Goal: Task Accomplishment & Management: Use online tool/utility

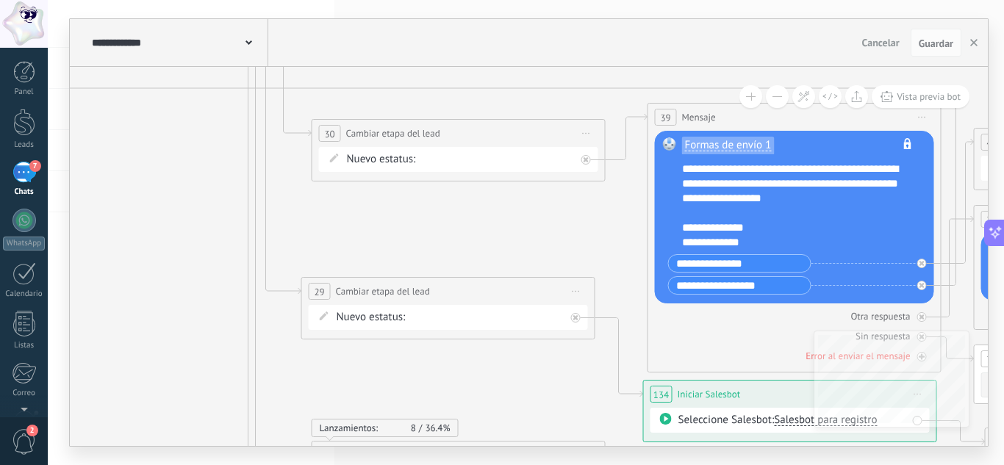
drag, startPoint x: 494, startPoint y: 273, endPoint x: 461, endPoint y: 359, distance: 91.2
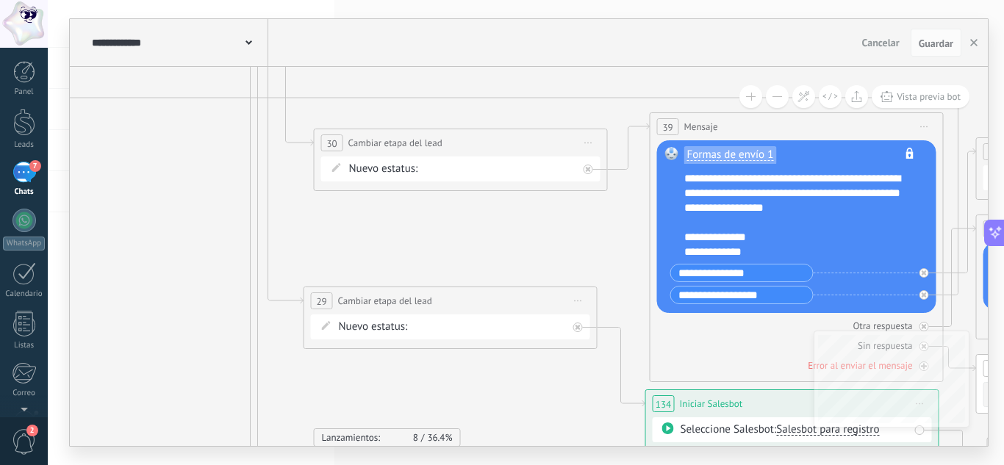
drag, startPoint x: 280, startPoint y: 163, endPoint x: 342, endPoint y: 398, distance: 243.1
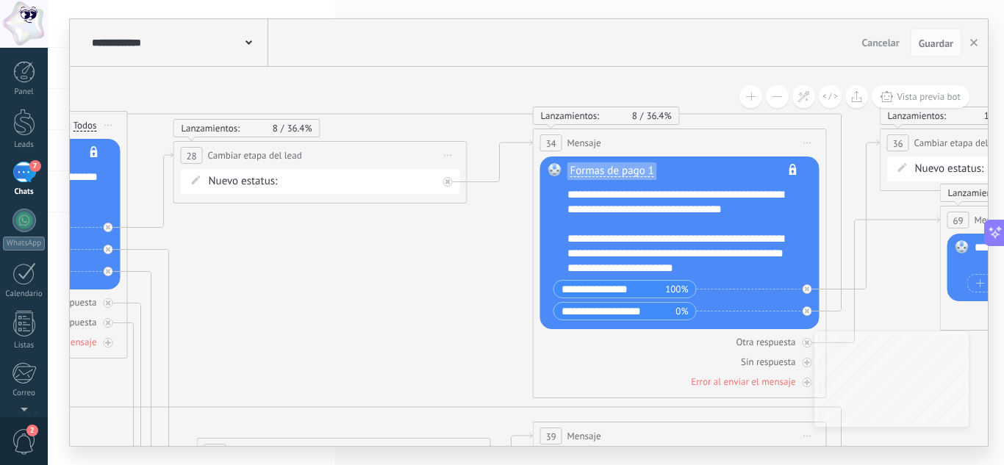
drag, startPoint x: 421, startPoint y: 212, endPoint x: 218, endPoint y: 288, distance: 216.7
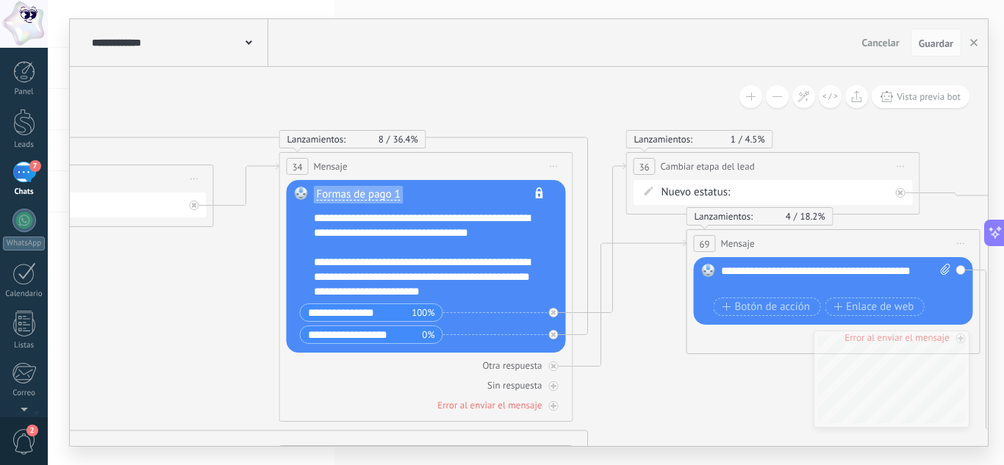
drag, startPoint x: 447, startPoint y: 256, endPoint x: 221, endPoint y: 286, distance: 227.6
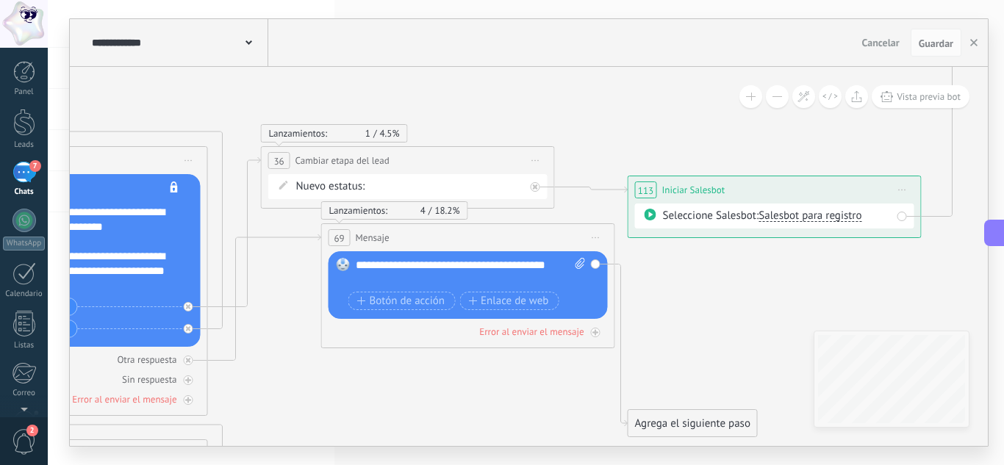
drag, startPoint x: 925, startPoint y: 131, endPoint x: 560, endPoint y: 125, distance: 365.2
click at [805, 219] on span "Salesbot para registro" at bounding box center [809, 216] width 103 height 14
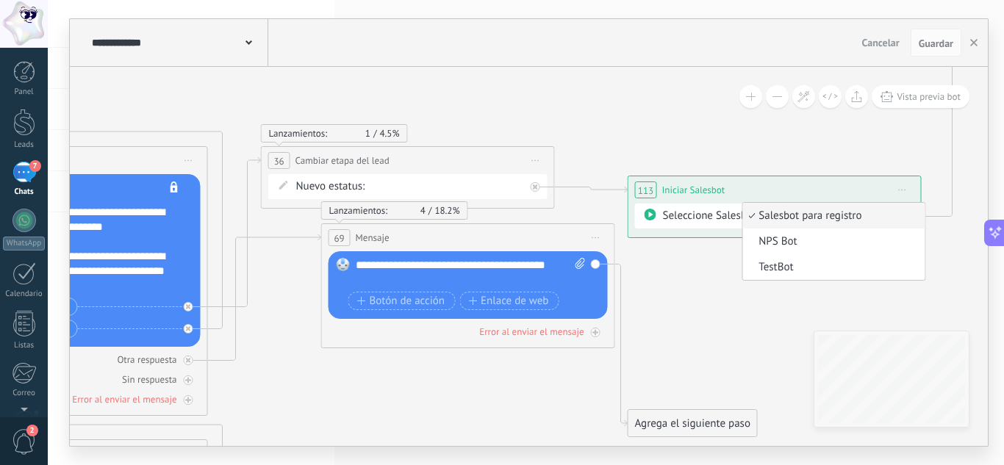
click at [805, 219] on span "Salesbot para registro" at bounding box center [831, 216] width 178 height 15
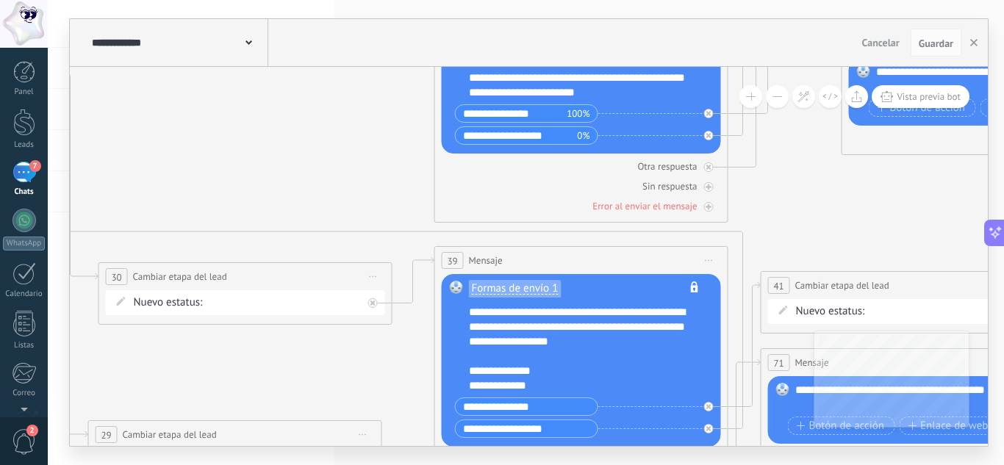
drag, startPoint x: 298, startPoint y: 356, endPoint x: 832, endPoint y: 163, distance: 568.1
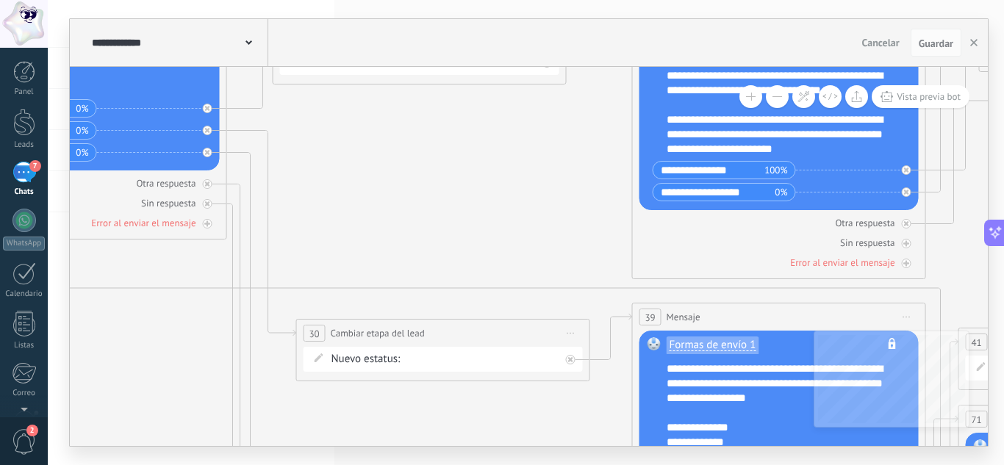
drag, startPoint x: 379, startPoint y: 174, endPoint x: 564, endPoint y: 231, distance: 192.9
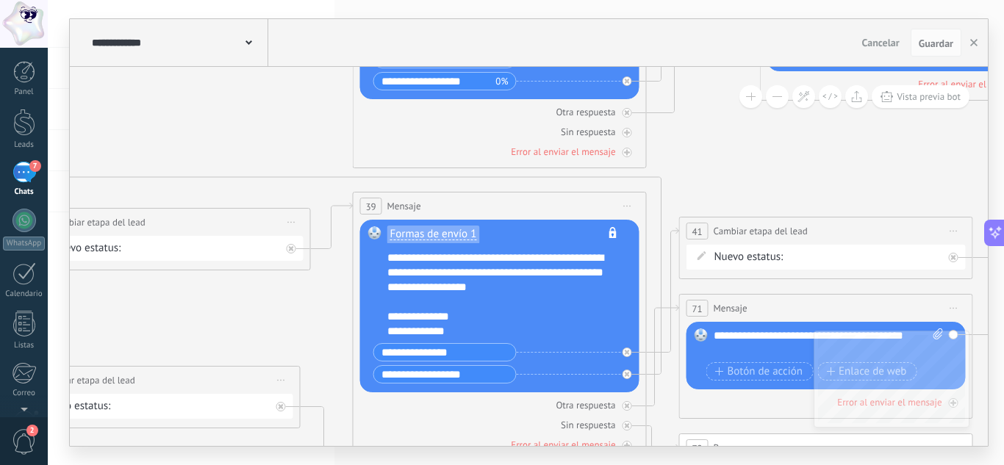
drag, startPoint x: 550, startPoint y: 270, endPoint x: 239, endPoint y: 154, distance: 331.8
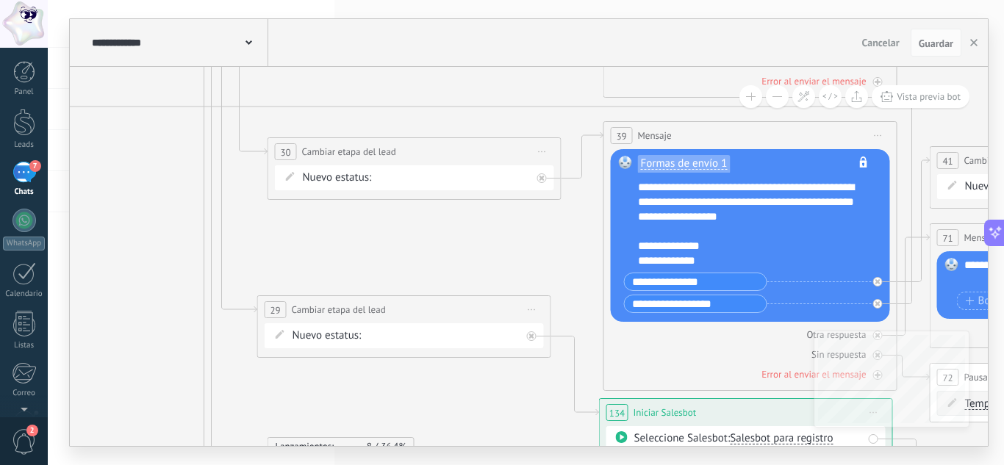
drag, startPoint x: 721, startPoint y: 152, endPoint x: 1003, endPoint y: 87, distance: 289.6
click at [1003, 87] on div "**********" at bounding box center [526, 232] width 956 height 465
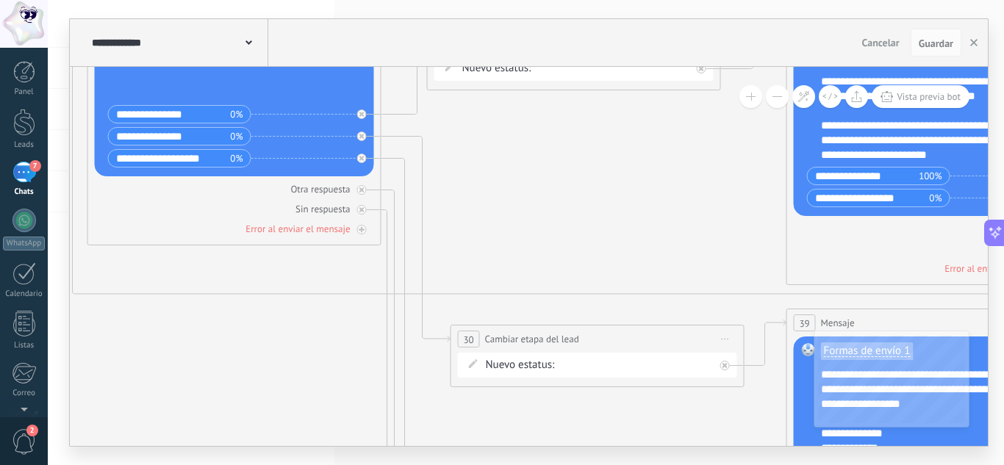
drag, startPoint x: 132, startPoint y: 145, endPoint x: 315, endPoint y: 333, distance: 261.9
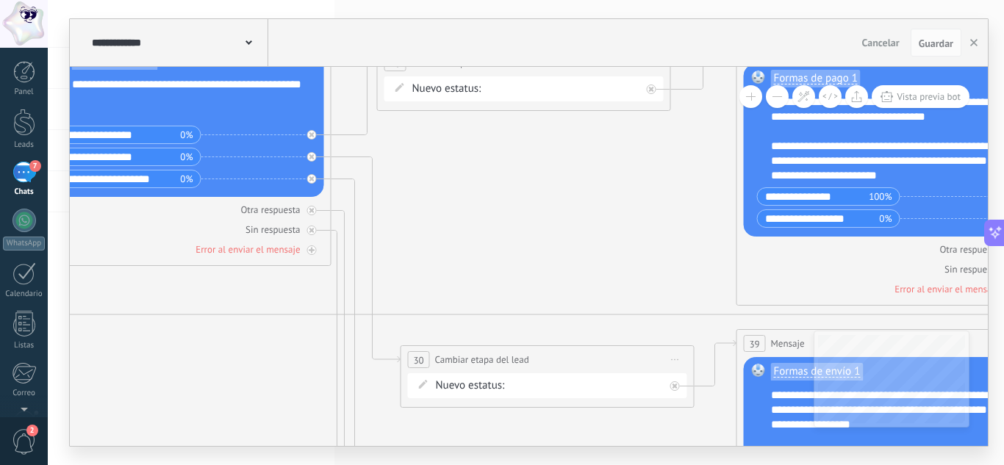
drag, startPoint x: 588, startPoint y: 422, endPoint x: 538, endPoint y: 442, distance: 54.0
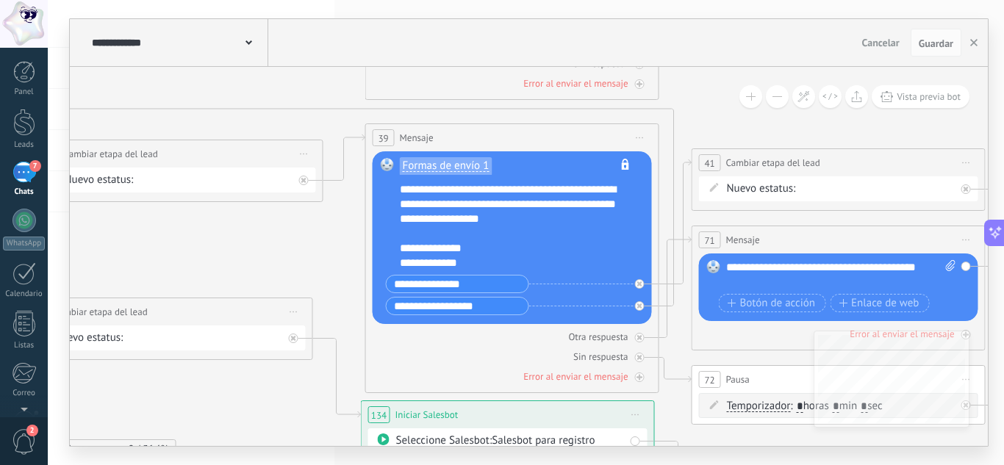
drag, startPoint x: 425, startPoint y: 318, endPoint x: 54, endPoint y: 112, distance: 424.3
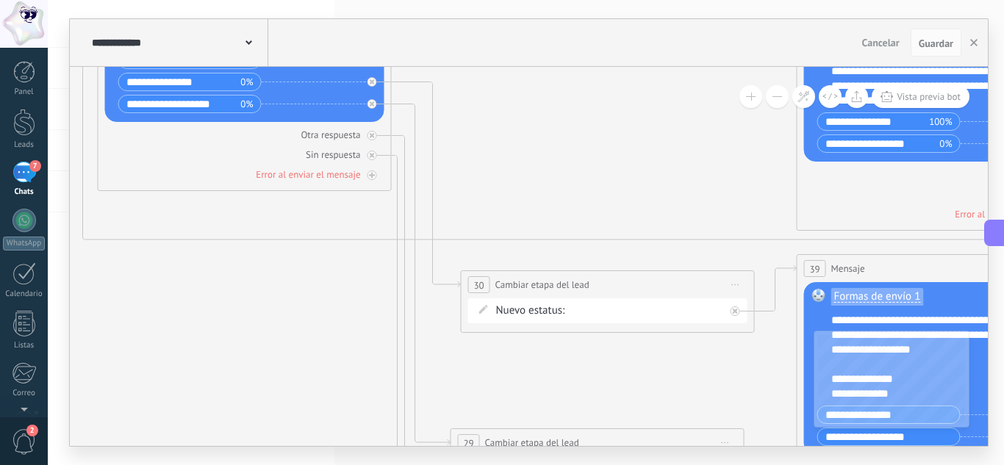
drag, startPoint x: 131, startPoint y: 123, endPoint x: 555, endPoint y: 257, distance: 444.8
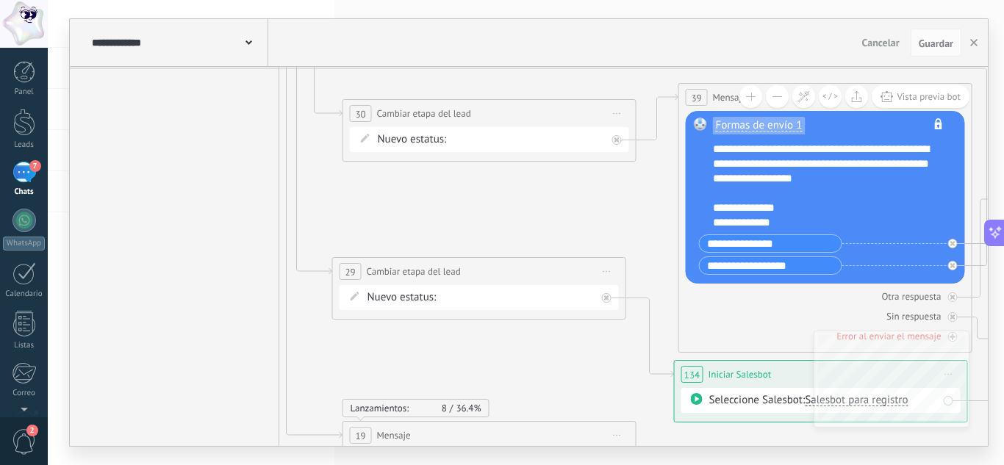
drag, startPoint x: 620, startPoint y: 375, endPoint x: 502, endPoint y: 343, distance: 122.5
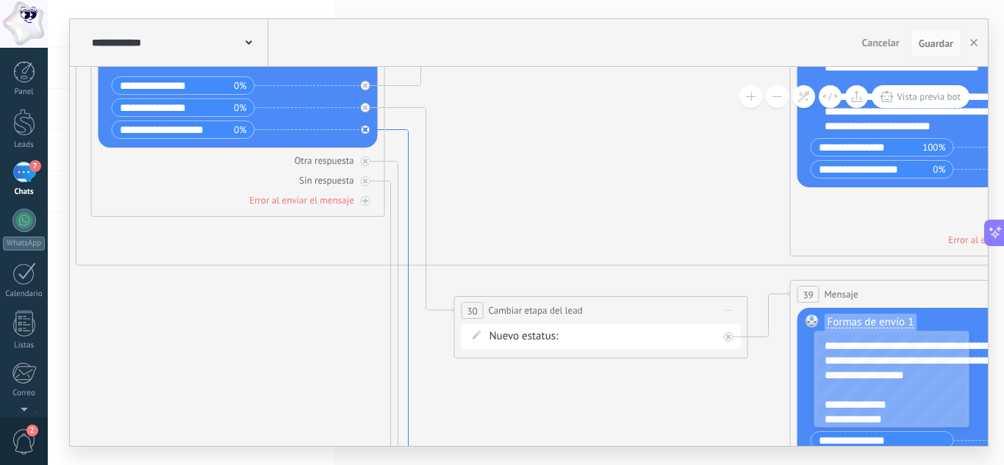
drag, startPoint x: 302, startPoint y: 166, endPoint x: 414, endPoint y: 363, distance: 226.4
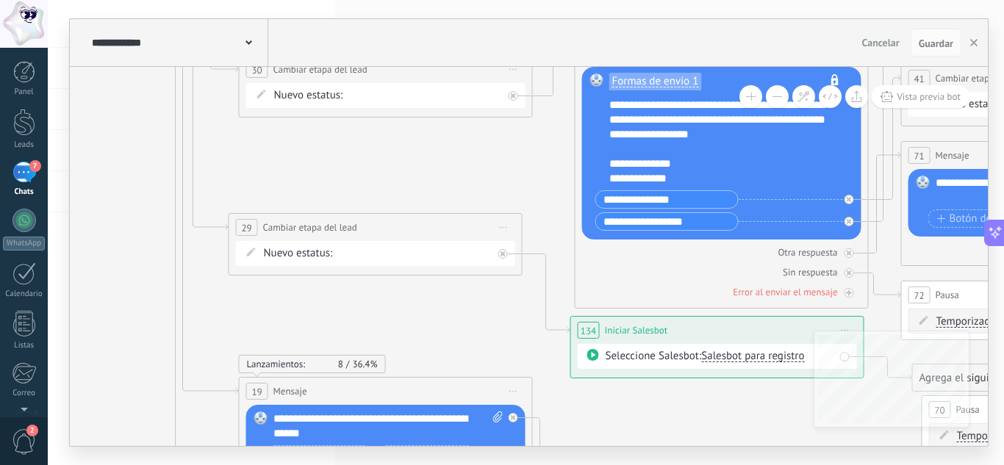
drag, startPoint x: 320, startPoint y: 343, endPoint x: 98, endPoint y: 92, distance: 335.3
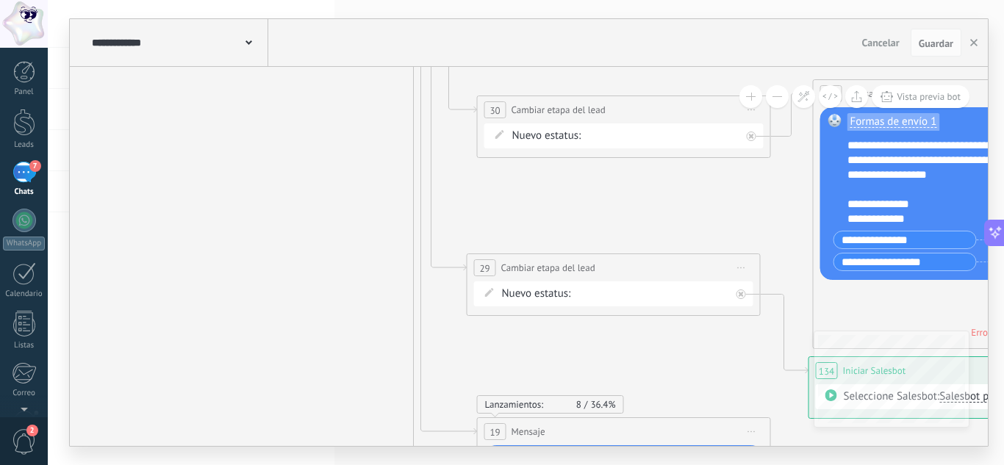
drag, startPoint x: 431, startPoint y: 326, endPoint x: 679, endPoint y: 439, distance: 272.9
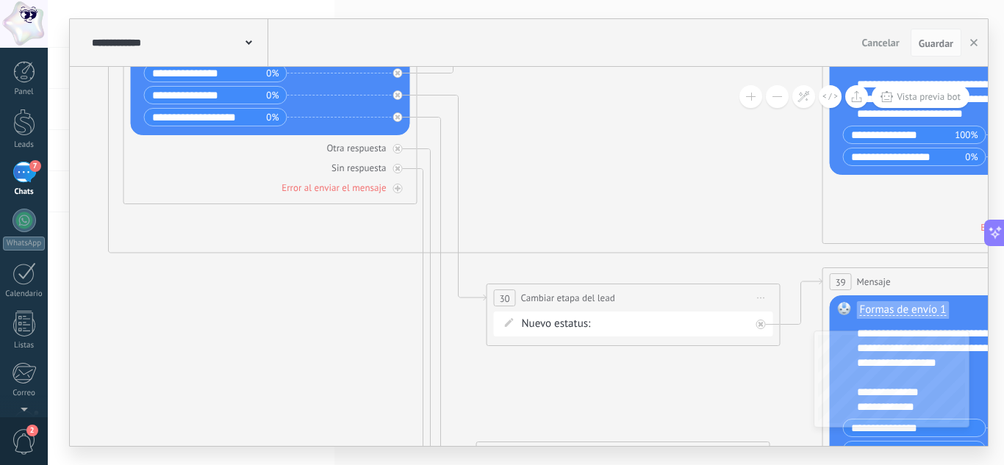
drag, startPoint x: 364, startPoint y: 147, endPoint x: 370, endPoint y: 273, distance: 125.8
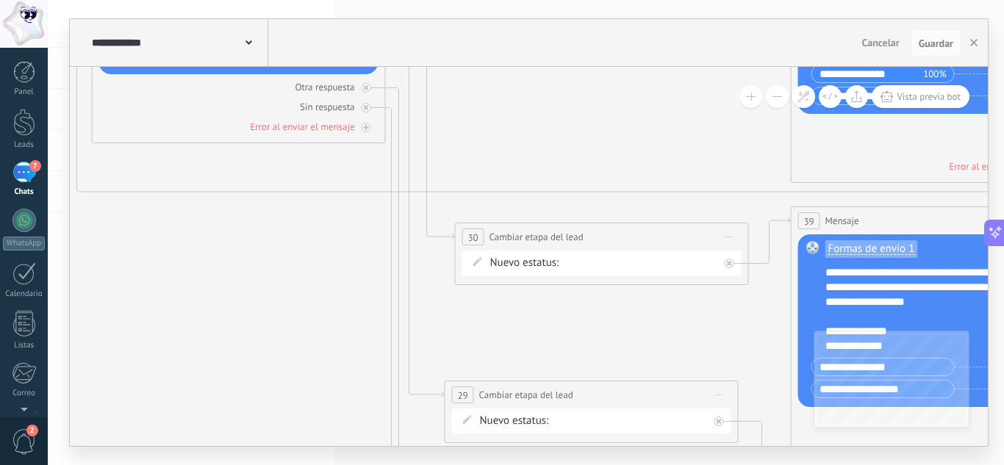
drag, startPoint x: 303, startPoint y: 354, endPoint x: 80, endPoint y: -10, distance: 426.5
click at [80, 0] on html ".abccls-1,.abccls-2{fill-rule:evenodd}.abccls-2{fill:#fff} .abfcls-1{fill:none}…" at bounding box center [502, 232] width 1004 height 465
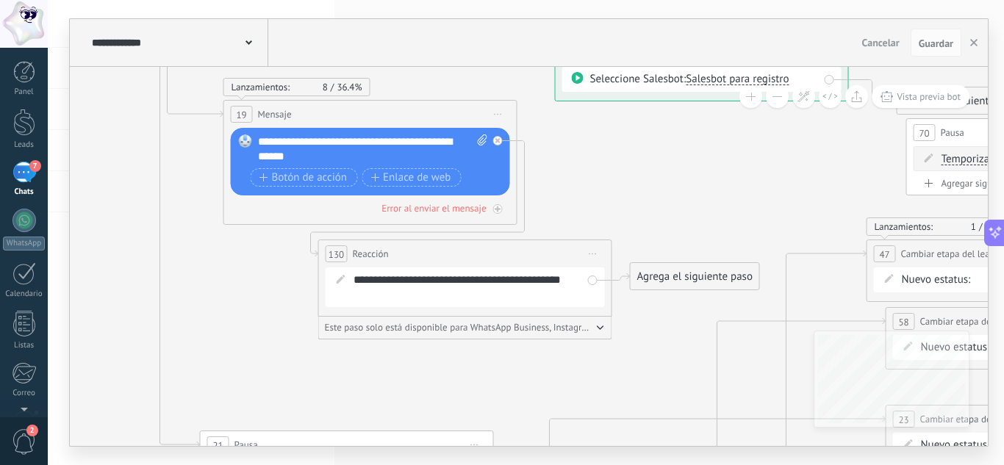
drag, startPoint x: 622, startPoint y: 315, endPoint x: 582, endPoint y: 173, distance: 148.2
click at [594, 250] on span "Iniciar vista previa aquí Cambiar nombre Duplicar [GEOGRAPHIC_DATA]" at bounding box center [593, 252] width 24 height 21
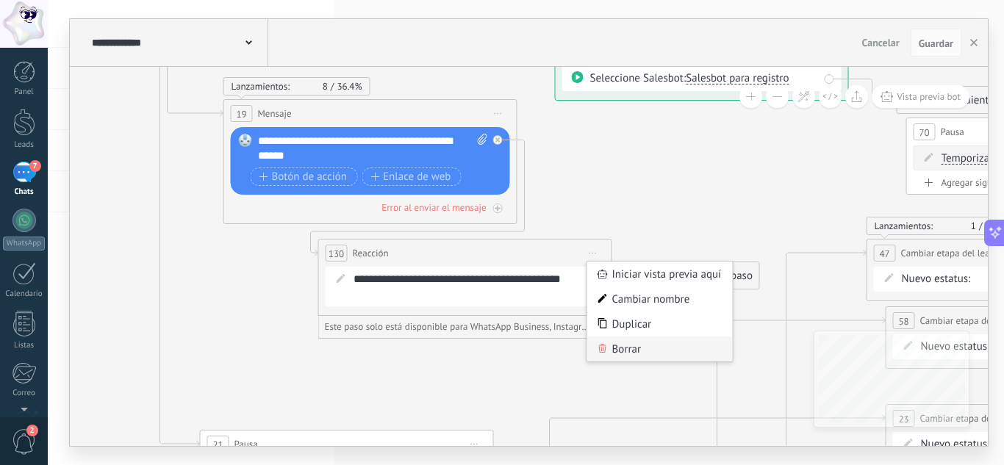
click at [621, 349] on div "Borrar" at bounding box center [659, 349] width 145 height 25
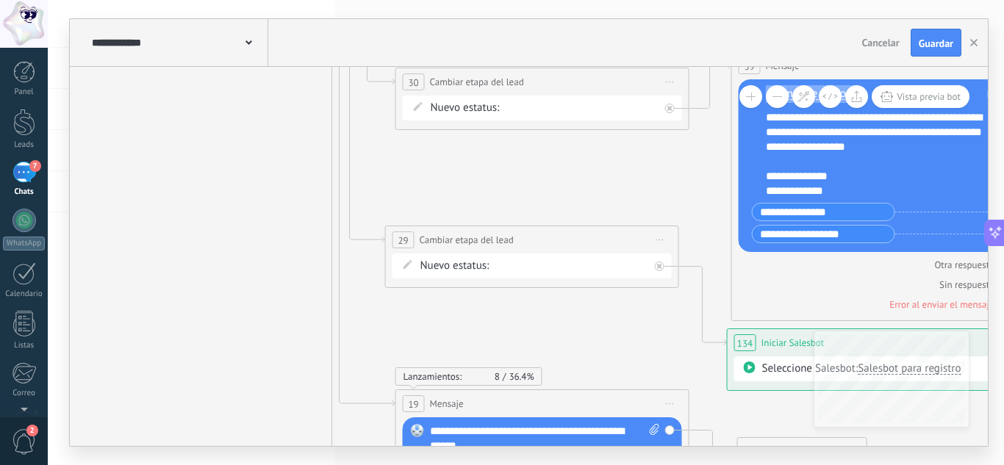
drag, startPoint x: 196, startPoint y: 141, endPoint x: 368, endPoint y: 431, distance: 337.4
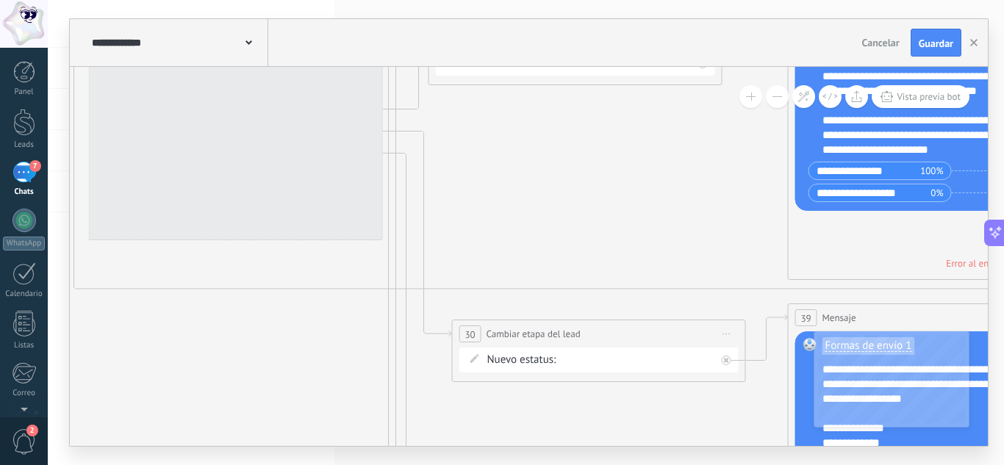
drag, startPoint x: 238, startPoint y: 117, endPoint x: 290, endPoint y: 349, distance: 238.0
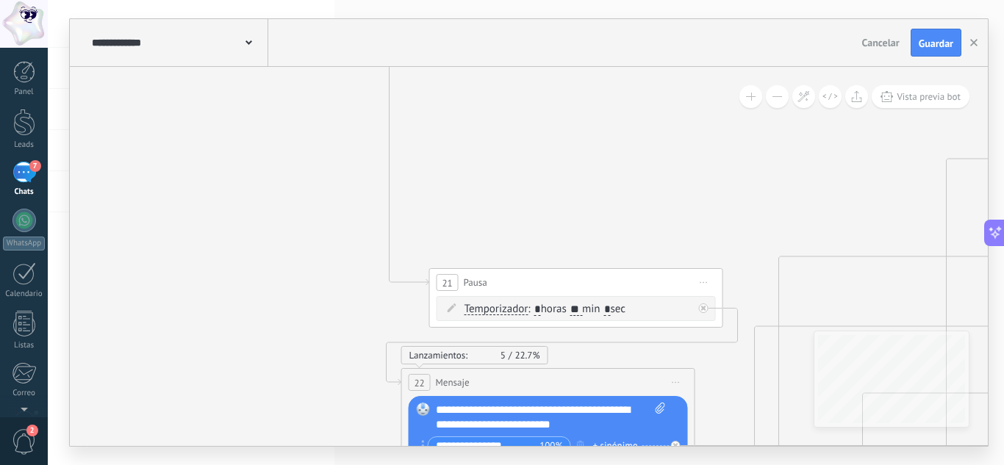
drag, startPoint x: 656, startPoint y: 218, endPoint x: 415, endPoint y: 84, distance: 276.0
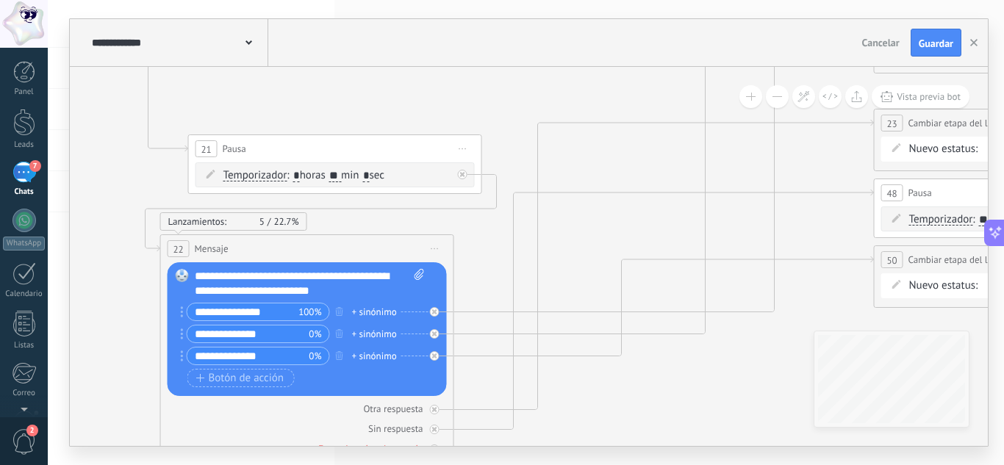
click at [298, 179] on input "*" at bounding box center [296, 176] width 7 height 12
type input "*"
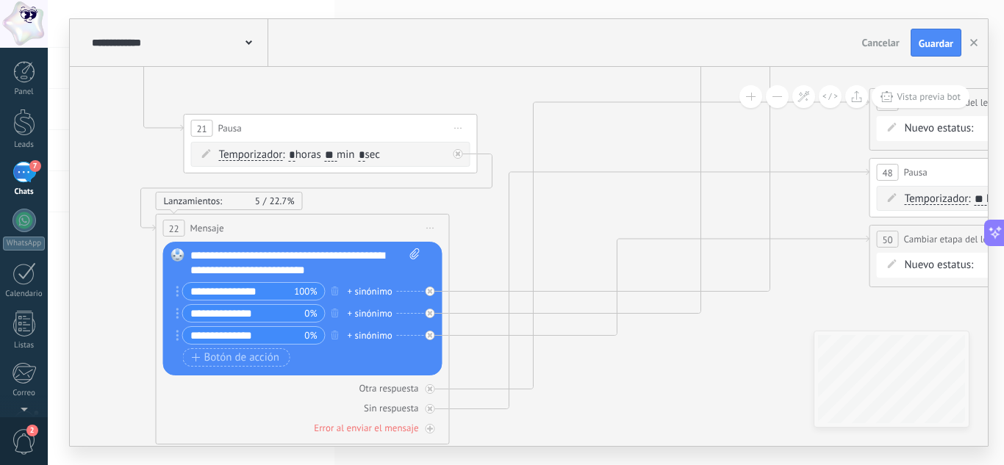
drag, startPoint x: 510, startPoint y: 112, endPoint x: 505, endPoint y: 90, distance: 21.9
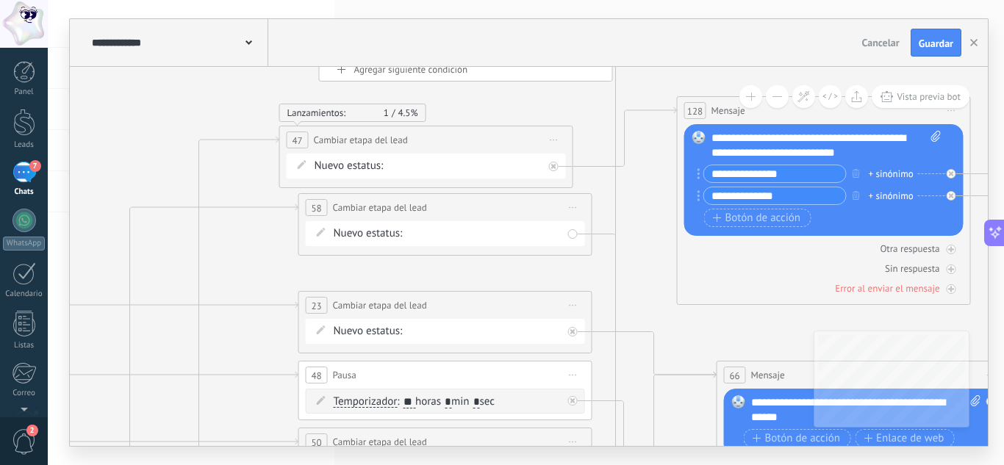
drag, startPoint x: 802, startPoint y: 220, endPoint x: 229, endPoint y: 179, distance: 574.7
click at [229, 179] on icon at bounding box center [537, 354] width 3609 height 2972
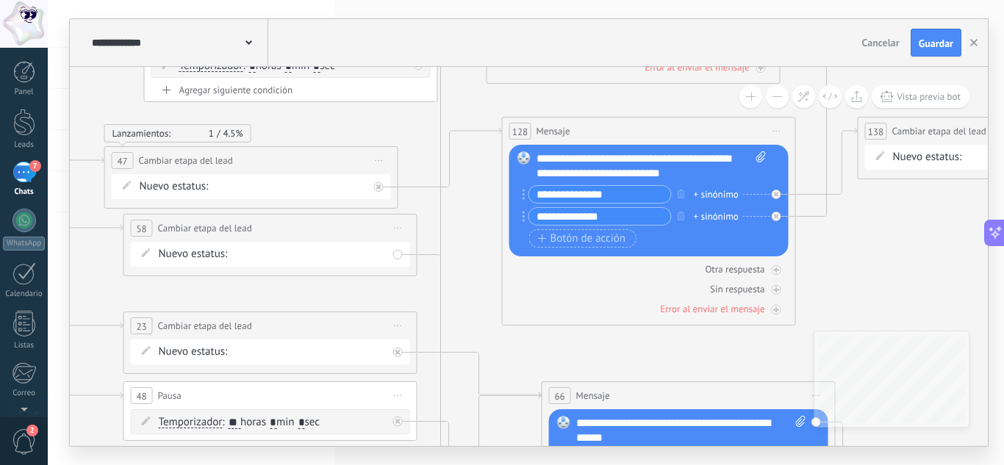
drag, startPoint x: 557, startPoint y: 101, endPoint x: 385, endPoint y: 120, distance: 173.0
click at [385, 120] on icon at bounding box center [362, 374] width 3609 height 2972
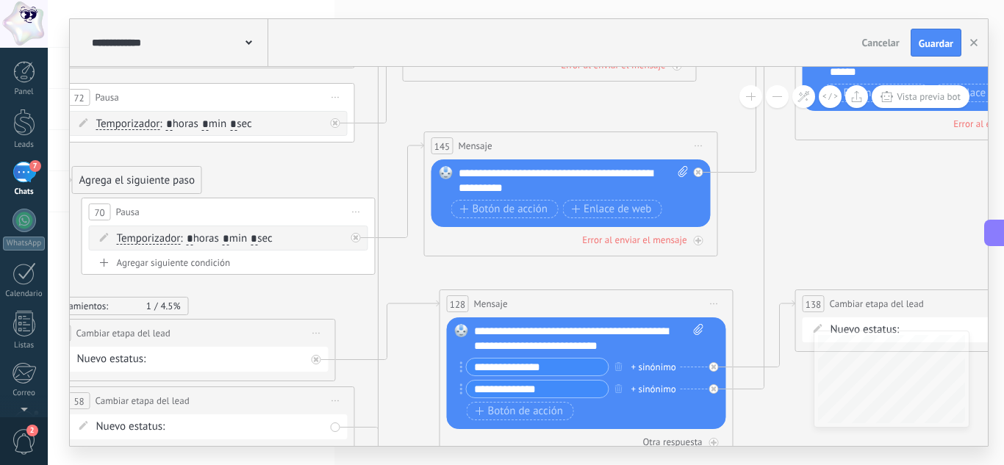
drag, startPoint x: 857, startPoint y: 239, endPoint x: 794, endPoint y: 414, distance: 186.4
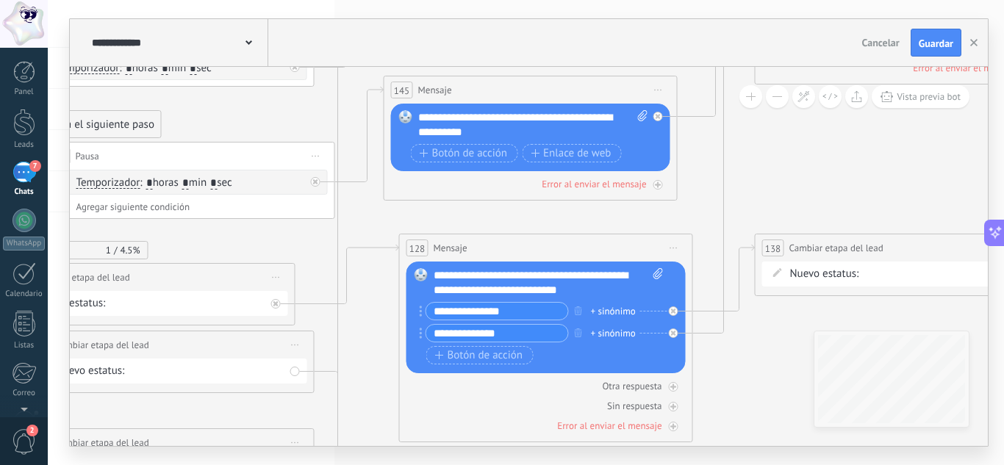
drag, startPoint x: 828, startPoint y: 209, endPoint x: 829, endPoint y: 121, distance: 88.2
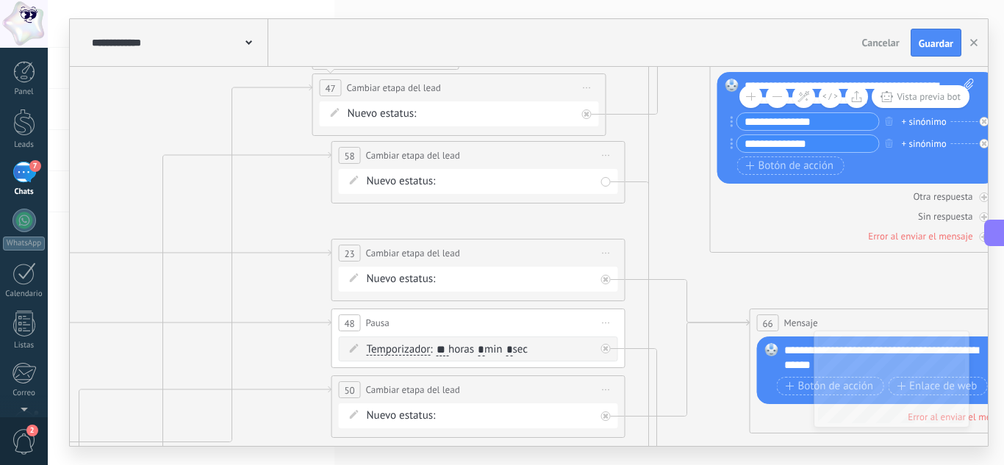
drag, startPoint x: 405, startPoint y: 330, endPoint x: 677, endPoint y: 157, distance: 322.1
click at [677, 157] on icon at bounding box center [570, 301] width 3609 height 2972
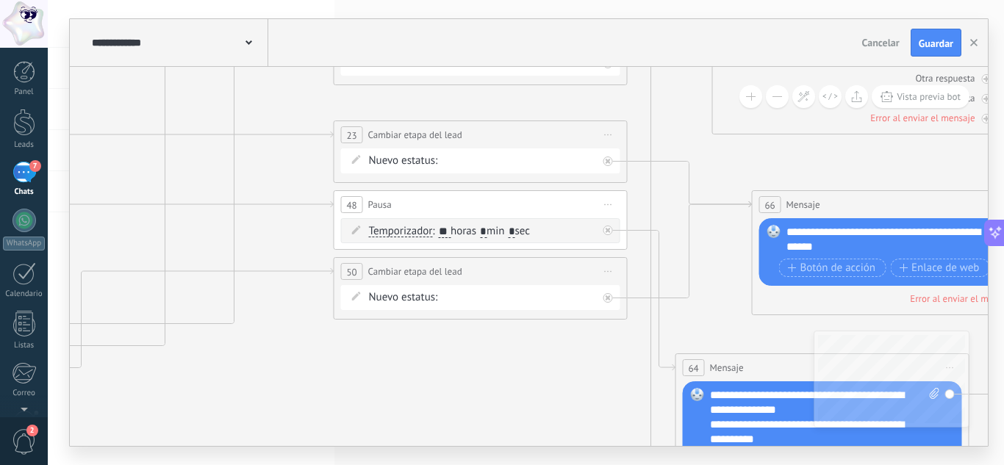
click at [500, 400] on icon at bounding box center [572, 183] width 3609 height 2972
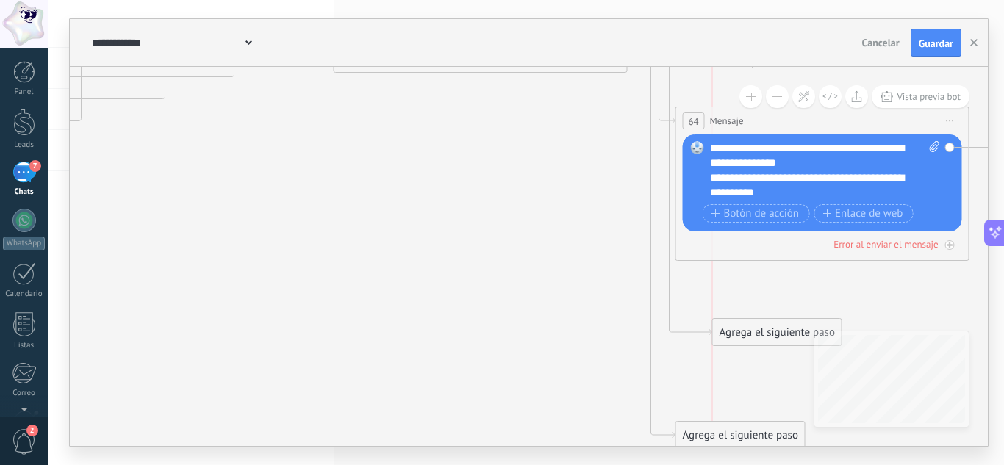
drag, startPoint x: 729, startPoint y: 400, endPoint x: 761, endPoint y: 332, distance: 74.6
click at [761, 332] on div "Agrega el siguiente paso" at bounding box center [777, 332] width 129 height 24
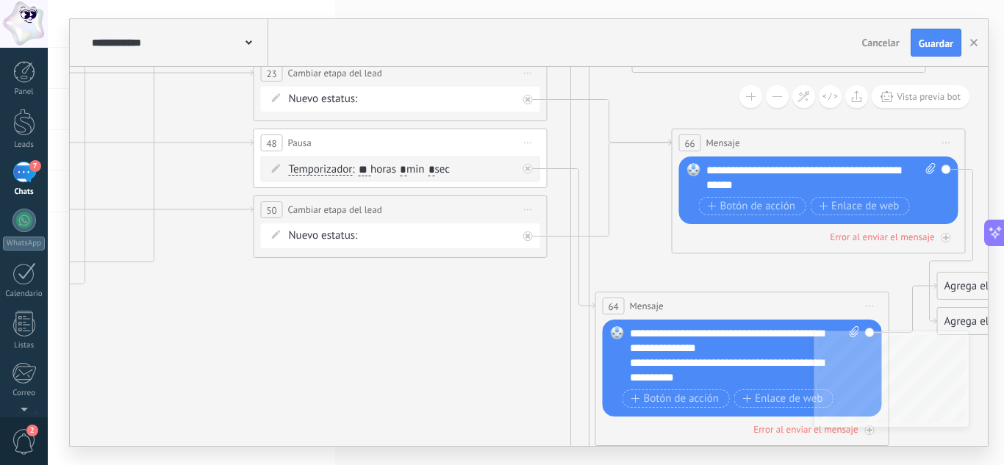
drag, startPoint x: 300, startPoint y: 229, endPoint x: 220, endPoint y: 97, distance: 154.6
click at [220, 97] on icon at bounding box center [492, 121] width 3609 height 2972
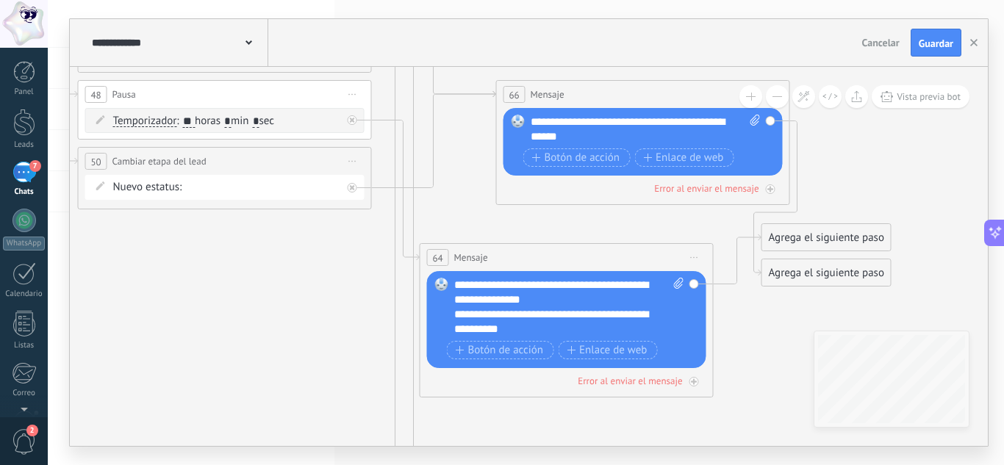
drag, startPoint x: 722, startPoint y: 264, endPoint x: 547, endPoint y: 212, distance: 181.6
click at [547, 212] on icon at bounding box center [317, 73] width 3609 height 2972
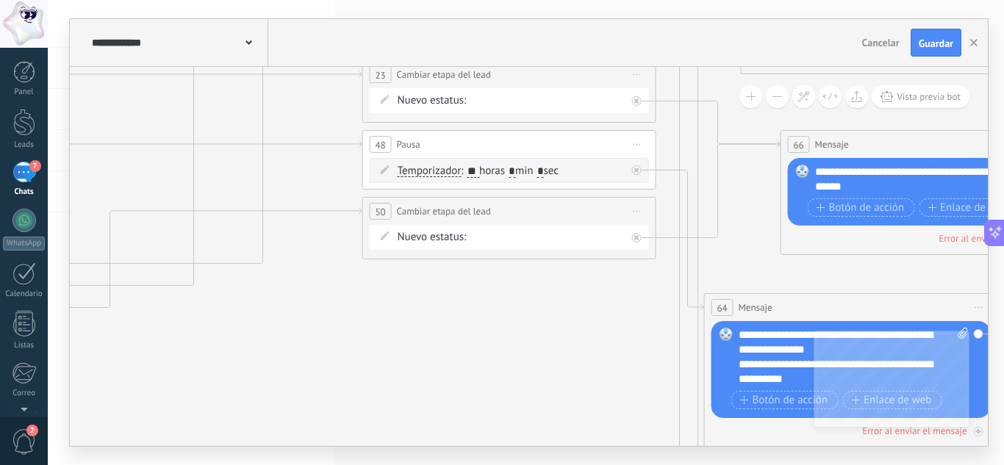
drag, startPoint x: 248, startPoint y: 301, endPoint x: 531, endPoint y: 353, distance: 287.8
click at [531, 353] on icon at bounding box center [601, 123] width 3609 height 2972
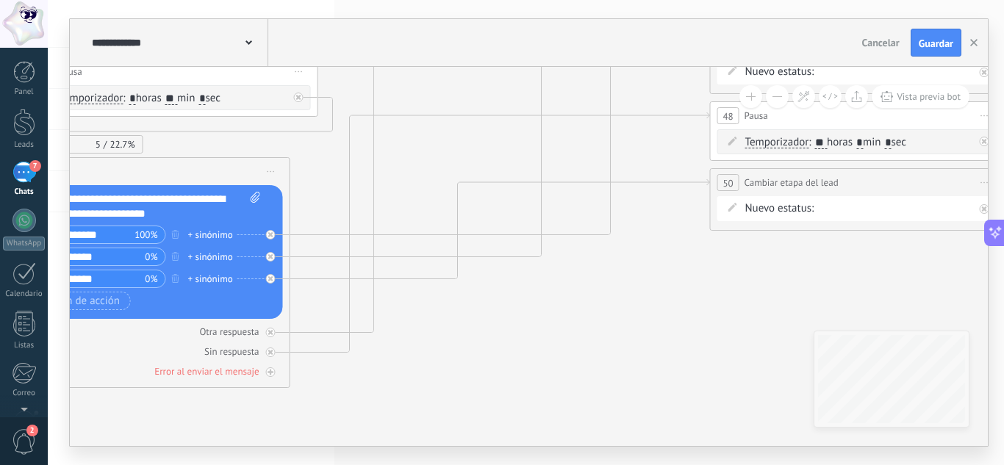
drag, startPoint x: 282, startPoint y: 316, endPoint x: 630, endPoint y: 287, distance: 348.7
click at [630, 287] on icon at bounding box center [949, 94] width 3609 height 2972
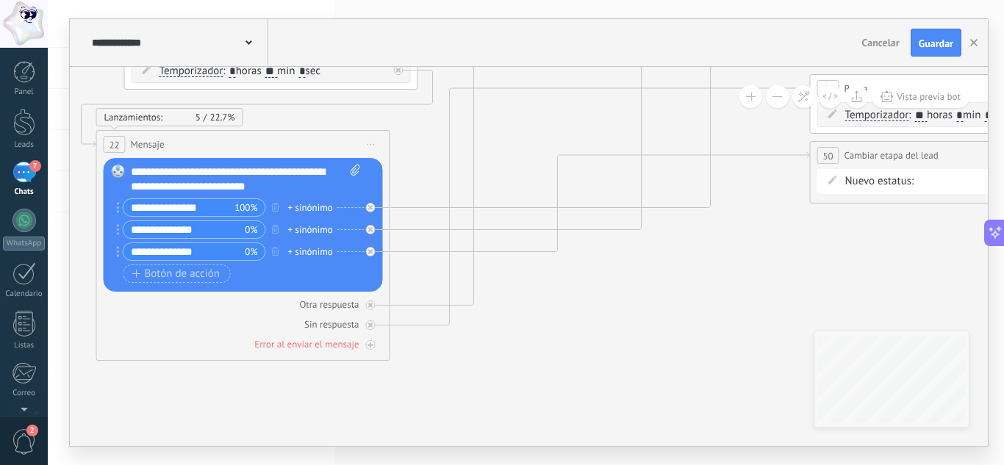
drag, startPoint x: 519, startPoint y: 353, endPoint x: 619, endPoint y: 326, distance: 103.6
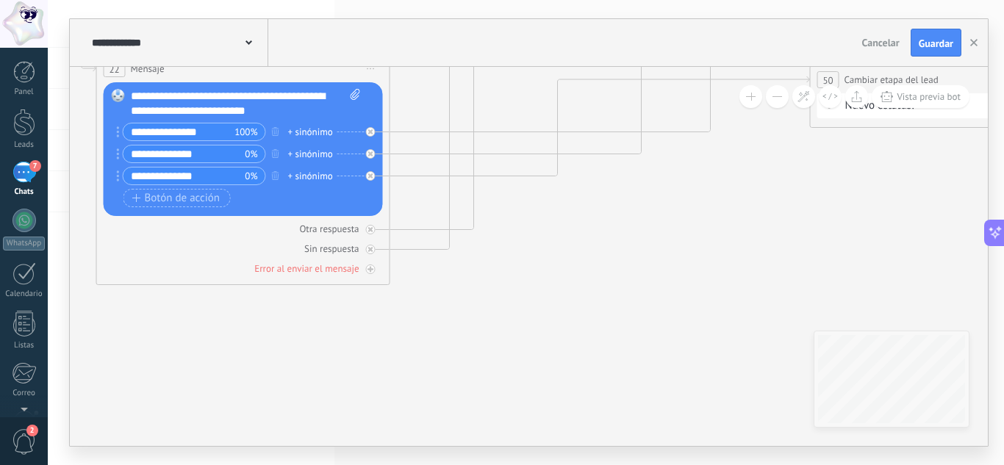
drag, startPoint x: 819, startPoint y: 326, endPoint x: 819, endPoint y: 243, distance: 83.0
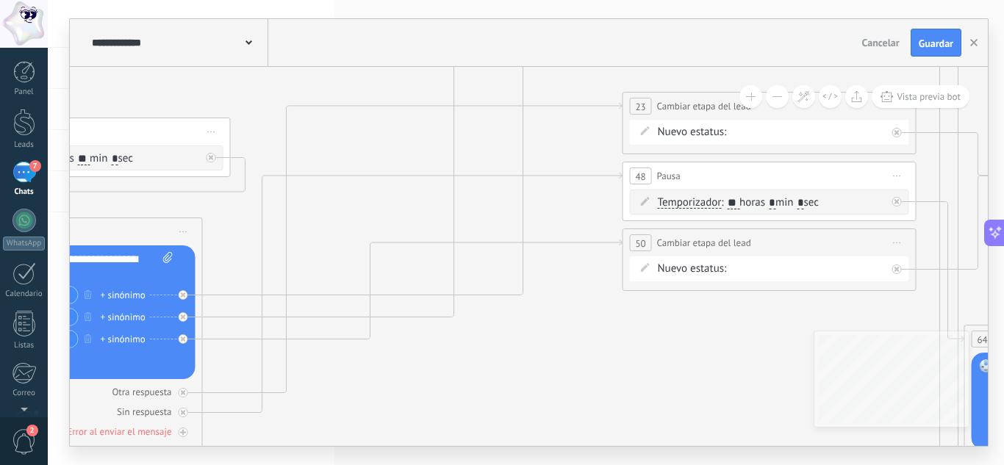
drag, startPoint x: 717, startPoint y: 198, endPoint x: 469, endPoint y: 409, distance: 325.8
click at [477, 402] on icon at bounding box center [861, 155] width 3609 height 2972
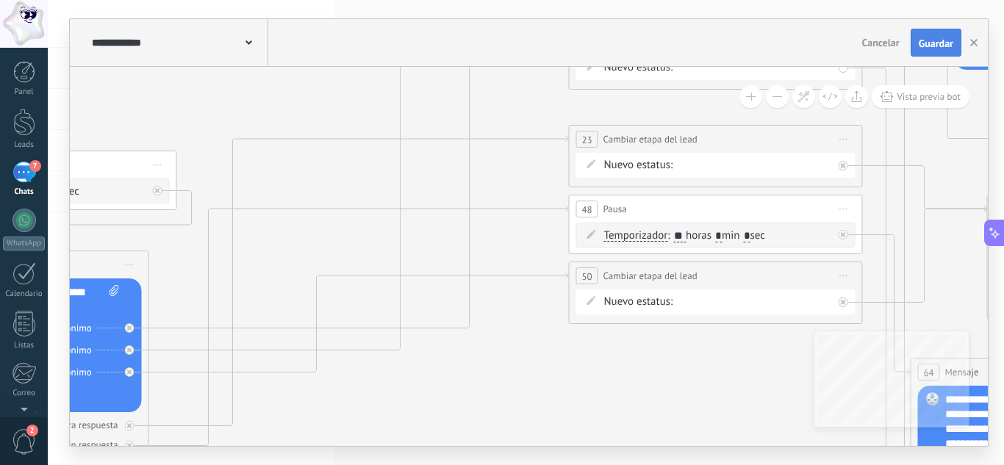
click at [934, 41] on span "Guardar" at bounding box center [936, 43] width 35 height 10
click at [978, 40] on button "button" at bounding box center [974, 43] width 22 height 28
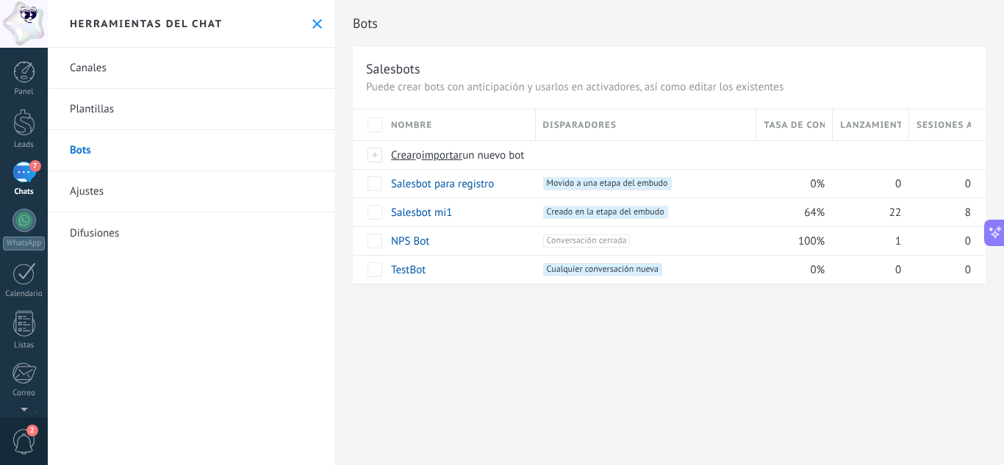
drag, startPoint x: 578, startPoint y: 355, endPoint x: 443, endPoint y: 348, distance: 135.4
click at [443, 348] on div "Bots Salesbots Puede crear bots con anticipación y usarlos en activadores, así …" at bounding box center [668, 232] width 669 height 465
click at [127, 115] on link "Plantillas" at bounding box center [191, 109] width 287 height 41
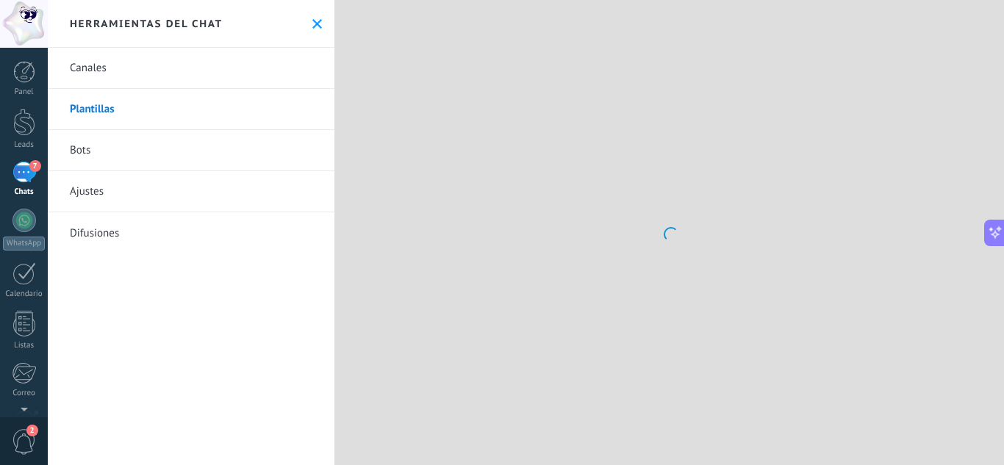
click at [143, 70] on link "Canales" at bounding box center [191, 68] width 287 height 41
click at [143, 199] on link "Ajustes" at bounding box center [191, 191] width 287 height 41
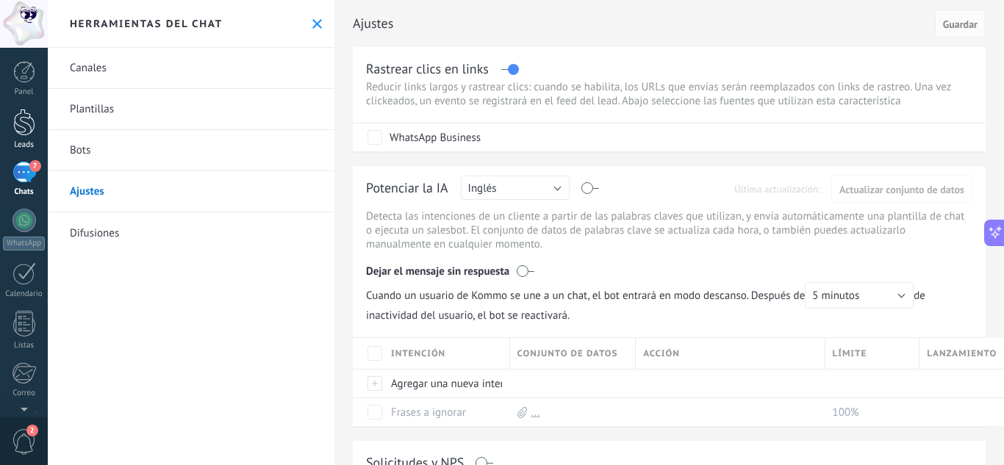
click at [36, 140] on div "Leads" at bounding box center [24, 145] width 43 height 10
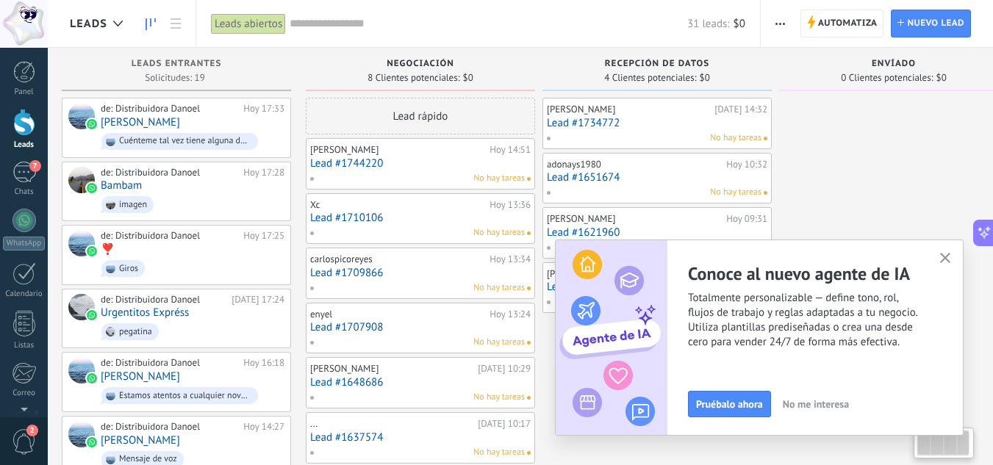
drag, startPoint x: 838, startPoint y: 168, endPoint x: 829, endPoint y: 113, distance: 55.8
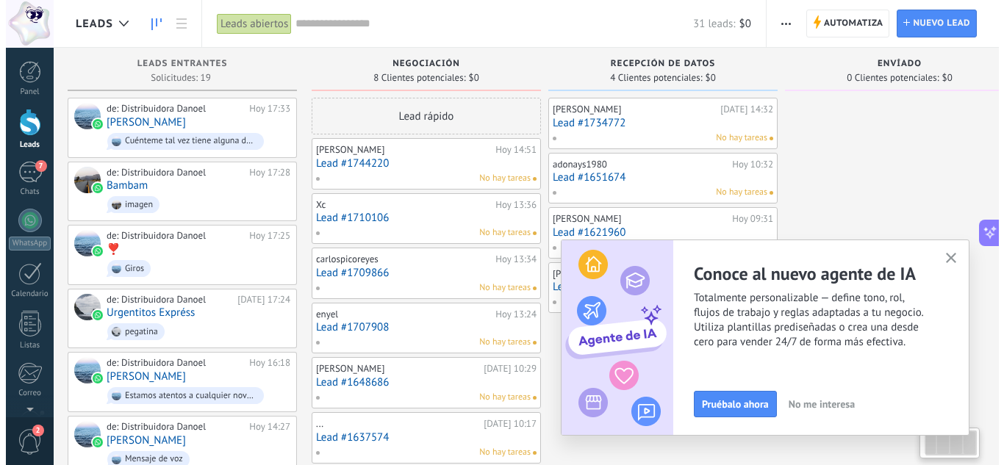
scroll to position [0, 46]
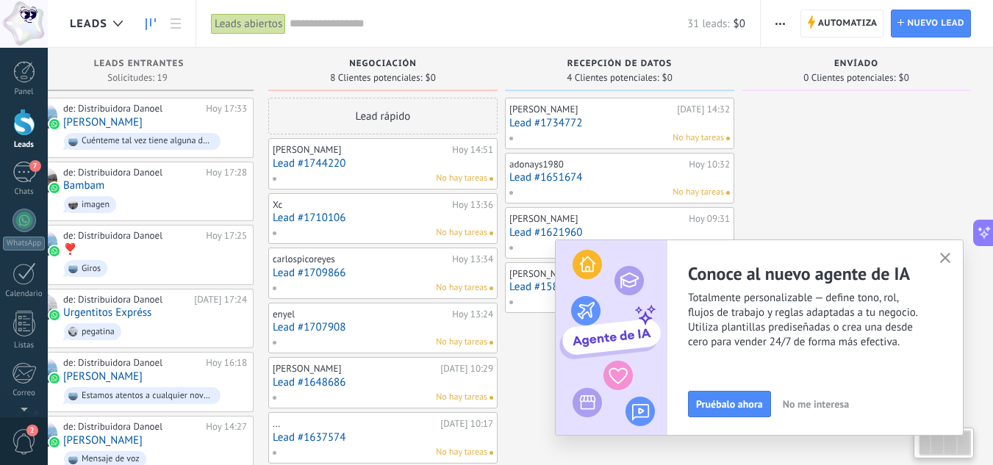
drag, startPoint x: 816, startPoint y: 179, endPoint x: 575, endPoint y: 165, distance: 241.4
click at [628, 126] on link "Lead #1734772" at bounding box center [619, 123] width 220 height 12
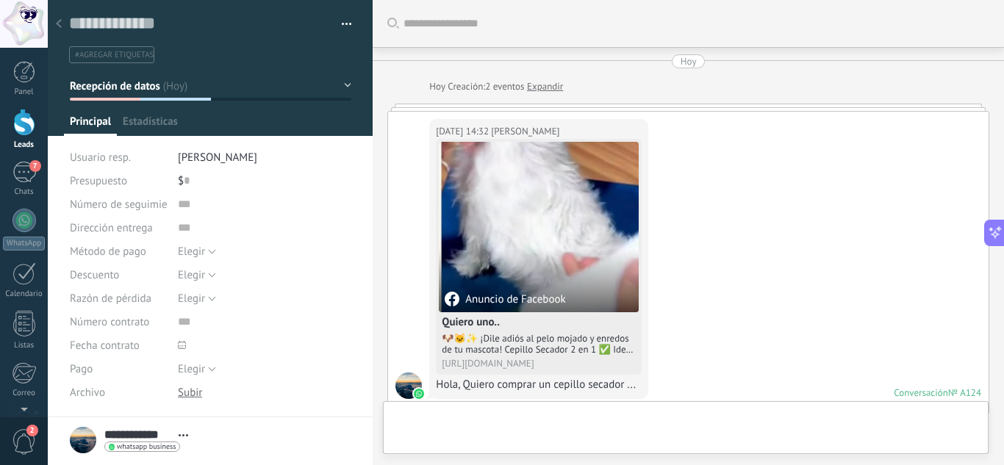
scroll to position [1163, 0]
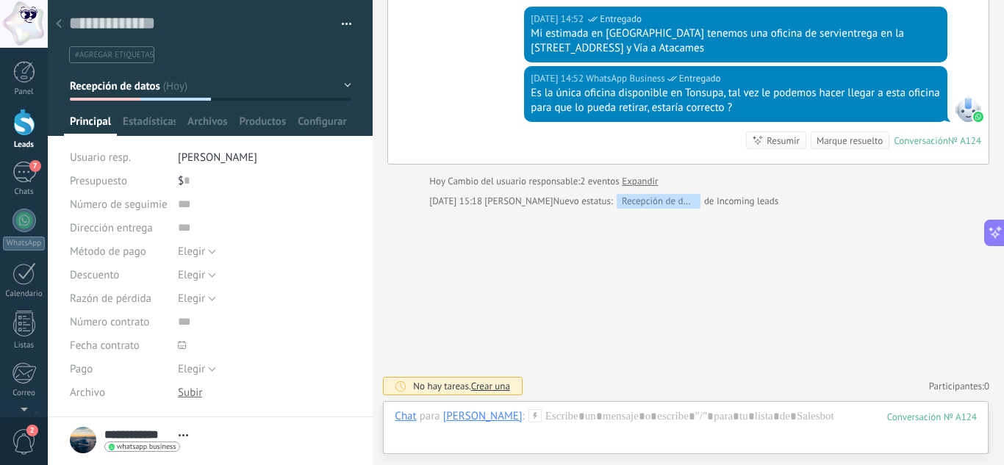
drag, startPoint x: 56, startPoint y: 23, endPoint x: 73, endPoint y: 36, distance: 21.5
click at [56, 21] on icon at bounding box center [59, 23] width 6 height 9
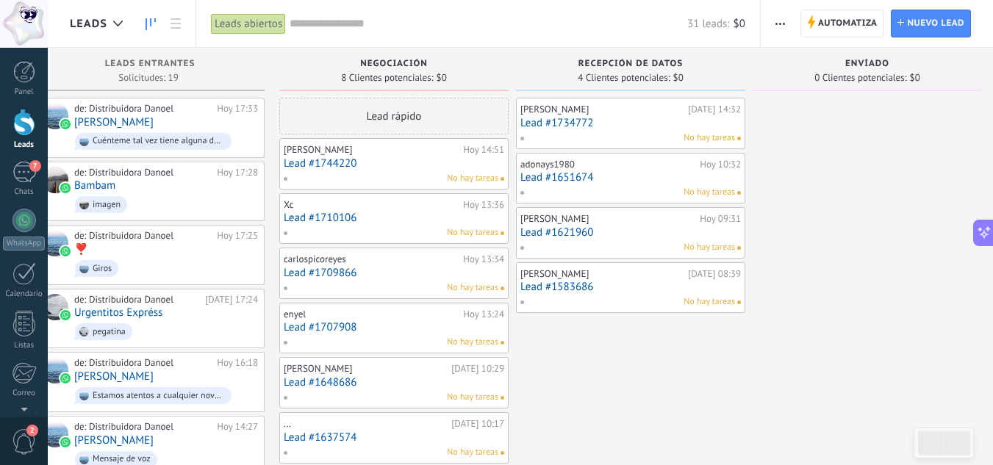
click at [609, 284] on link "Lead #1583686" at bounding box center [630, 287] width 220 height 12
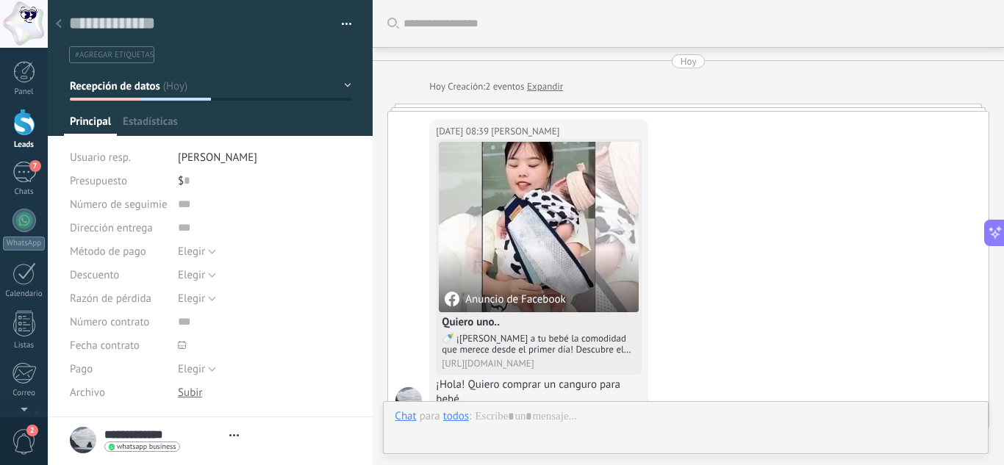
type textarea "**********"
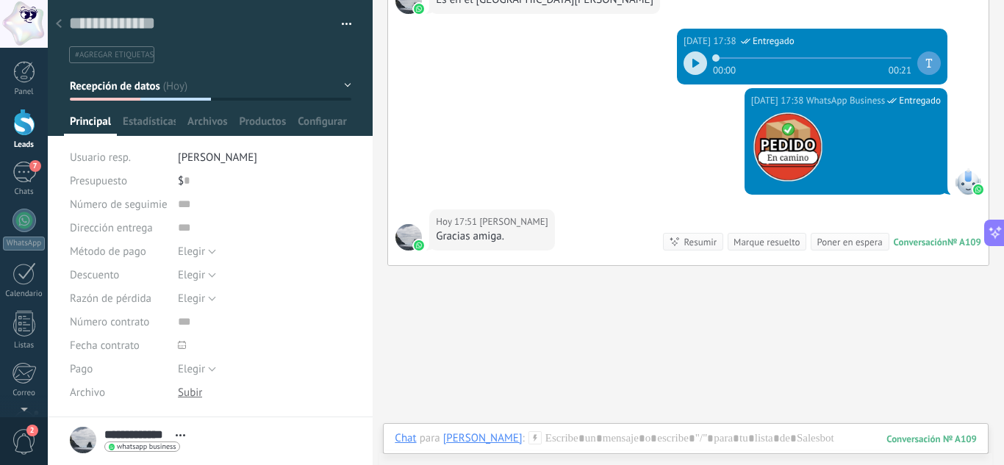
scroll to position [1691, 0]
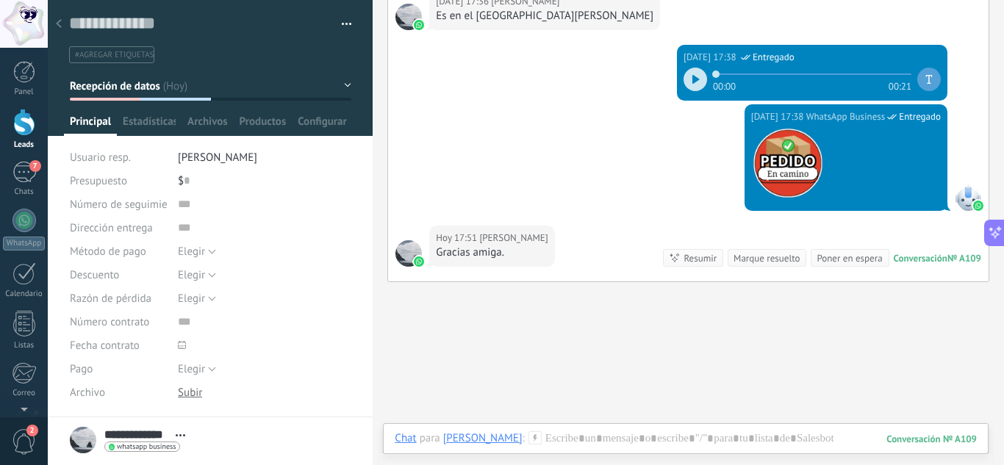
click at [338, 96] on button "Recepción de datos" at bounding box center [210, 86] width 281 height 26
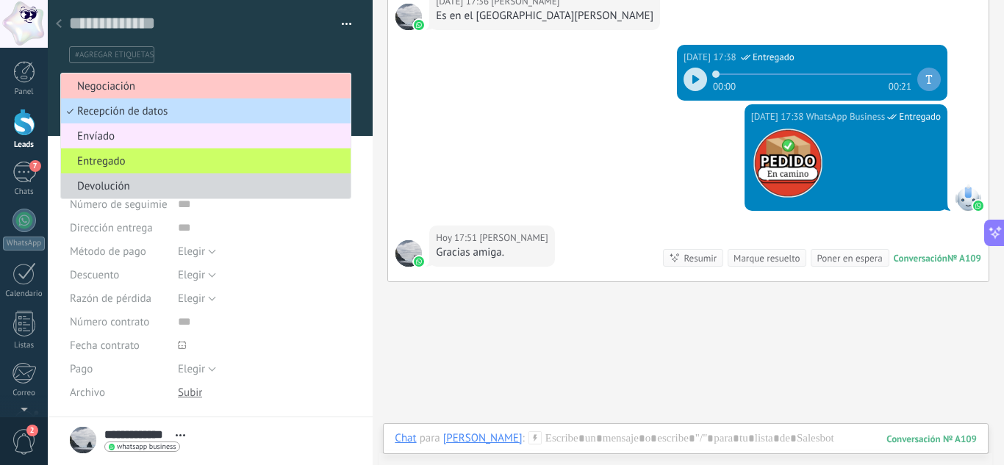
click at [110, 137] on span "Envíado" at bounding box center [203, 136] width 285 height 14
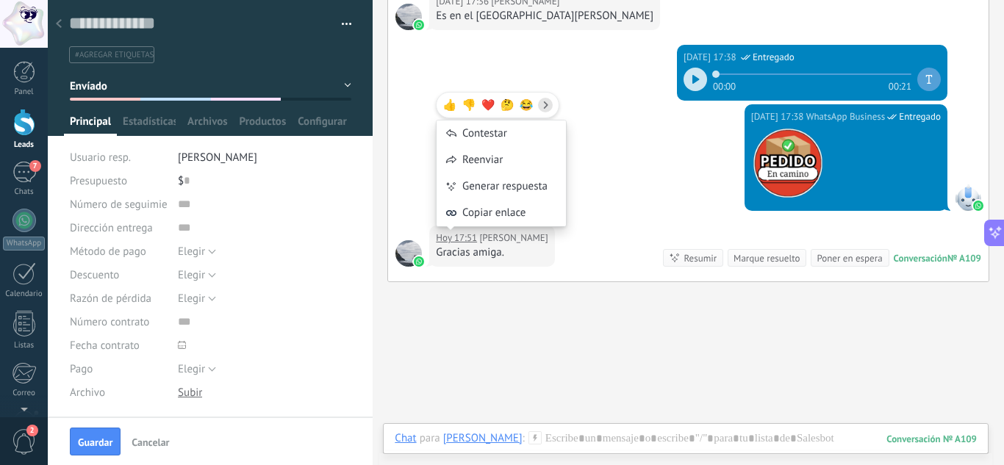
click at [53, 22] on div at bounding box center [58, 24] width 21 height 29
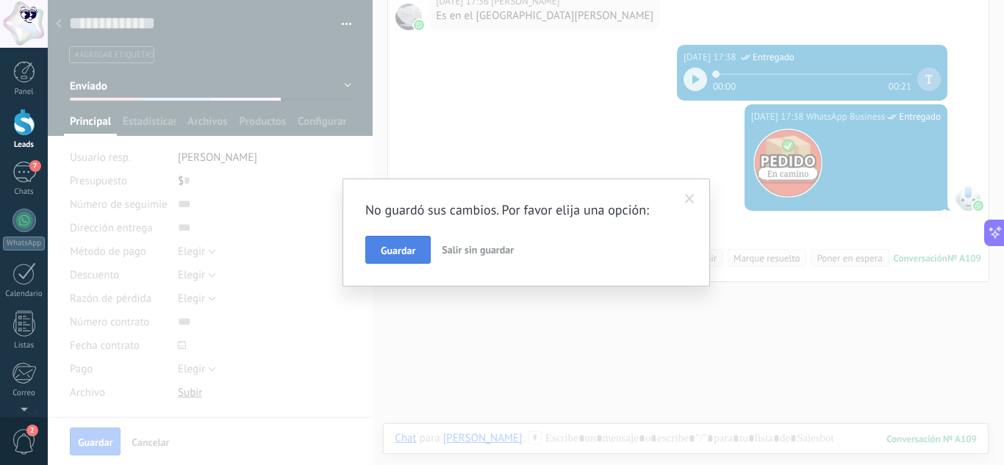
click at [420, 250] on button "Guardar" at bounding box center [397, 250] width 65 height 28
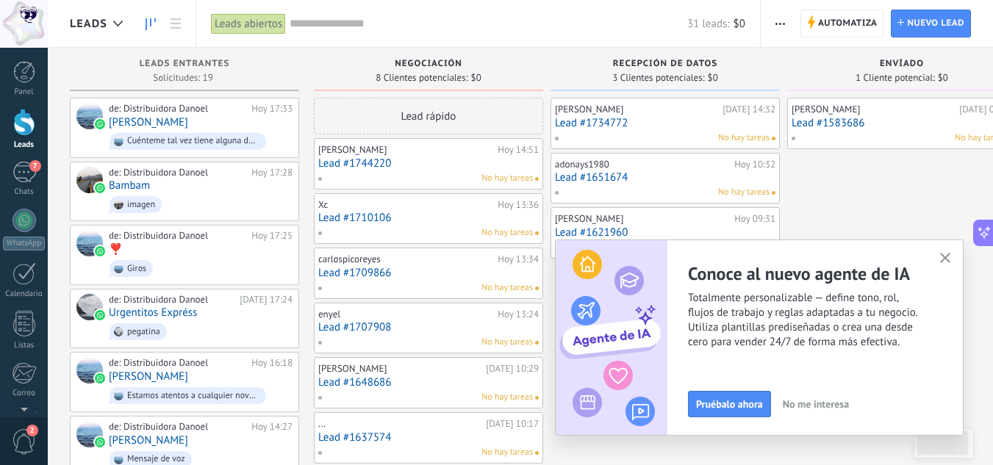
drag, startPoint x: 829, startPoint y: 190, endPoint x: 826, endPoint y: 180, distance: 10.0
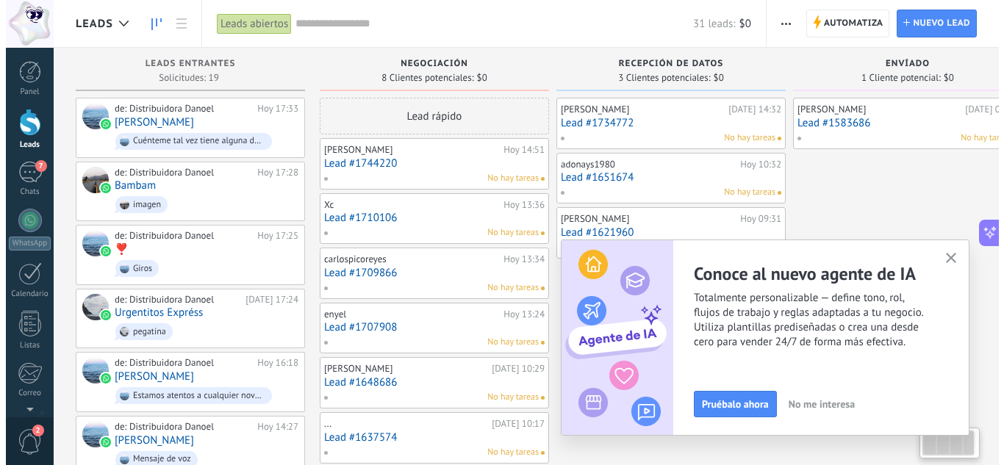
scroll to position [0, 3]
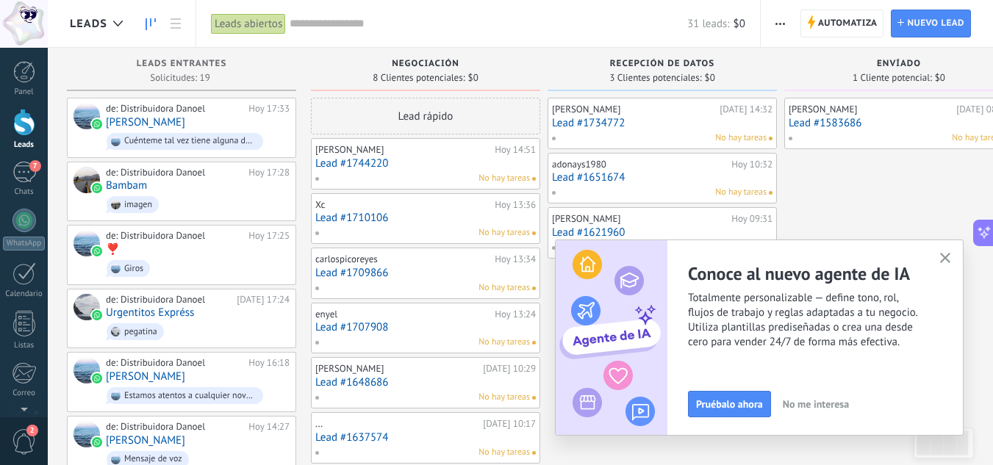
click at [664, 182] on link "Lead #1651674" at bounding box center [662, 177] width 220 height 12
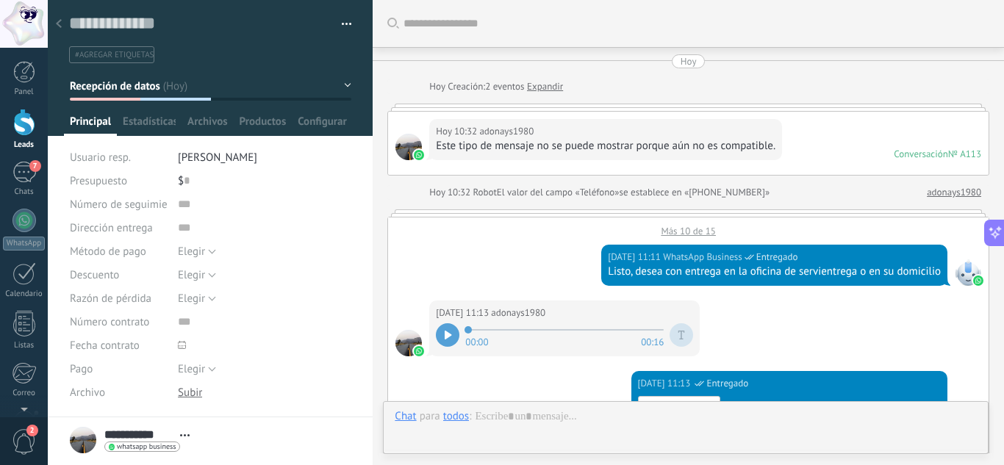
scroll to position [894, 0]
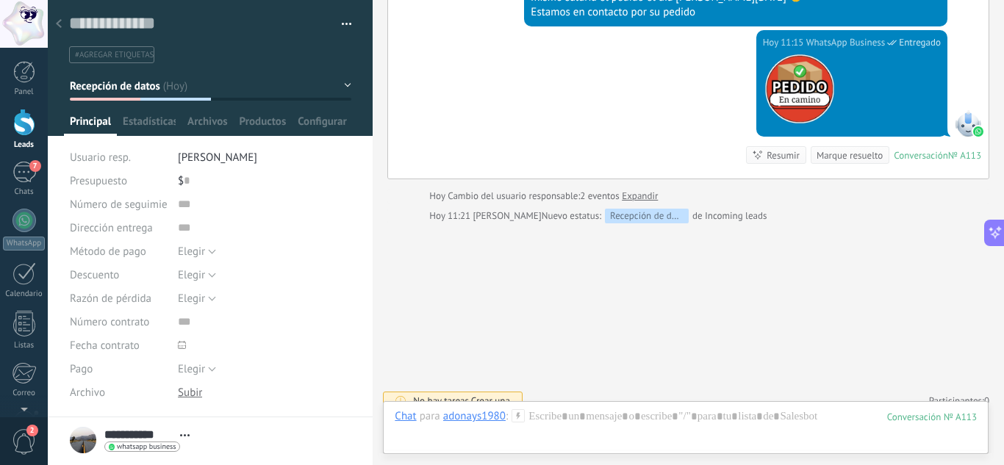
click at [344, 85] on button "Recepción de datos" at bounding box center [210, 86] width 281 height 26
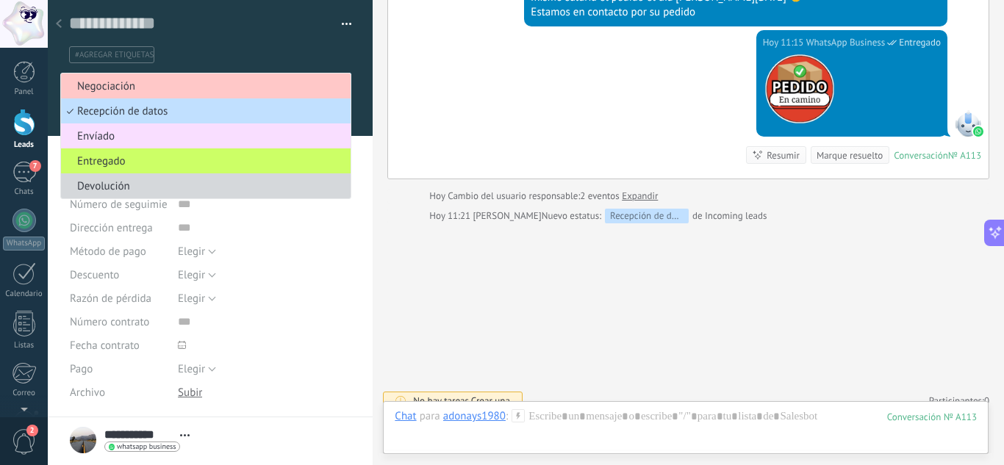
click at [132, 139] on span "Envíado" at bounding box center [203, 136] width 285 height 14
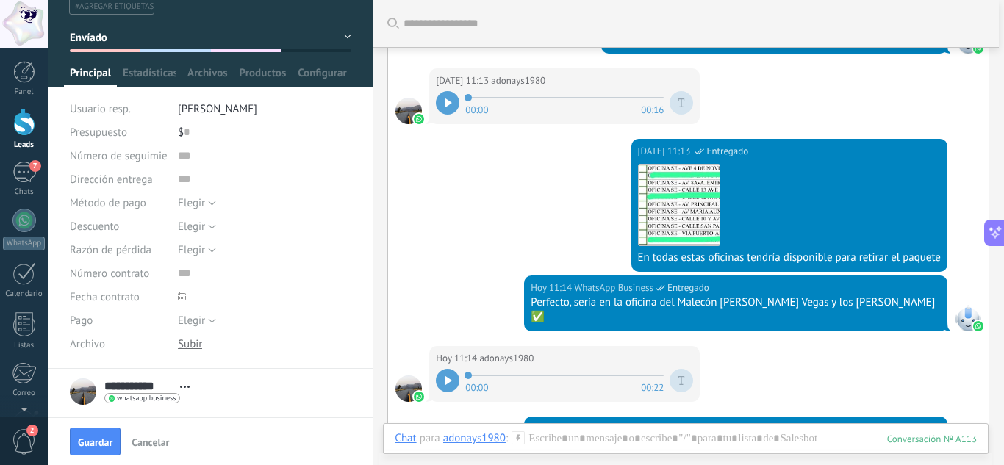
scroll to position [73, 0]
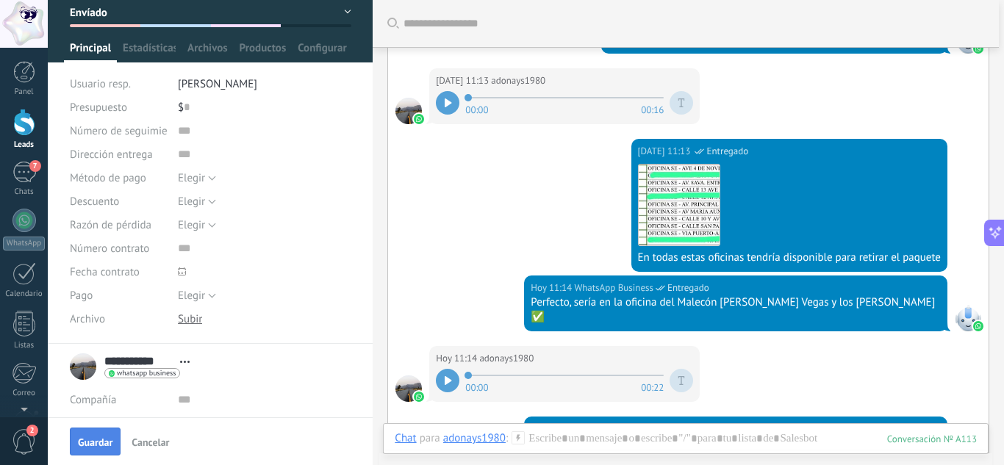
click at [90, 435] on button "Guardar" at bounding box center [95, 442] width 51 height 28
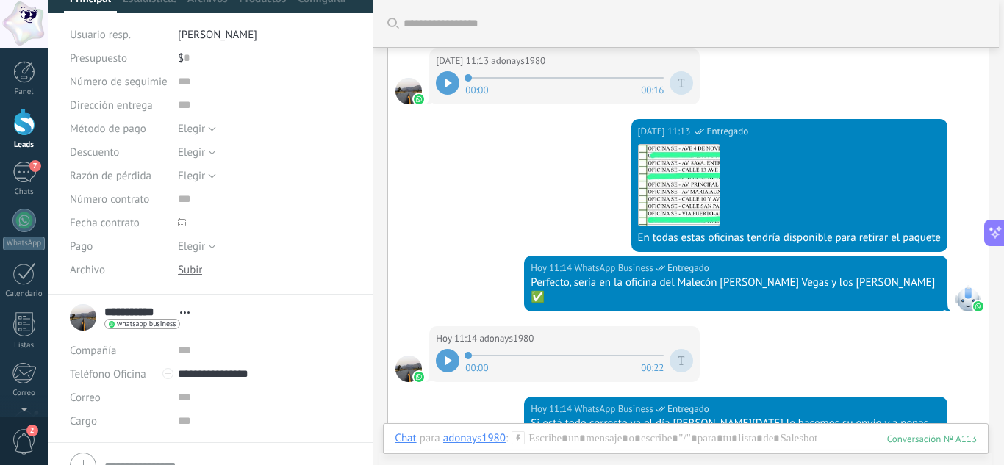
scroll to position [193, 0]
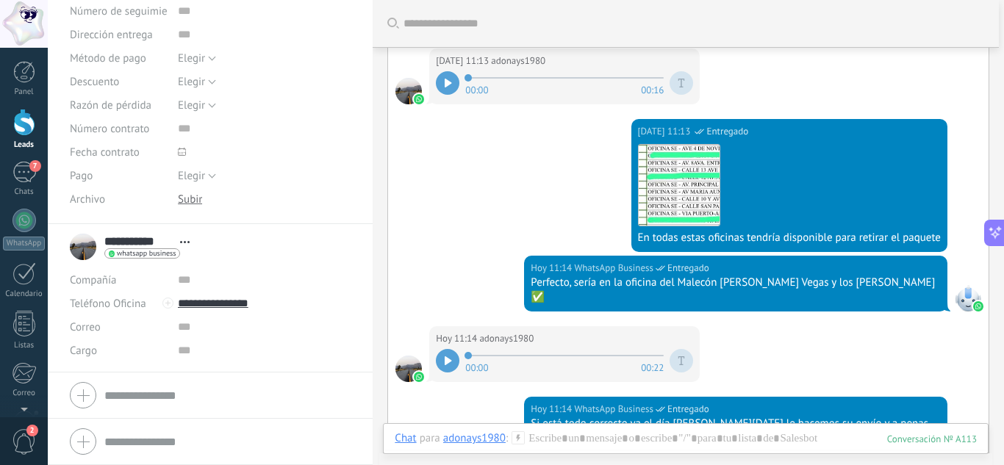
click at [182, 239] on span "Abrir detalle Copie el nombre Desatar Contacto principal" at bounding box center [185, 242] width 24 height 11
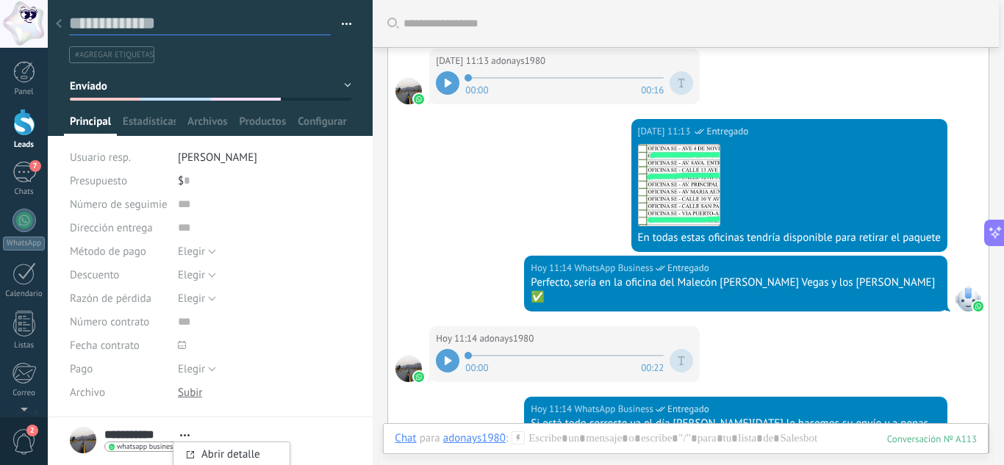
click at [164, 18] on textarea at bounding box center [200, 23] width 262 height 23
click at [55, 24] on div at bounding box center [58, 24] width 21 height 29
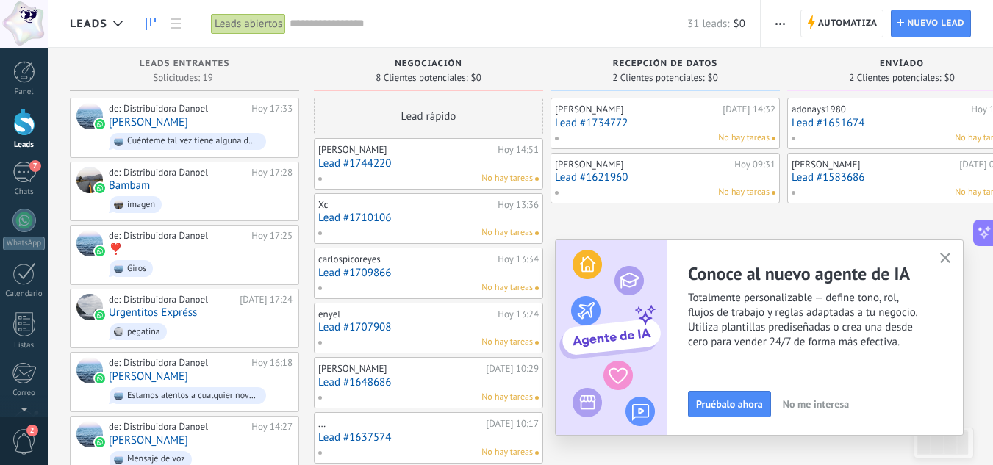
click at [657, 195] on div "No hay tareas" at bounding box center [661, 192] width 215 height 13
click at [658, 171] on link "Lead #1621960" at bounding box center [665, 177] width 220 height 12
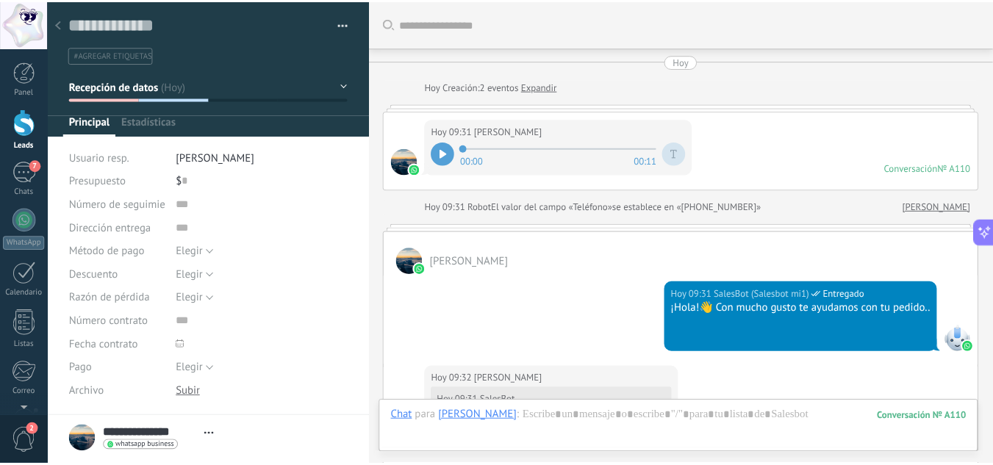
scroll to position [1522, 0]
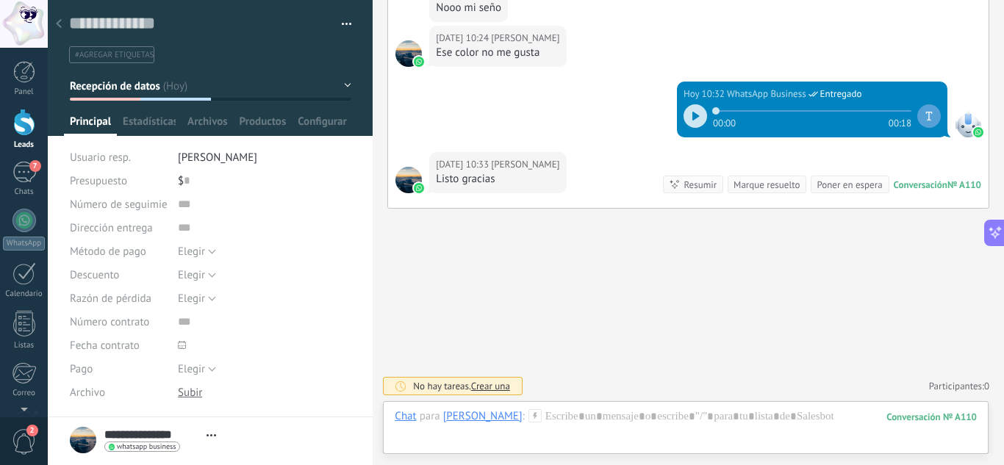
click at [57, 21] on icon at bounding box center [59, 23] width 6 height 9
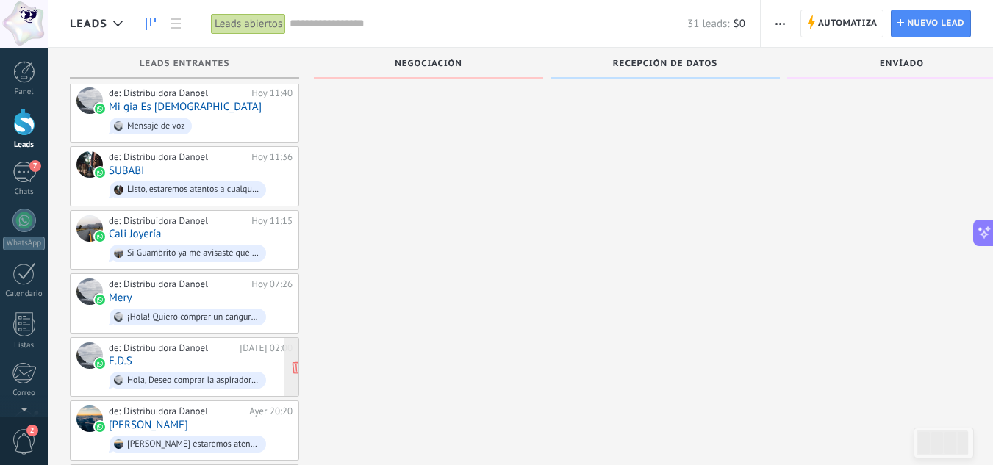
scroll to position [661, 0]
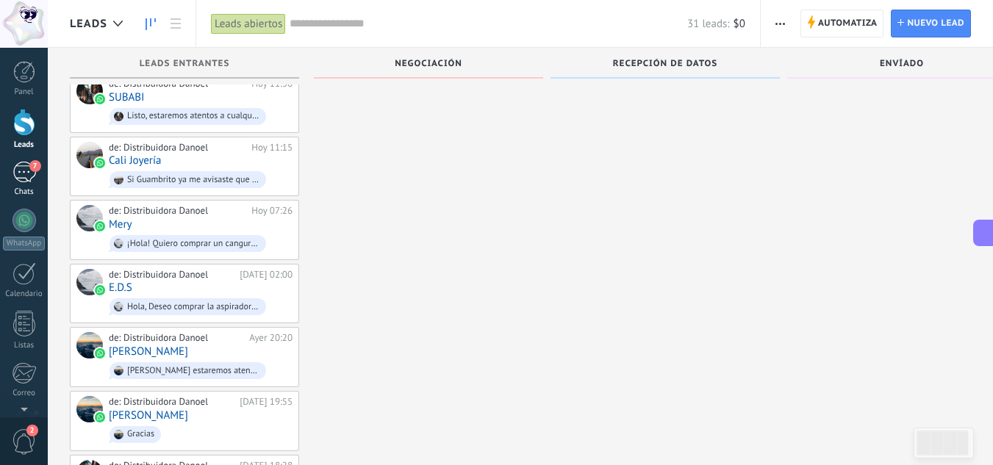
click at [23, 189] on div "Chats" at bounding box center [24, 192] width 43 height 10
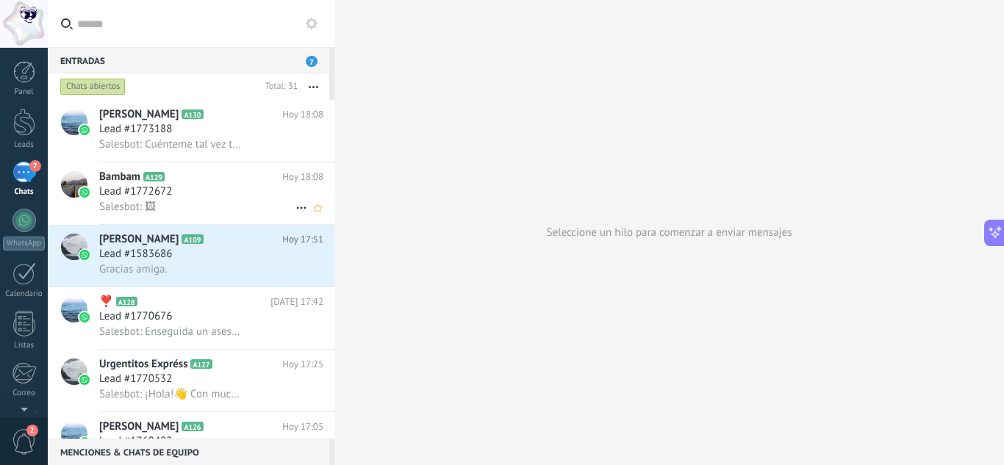
click at [218, 198] on div "Lead #1772672" at bounding box center [211, 191] width 224 height 15
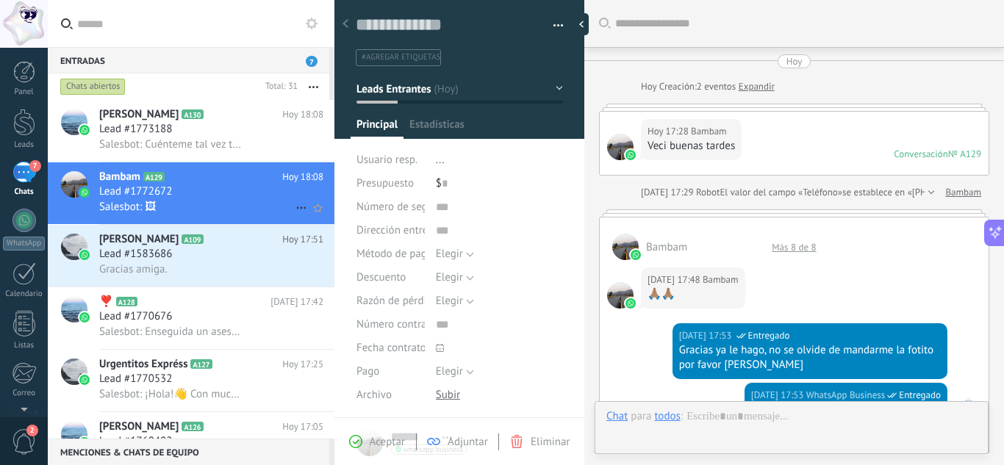
scroll to position [877, 0]
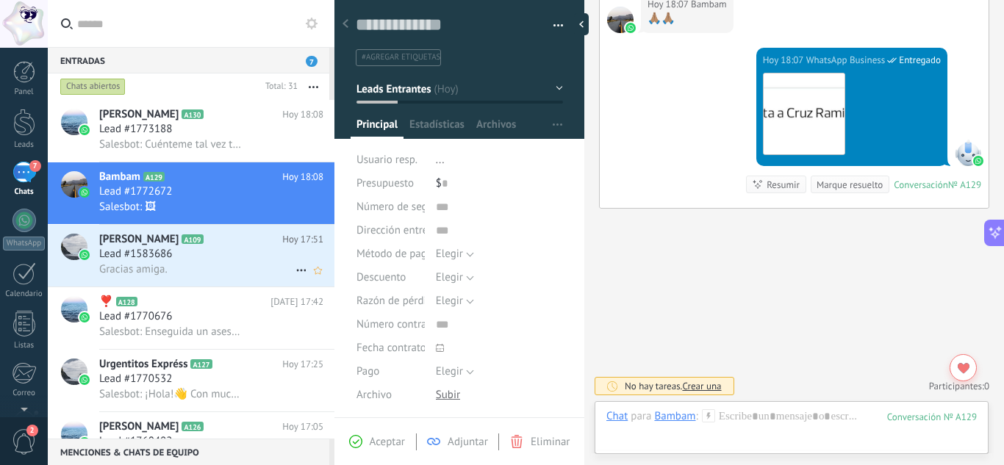
click at [212, 260] on div "Lead #1583686" at bounding box center [211, 254] width 224 height 15
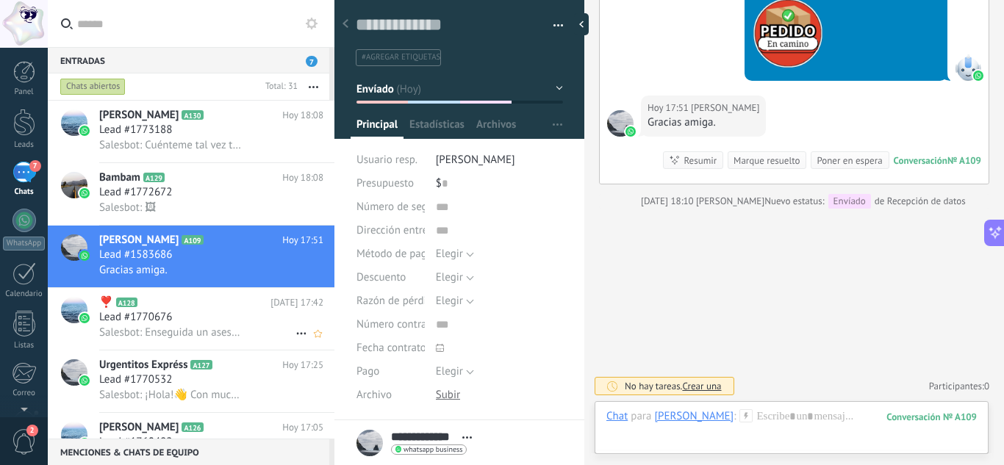
scroll to position [74, 0]
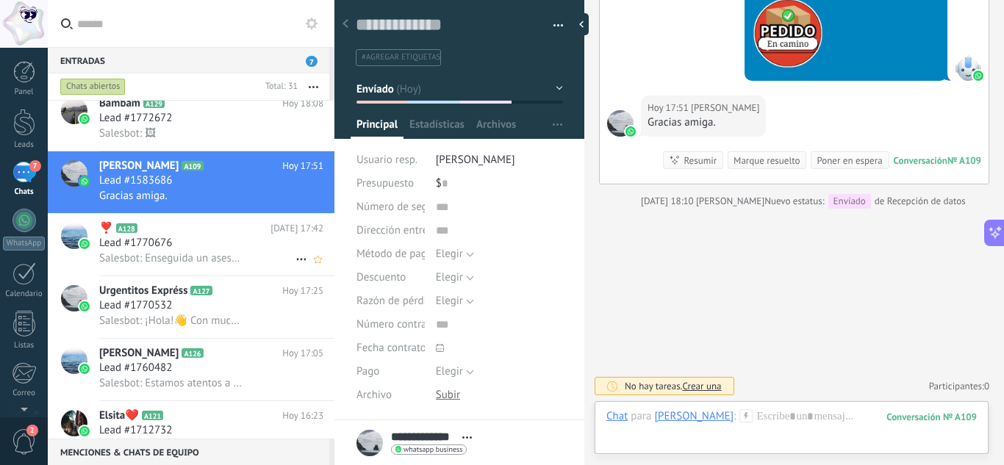
click at [234, 241] on div "Lead #1770676" at bounding box center [211, 243] width 224 height 15
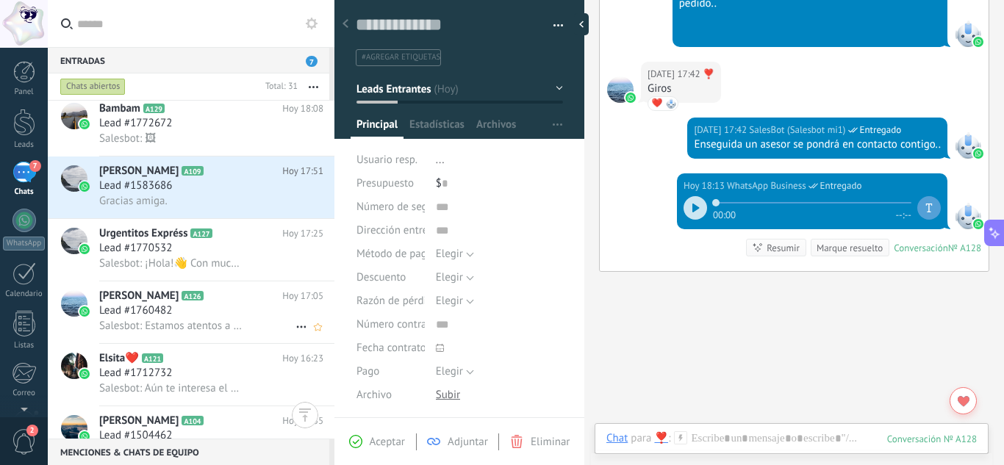
scroll to position [148, 0]
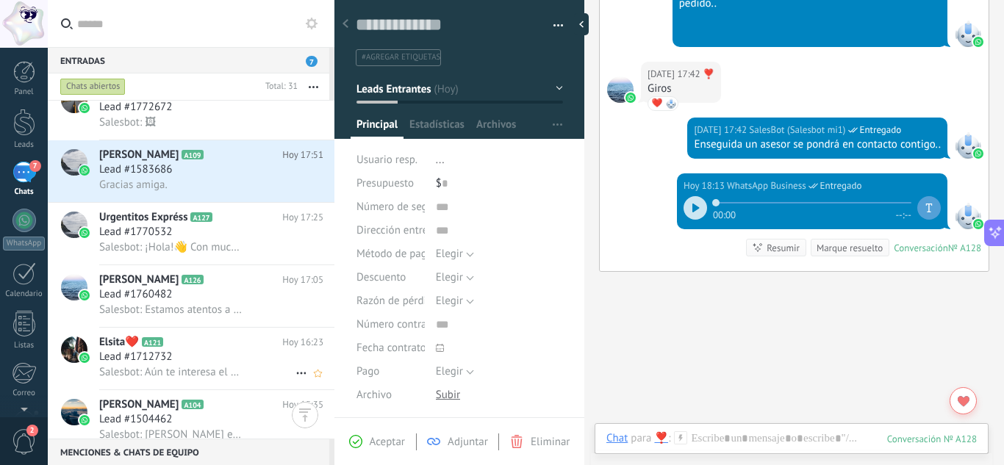
click at [213, 355] on div "Lead #1712732" at bounding box center [211, 357] width 224 height 15
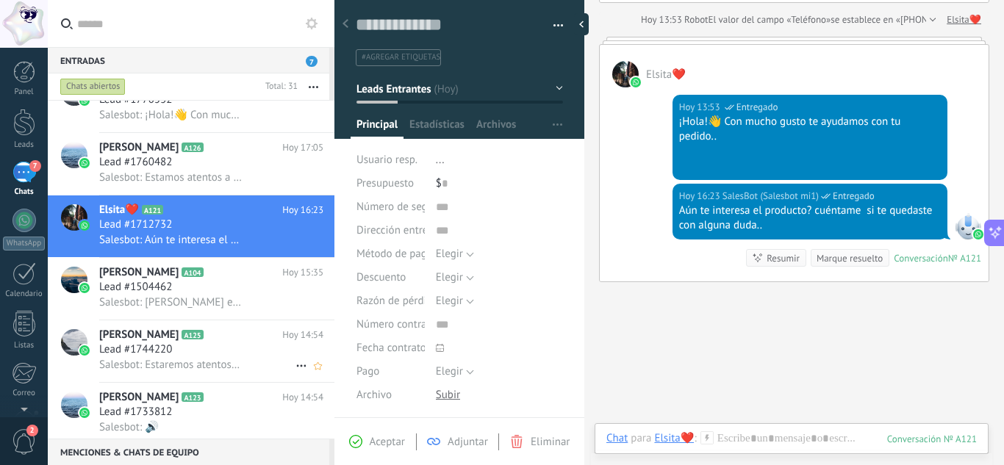
scroll to position [295, 0]
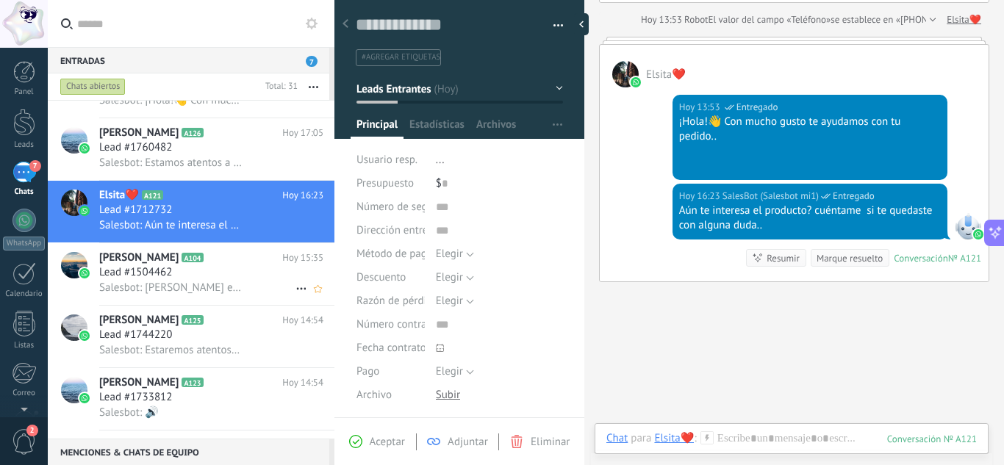
click at [218, 281] on span "Salesbot: [PERSON_NAME] estaremos atentos para ayudarle con su pedido 🫡" at bounding box center [170, 288] width 143 height 14
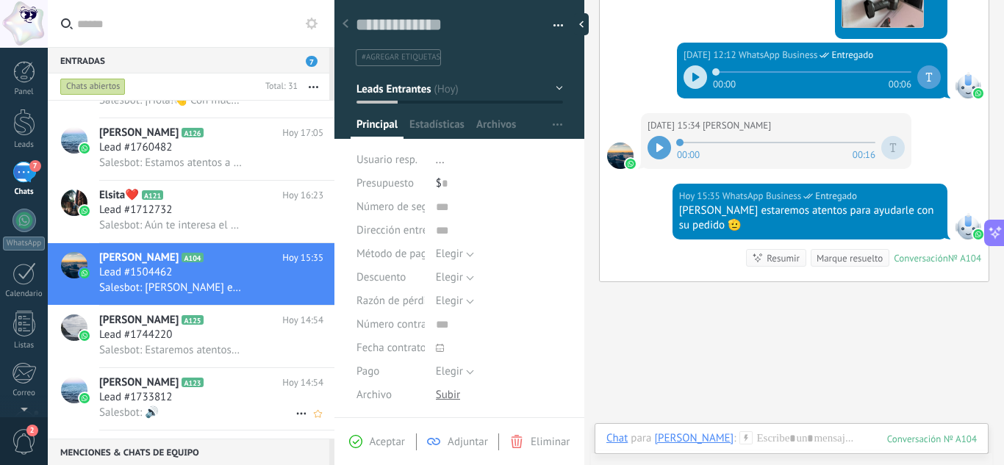
scroll to position [368, 0]
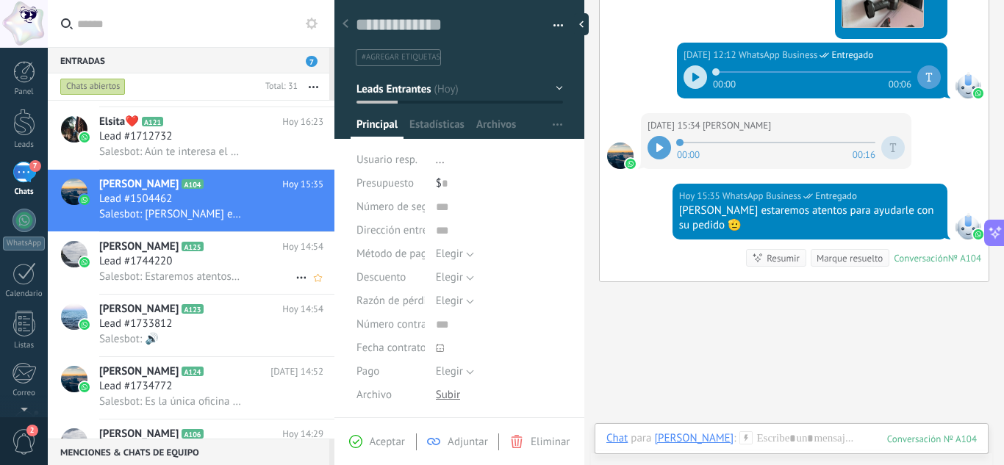
click at [217, 263] on div "Lead #1744220" at bounding box center [211, 261] width 224 height 15
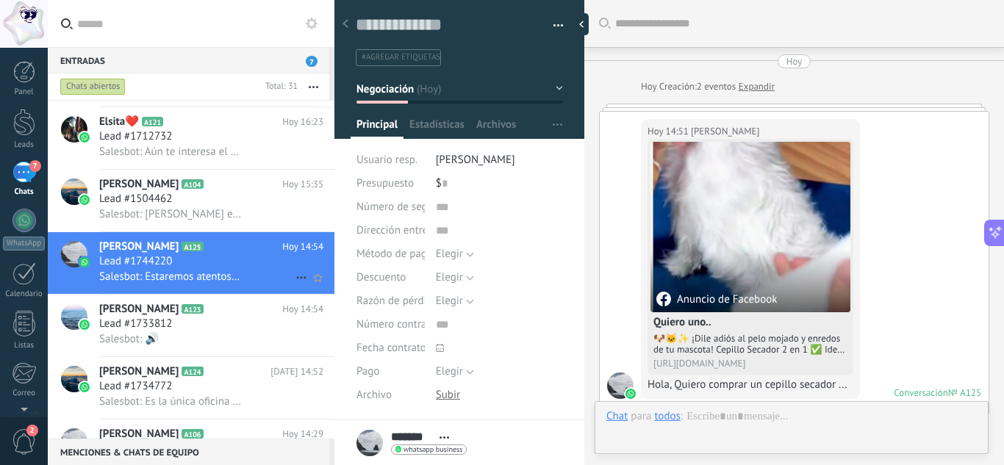
scroll to position [1103, 0]
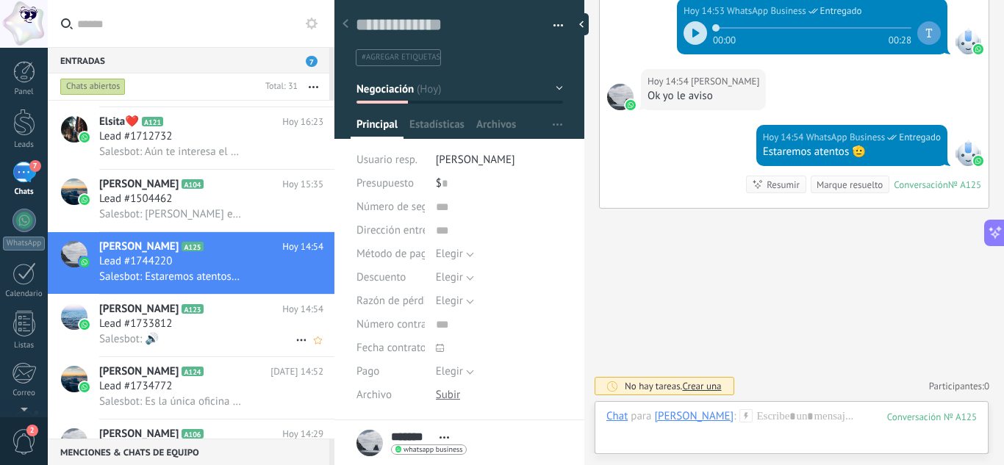
click at [203, 321] on div "Lead #1733812" at bounding box center [211, 324] width 224 height 15
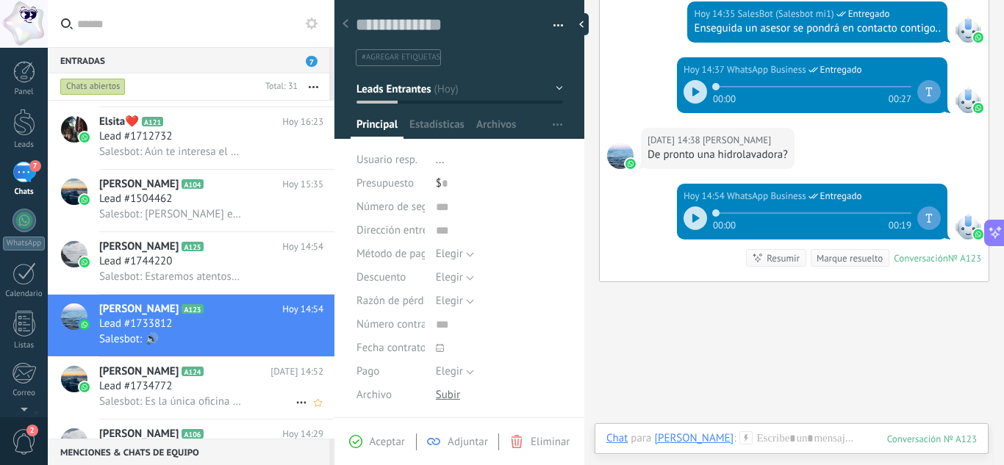
scroll to position [442, 0]
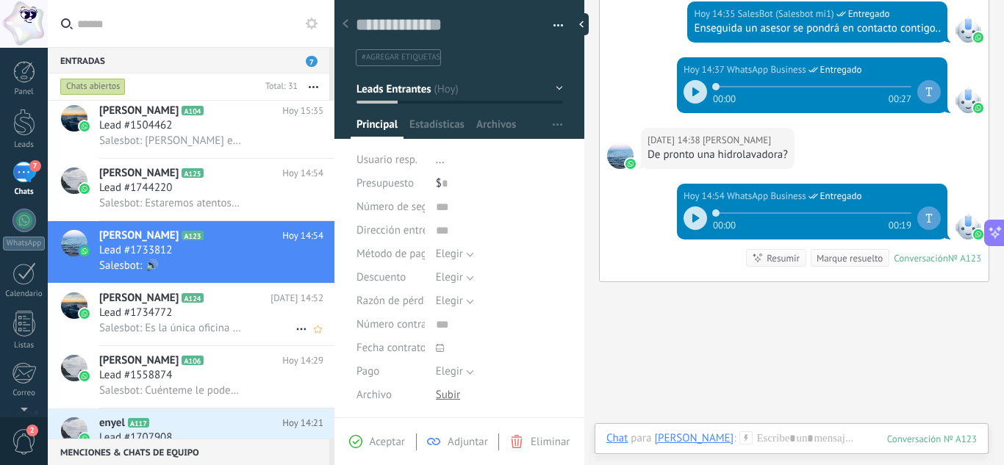
click at [216, 312] on div "Lead #1734772" at bounding box center [211, 313] width 224 height 15
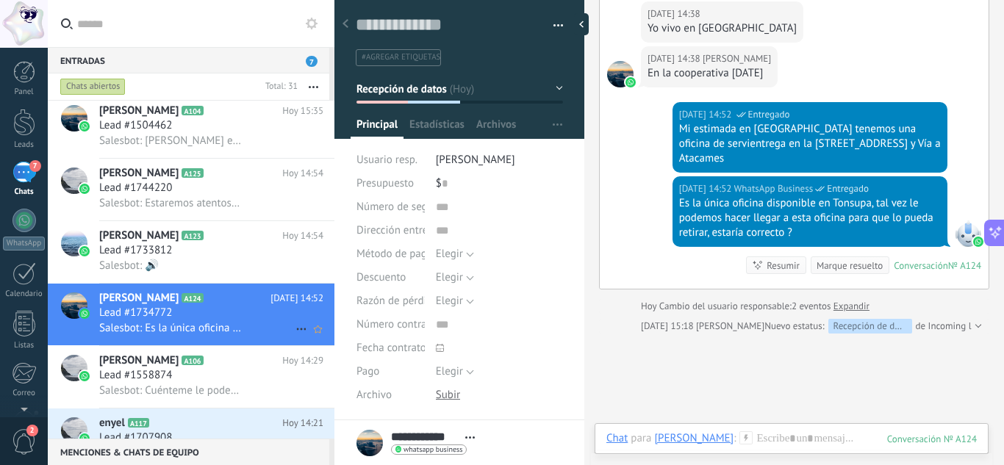
scroll to position [515, 0]
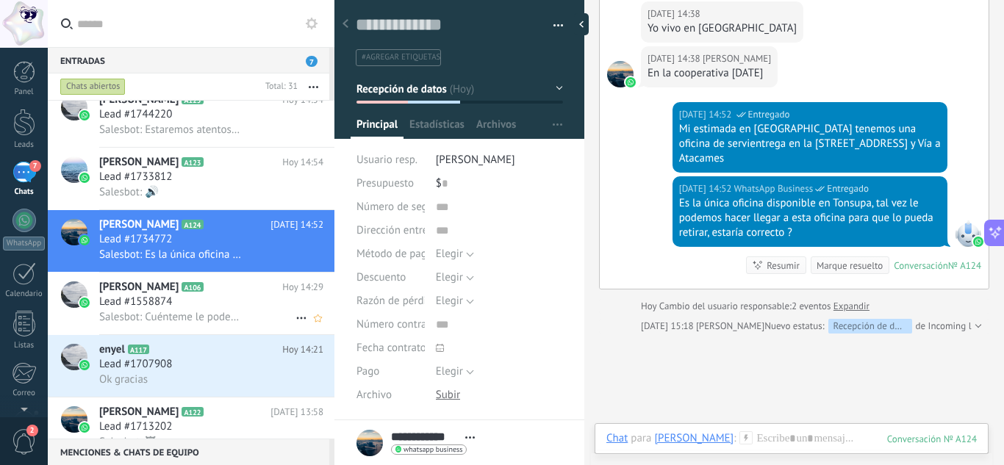
click at [218, 299] on div "Lead #1558874" at bounding box center [211, 302] width 224 height 15
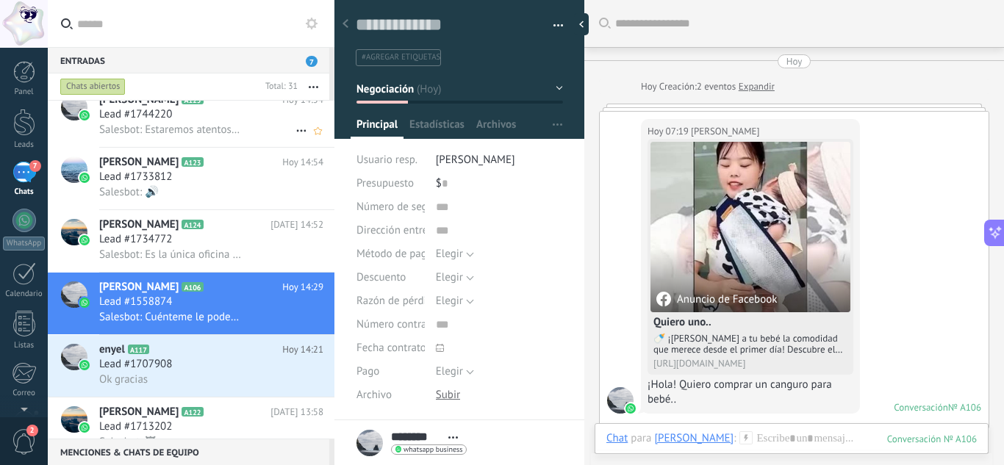
scroll to position [866, 0]
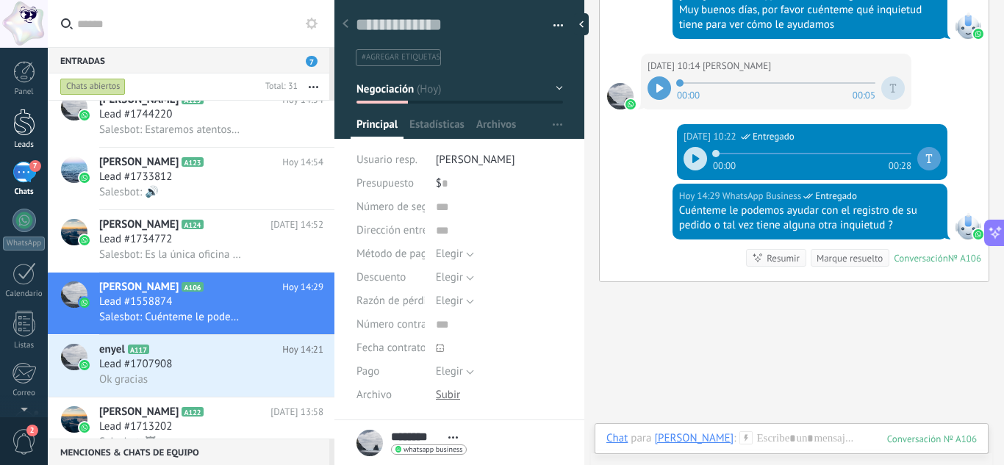
click at [15, 127] on div at bounding box center [24, 122] width 22 height 27
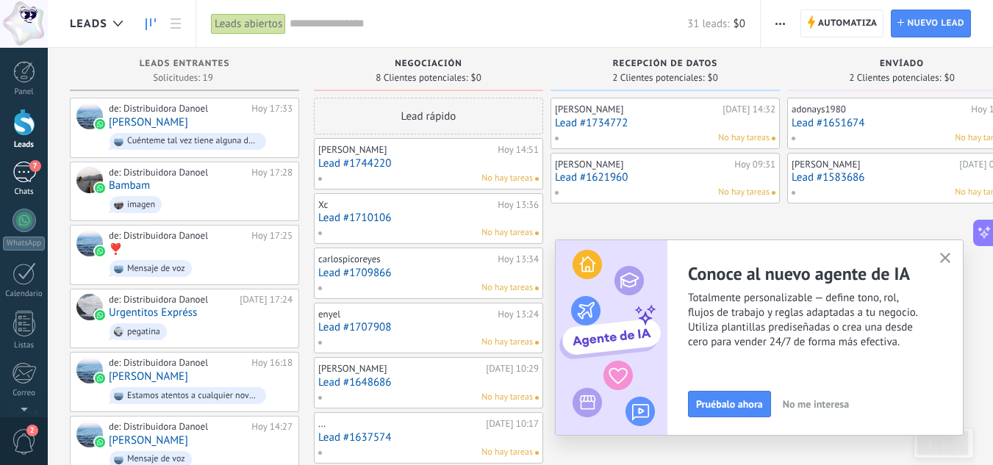
click at [21, 173] on div "7" at bounding box center [24, 172] width 24 height 21
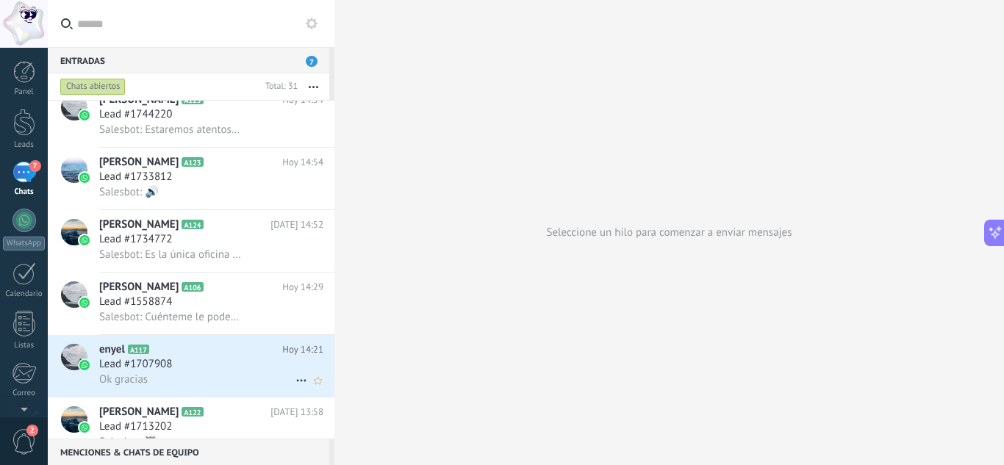
scroll to position [589, 0]
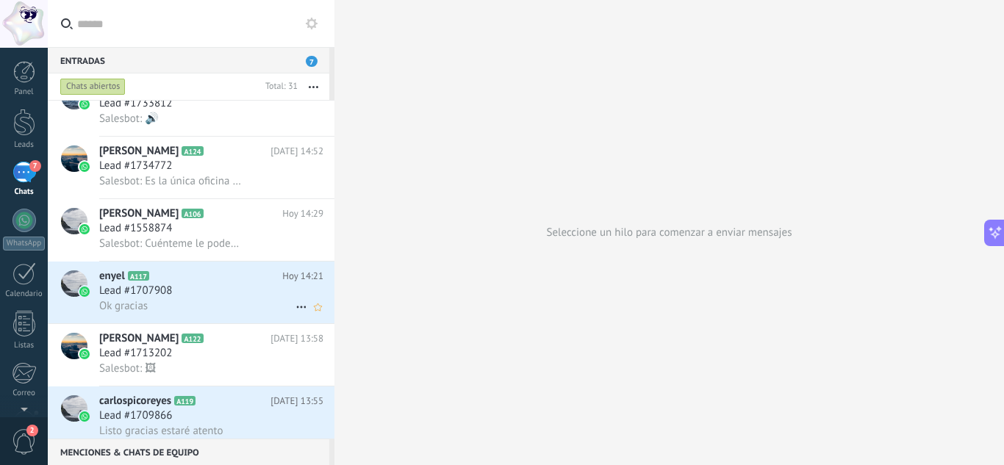
click at [217, 300] on div "Ok gracias" at bounding box center [211, 305] width 224 height 15
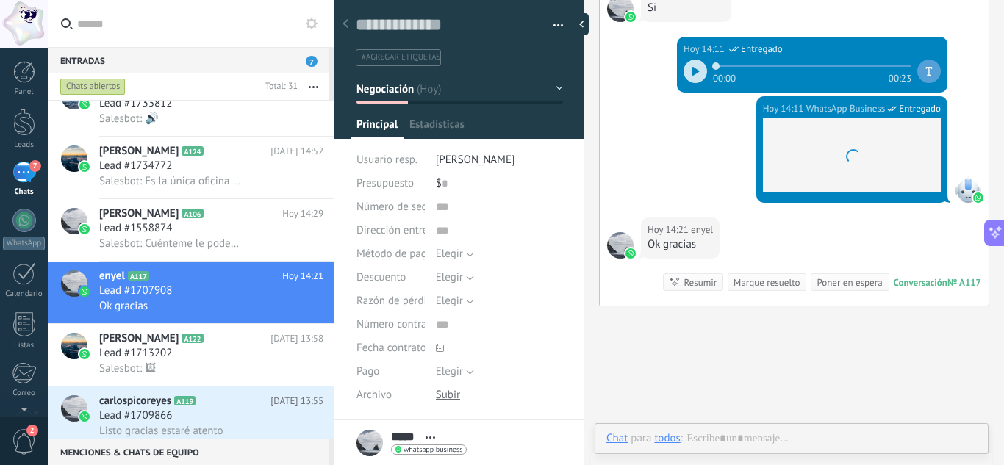
scroll to position [22, 0]
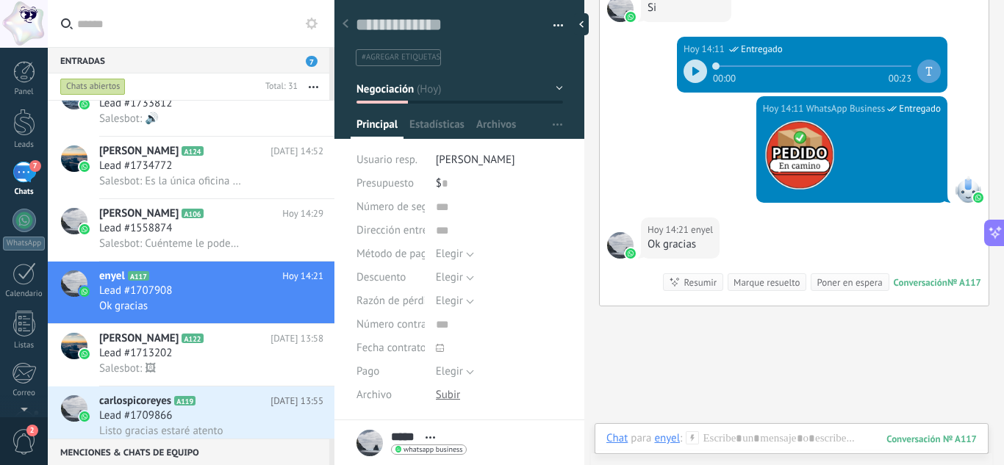
click at [545, 90] on button "Negociación" at bounding box center [459, 89] width 206 height 26
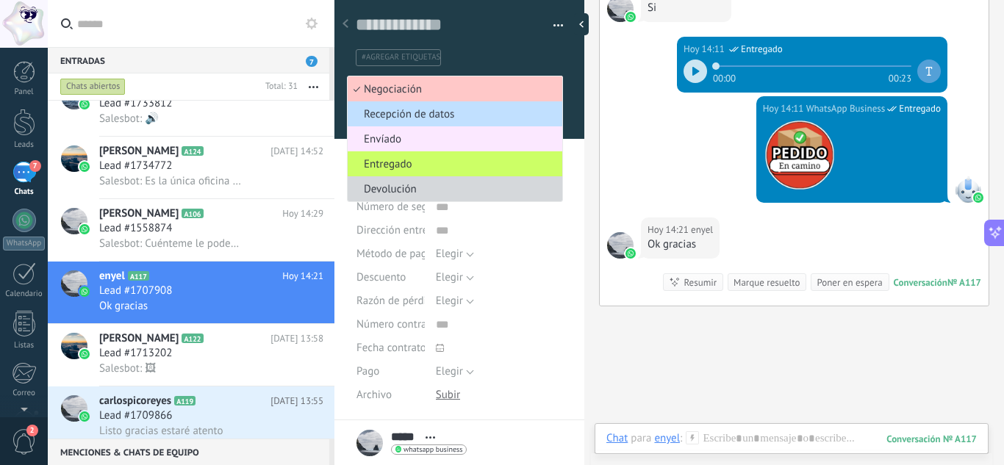
click at [442, 140] on span "Envíado" at bounding box center [453, 139] width 210 height 14
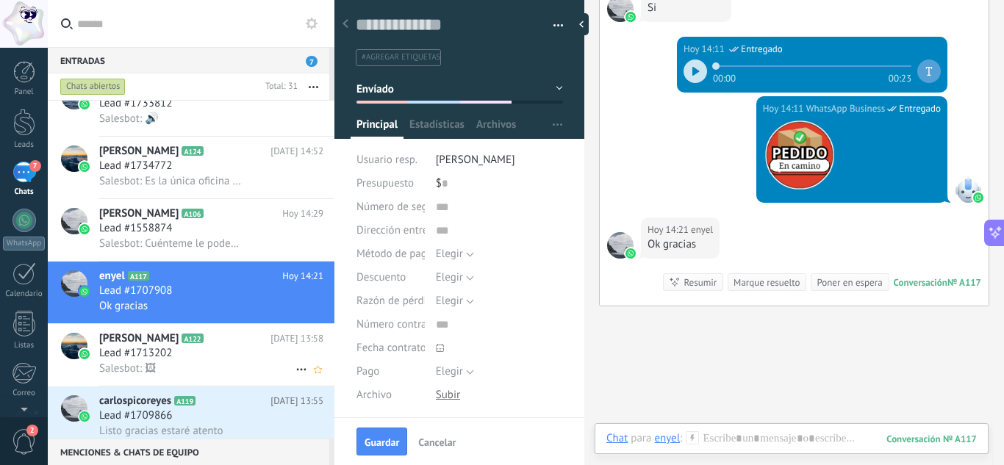
scroll to position [662, 0]
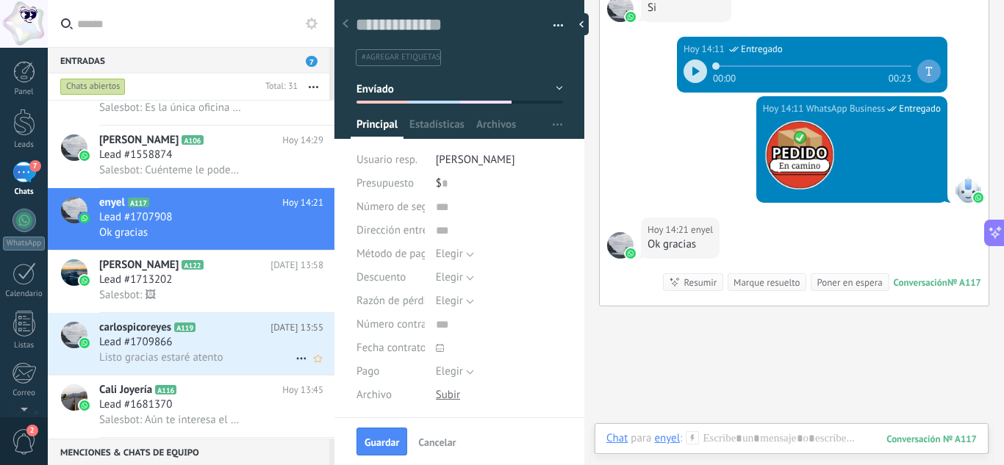
click at [211, 334] on icon at bounding box center [207, 327] width 15 height 15
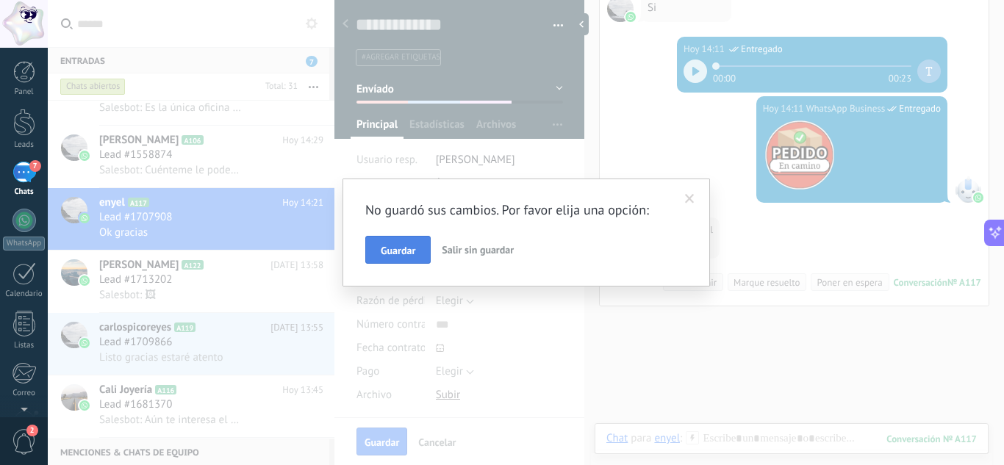
click at [418, 246] on button "Guardar" at bounding box center [397, 250] width 65 height 28
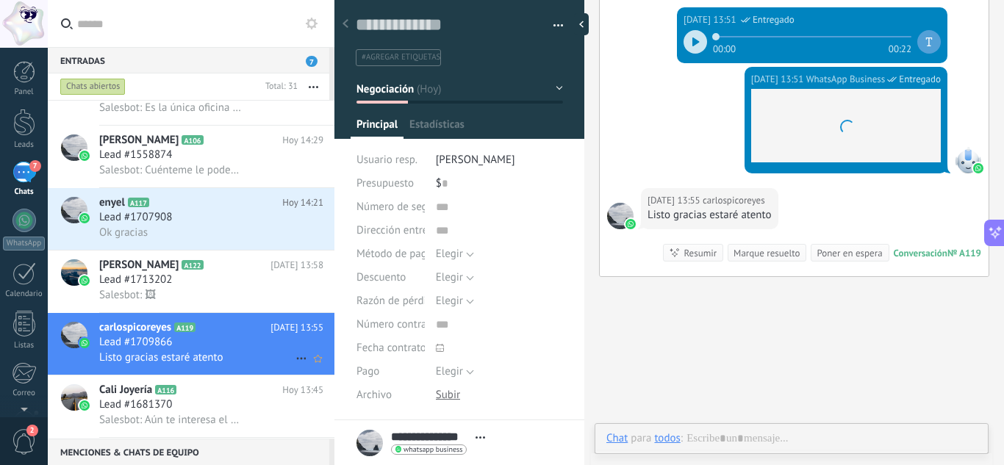
scroll to position [22, 0]
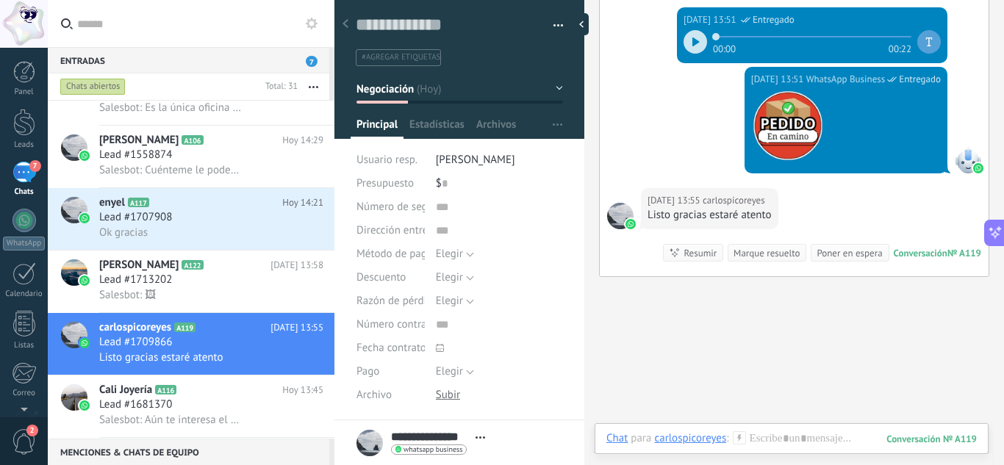
click at [547, 90] on button "Negociación" at bounding box center [459, 89] width 206 height 26
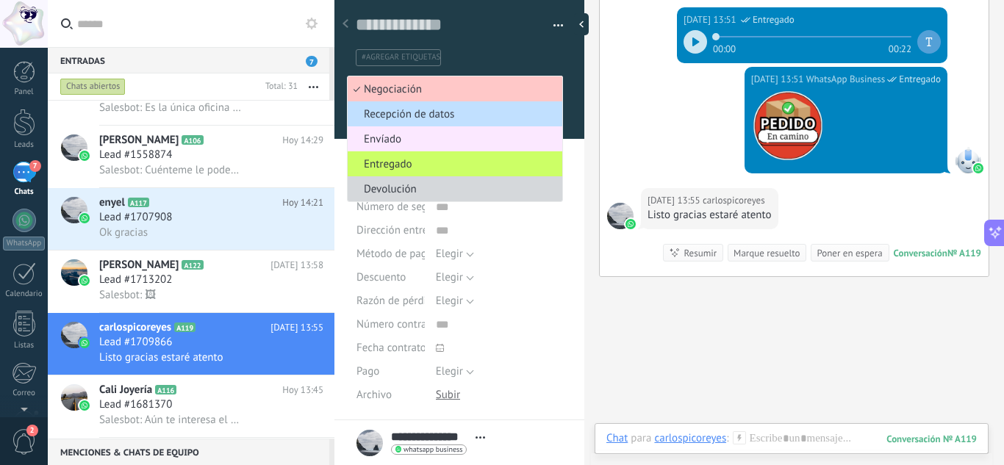
click at [405, 142] on span "Envíado" at bounding box center [453, 139] width 210 height 14
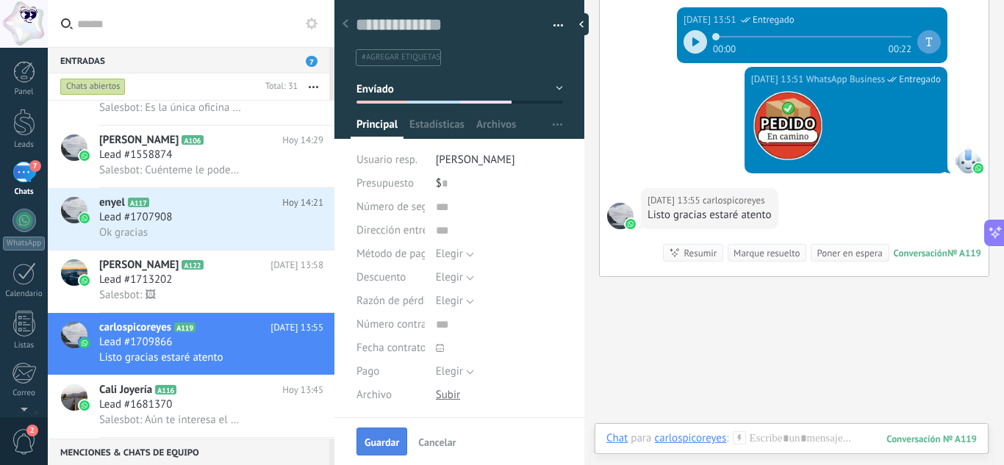
click at [396, 441] on span "Guardar" at bounding box center [381, 442] width 35 height 10
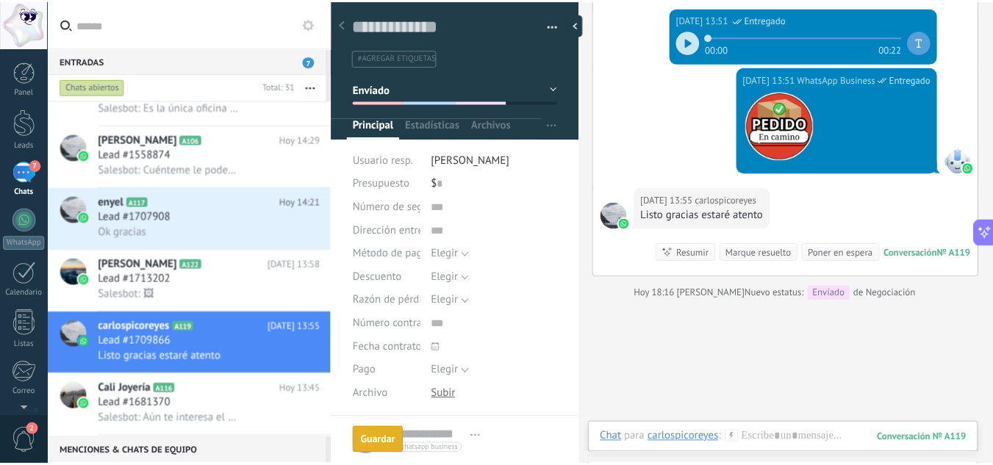
scroll to position [1445, 0]
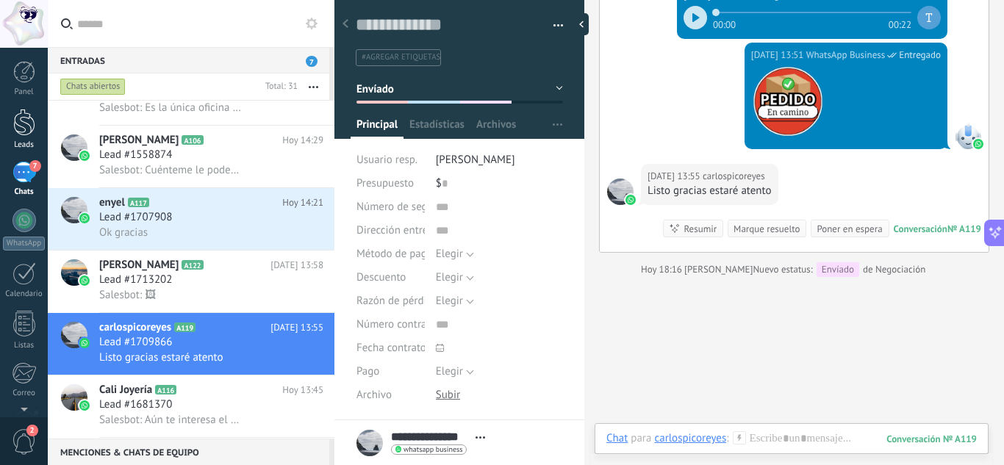
click at [40, 126] on link "Leads" at bounding box center [24, 129] width 48 height 41
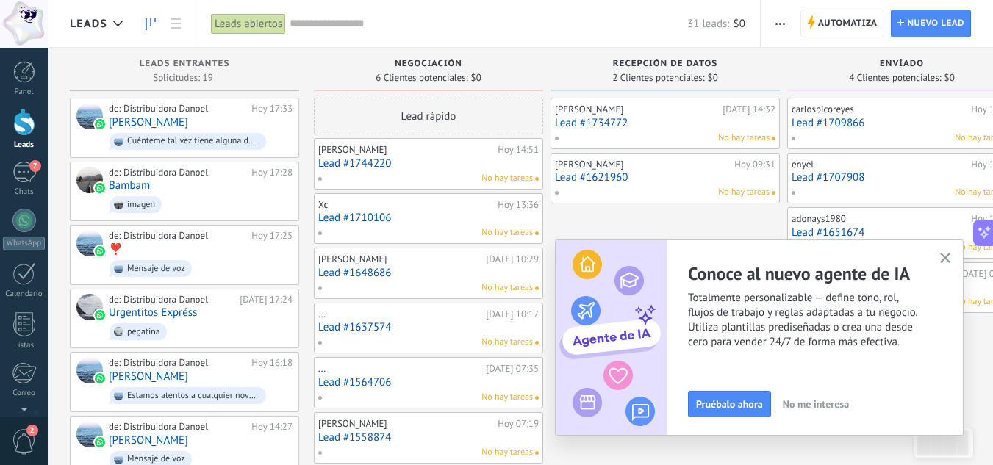
drag, startPoint x: 951, startPoint y: 261, endPoint x: 932, endPoint y: 265, distance: 18.7
click at [951, 261] on button "button" at bounding box center [945, 259] width 18 height 20
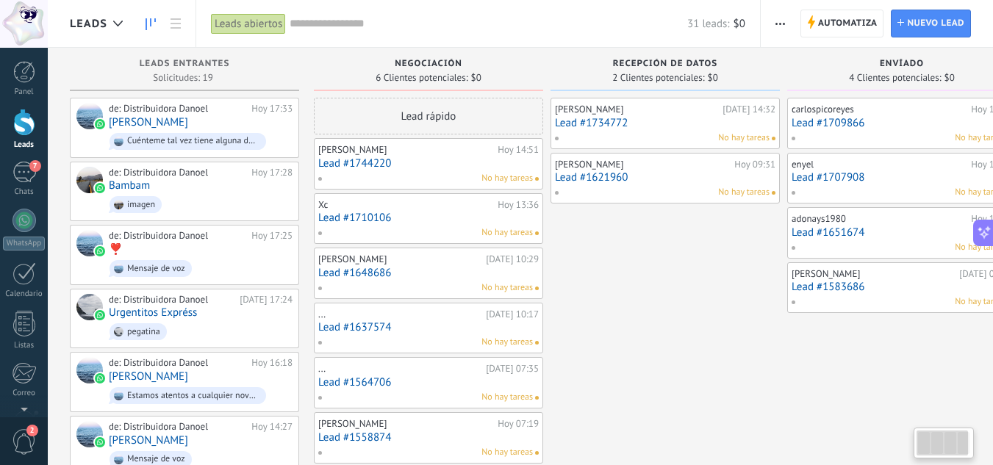
drag, startPoint x: 723, startPoint y: 317, endPoint x: 545, endPoint y: 242, distance: 193.0
drag, startPoint x: 620, startPoint y: 339, endPoint x: 728, endPoint y: 254, distance: 137.6
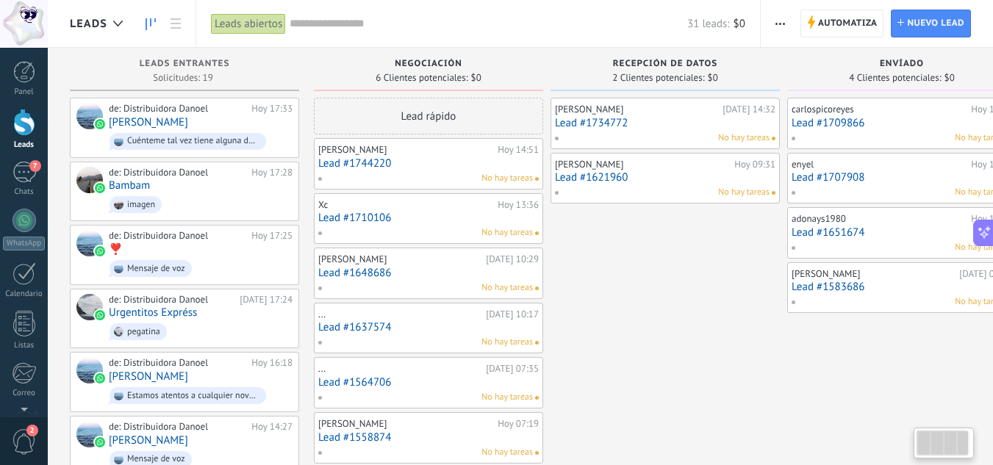
scroll to position [0, 46]
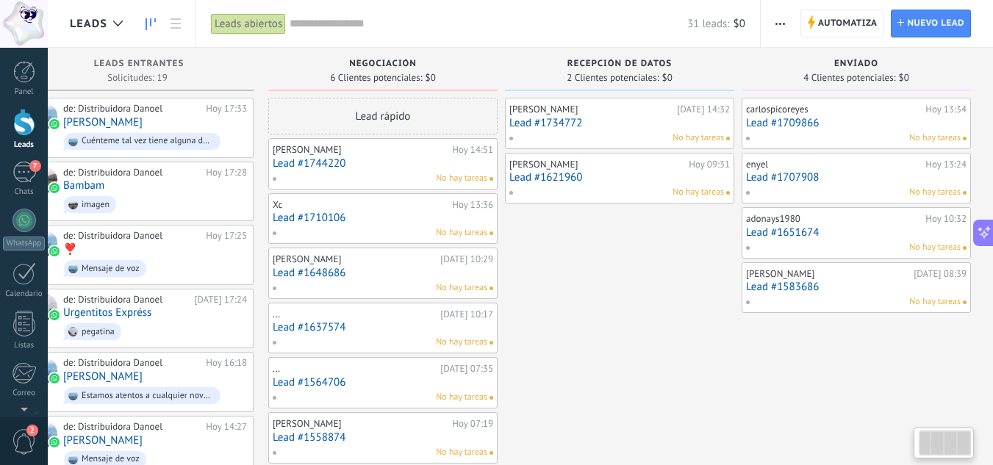
drag, startPoint x: 730, startPoint y: 356, endPoint x: 459, endPoint y: 300, distance: 276.8
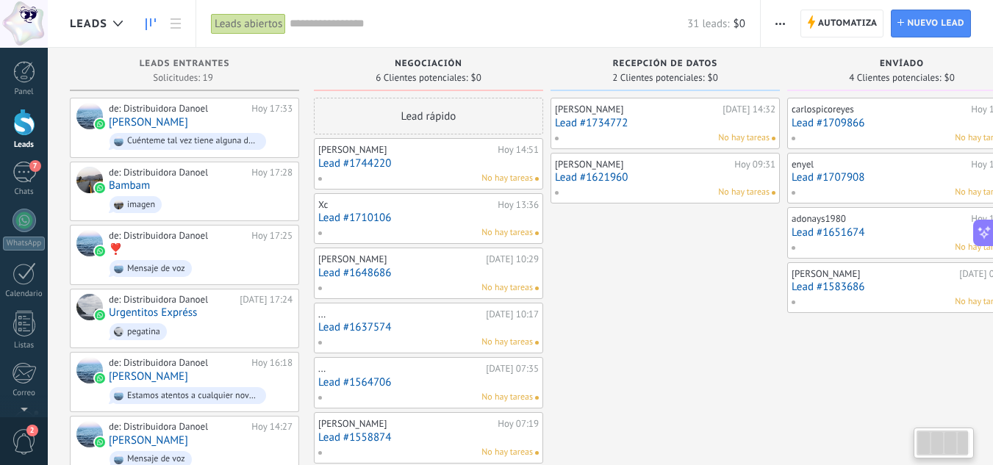
drag, startPoint x: 575, startPoint y: 321, endPoint x: 795, endPoint y: 321, distance: 220.4
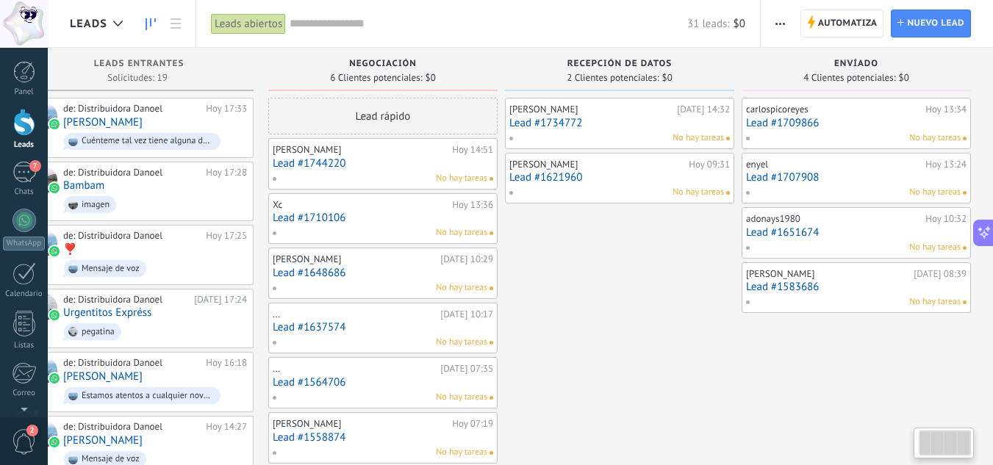
drag, startPoint x: 747, startPoint y: 281, endPoint x: 633, endPoint y: 297, distance: 114.9
drag, startPoint x: 736, startPoint y: 377, endPoint x: 528, endPoint y: 350, distance: 209.7
click at [963, 137] on span at bounding box center [965, 139] width 4 height 4
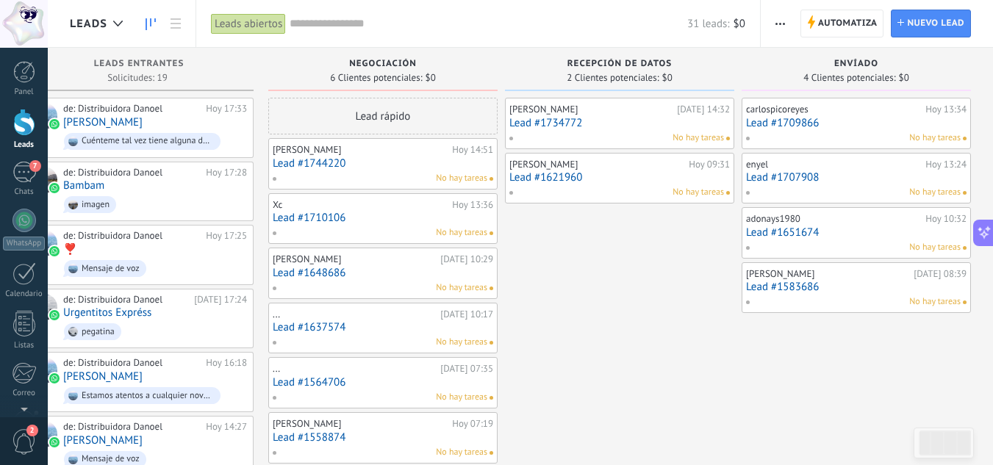
click at [985, 239] on icon at bounding box center [984, 232] width 15 height 15
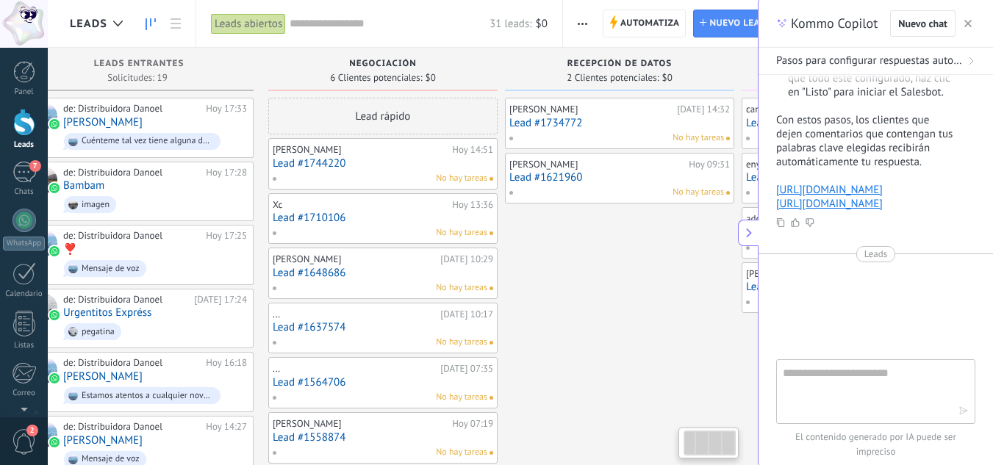
type textarea "**********"
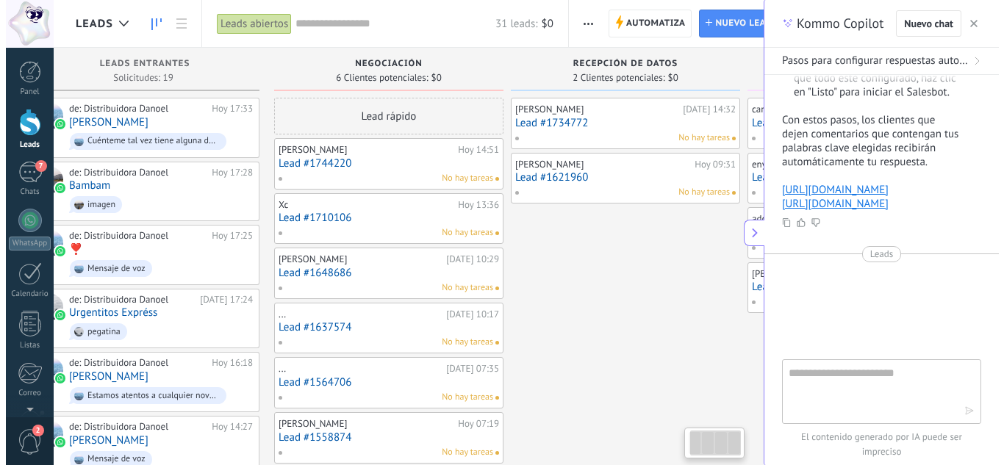
scroll to position [14, 0]
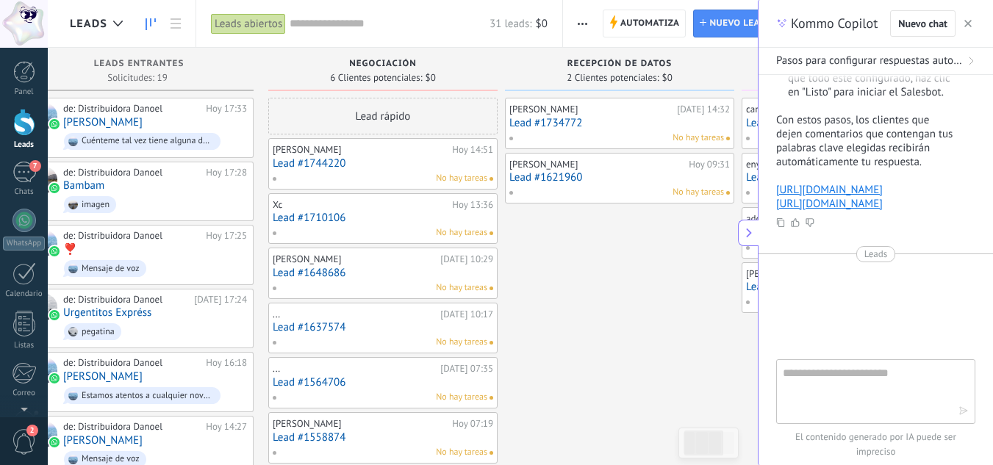
click at [975, 21] on div "Kommo Copilot Nuevo chat" at bounding box center [875, 24] width 234 height 48
click at [972, 24] on button "button" at bounding box center [967, 24] width 15 height 18
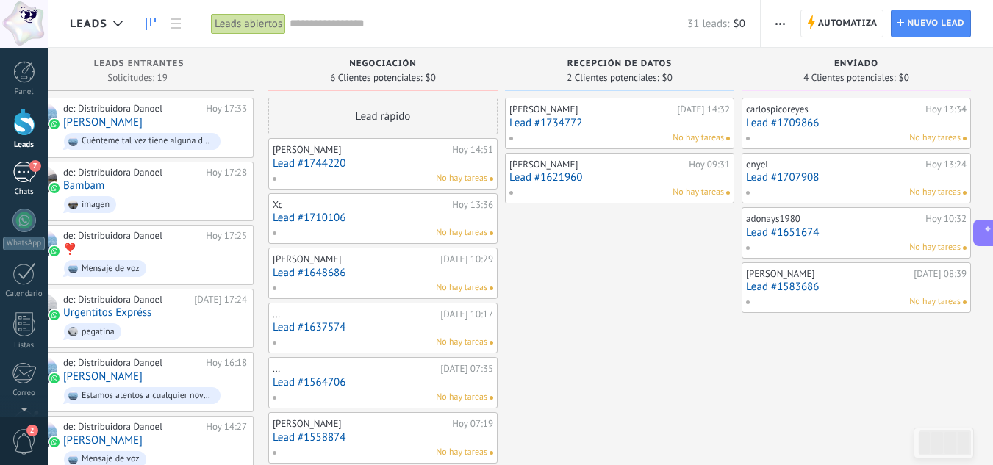
click at [15, 176] on div "7" at bounding box center [24, 172] width 24 height 21
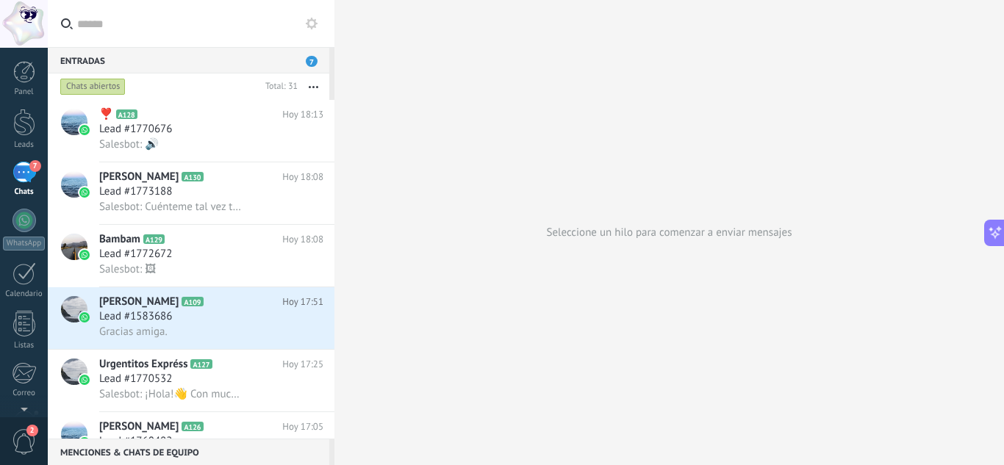
click at [309, 12] on input "text" at bounding box center [199, 23] width 245 height 47
click at [311, 20] on use at bounding box center [312, 24] width 12 height 12
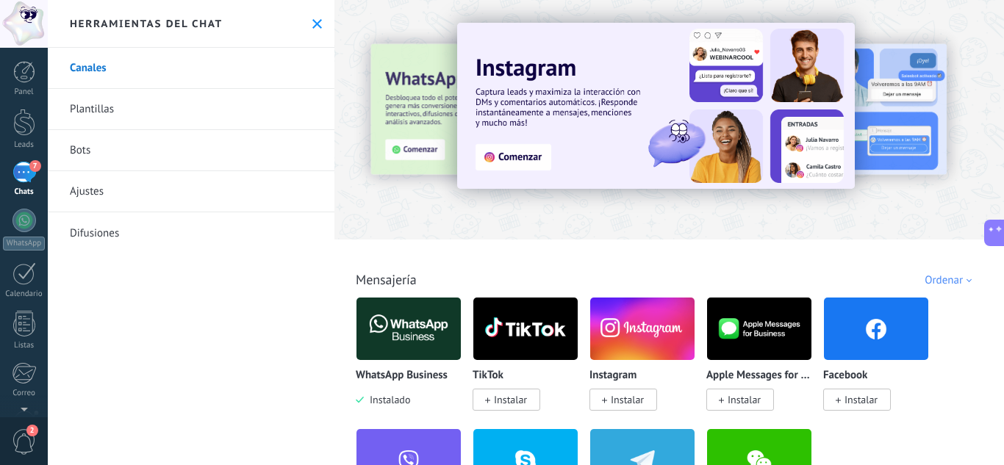
click at [193, 148] on link "Bots" at bounding box center [191, 150] width 287 height 41
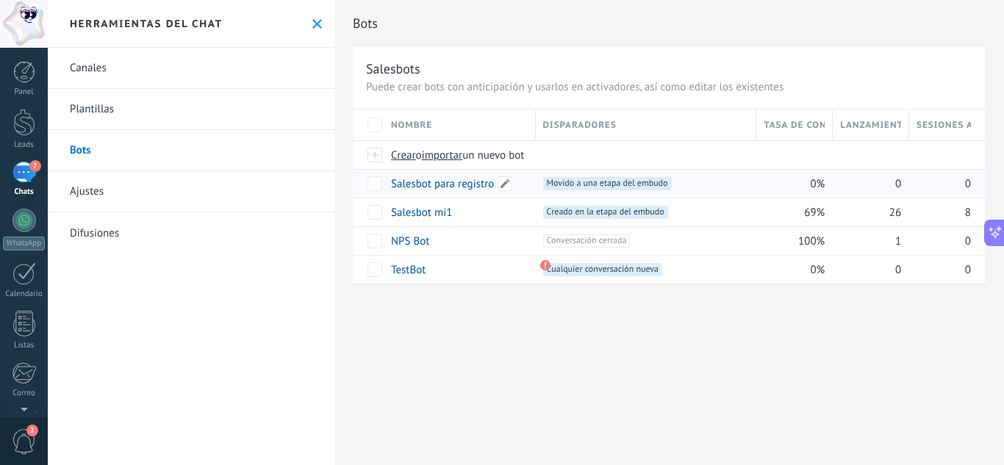
click at [524, 182] on div "Salesbot para registro" at bounding box center [456, 184] width 145 height 28
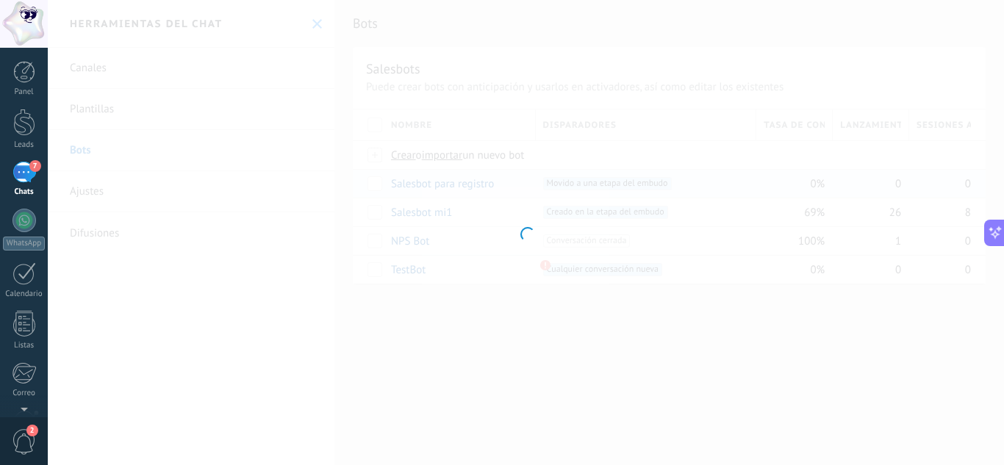
type input "**********"
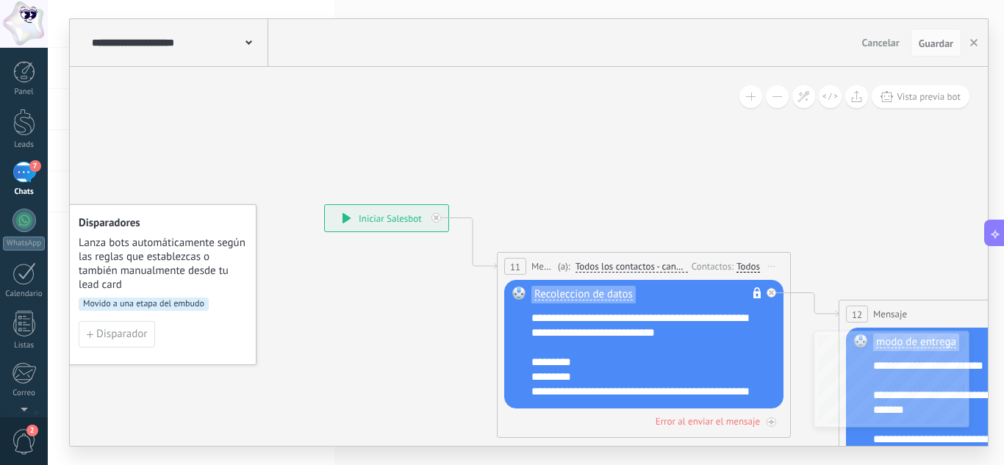
drag, startPoint x: 747, startPoint y: 160, endPoint x: 689, endPoint y: 187, distance: 64.1
click at [891, 98] on icon at bounding box center [886, 96] width 12 height 11
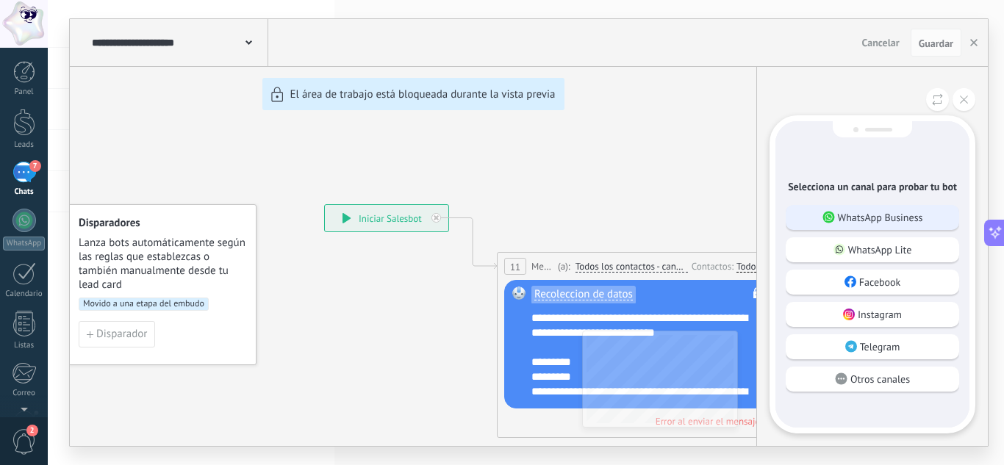
click at [873, 218] on p "WhatsApp Business" at bounding box center [880, 217] width 85 height 13
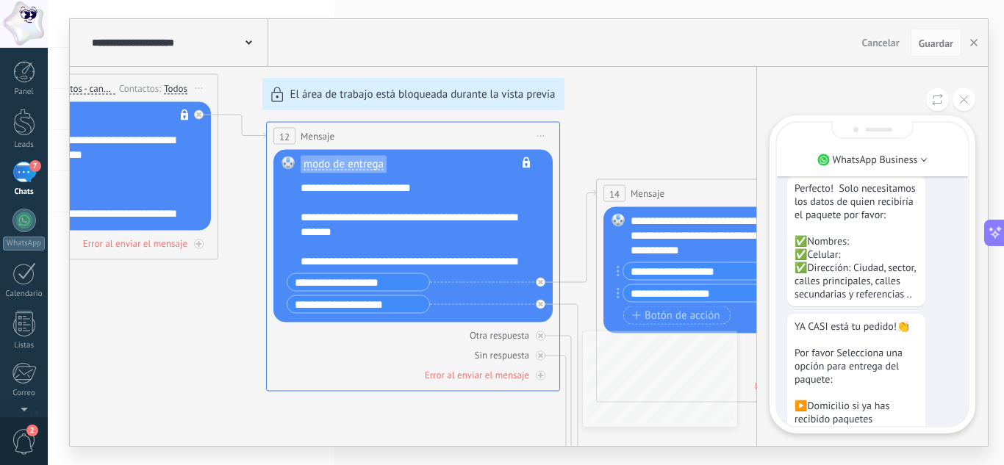
scroll to position [-231, 0]
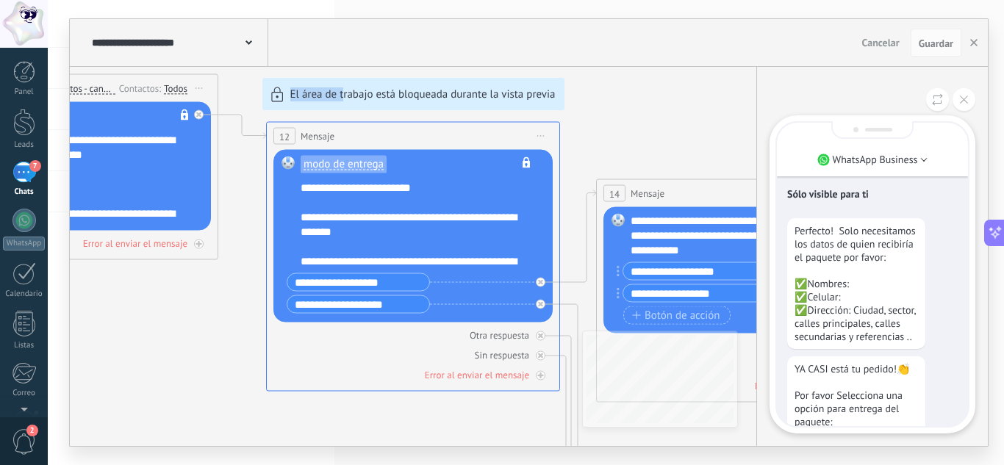
drag, startPoint x: 189, startPoint y: 356, endPoint x: 345, endPoint y: 356, distance: 155.8
click at [345, 356] on div "**********" at bounding box center [529, 232] width 918 height 427
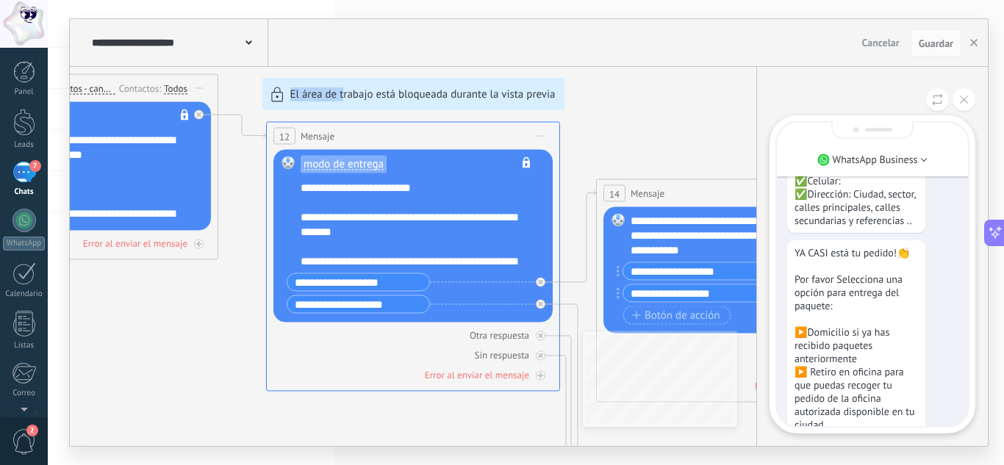
scroll to position [-11, 0]
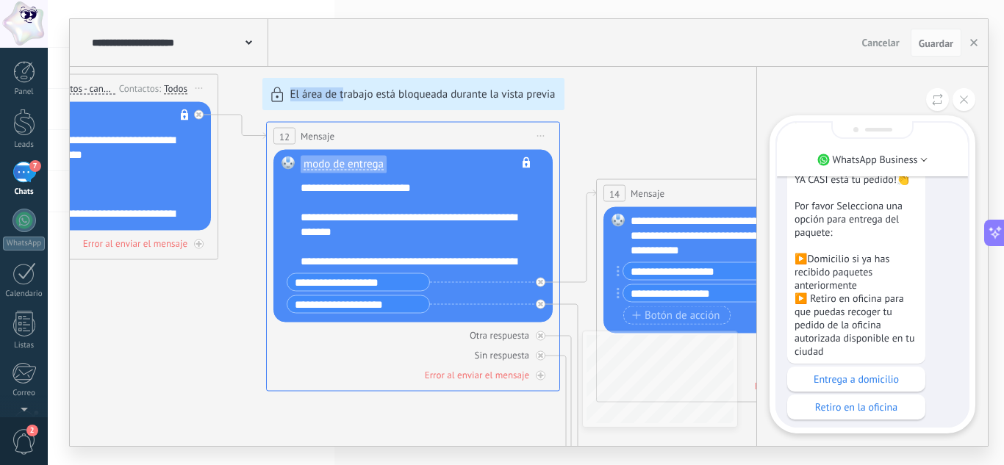
click at [654, 134] on div "**********" at bounding box center [529, 232] width 918 height 427
click at [963, 110] on button at bounding box center [963, 99] width 23 height 23
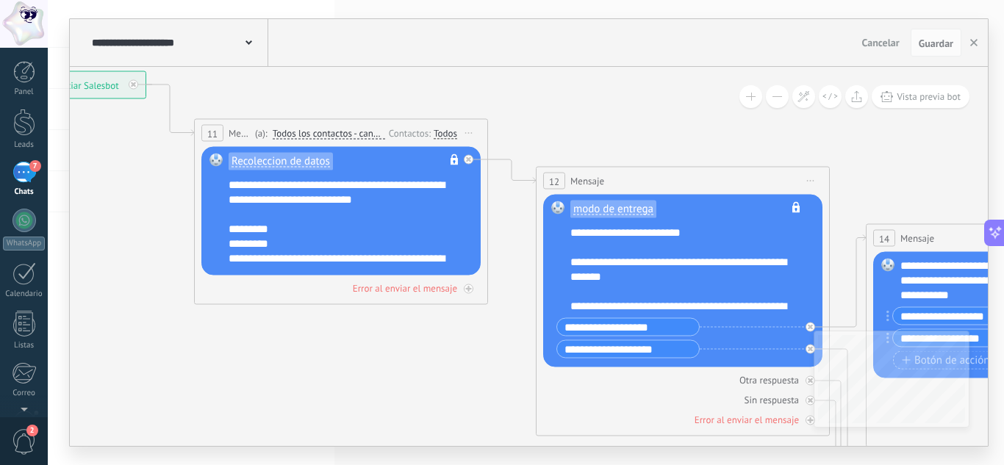
drag, startPoint x: 229, startPoint y: 299, endPoint x: 499, endPoint y: 344, distance: 273.4
click at [929, 95] on span "Vista previa bot" at bounding box center [928, 96] width 64 height 12
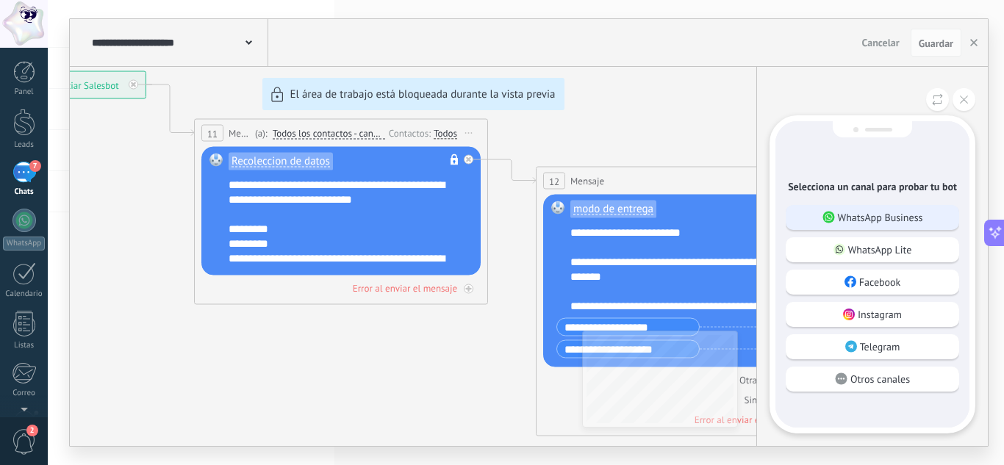
click at [841, 219] on p "WhatsApp Business" at bounding box center [880, 217] width 85 height 13
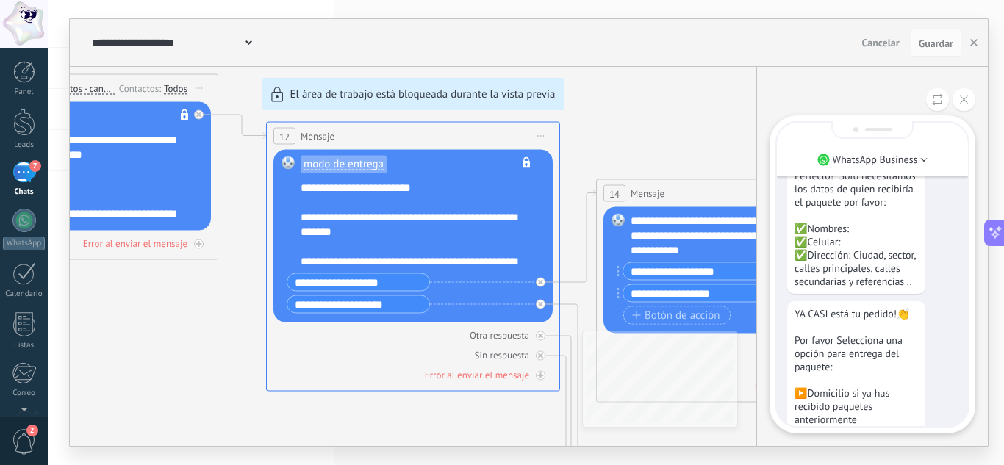
scroll to position [-147, 0]
click at [698, 144] on div "**********" at bounding box center [529, 232] width 918 height 427
click at [962, 93] on button at bounding box center [963, 99] width 23 height 23
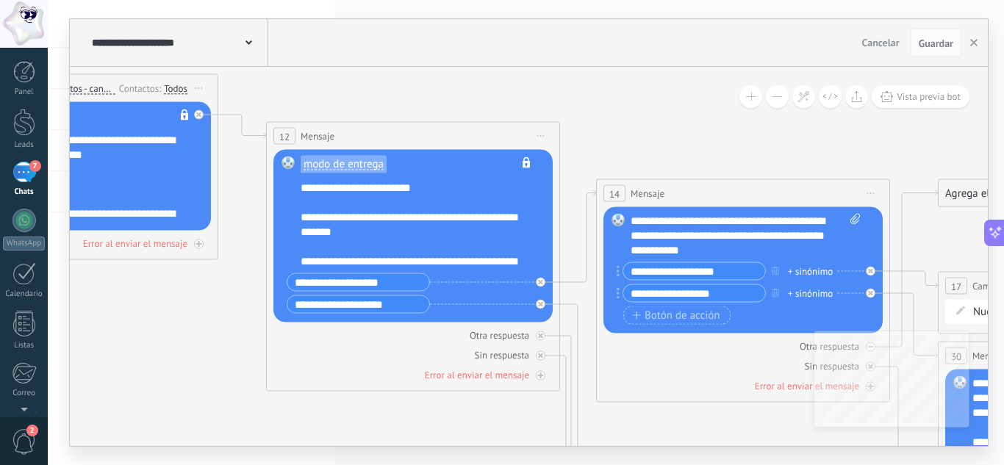
drag, startPoint x: 612, startPoint y: 137, endPoint x: 791, endPoint y: 161, distance: 180.1
click at [791, 161] on div "**********" at bounding box center [529, 232] width 918 height 427
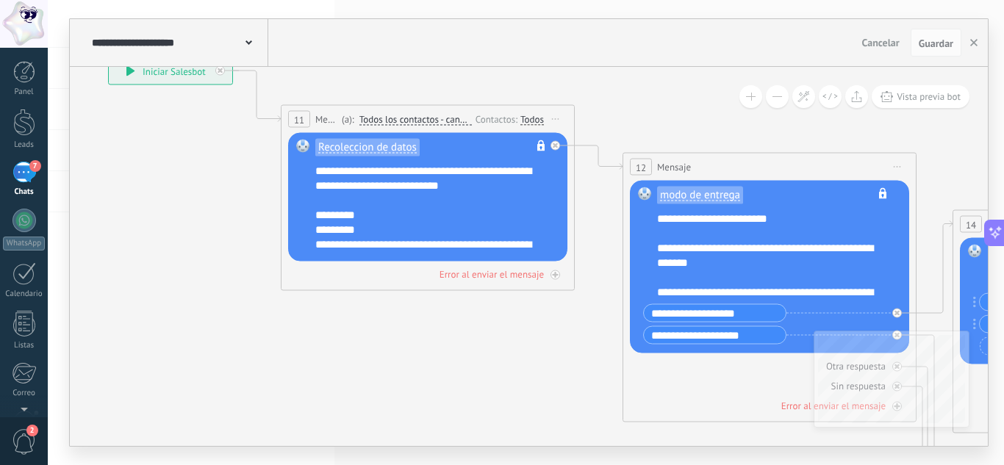
drag, startPoint x: 314, startPoint y: 82, endPoint x: 670, endPoint y: 112, distance: 357.7
click at [563, 112] on span "Iniciar vista previa aquí Cambiar nombre Duplicar [GEOGRAPHIC_DATA]" at bounding box center [556, 119] width 24 height 21
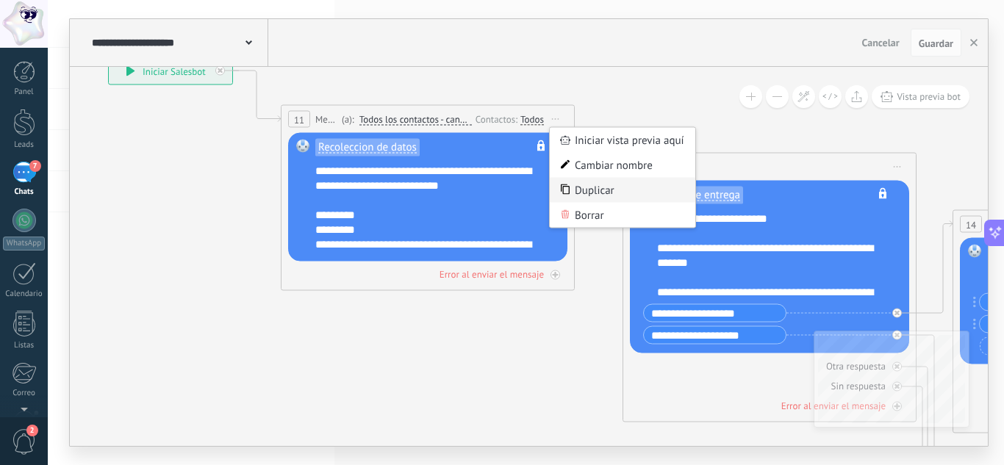
click at [584, 195] on div "Duplicar" at bounding box center [622, 190] width 145 height 25
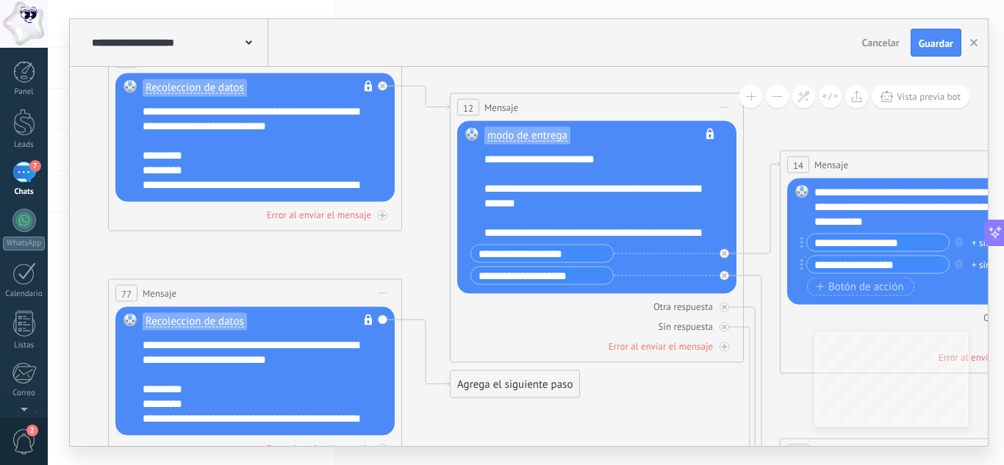
drag, startPoint x: 524, startPoint y: 315, endPoint x: 351, endPoint y: 256, distance: 182.4
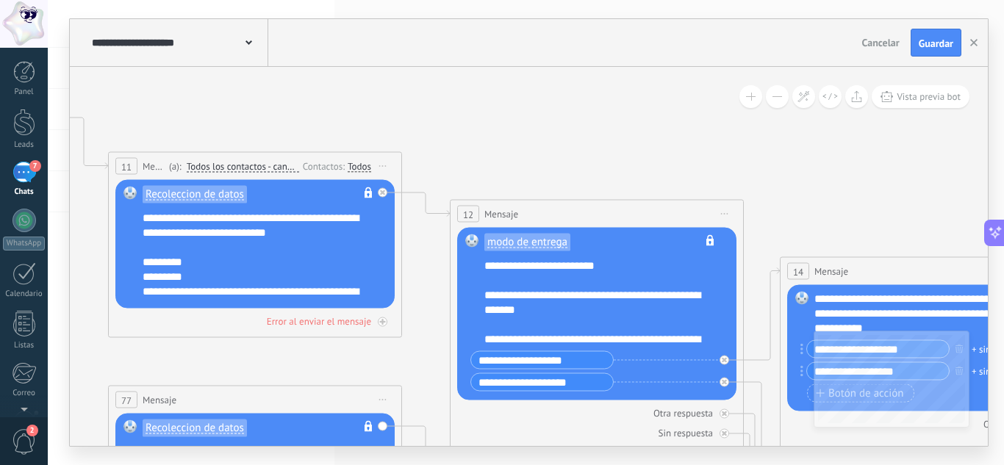
click at [390, 165] on span "Iniciar vista previa aquí Cambiar nombre Duplicar [GEOGRAPHIC_DATA]" at bounding box center [383, 166] width 24 height 21
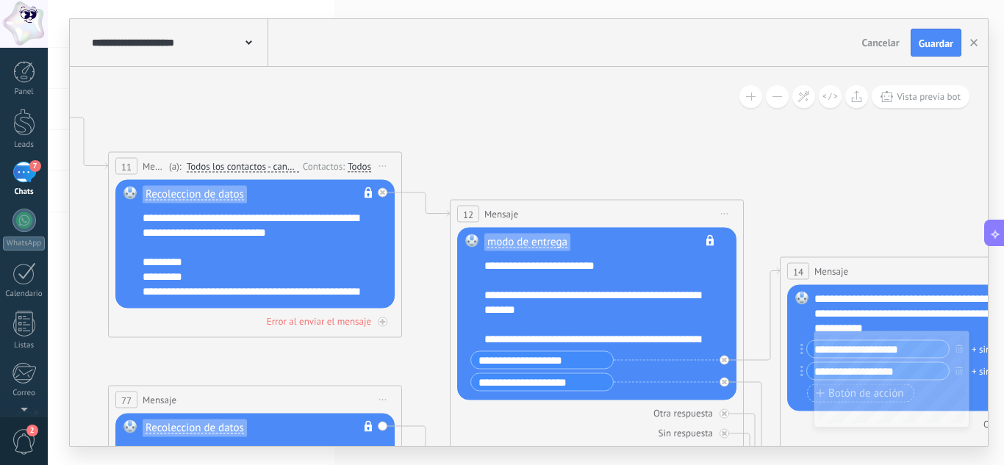
click at [730, 214] on span "Iniciar vista previa aquí Cambiar nombre Duplicar [GEOGRAPHIC_DATA]" at bounding box center [725, 214] width 24 height 21
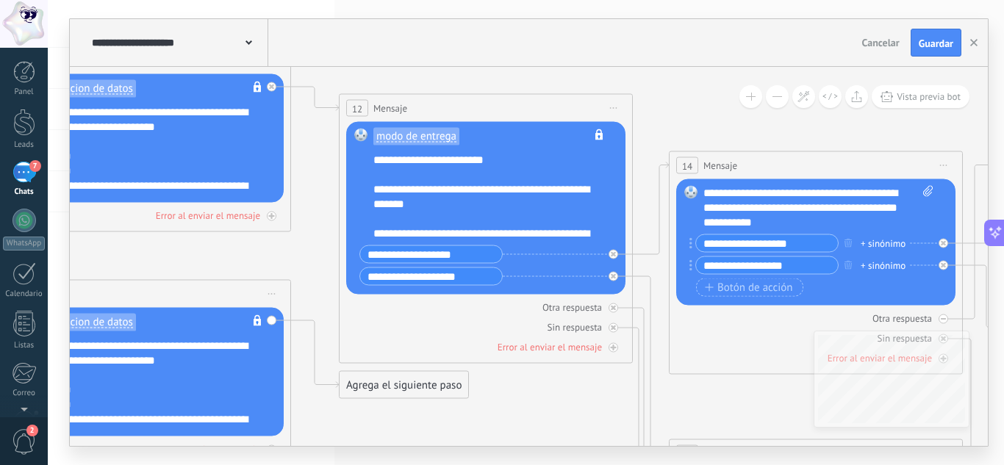
drag, startPoint x: 359, startPoint y: 361, endPoint x: 242, endPoint y: 252, distance: 160.2
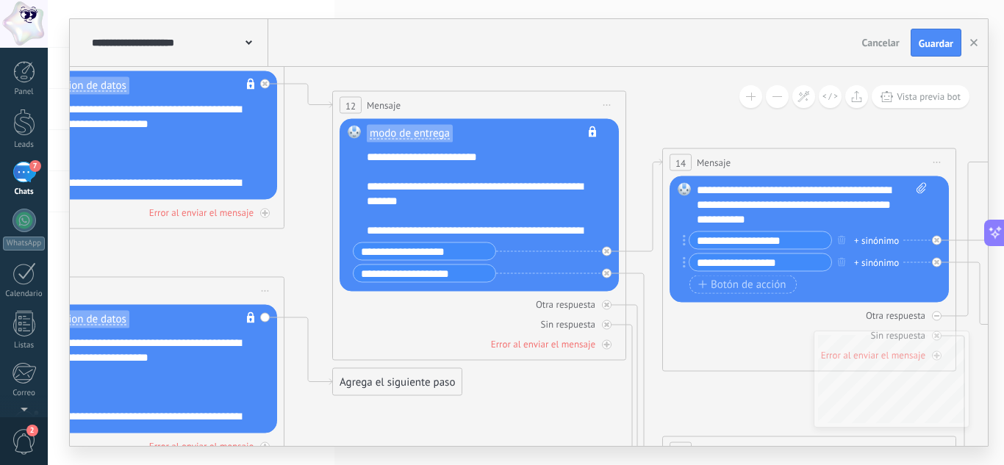
click at [411, 386] on div "Agrega el siguiente paso" at bounding box center [397, 382] width 129 height 24
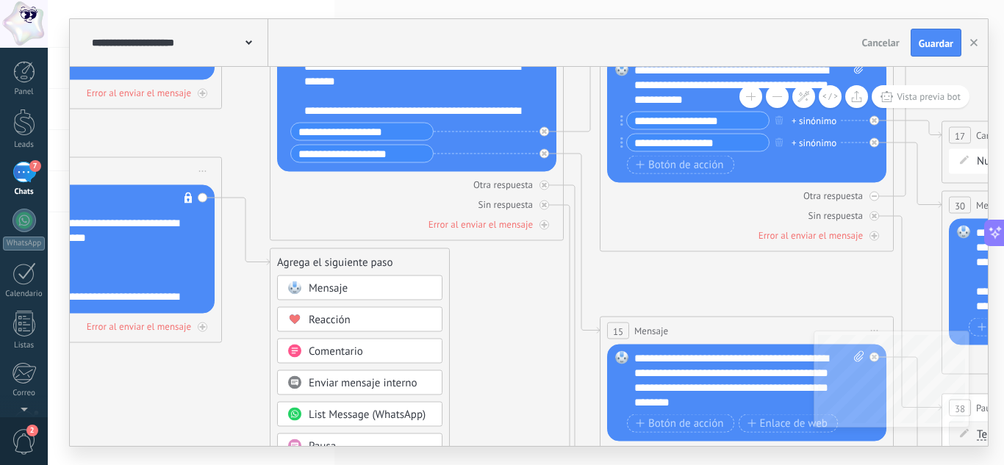
drag, startPoint x: 313, startPoint y: 260, endPoint x: 251, endPoint y: 140, distance: 135.1
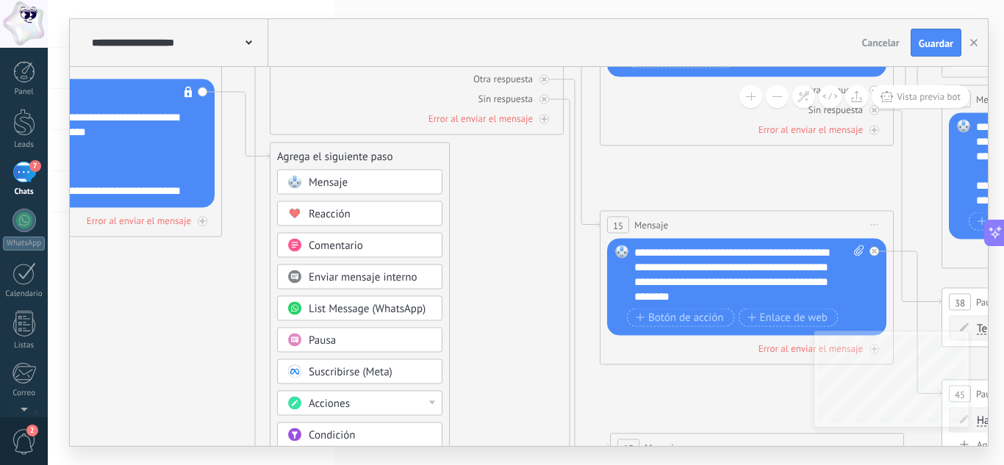
click at [343, 339] on div "Pausa" at bounding box center [370, 341] width 123 height 15
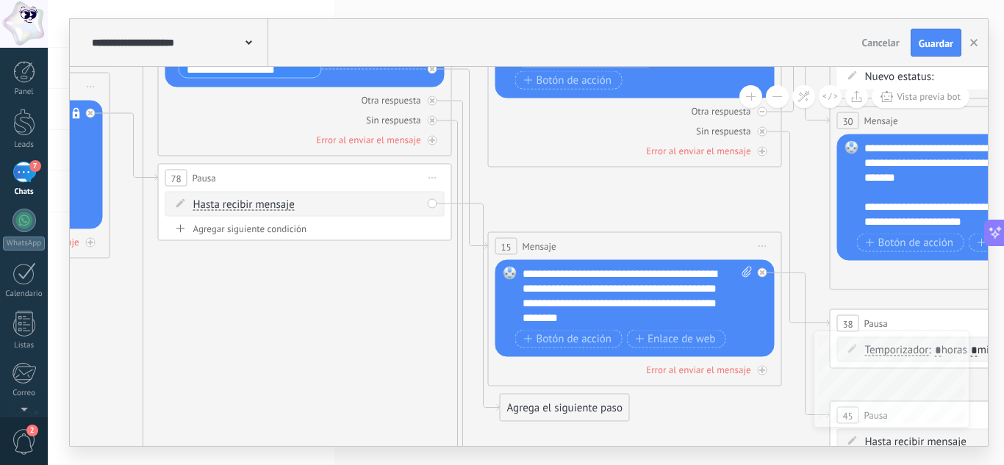
drag, startPoint x: 517, startPoint y: 283, endPoint x: 292, endPoint y: 304, distance: 225.1
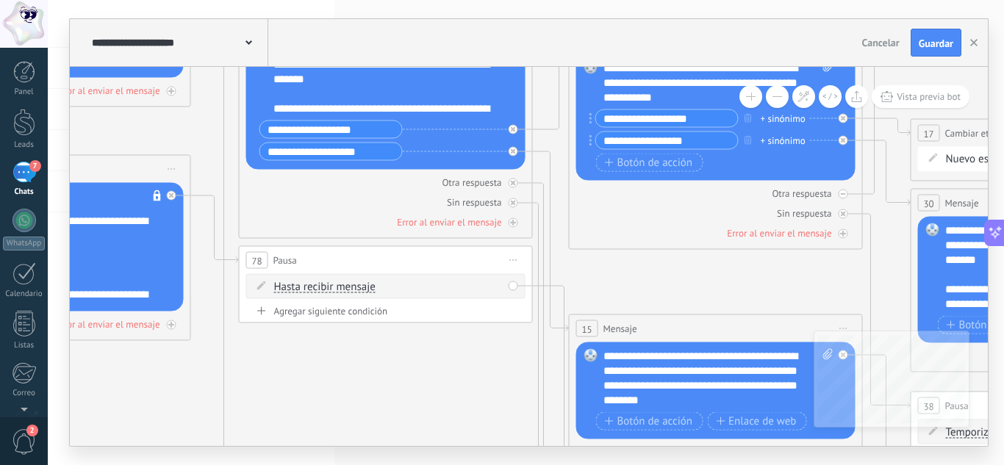
drag, startPoint x: 200, startPoint y: 318, endPoint x: 281, endPoint y: 400, distance: 115.4
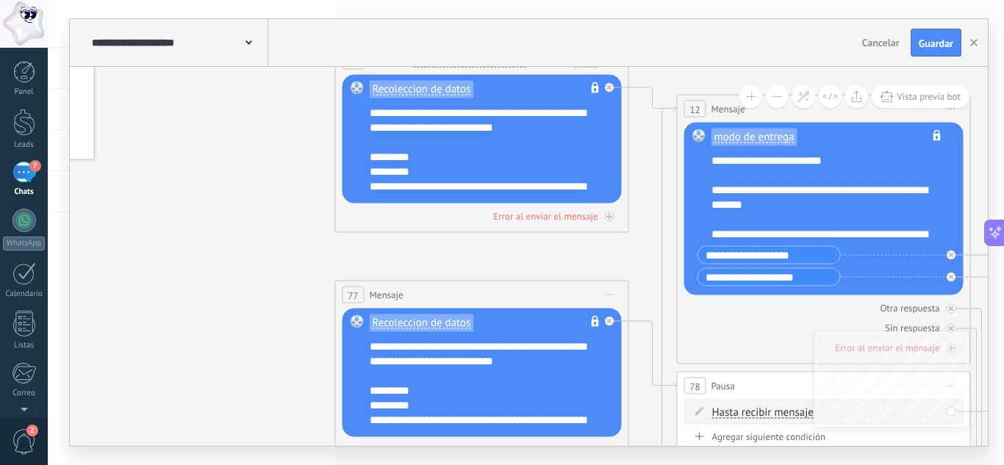
drag, startPoint x: 152, startPoint y: 126, endPoint x: 597, endPoint y: 248, distance: 461.5
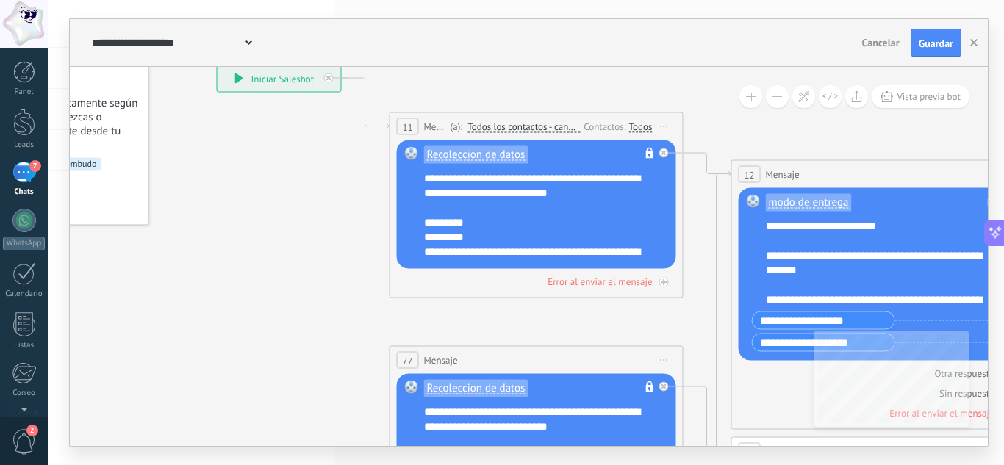
drag, startPoint x: 250, startPoint y: 163, endPoint x: 300, endPoint y: 204, distance: 64.7
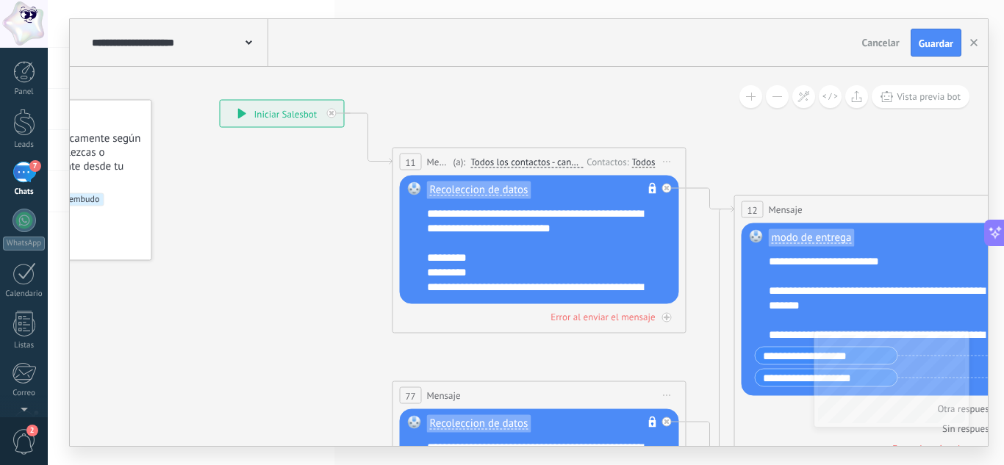
drag, startPoint x: 367, startPoint y: 109, endPoint x: 371, endPoint y: 160, distance: 50.8
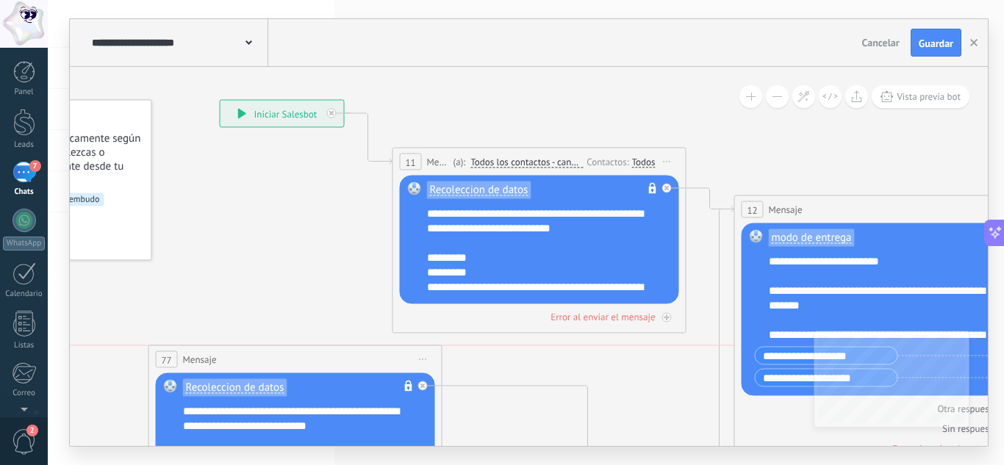
drag, startPoint x: 499, startPoint y: 387, endPoint x: 255, endPoint y: 350, distance: 246.7
click at [255, 350] on div "77 Mensaje ******* (a): Todos los contactos - canales seleccionados Todos los c…" at bounding box center [295, 359] width 292 height 27
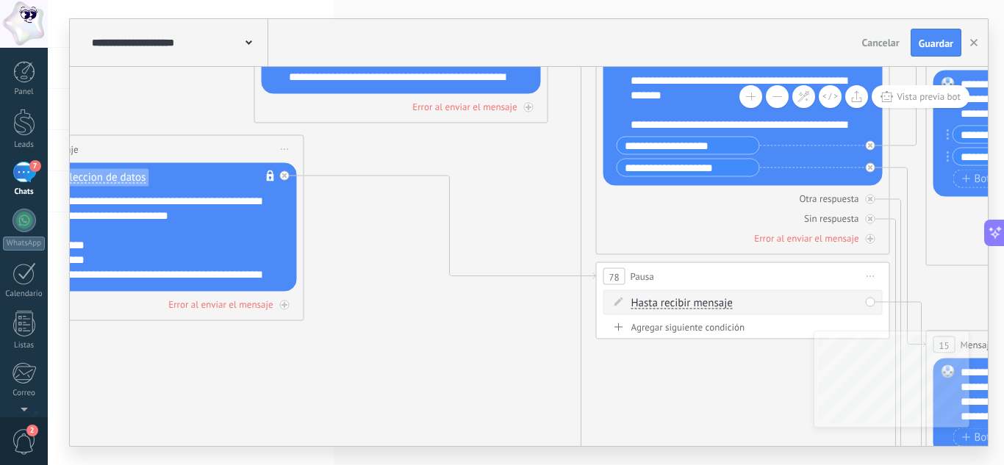
drag, startPoint x: 583, startPoint y: 285, endPoint x: 492, endPoint y: 157, distance: 156.6
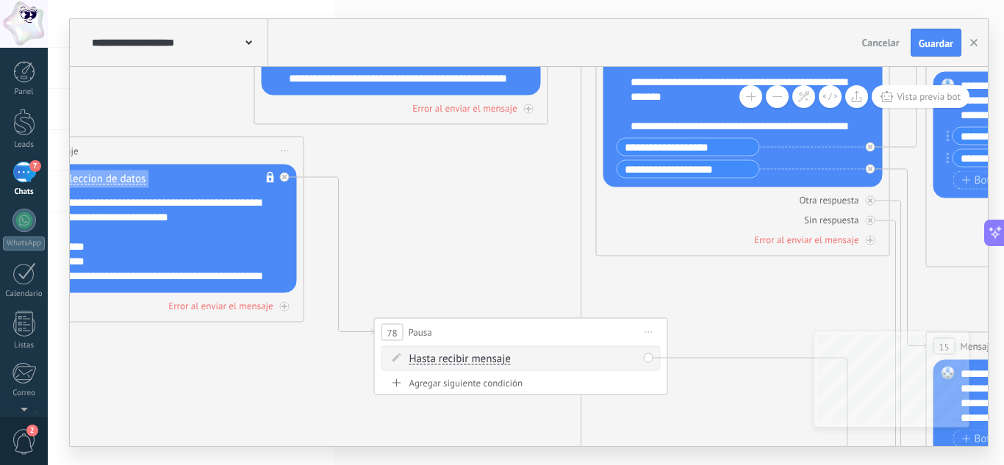
drag, startPoint x: 725, startPoint y: 273, endPoint x: 503, endPoint y: 328, distance: 228.5
click at [503, 328] on div "78 Pausa ***** Iniciar vista previa aquí Cambiar nombre Duplicar Borrar" at bounding box center [521, 332] width 292 height 27
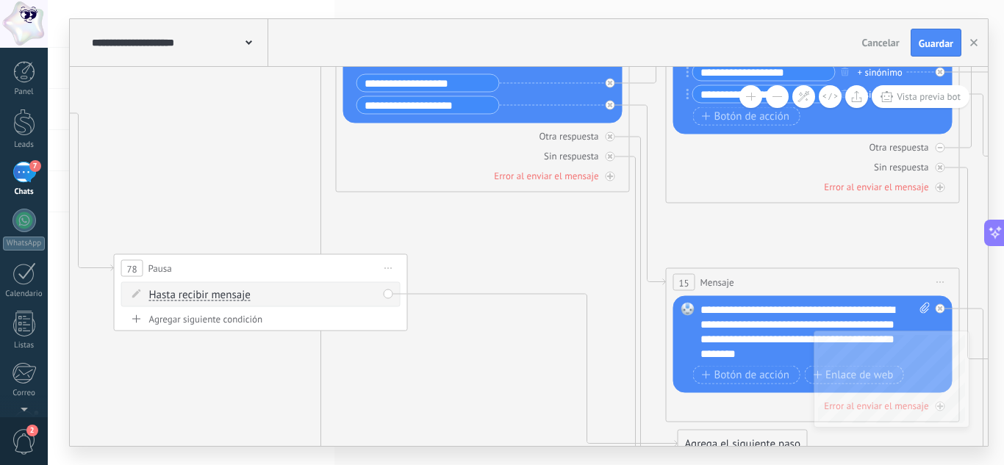
drag, startPoint x: 738, startPoint y: 302, endPoint x: 434, endPoint y: 228, distance: 313.8
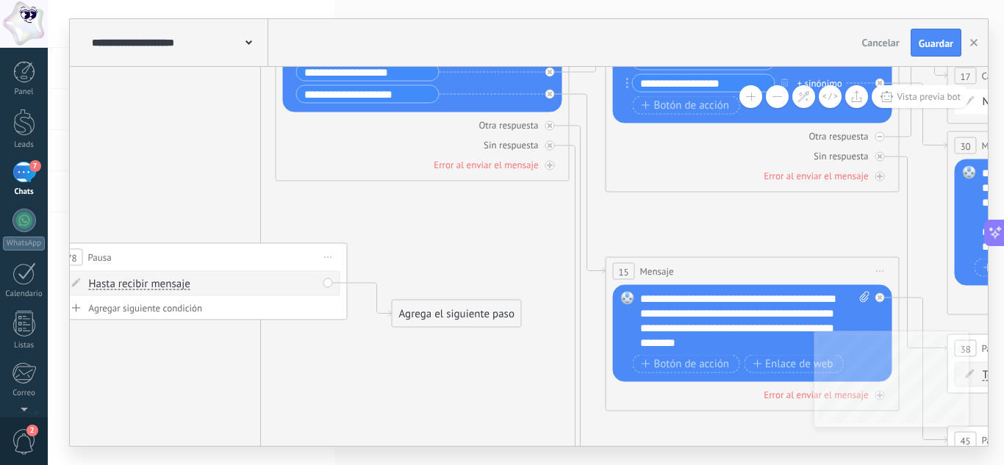
drag, startPoint x: 661, startPoint y: 430, endPoint x: 436, endPoint y: 303, distance: 258.9
click at [436, 303] on div "Agrega el siguiente paso" at bounding box center [456, 314] width 129 height 24
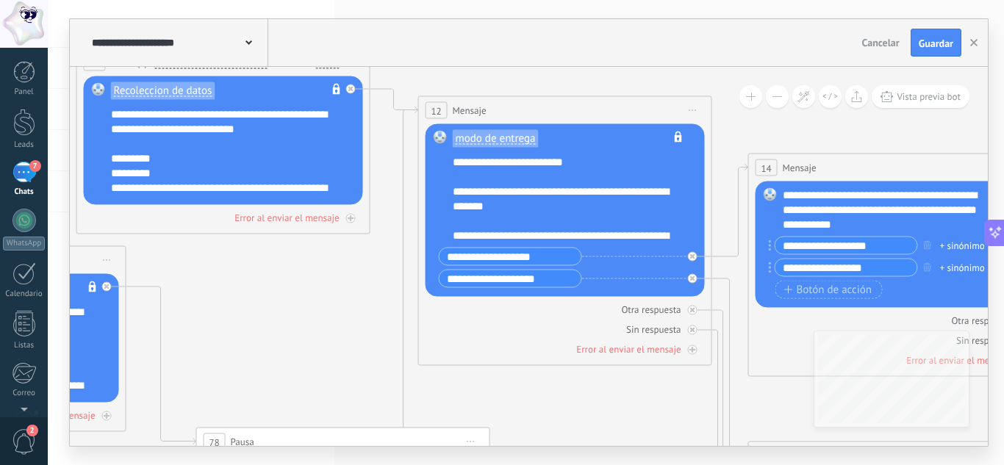
drag, startPoint x: 359, startPoint y: 231, endPoint x: 446, endPoint y: 211, distance: 89.7
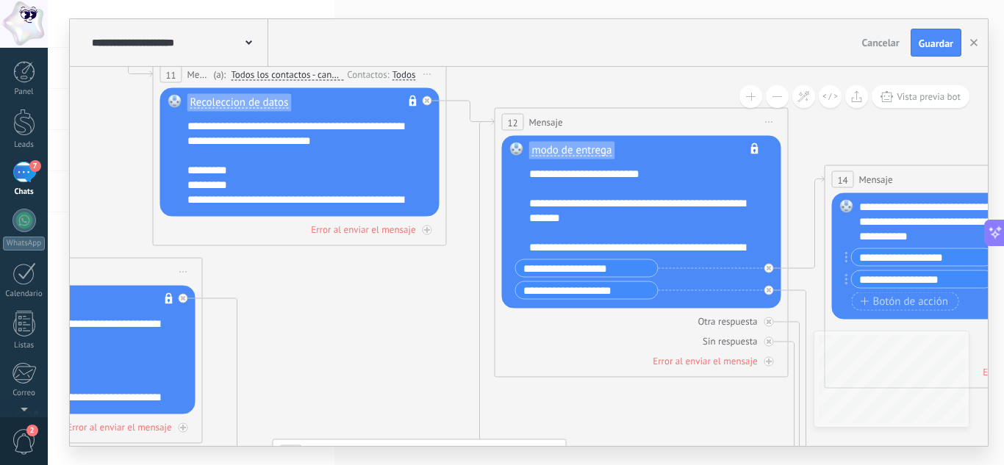
drag, startPoint x: 379, startPoint y: 87, endPoint x: 514, endPoint y: 62, distance: 136.8
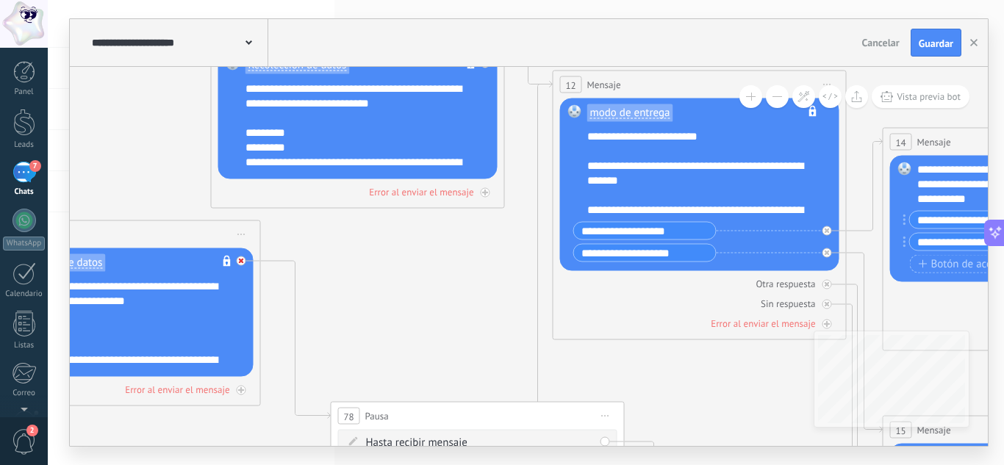
click at [245, 262] on div at bounding box center [242, 261] width 10 height 10
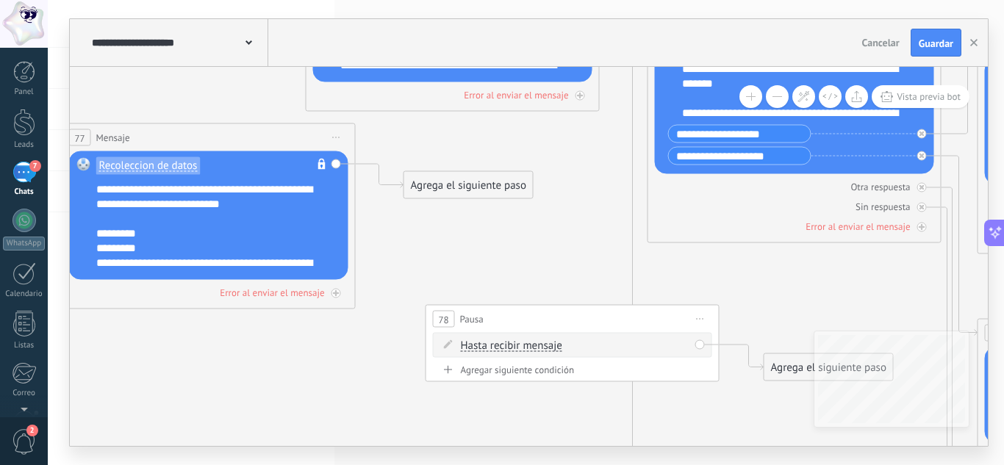
drag, startPoint x: 325, startPoint y: 346, endPoint x: 420, endPoint y: 249, distance: 135.6
click at [447, 187] on div "Agrega el siguiente paso" at bounding box center [468, 185] width 129 height 24
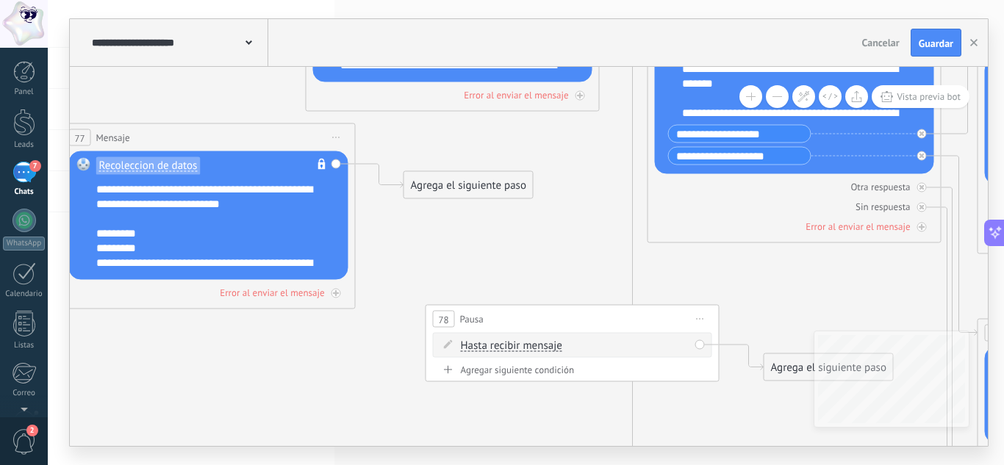
click at [702, 319] on icon at bounding box center [700, 318] width 7 height 1
click at [729, 411] on div "Borrar" at bounding box center [766, 415] width 145 height 25
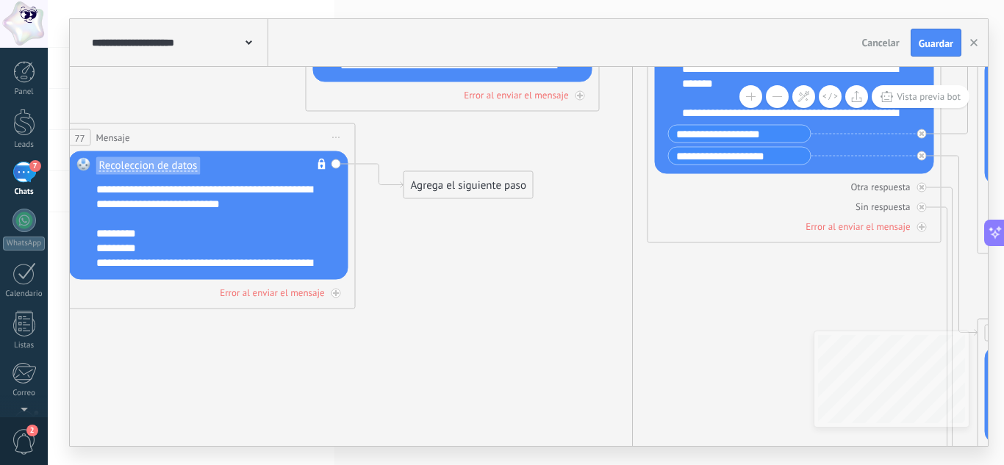
click at [411, 175] on div "Agrega el siguiente paso" at bounding box center [468, 185] width 129 height 24
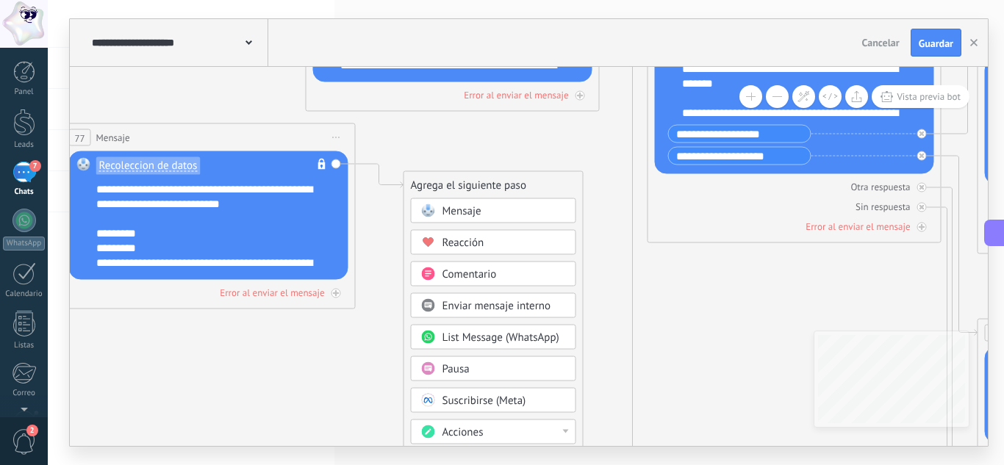
click at [483, 362] on div "Pausa" at bounding box center [503, 369] width 123 height 15
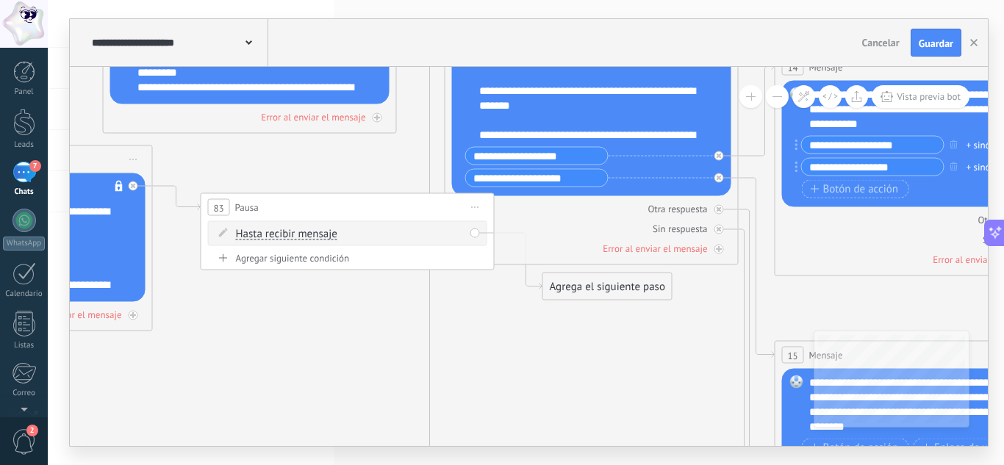
drag, startPoint x: 666, startPoint y: 295, endPoint x: 483, endPoint y: 316, distance: 184.2
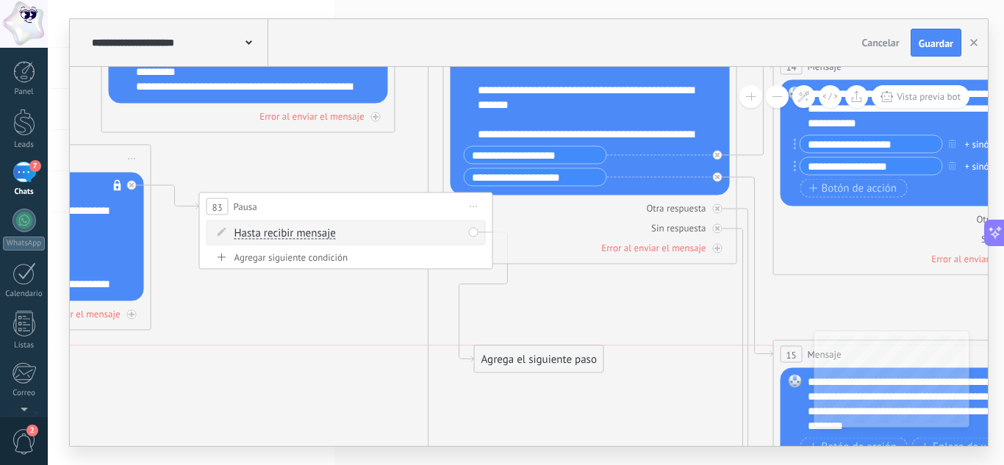
drag, startPoint x: 573, startPoint y: 287, endPoint x: 506, endPoint y: 357, distance: 96.7
click at [506, 357] on div "Agrega el siguiente paso" at bounding box center [539, 360] width 129 height 24
click at [515, 352] on div "Agrega el siguiente paso" at bounding box center [539, 360] width 129 height 24
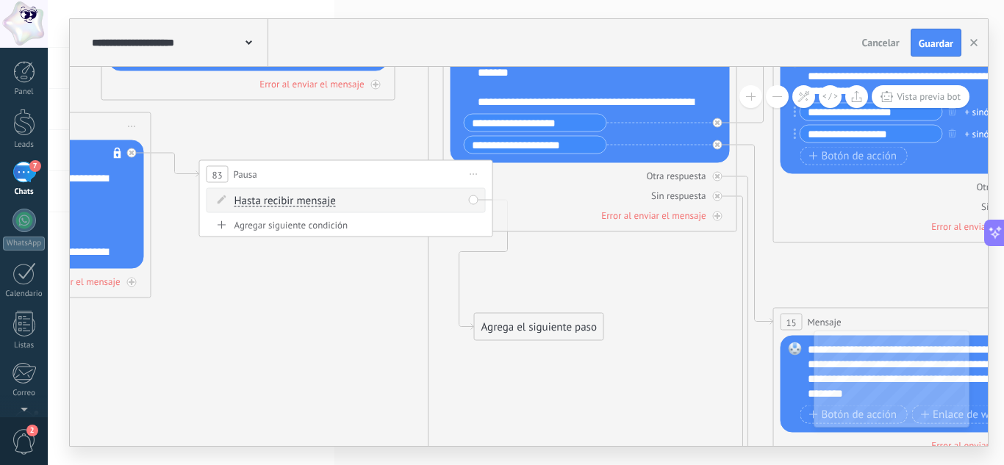
drag, startPoint x: 284, startPoint y: 276, endPoint x: 301, endPoint y: 315, distance: 42.2
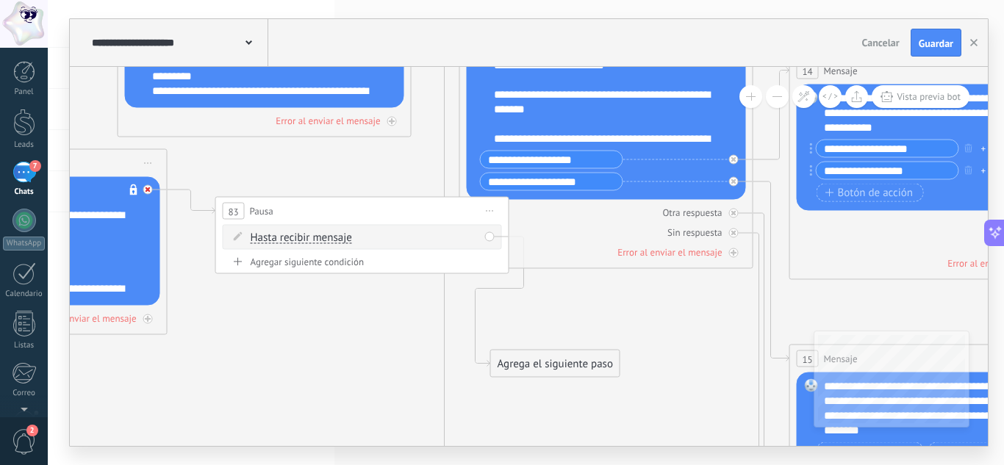
click at [147, 189] on icon at bounding box center [147, 189] width 5 height 5
click at [314, 294] on div "Agrega el siguiente paso" at bounding box center [280, 296] width 129 height 24
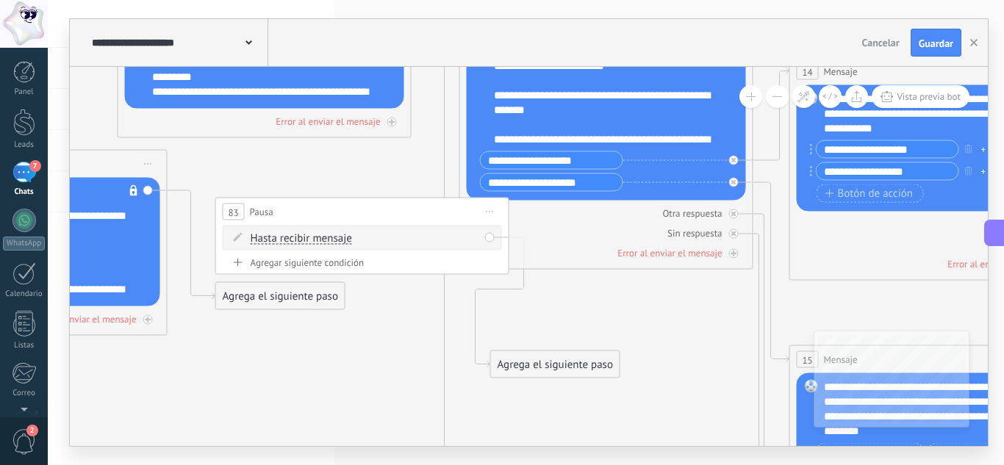
click at [339, 294] on div "Agrega el siguiente paso" at bounding box center [280, 296] width 129 height 24
click at [488, 209] on span "Iniciar vista previa aquí Cambiar nombre Duplicar [GEOGRAPHIC_DATA]" at bounding box center [490, 211] width 24 height 21
click at [512, 306] on div "Borrar" at bounding box center [556, 307] width 145 height 25
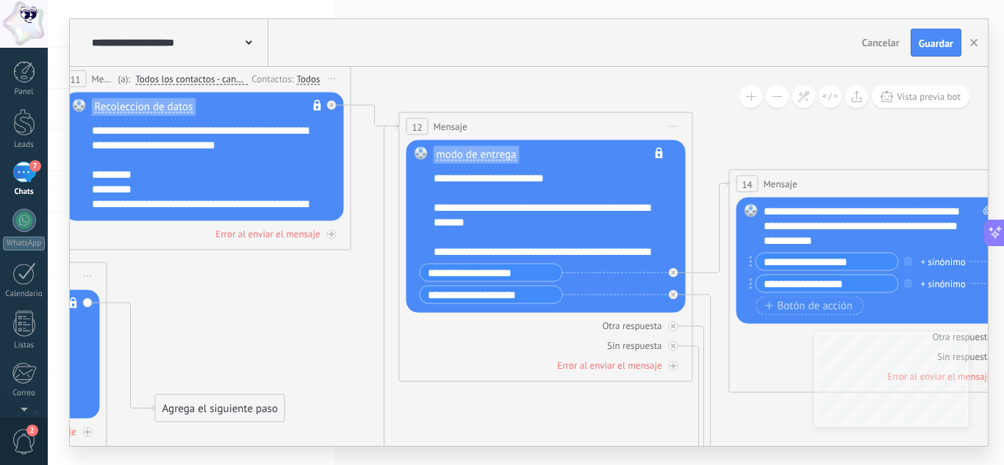
drag, startPoint x: 280, startPoint y: 168, endPoint x: 278, endPoint y: 260, distance: 91.9
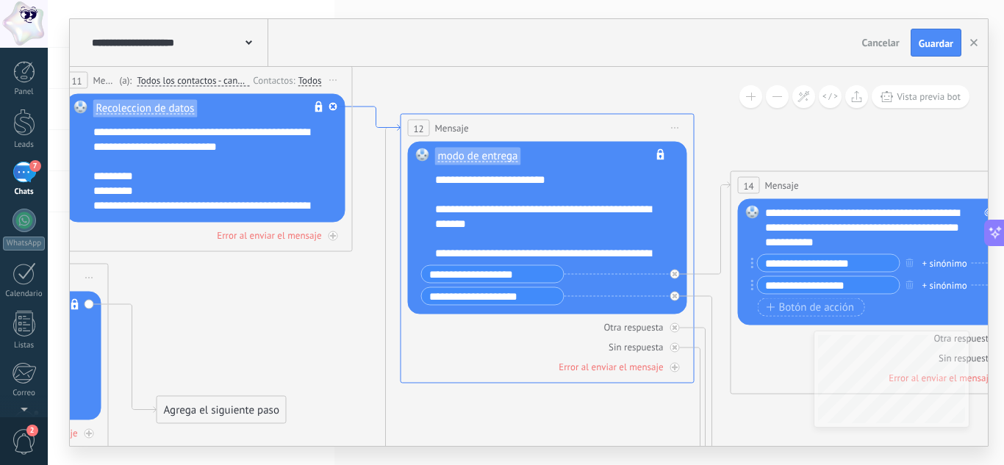
click at [382, 129] on icon at bounding box center [377, 119] width 48 height 24
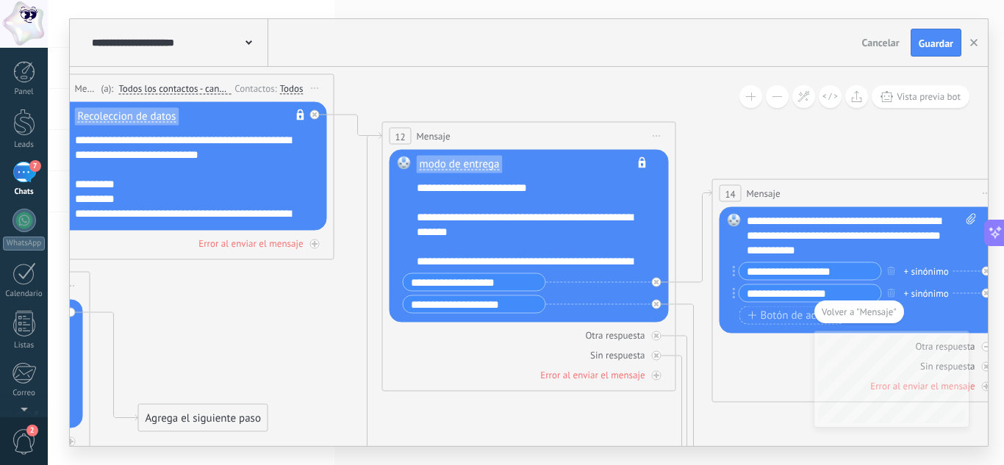
drag, startPoint x: 348, startPoint y: 115, endPoint x: 365, endPoint y: 84, distance: 36.2
click at [808, 93] on icon at bounding box center [803, 96] width 12 height 12
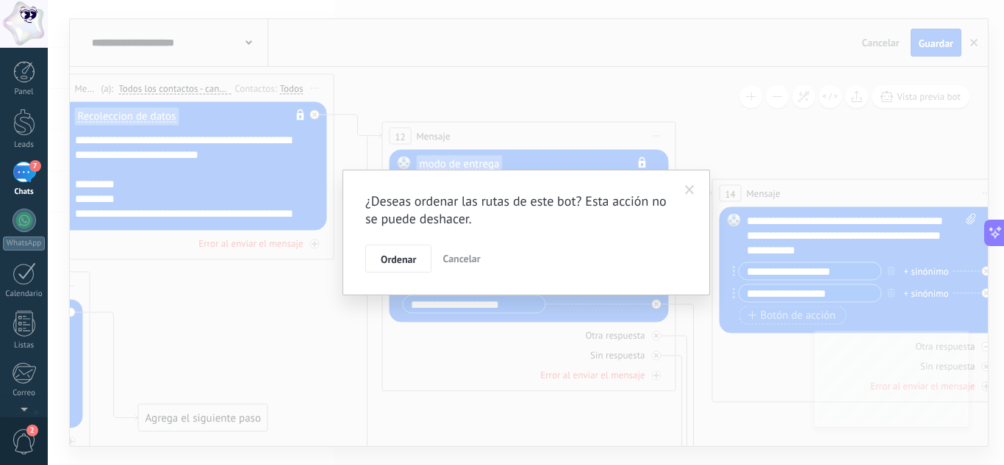
click at [687, 188] on span at bounding box center [690, 190] width 10 height 10
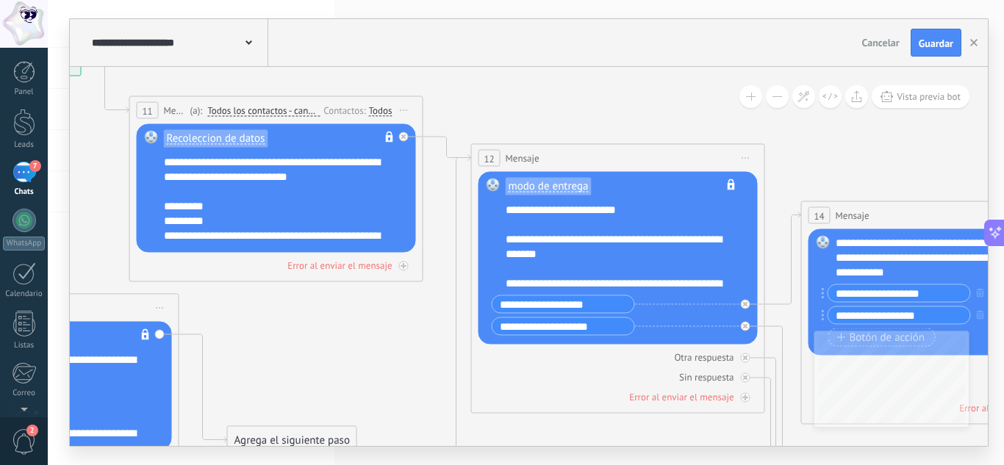
drag, startPoint x: 686, startPoint y: 148, endPoint x: 775, endPoint y: 170, distance: 91.6
click at [399, 109] on span "Iniciar vista previa aquí Cambiar nombre Duplicar [GEOGRAPHIC_DATA]" at bounding box center [404, 110] width 24 height 21
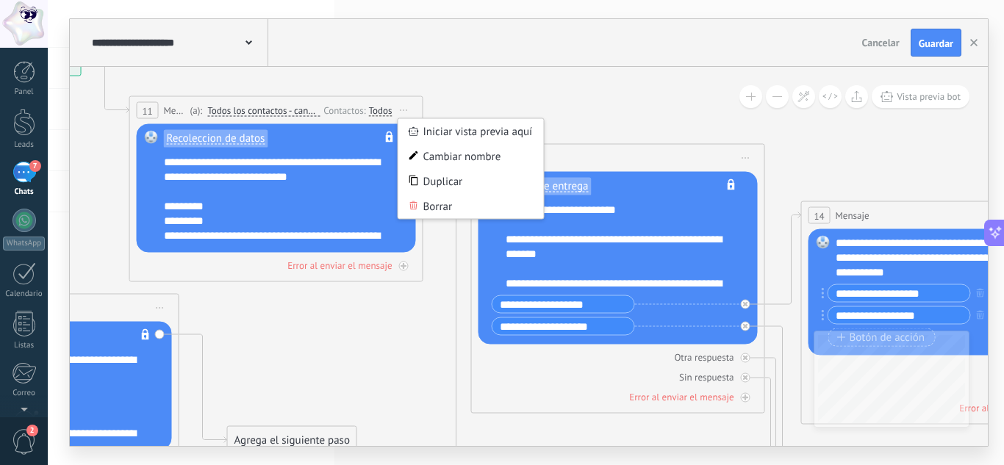
click at [161, 309] on span "Iniciar vista previa aquí Cambiar nombre Duplicar [GEOGRAPHIC_DATA]" at bounding box center [160, 308] width 24 height 21
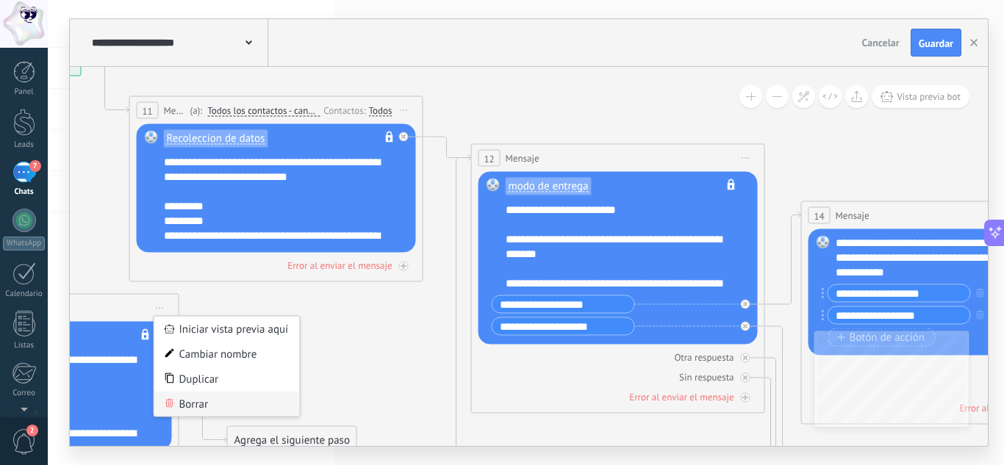
click at [199, 403] on div "Borrar" at bounding box center [226, 404] width 145 height 25
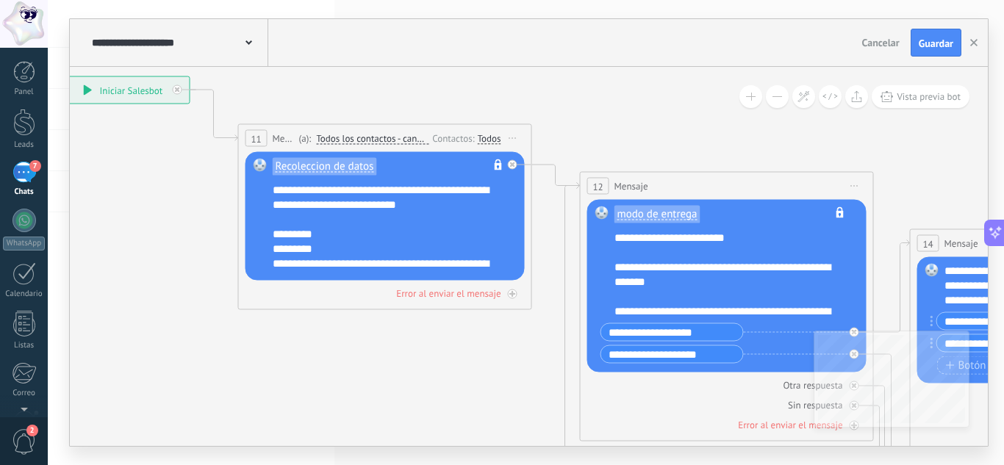
drag, startPoint x: 337, startPoint y: 331, endPoint x: 446, endPoint y: 359, distance: 112.3
click at [229, 141] on icon at bounding box center [214, 115] width 48 height 51
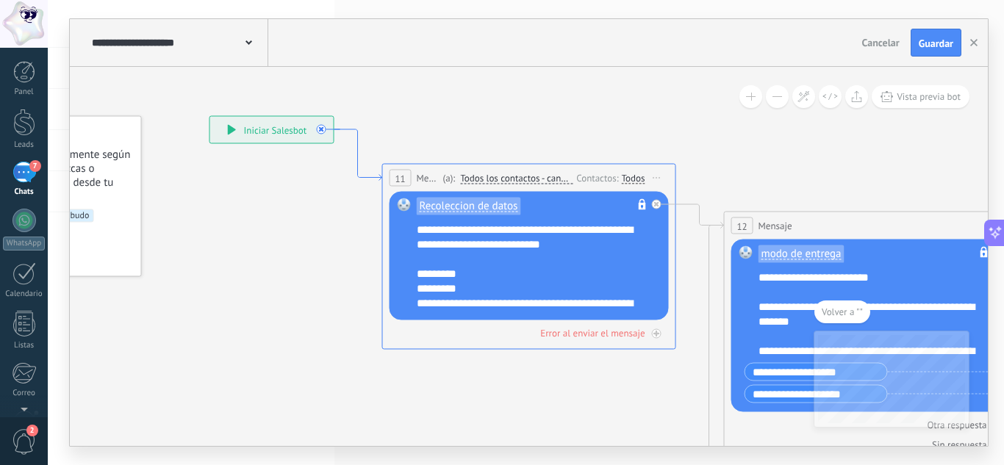
click at [362, 157] on icon at bounding box center [358, 154] width 48 height 51
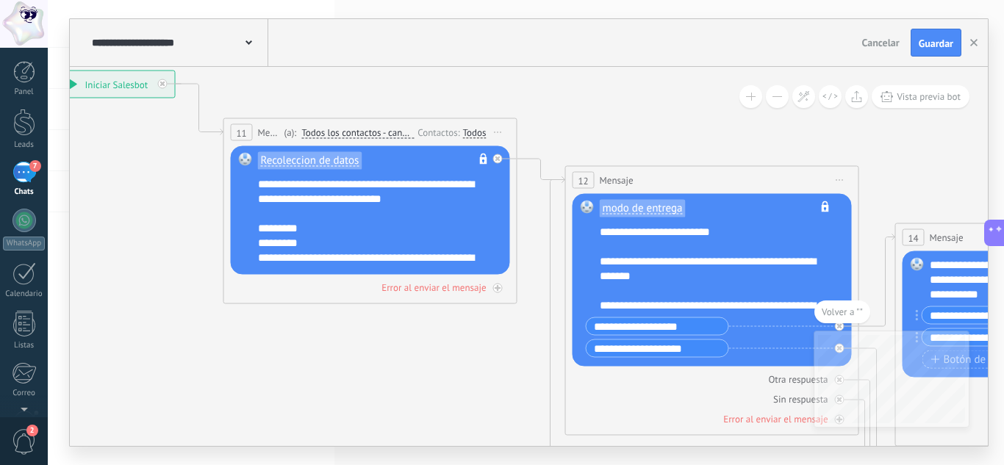
drag, startPoint x: 311, startPoint y: 273, endPoint x: 152, endPoint y: 227, distance: 165.1
click at [501, 160] on div at bounding box center [498, 159] width 10 height 10
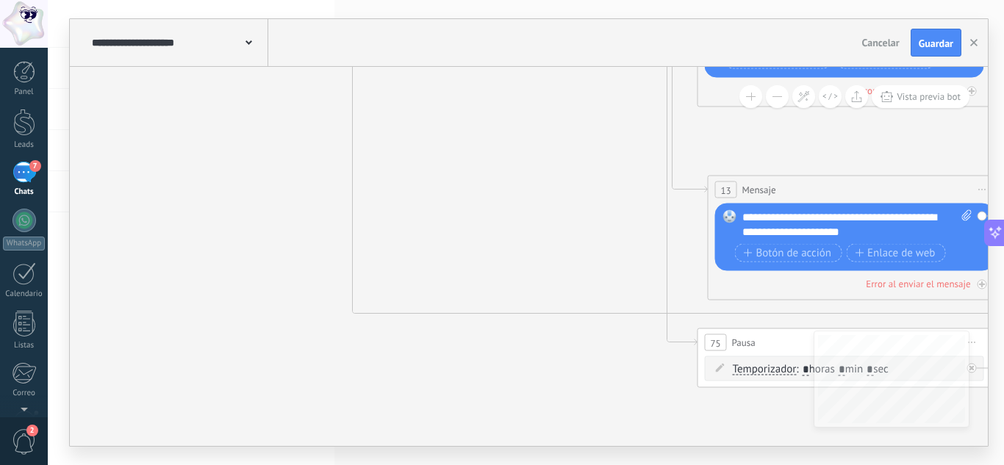
drag, startPoint x: 338, startPoint y: 307, endPoint x: 530, endPoint y: 365, distance: 200.4
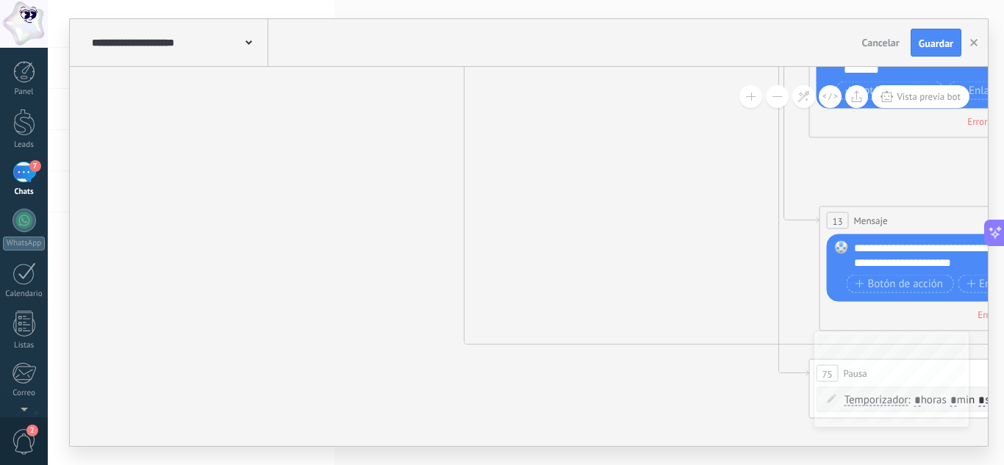
drag, startPoint x: 508, startPoint y: 145, endPoint x: 494, endPoint y: 409, distance: 263.4
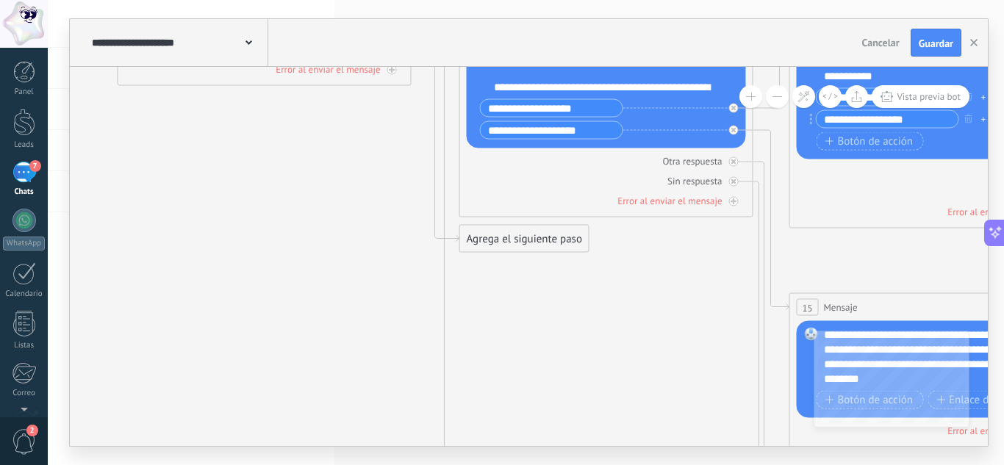
drag, startPoint x: 290, startPoint y: 209, endPoint x: 331, endPoint y: 355, distance: 152.1
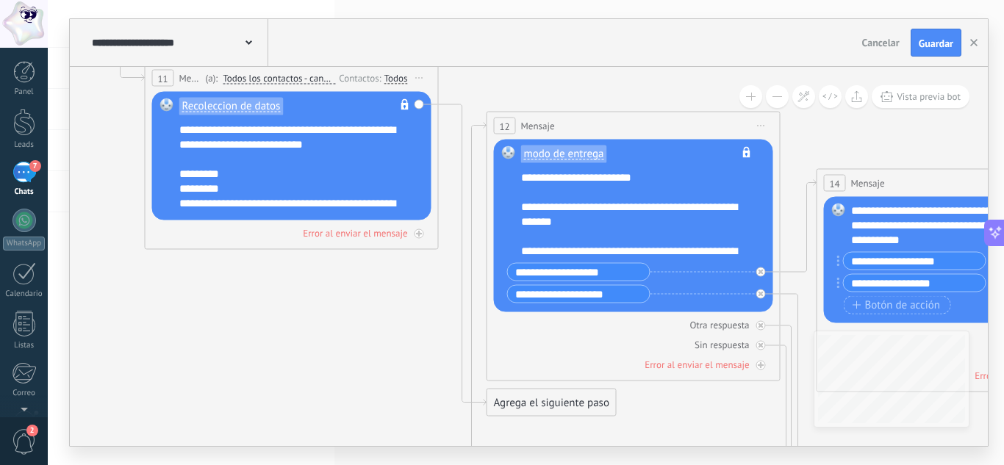
drag, startPoint x: 378, startPoint y: 301, endPoint x: 385, endPoint y: 326, distance: 26.7
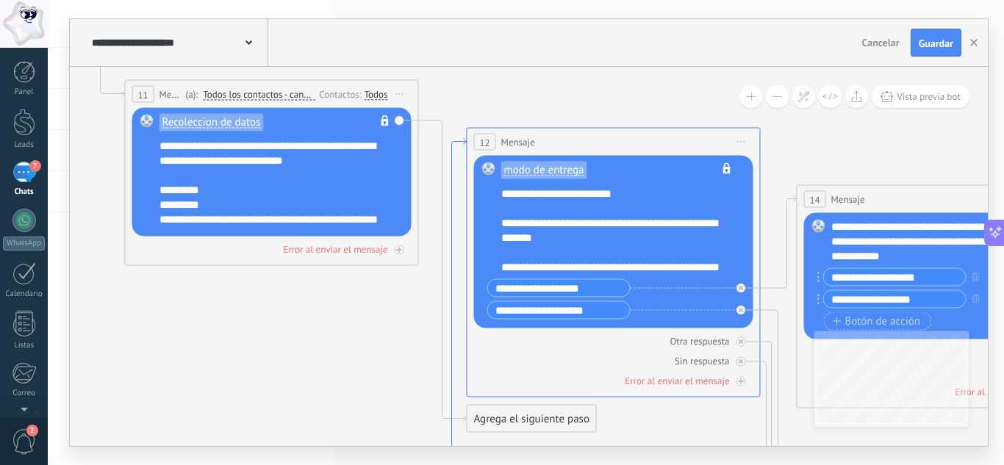
drag, startPoint x: 476, startPoint y: 150, endPoint x: 450, endPoint y: 148, distance: 25.8
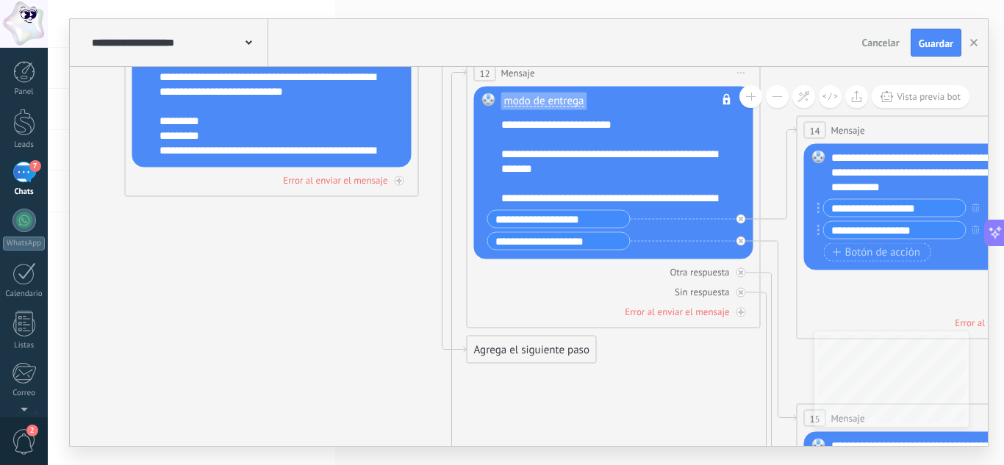
click at [549, 356] on div "Agrega el siguiente paso" at bounding box center [531, 350] width 129 height 24
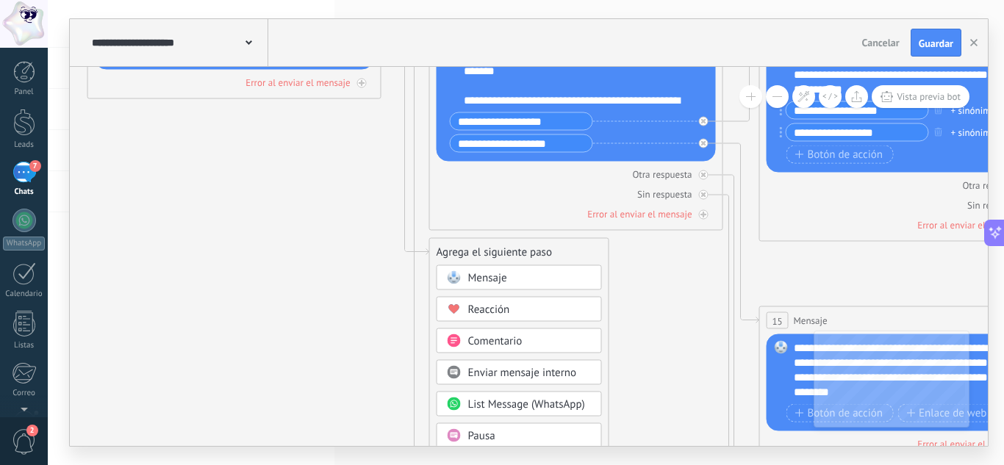
drag, startPoint x: 674, startPoint y: 366, endPoint x: 636, endPoint y: 268, distance: 104.7
click at [482, 439] on span "Pausa" at bounding box center [481, 436] width 27 height 14
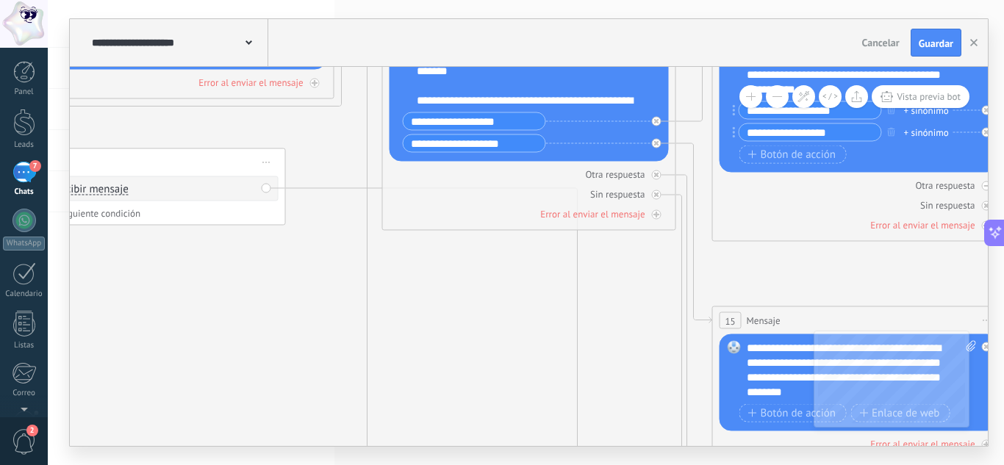
drag, startPoint x: 520, startPoint y: 251, endPoint x: 122, endPoint y: 167, distance: 406.4
click at [122, 167] on div "83 Pausa ***** Iniciar vista previa aquí Cambiar nombre Duplicar Borrar" at bounding box center [139, 162] width 292 height 27
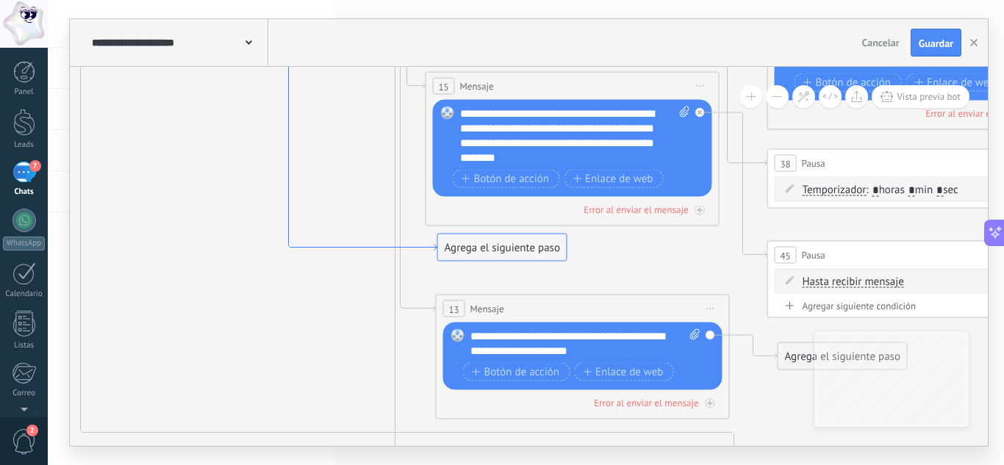
drag, startPoint x: 605, startPoint y: 339, endPoint x: 338, endPoint y: 262, distance: 277.7
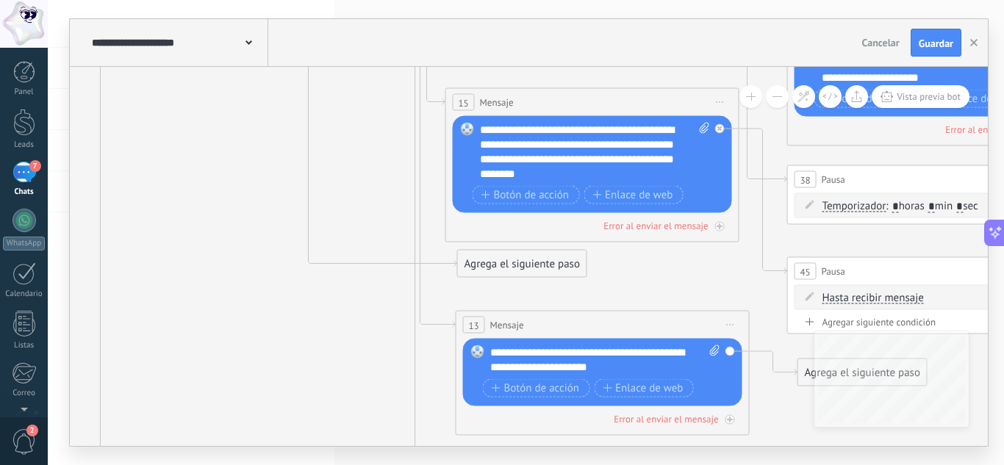
click at [508, 260] on div "Agrega el siguiente paso" at bounding box center [522, 264] width 129 height 24
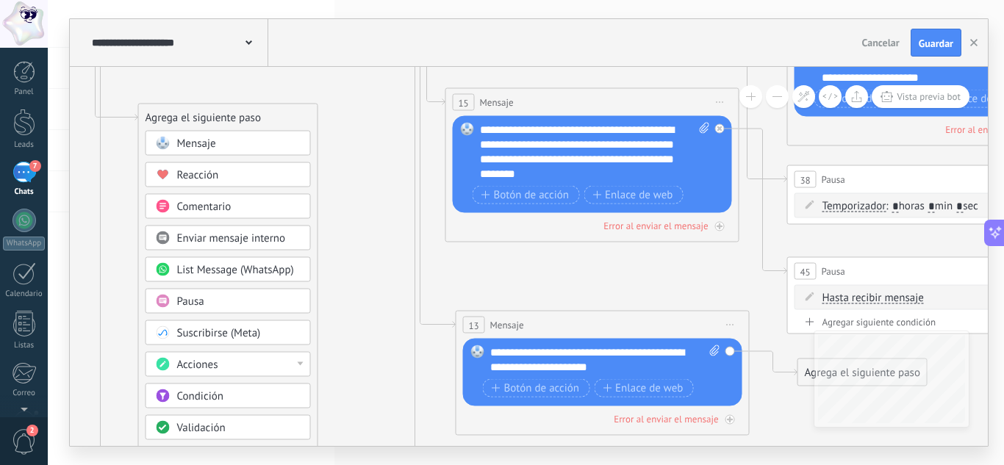
drag, startPoint x: 487, startPoint y: 261, endPoint x: 177, endPoint y: 90, distance: 353.9
click at [177, 106] on div "Agrega el siguiente paso" at bounding box center [228, 118] width 179 height 24
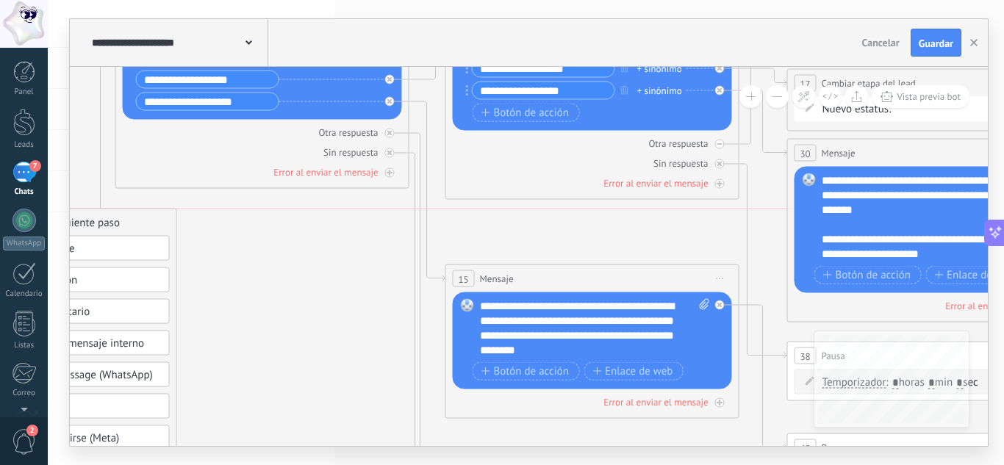
drag, startPoint x: 233, startPoint y: 262, endPoint x: 204, endPoint y: 230, distance: 43.2
click at [91, 221] on div "Agrega el siguiente paso" at bounding box center [87, 223] width 179 height 24
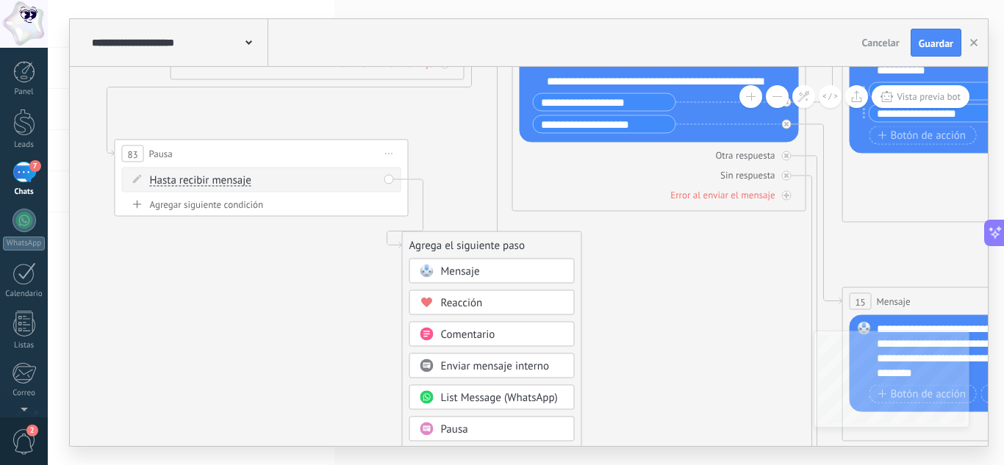
drag, startPoint x: 248, startPoint y: 244, endPoint x: 697, endPoint y: 267, distance: 449.5
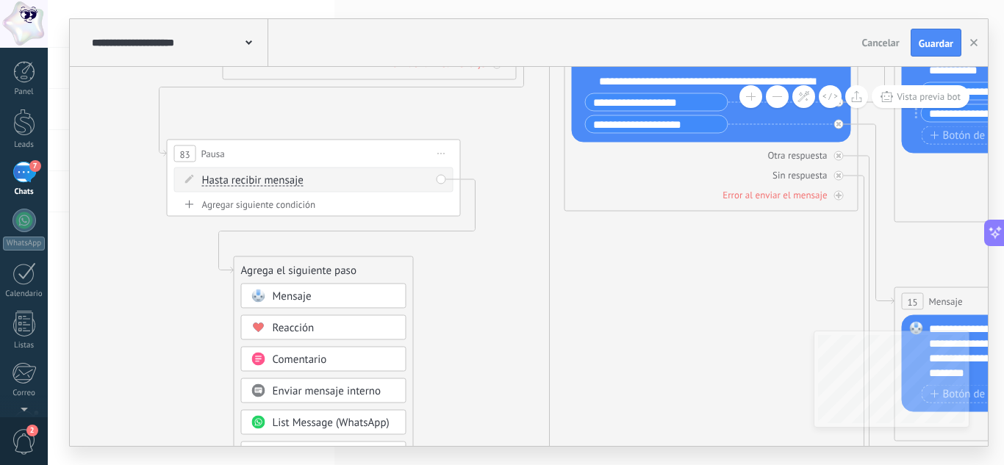
drag, startPoint x: 511, startPoint y: 245, endPoint x: 291, endPoint y: 270, distance: 221.1
click at [291, 270] on div "Agrega el siguiente paso" at bounding box center [323, 271] width 179 height 24
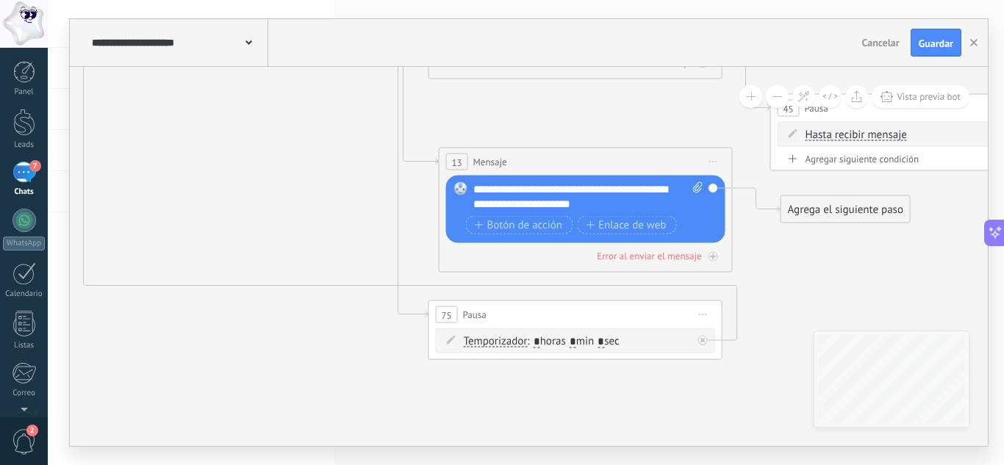
drag, startPoint x: 657, startPoint y: 340, endPoint x: 191, endPoint y: 260, distance: 472.7
click at [702, 340] on icon at bounding box center [702, 340] width 5 height 5
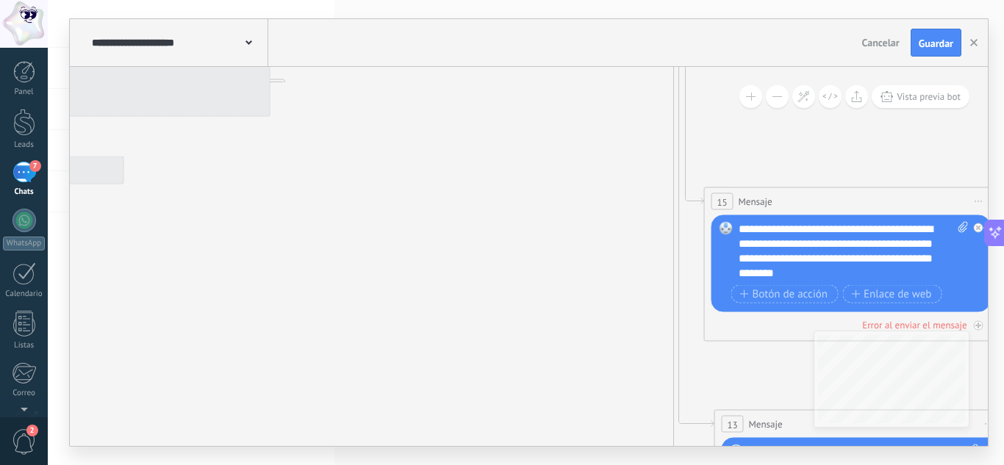
drag, startPoint x: 227, startPoint y: 177, endPoint x: 491, endPoint y: 198, distance: 264.7
click at [557, 464] on html ".abccls-1,.abccls-2{fill-rule:evenodd}.abccls-2{fill:#fff} .abfcls-1{fill:none}…" at bounding box center [502, 232] width 1004 height 465
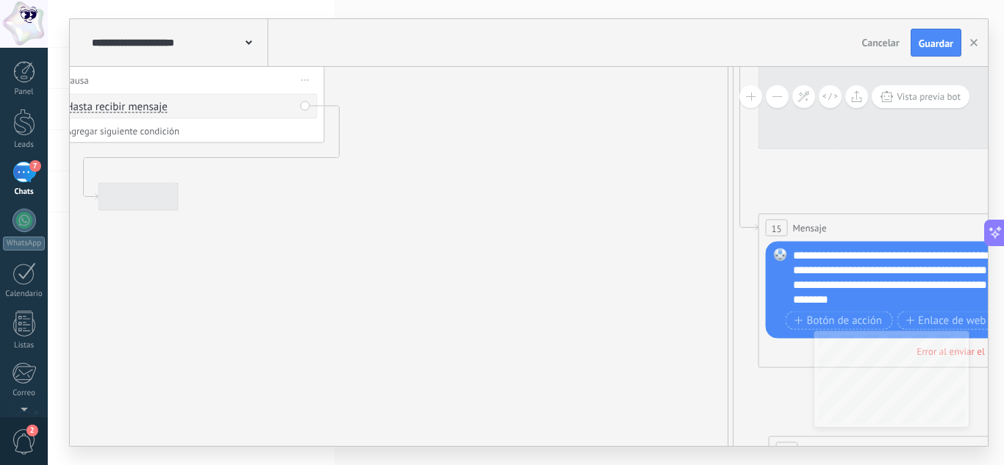
drag, startPoint x: 489, startPoint y: 193, endPoint x: 512, endPoint y: 417, distance: 225.3
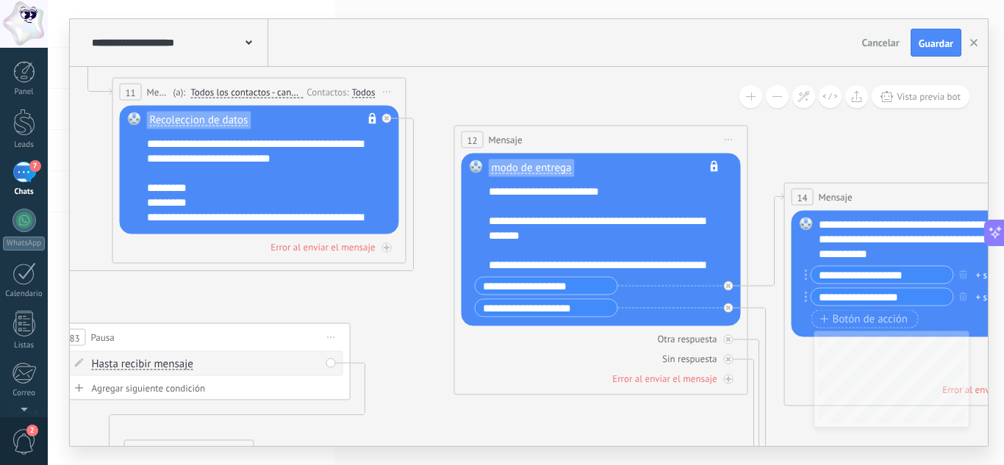
drag, startPoint x: 427, startPoint y: 174, endPoint x: 427, endPoint y: 189, distance: 14.7
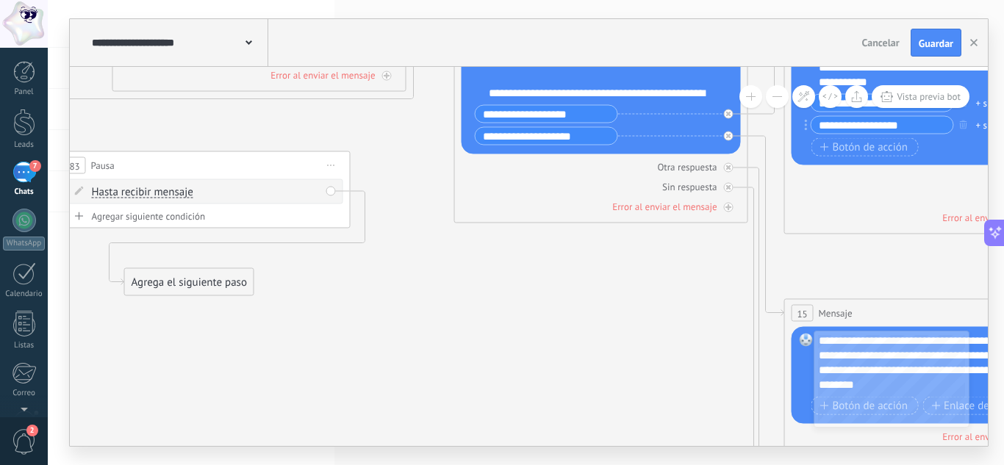
click at [211, 287] on div "Agrega el siguiente paso" at bounding box center [189, 282] width 129 height 24
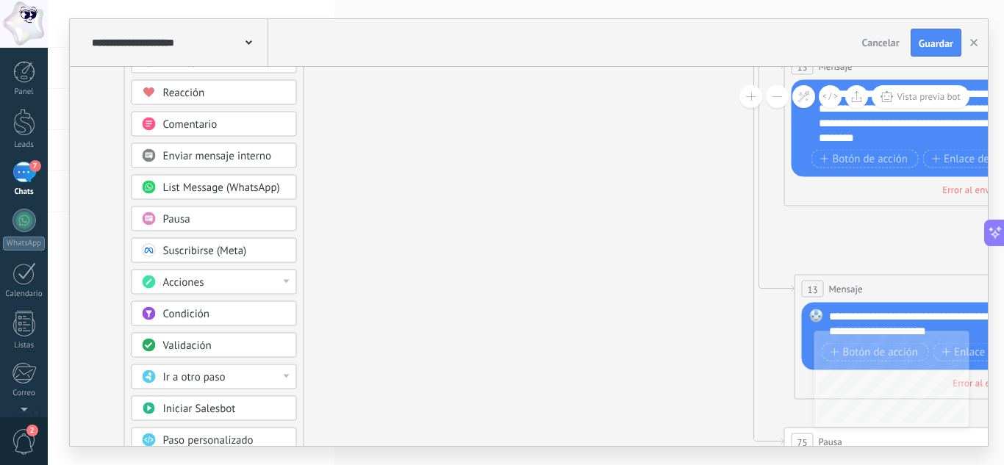
click at [273, 380] on div "Ir a otro paso" at bounding box center [224, 377] width 123 height 15
click at [178, 408] on div "12: Mensaje" at bounding box center [214, 402] width 164 height 25
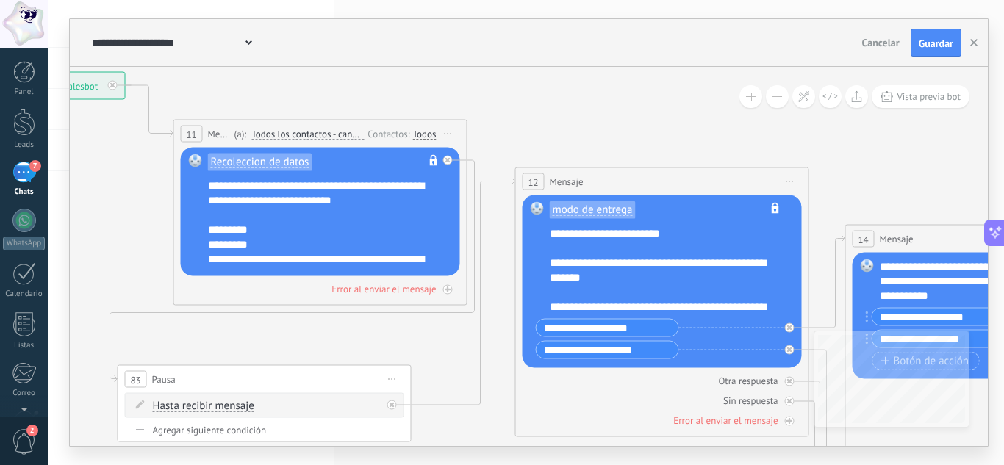
drag, startPoint x: 455, startPoint y: 246, endPoint x: 553, endPoint y: 82, distance: 191.4
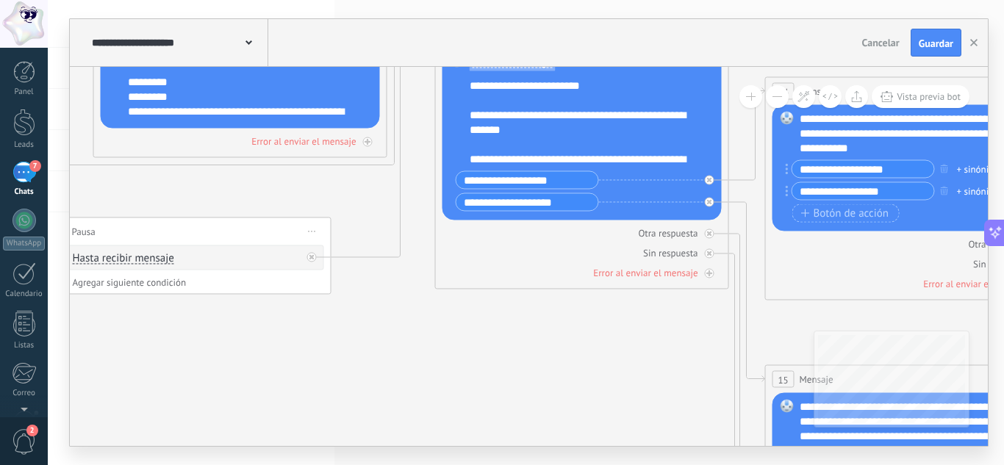
drag, startPoint x: 514, startPoint y: 406, endPoint x: 397, endPoint y: 290, distance: 165.2
click at [932, 93] on span "Vista previa bot" at bounding box center [928, 96] width 64 height 12
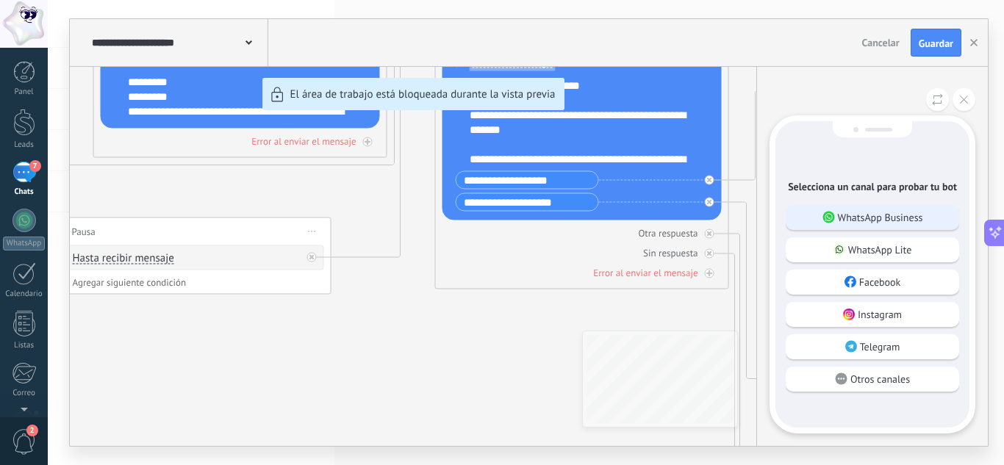
click at [869, 218] on p "WhatsApp Business" at bounding box center [880, 217] width 85 height 13
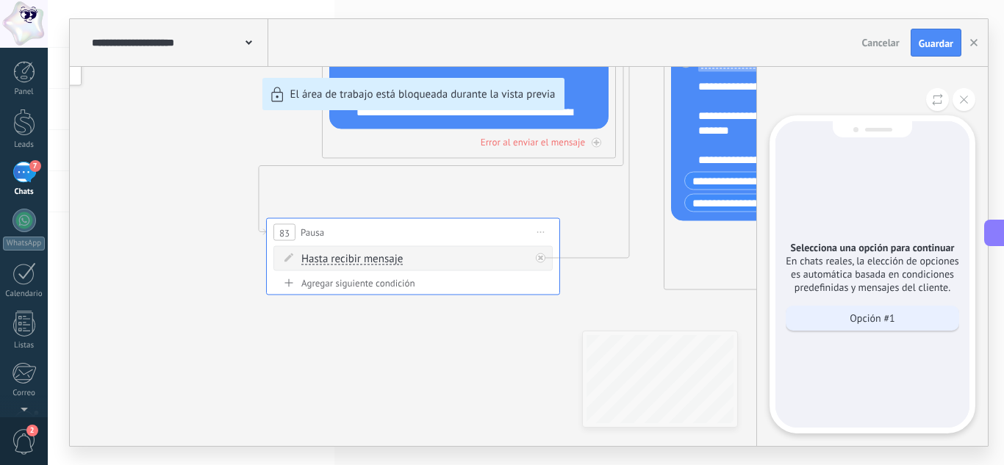
click at [880, 317] on p "Opción #1" at bounding box center [871, 318] width 45 height 13
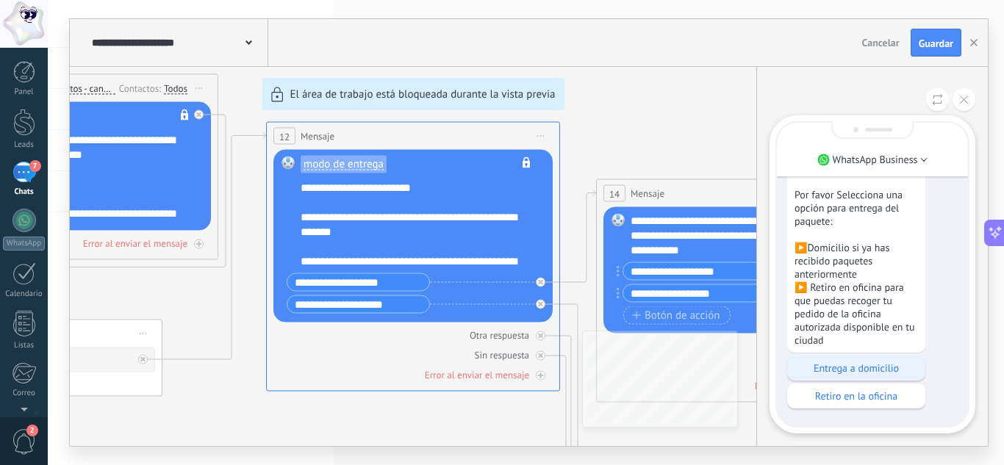
click at [838, 370] on p "Entrega a domicilio" at bounding box center [855, 368] width 123 height 13
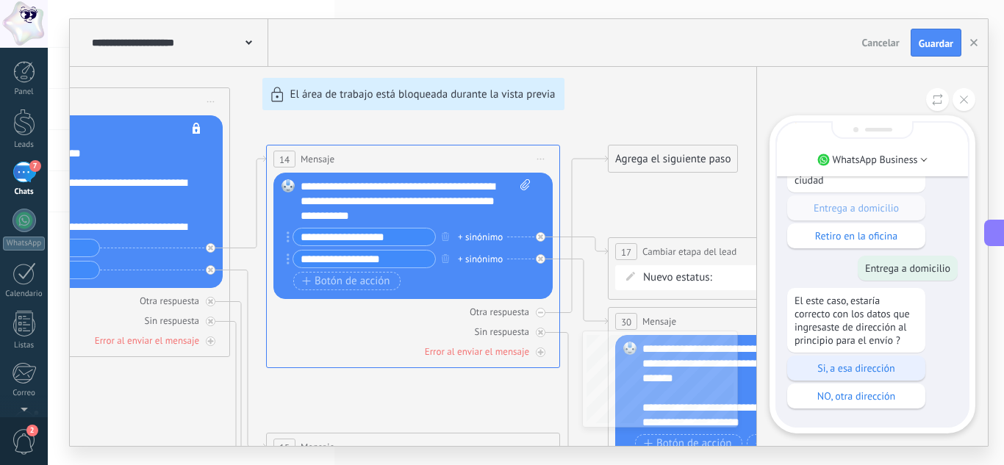
click at [863, 364] on p "Si, a esa dirección" at bounding box center [855, 368] width 123 height 13
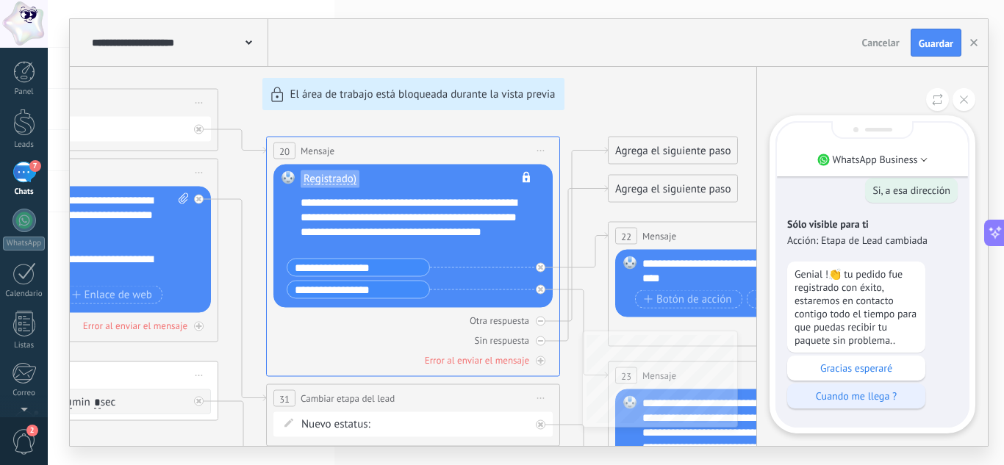
click at [877, 392] on p "Cuando me llega ?" at bounding box center [855, 395] width 123 height 13
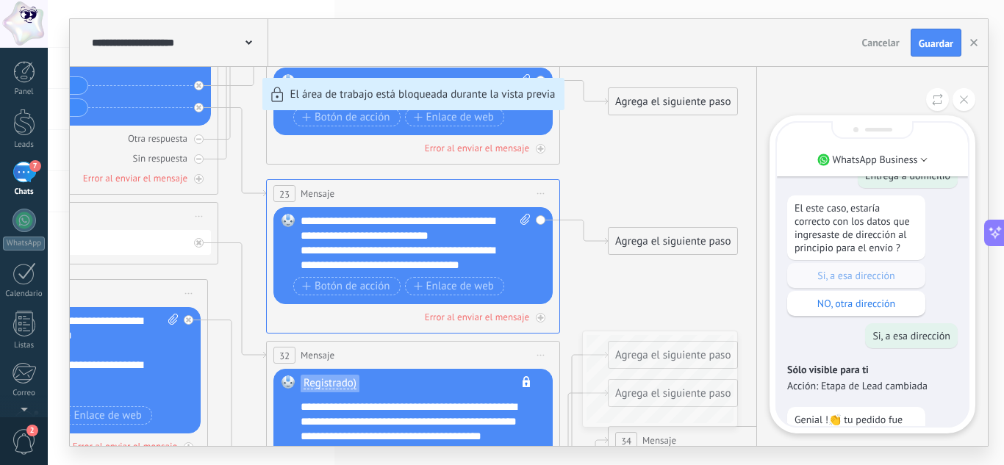
scroll to position [-294, 0]
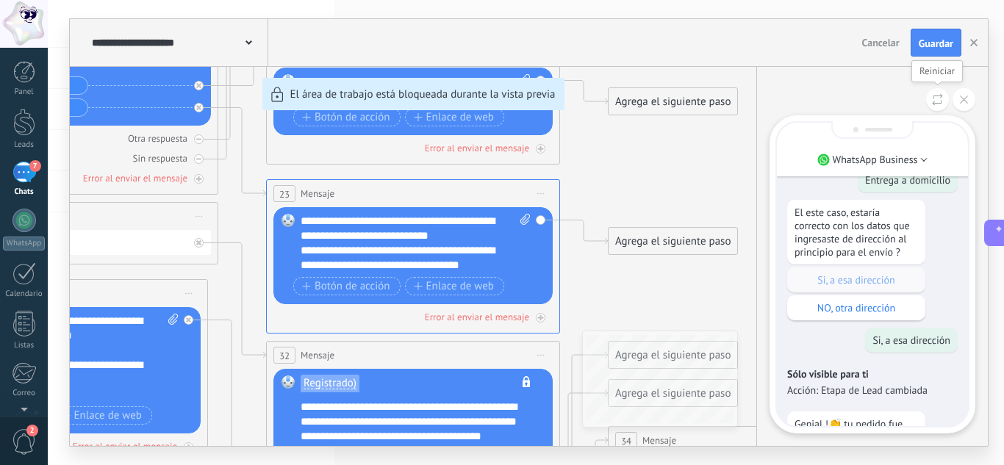
click at [934, 96] on icon at bounding box center [937, 99] width 11 height 12
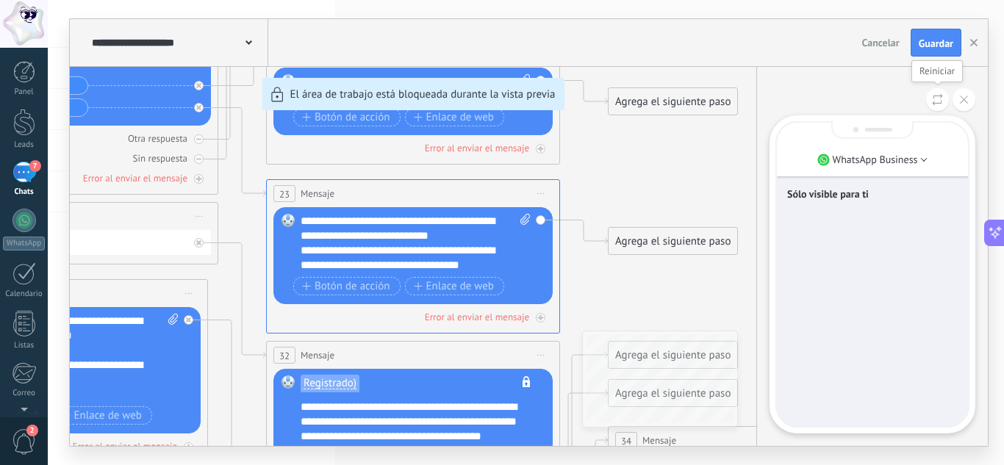
scroll to position [0, 0]
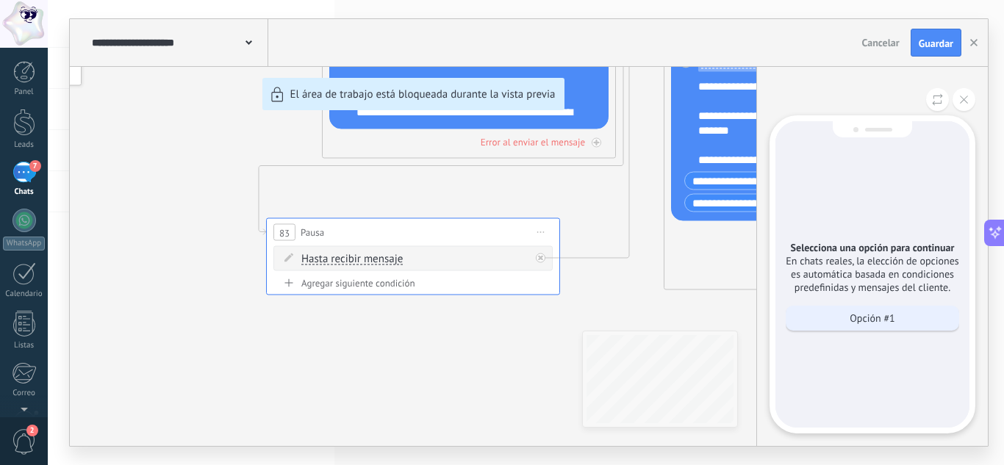
click at [892, 317] on p "Opción #1" at bounding box center [871, 318] width 45 height 13
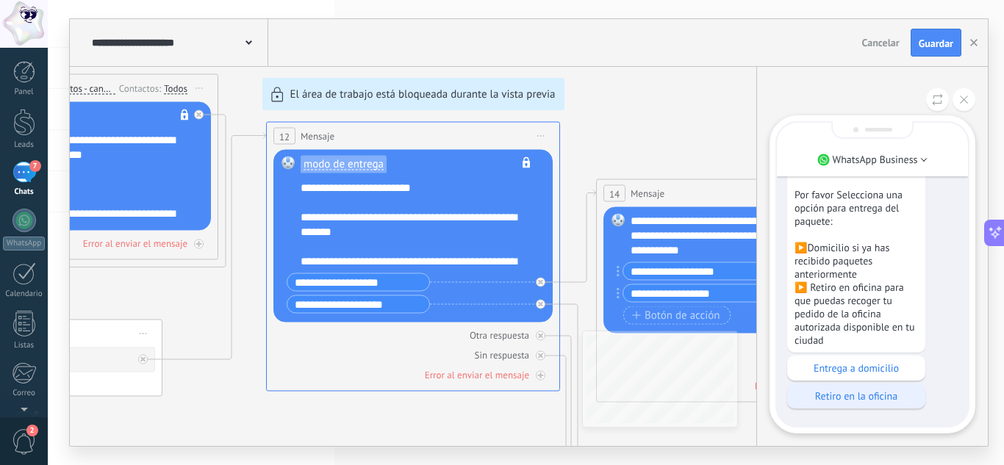
click at [822, 397] on p "Retiro en la oficina" at bounding box center [855, 395] width 123 height 13
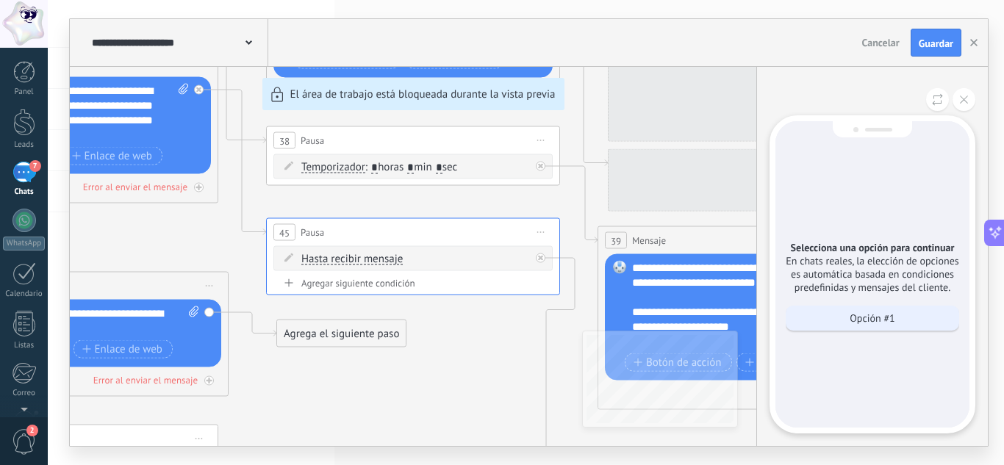
click at [875, 324] on p "Opción #1" at bounding box center [871, 318] width 45 height 13
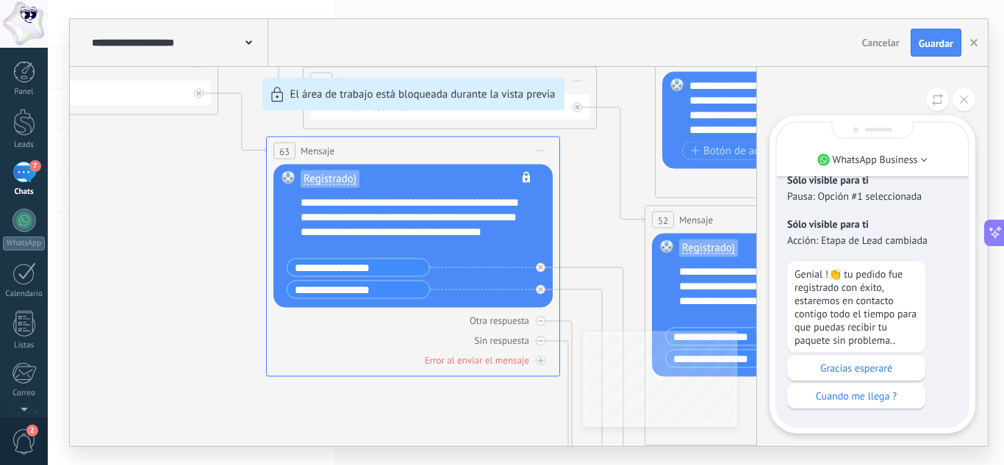
scroll to position [-73, 0]
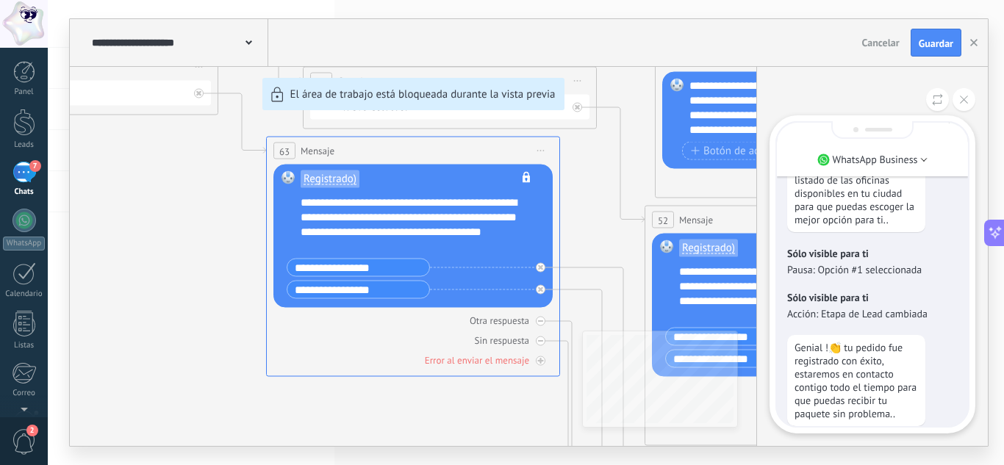
drag, startPoint x: 600, startPoint y: 220, endPoint x: 709, endPoint y: 284, distance: 126.8
click at [709, 284] on div "**********" at bounding box center [529, 232] width 918 height 427
drag, startPoint x: 160, startPoint y: 176, endPoint x: 286, endPoint y: 290, distance: 169.1
click at [286, 290] on div "**********" at bounding box center [529, 232] width 918 height 427
click at [957, 99] on button at bounding box center [963, 99] width 23 height 23
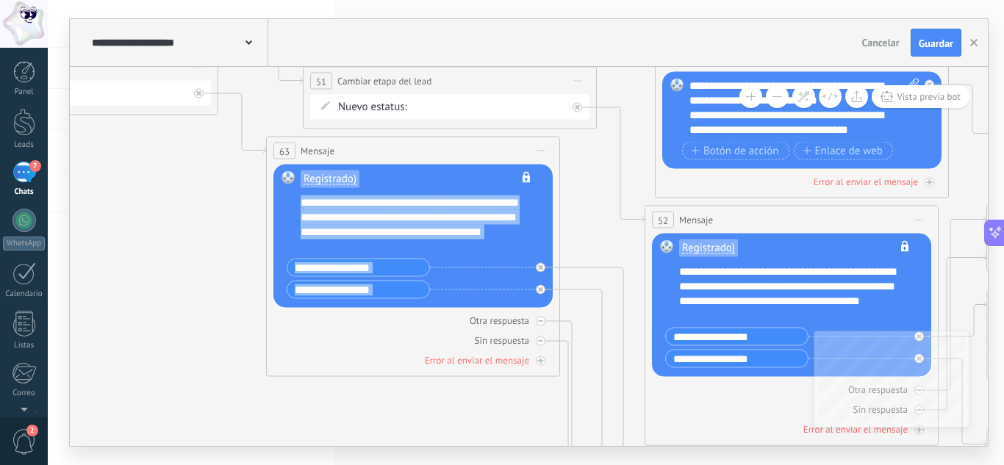
drag, startPoint x: 165, startPoint y: 193, endPoint x: 324, endPoint y: 312, distance: 198.4
click at [323, 312] on div "**********" at bounding box center [529, 232] width 918 height 427
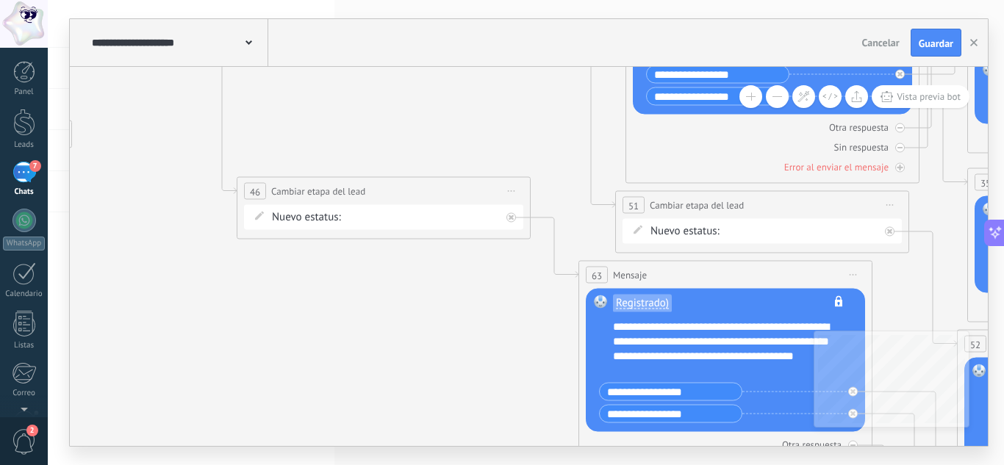
drag, startPoint x: 219, startPoint y: 215, endPoint x: 531, endPoint y: 339, distance: 336.1
click at [531, 339] on icon at bounding box center [516, 115] width 4255 height 2438
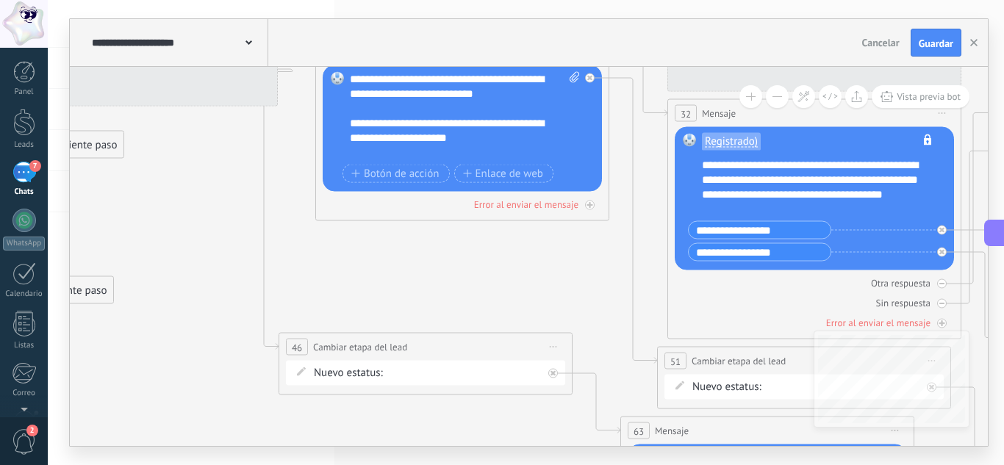
drag, startPoint x: 437, startPoint y: 144, endPoint x: 495, endPoint y: 367, distance: 230.8
click at [495, 367] on icon at bounding box center [557, 271] width 4255 height 2438
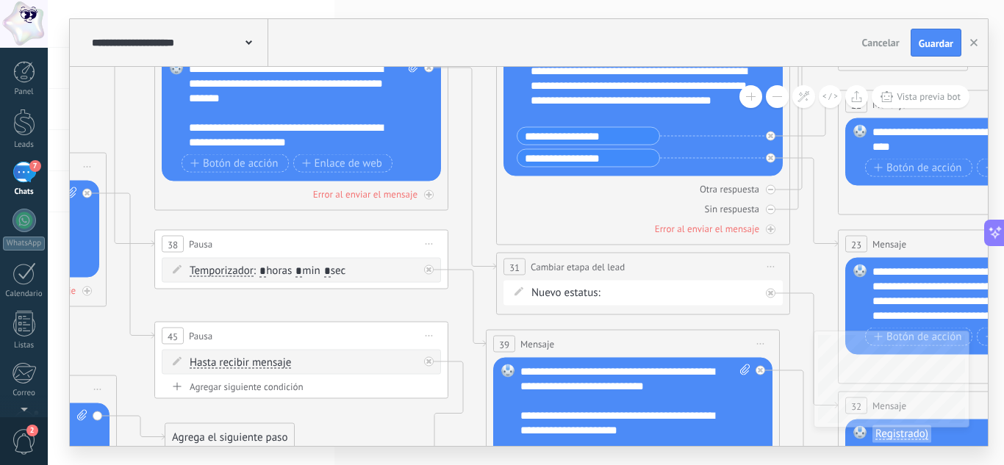
drag, startPoint x: 306, startPoint y: 213, endPoint x: 461, endPoint y: 439, distance: 273.7
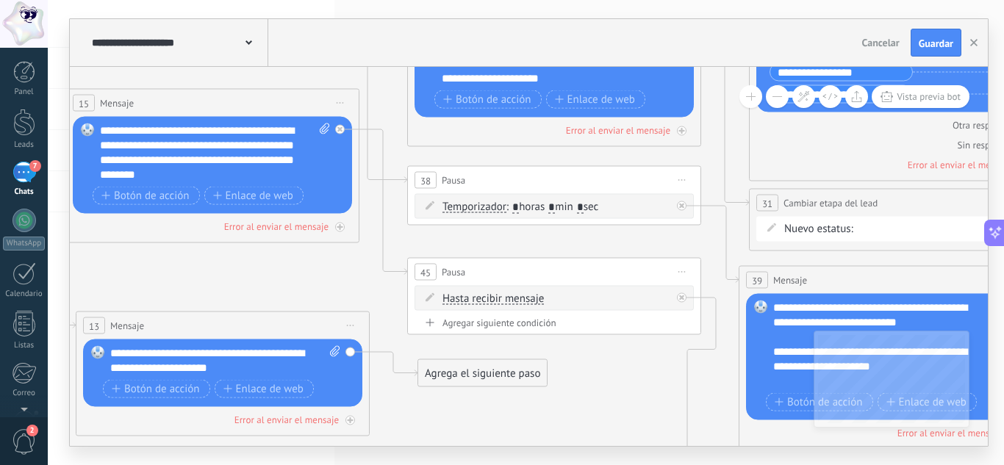
drag, startPoint x: 147, startPoint y: 201, endPoint x: 399, endPoint y: 136, distance: 260.2
click at [683, 270] on span "Iniciar vista previa aquí Cambiar nombre Duplicar [GEOGRAPHIC_DATA]" at bounding box center [682, 272] width 24 height 21
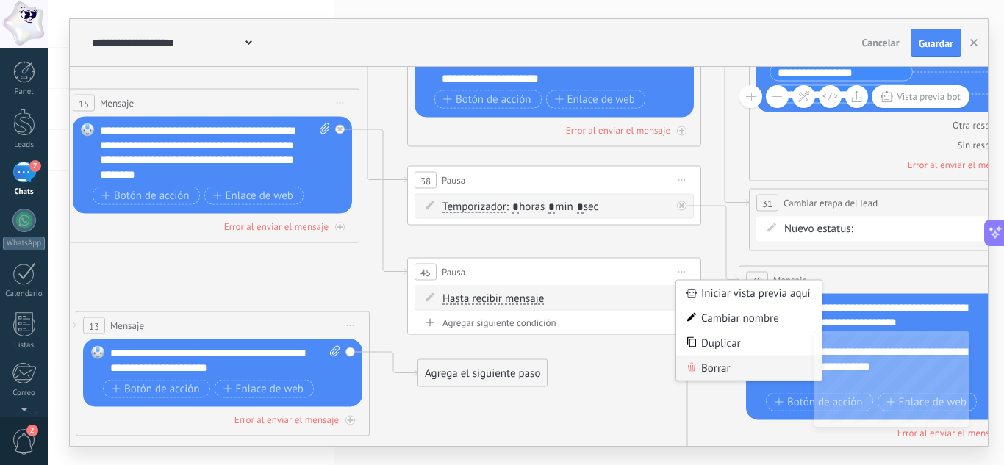
click at [704, 363] on div "Borrar" at bounding box center [748, 368] width 145 height 25
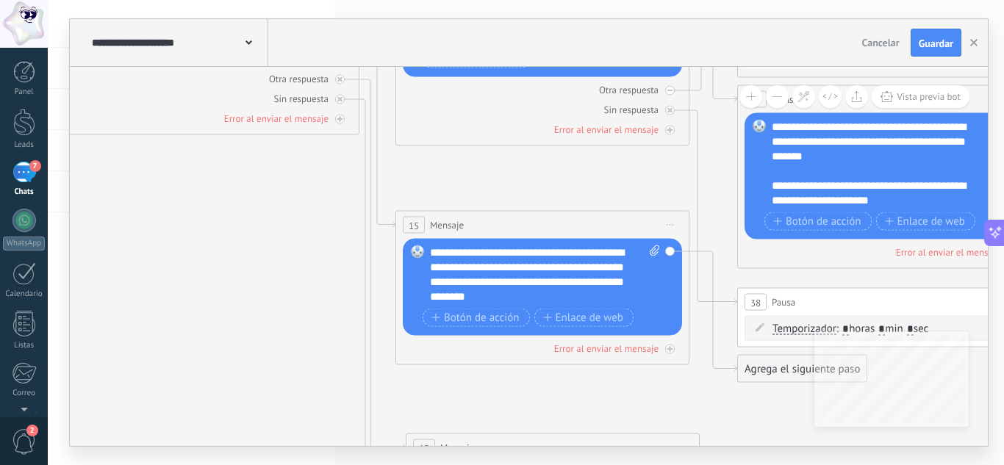
drag, startPoint x: 272, startPoint y: 270, endPoint x: 602, endPoint y: 392, distance: 351.8
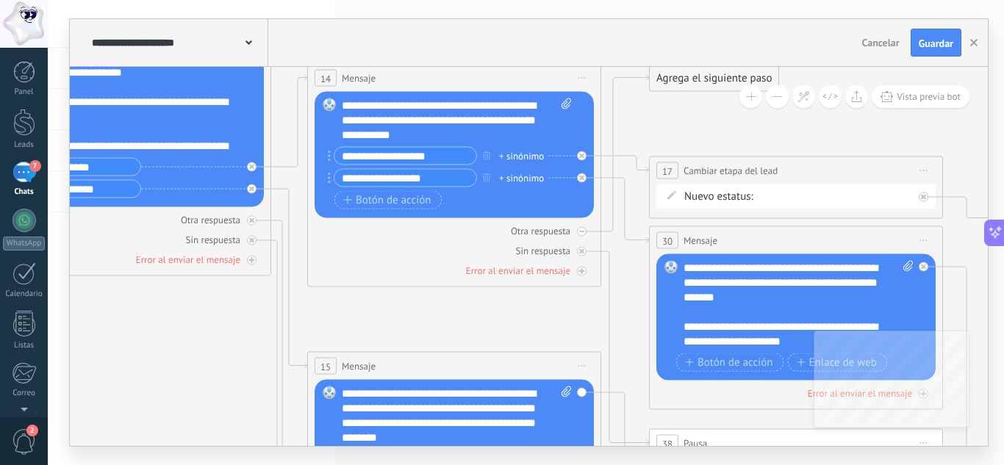
drag, startPoint x: 320, startPoint y: 226, endPoint x: 232, endPoint y: 367, distance: 166.4
click at [931, 90] on button "Vista previa bot" at bounding box center [920, 96] width 98 height 23
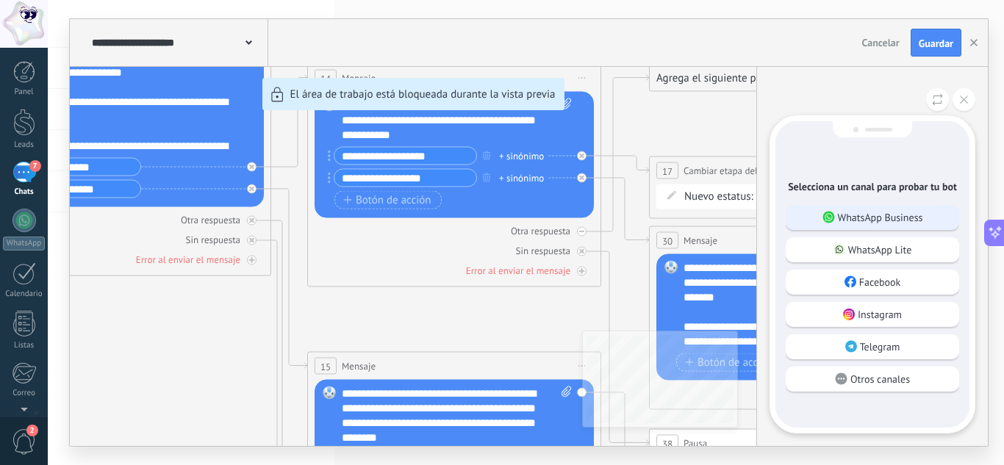
click at [907, 227] on div "WhatsApp Business" at bounding box center [872, 217] width 173 height 25
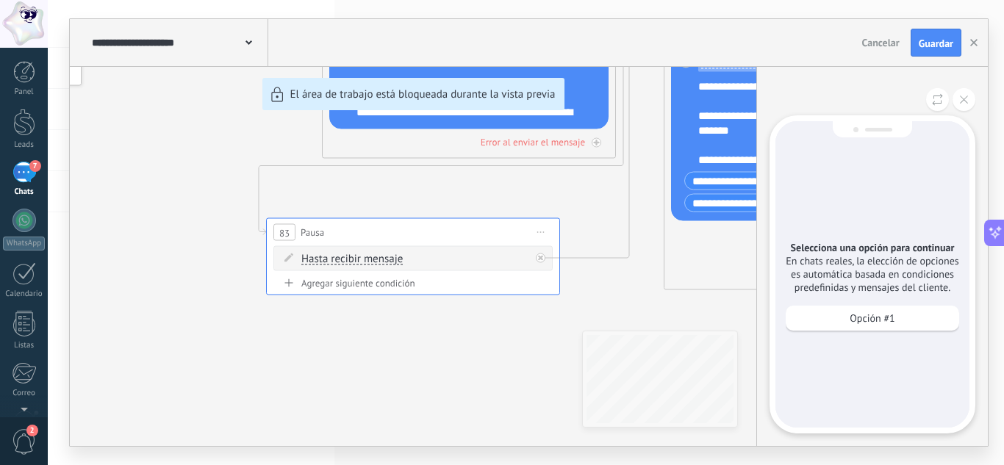
click at [874, 331] on div "Opción #1" at bounding box center [872, 322] width 173 height 32
click at [874, 324] on p "Opción #1" at bounding box center [871, 318] width 45 height 13
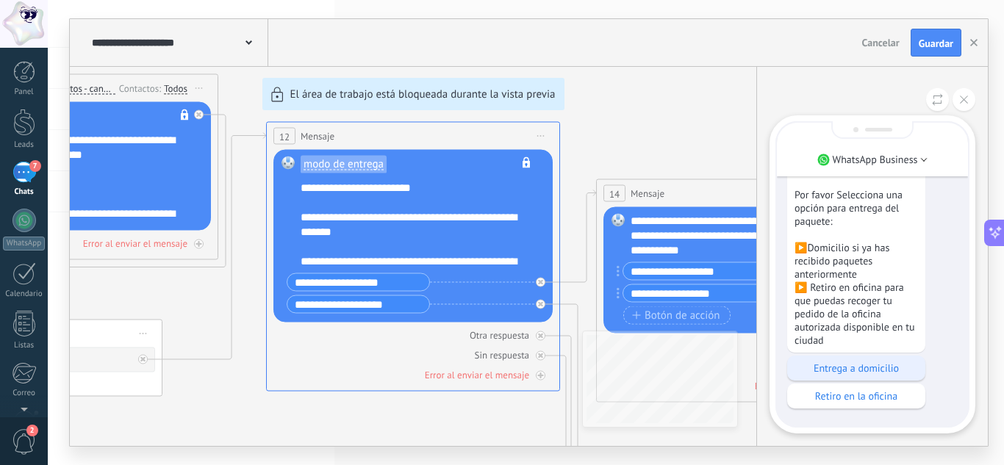
click at [873, 375] on div "Entrega a domicilio" at bounding box center [856, 368] width 138 height 25
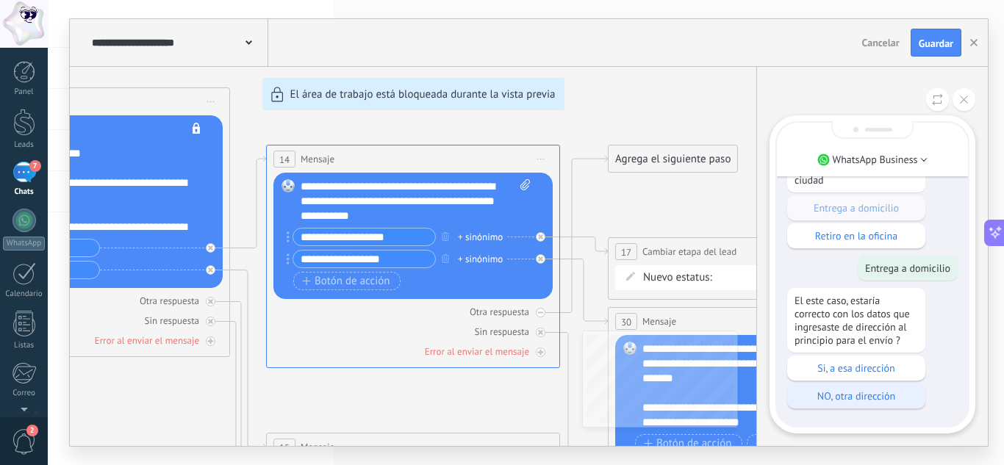
click at [858, 398] on p "NO, otra dirección" at bounding box center [855, 395] width 123 height 13
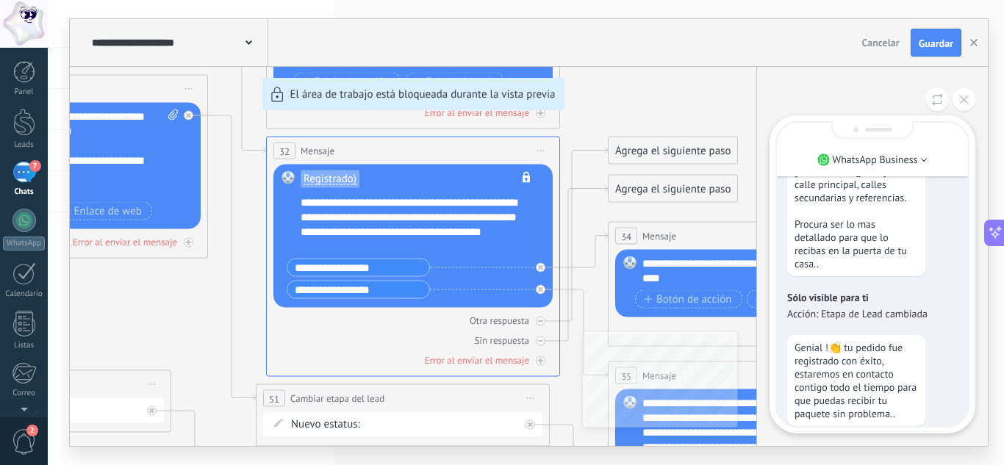
scroll to position [-147, 0]
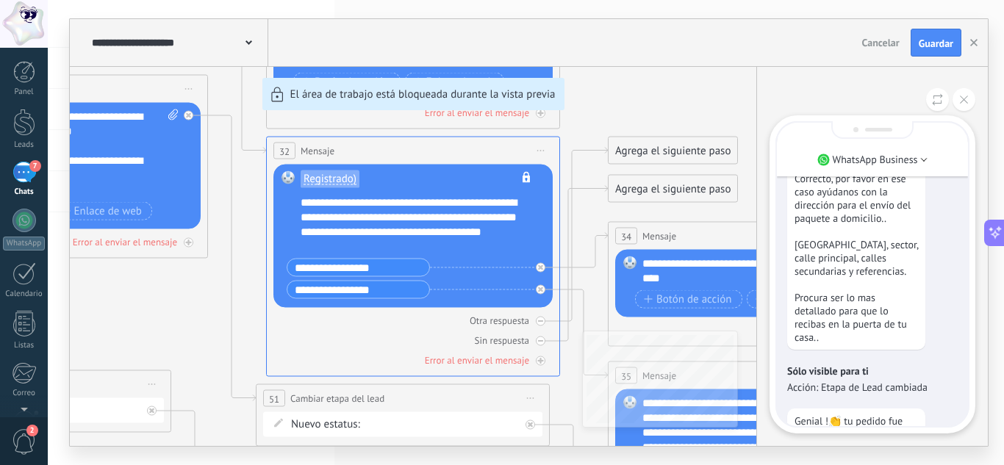
drag, startPoint x: 611, startPoint y: 106, endPoint x: 677, endPoint y: 186, distance: 104.3
click at [677, 186] on div "**********" at bounding box center [529, 232] width 918 height 427
click at [971, 104] on button at bounding box center [963, 99] width 23 height 23
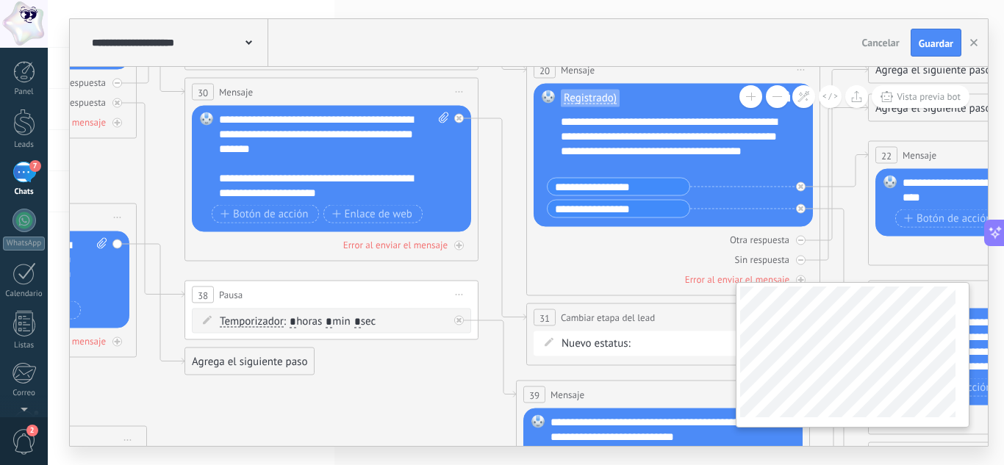
click at [884, 393] on div "**********" at bounding box center [529, 256] width 918 height 379
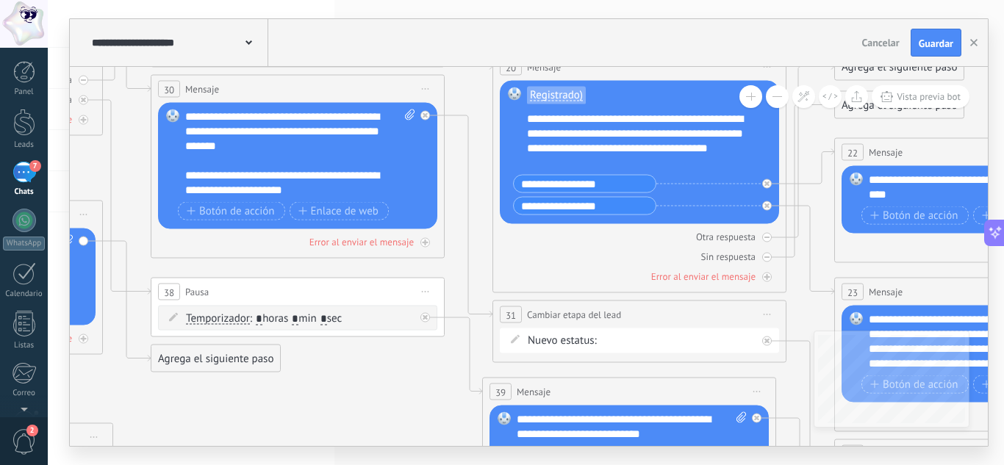
drag, startPoint x: 192, startPoint y: 179, endPoint x: 126, endPoint y: 190, distance: 66.3
click at [427, 114] on icon at bounding box center [425, 115] width 5 height 5
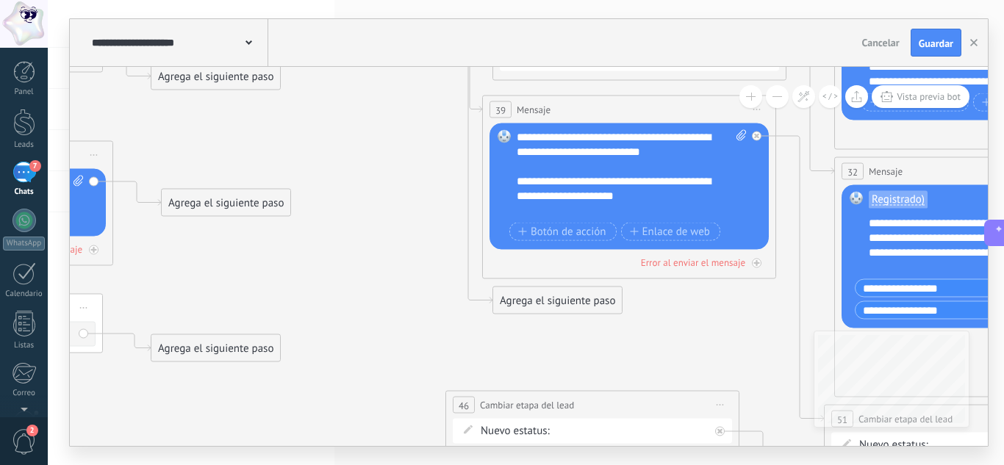
click at [566, 293] on div "Agrega el siguiente paso" at bounding box center [557, 301] width 129 height 24
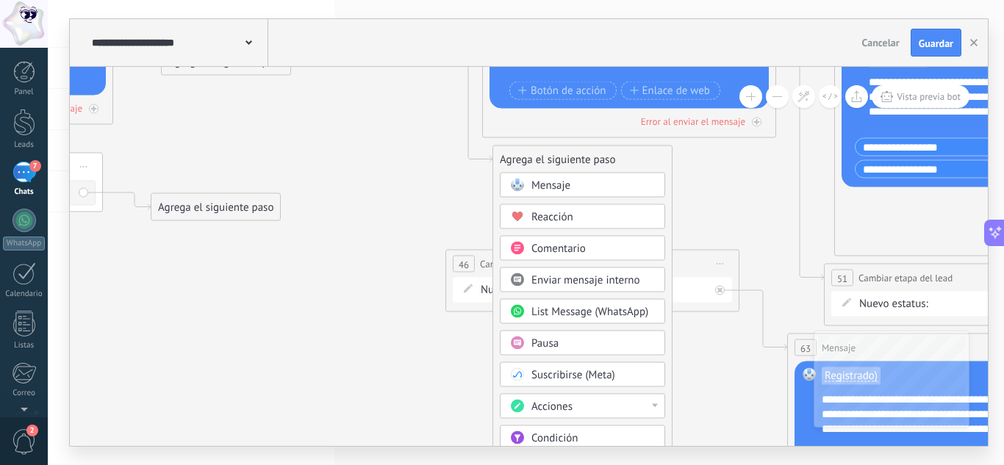
click at [577, 345] on div "Pausa" at bounding box center [592, 344] width 123 height 15
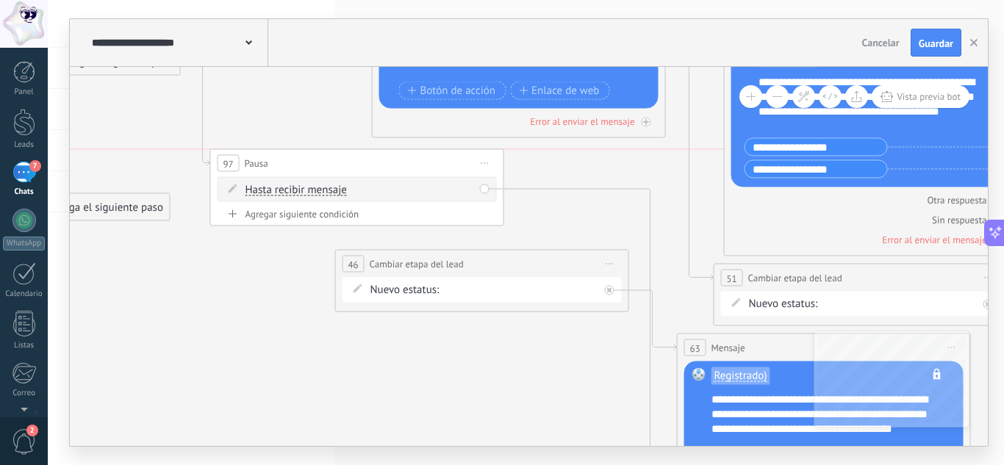
drag, startPoint x: 467, startPoint y: 163, endPoint x: 303, endPoint y: 169, distance: 164.0
click at [303, 169] on div "97 Pausa ***** Iniciar vista previa aquí Cambiar nombre Duplicar [GEOGRAPHIC_DA…" at bounding box center [357, 163] width 292 height 27
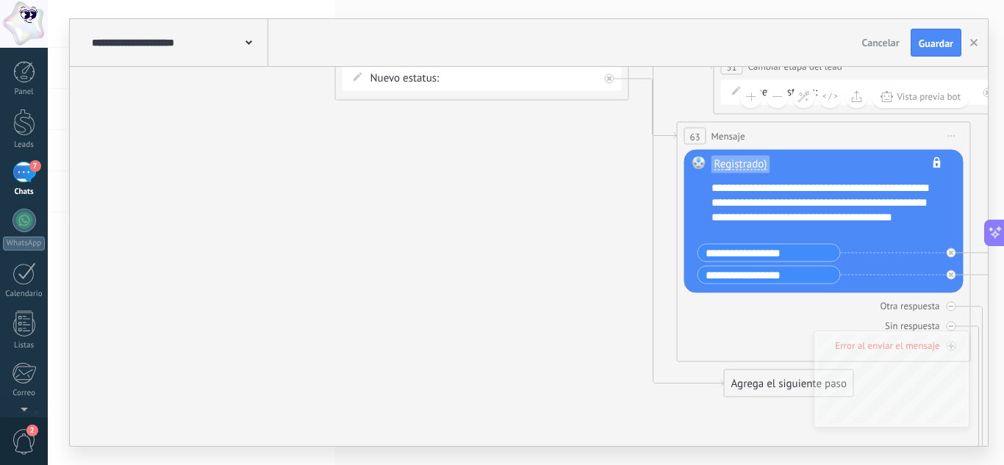
click at [766, 382] on div "Agrega el siguiente paso" at bounding box center [789, 384] width 129 height 24
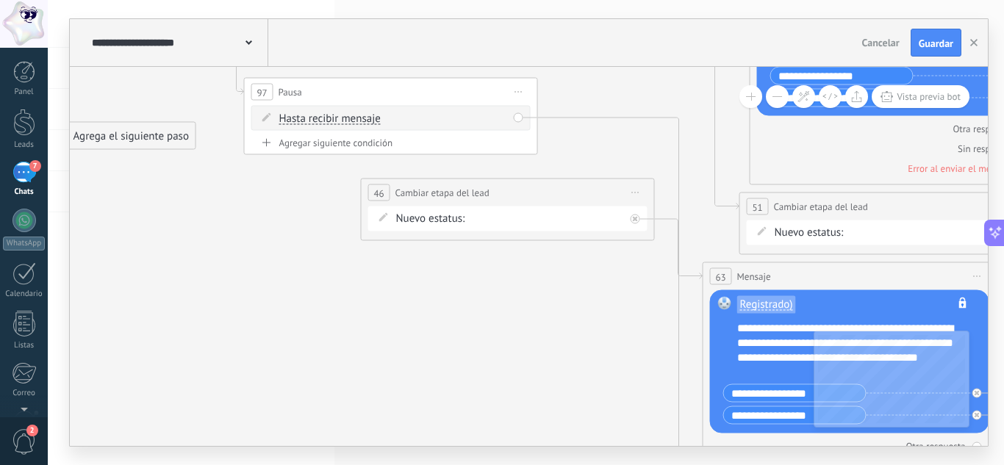
drag, startPoint x: 528, startPoint y: 329, endPoint x: 536, endPoint y: 425, distance: 95.9
click at [553, 447] on div "**********" at bounding box center [526, 232] width 956 height 465
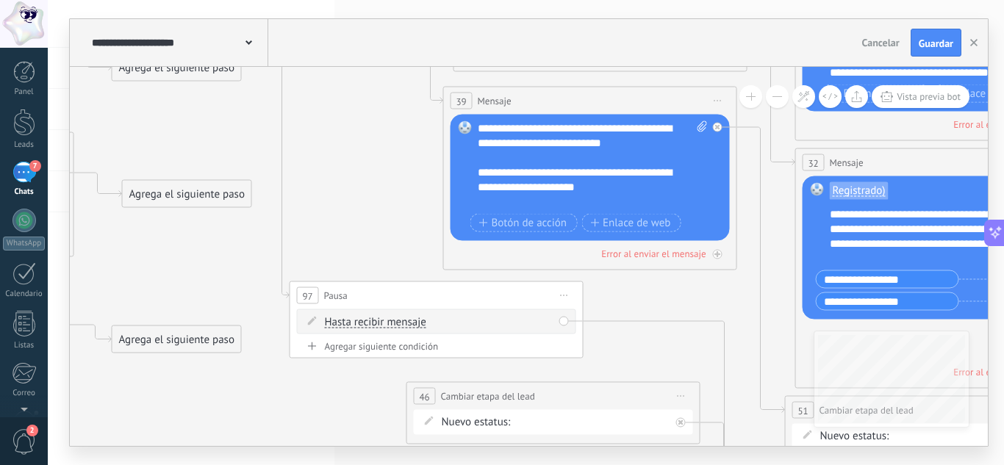
drag, startPoint x: 341, startPoint y: 124, endPoint x: 404, endPoint y: 373, distance: 256.3
click at [404, 373] on icon at bounding box center [685, 306] width 4255 height 2410
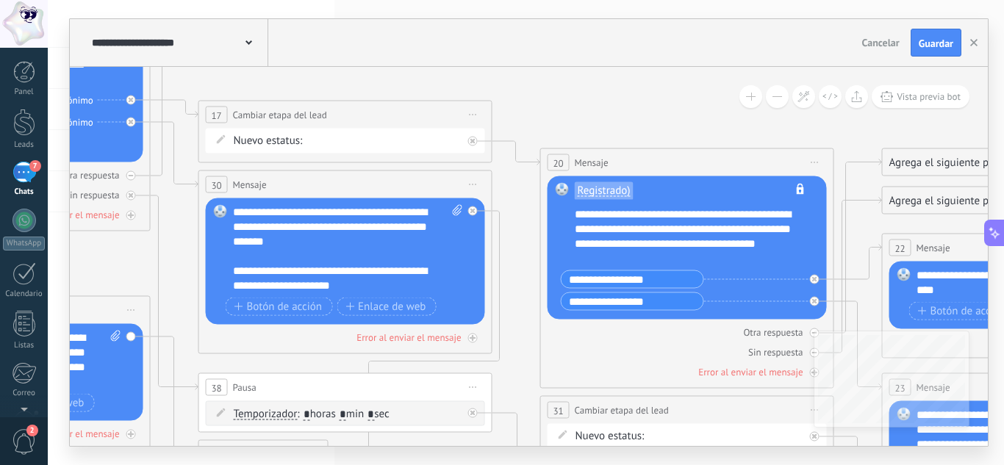
drag, startPoint x: 385, startPoint y: 248, endPoint x: 435, endPoint y: 500, distance: 256.2
click at [435, 464] on html ".abccls-1,.abccls-2{fill-rule:evenodd}.abccls-2{fill:#fff} .abfcls-1{fill:none}…" at bounding box center [502, 232] width 1004 height 465
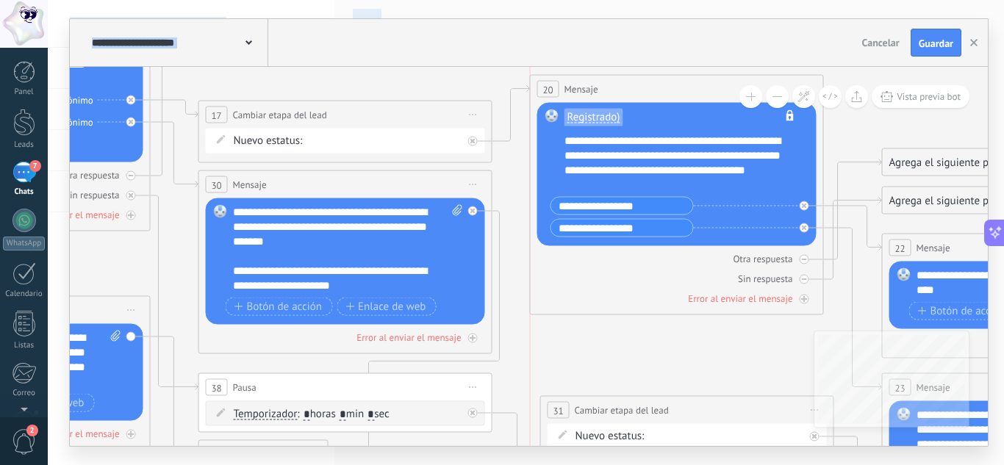
drag, startPoint x: 662, startPoint y: 158, endPoint x: 653, endPoint y: 85, distance: 74.1
click at [653, 85] on div "20 Mensaje ******* (a): Todos los contactos - canales seleccionados Todos los c…" at bounding box center [677, 89] width 292 height 27
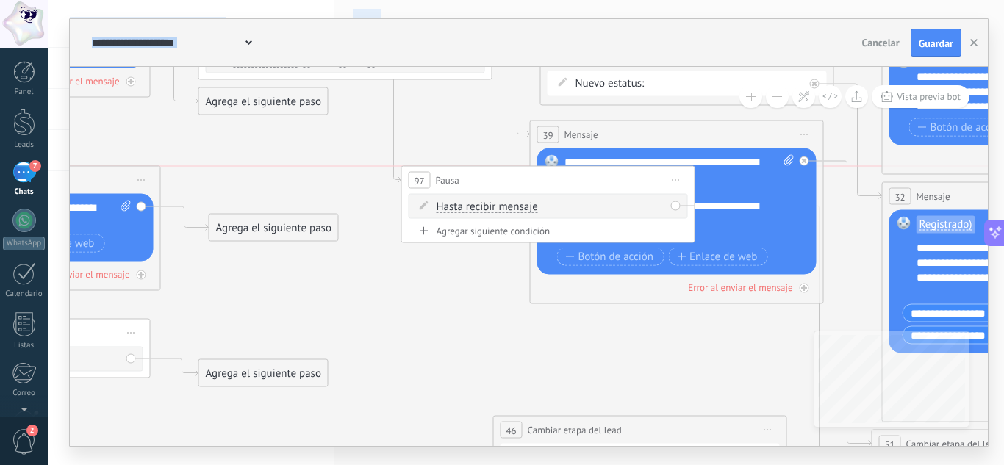
drag, startPoint x: 465, startPoint y: 328, endPoint x: 478, endPoint y: 129, distance: 200.3
click at [483, 167] on div "97 Pausa ***** Iniciar vista previa aquí Cambiar nombre Duplicar [GEOGRAPHIC_DA…" at bounding box center [548, 180] width 292 height 27
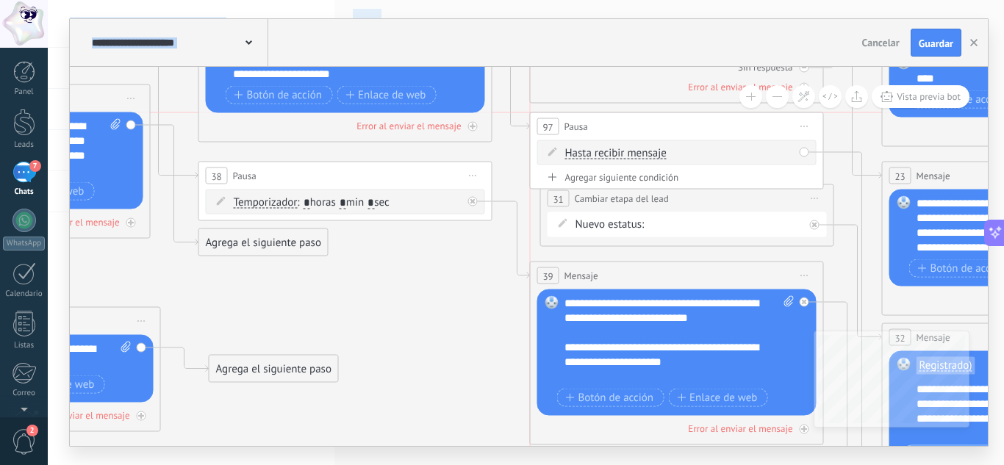
drag, startPoint x: 486, startPoint y: 270, endPoint x: 617, endPoint y: 129, distance: 191.8
click at [617, 129] on div "97 Pausa ***** Iniciar vista previa aquí Cambiar nombre Duplicar [GEOGRAPHIC_DA…" at bounding box center [677, 126] width 292 height 27
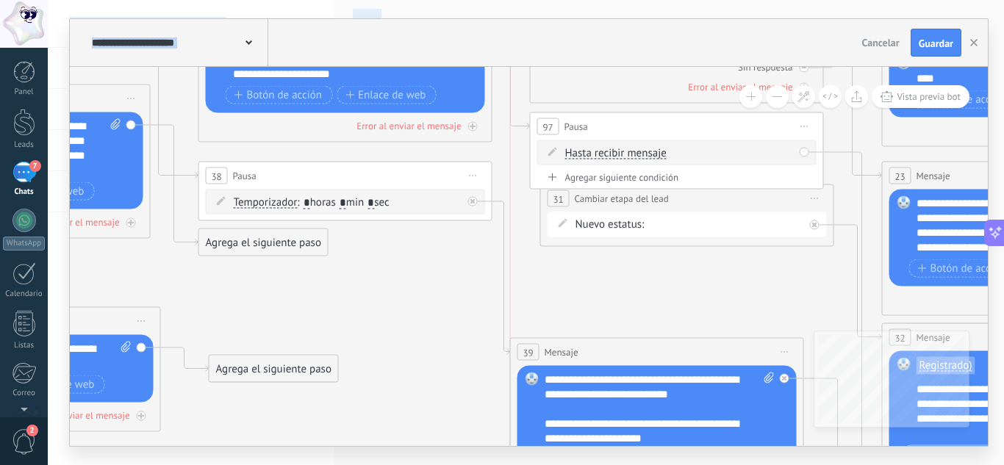
drag, startPoint x: 605, startPoint y: 267, endPoint x: 577, endPoint y: 261, distance: 28.7
click at [581, 343] on div "39 Mensaje ******* (a): Todos los contactos - canales seleccionados Todos los c…" at bounding box center [657, 352] width 292 height 27
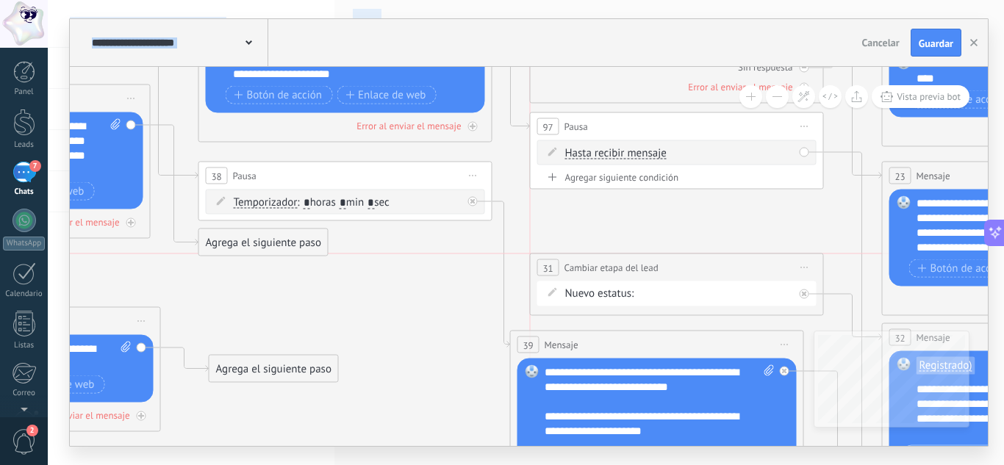
drag, startPoint x: 670, startPoint y: 195, endPoint x: 656, endPoint y: 261, distance: 66.9
click at [658, 261] on div "**********" at bounding box center [677, 267] width 292 height 27
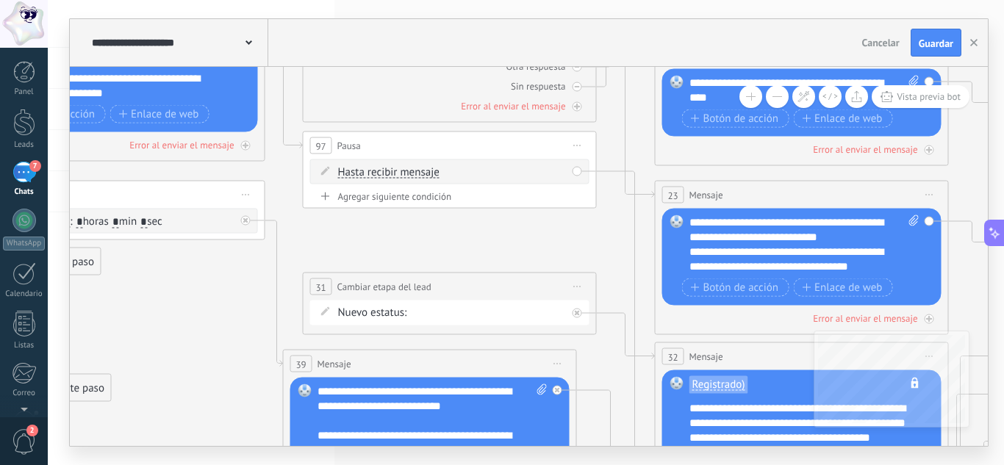
drag, startPoint x: 650, startPoint y: 212, endPoint x: 423, endPoint y: 231, distance: 227.9
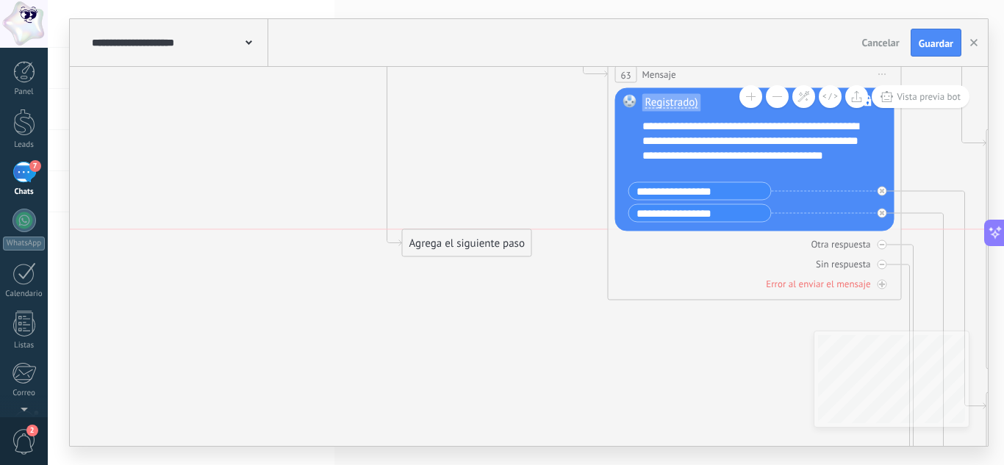
drag, startPoint x: 683, startPoint y: 320, endPoint x: 431, endPoint y: 234, distance: 266.8
click at [431, 234] on div "Agrega el siguiente paso" at bounding box center [467, 243] width 129 height 24
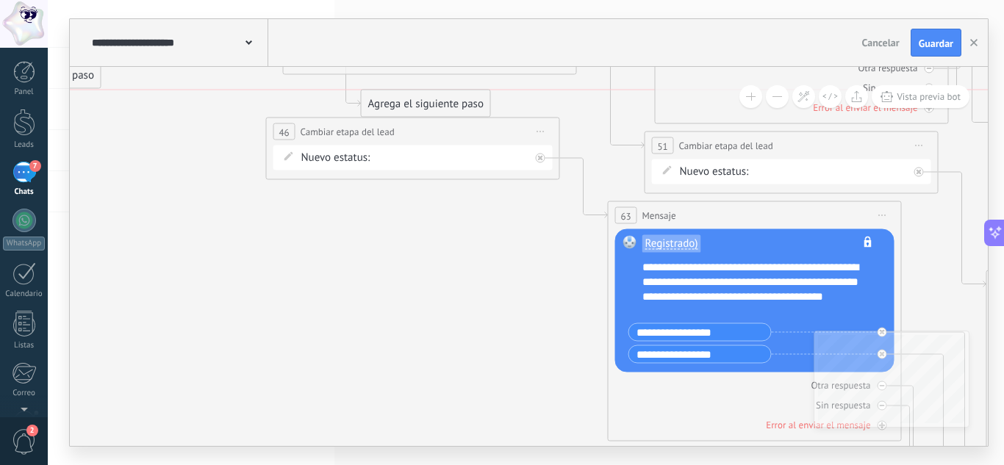
click at [395, 96] on div "Agrega el siguiente paso" at bounding box center [426, 104] width 129 height 24
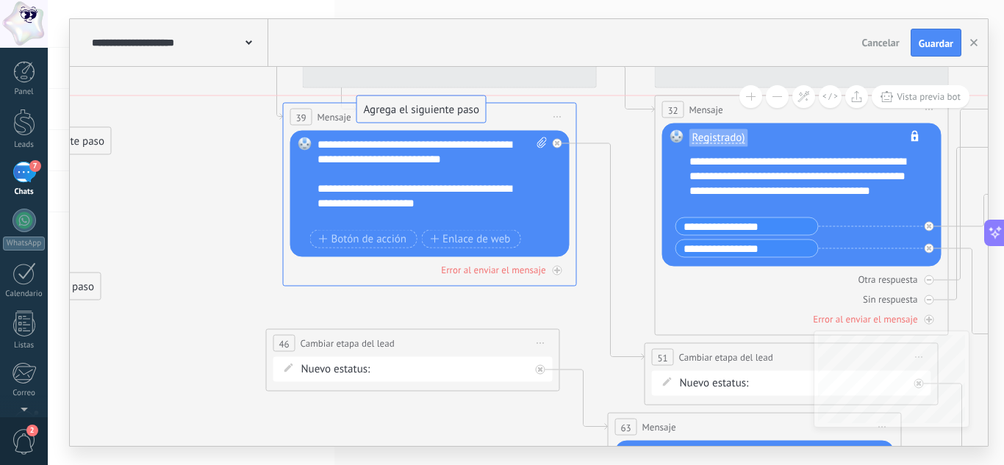
drag, startPoint x: 425, startPoint y: 307, endPoint x: 420, endPoint y: 107, distance: 200.7
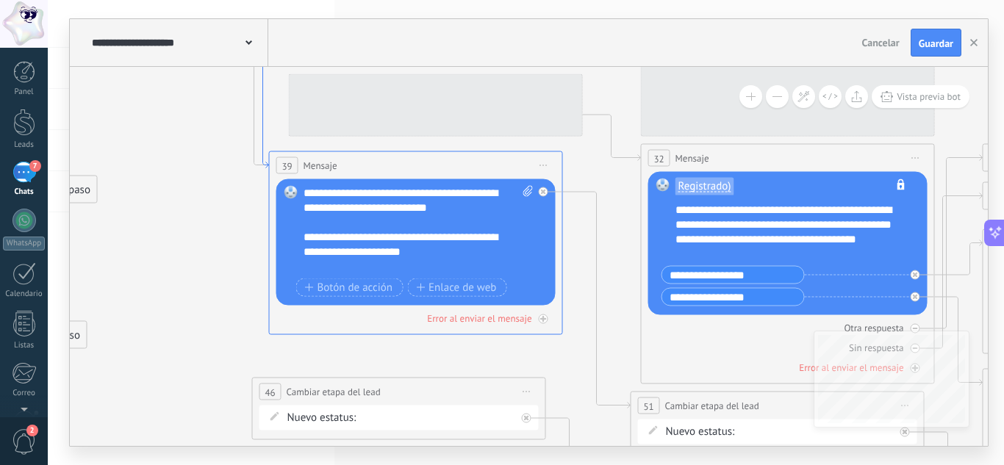
drag, startPoint x: 279, startPoint y: 98, endPoint x: 265, endPoint y: 147, distance: 50.5
click at [265, 147] on icon at bounding box center [260, 95] width 18 height 146
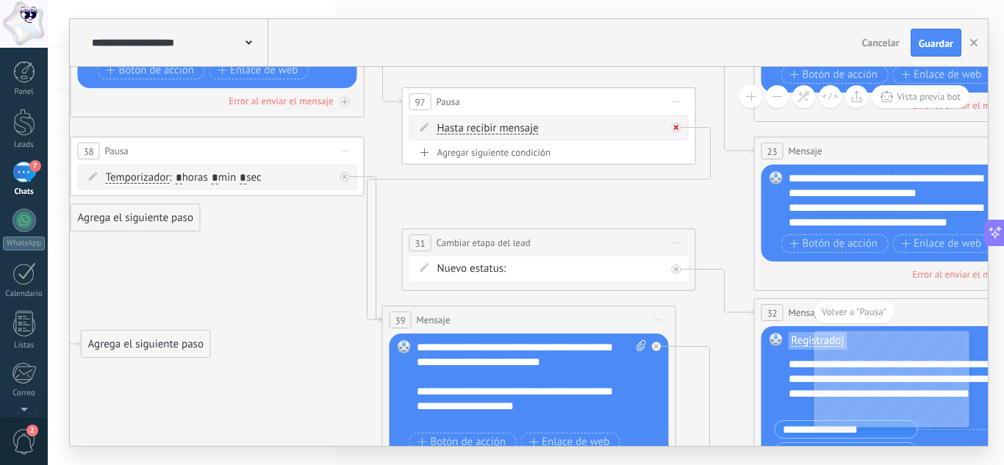
click at [677, 127] on icon at bounding box center [676, 127] width 5 height 5
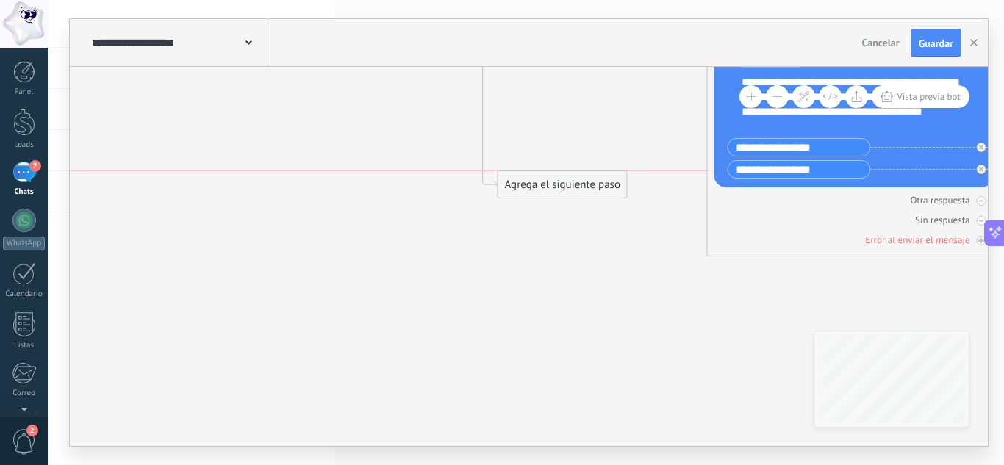
drag, startPoint x: 758, startPoint y: 269, endPoint x: 511, endPoint y: 176, distance: 263.3
click at [511, 176] on div "Agrega el siguiente paso" at bounding box center [562, 185] width 129 height 24
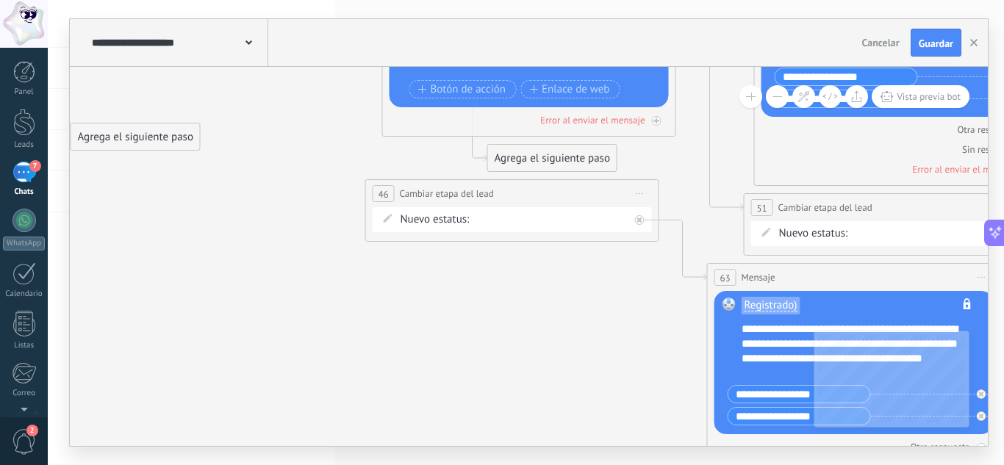
drag, startPoint x: 560, startPoint y: 432, endPoint x: 550, endPoint y: 159, distance: 273.5
click at [550, 159] on div "Agrega el siguiente paso" at bounding box center [552, 158] width 129 height 24
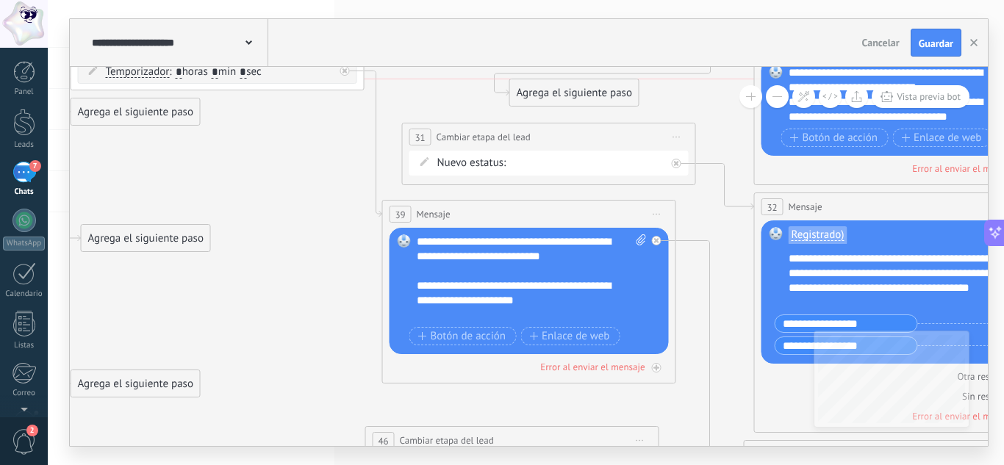
drag, startPoint x: 550, startPoint y: 410, endPoint x: 572, endPoint y: 104, distance: 307.2
click at [572, 104] on div "Agrega el siguiente paso" at bounding box center [574, 93] width 129 height 24
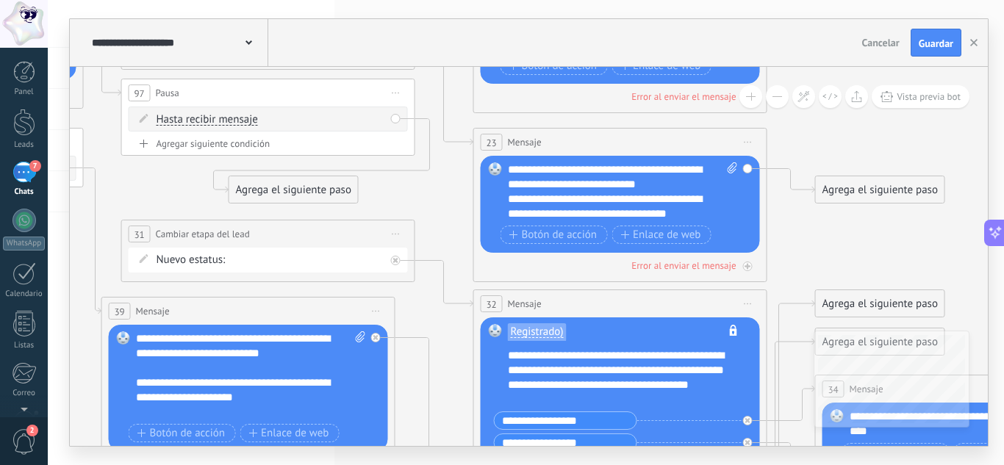
drag, startPoint x: 689, startPoint y: 339, endPoint x: 409, endPoint y: 190, distance: 318.2
click at [409, 190] on icon at bounding box center [363, 447] width 4255 height 2410
click at [293, 186] on div "Agrega el siguiente paso" at bounding box center [293, 190] width 129 height 24
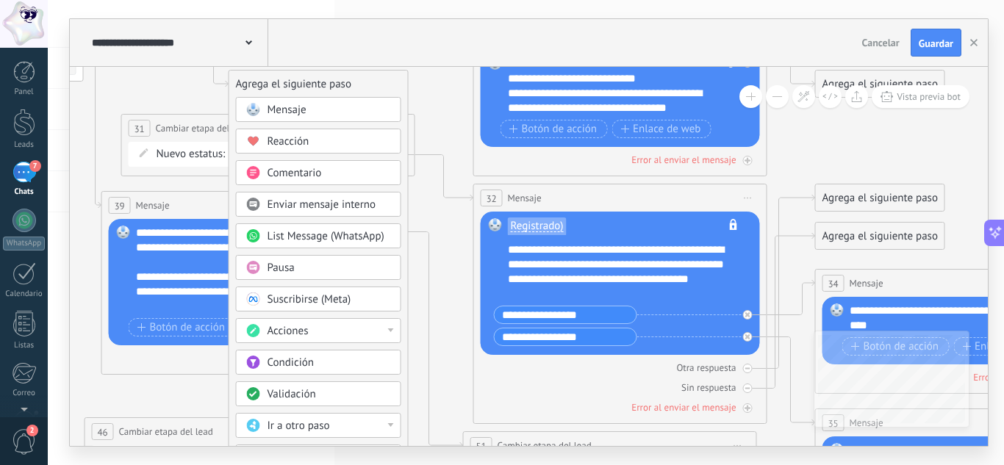
click at [337, 423] on div "Ir a otro paso" at bounding box center [328, 426] width 123 height 15
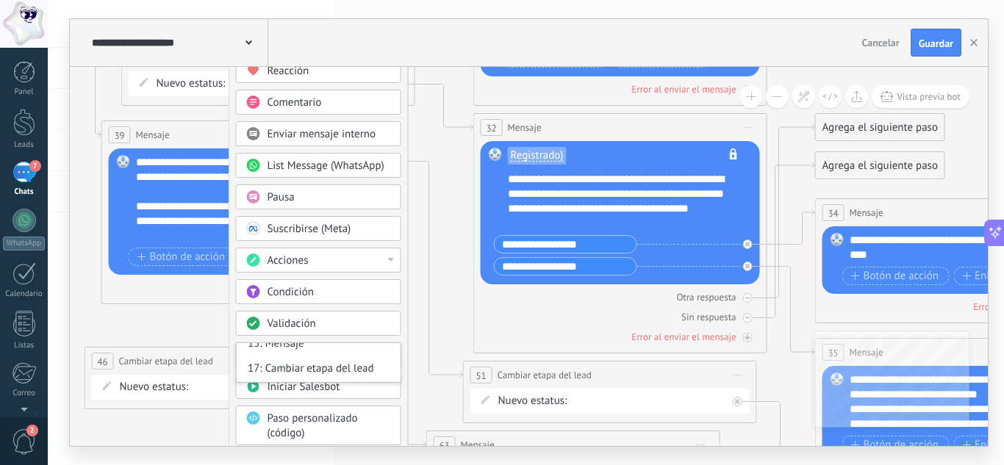
scroll to position [147, 0]
click at [291, 355] on div "20: Mensaje" at bounding box center [319, 358] width 164 height 25
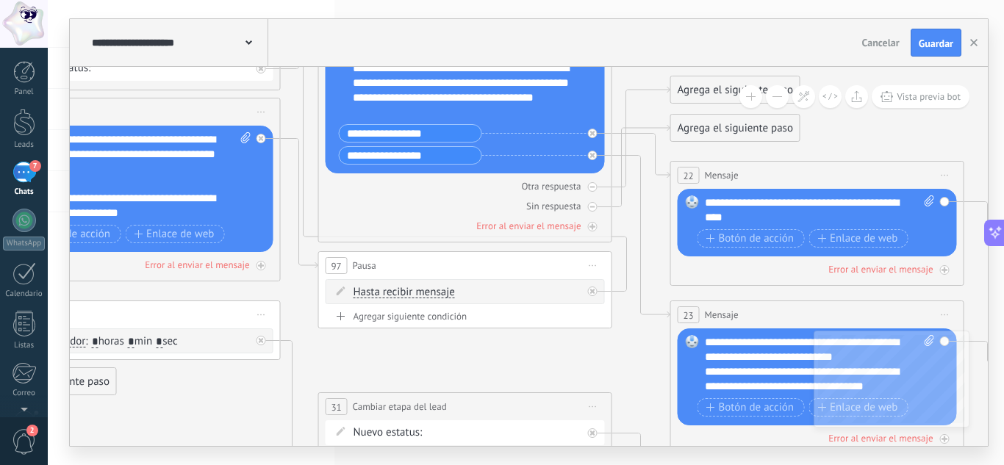
drag, startPoint x: 201, startPoint y: 390, endPoint x: 398, endPoint y: 351, distance: 200.7
click at [936, 88] on button "Vista previa bot" at bounding box center [920, 96] width 98 height 23
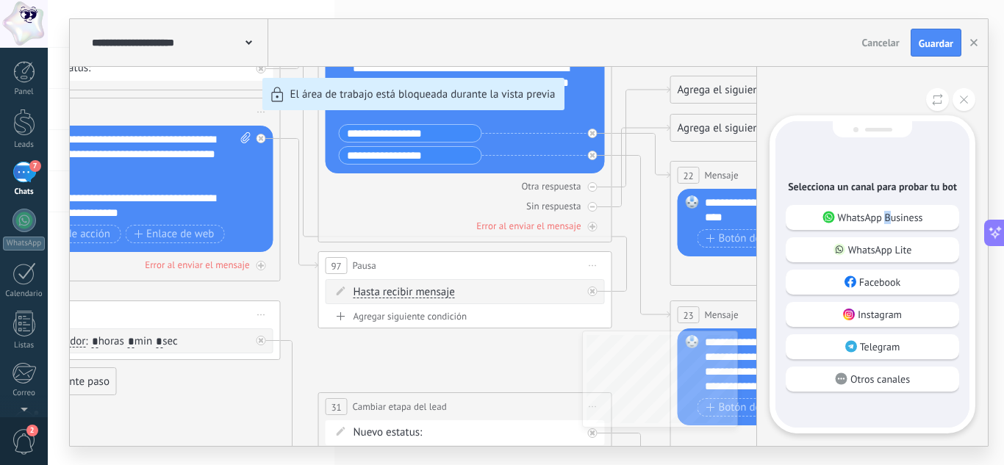
click at [888, 214] on p "WhatsApp Business" at bounding box center [880, 217] width 85 height 13
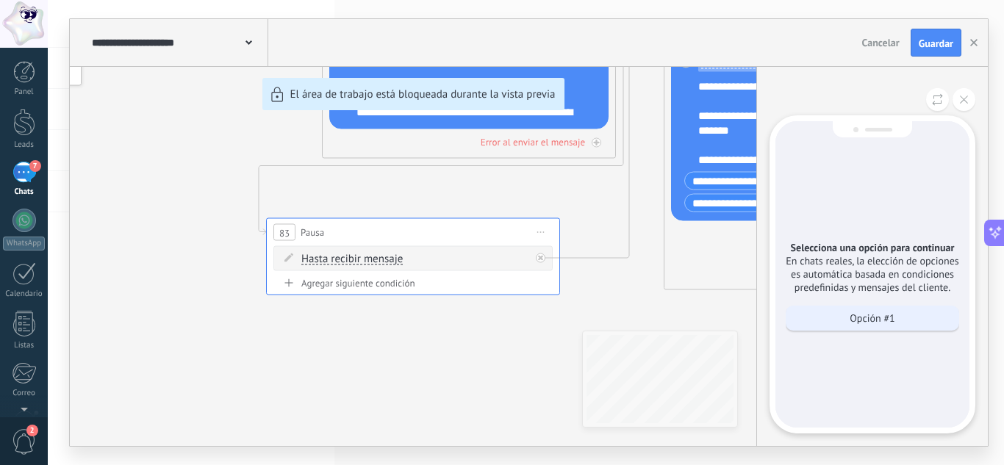
click at [888, 328] on div "Opción #1" at bounding box center [872, 318] width 173 height 25
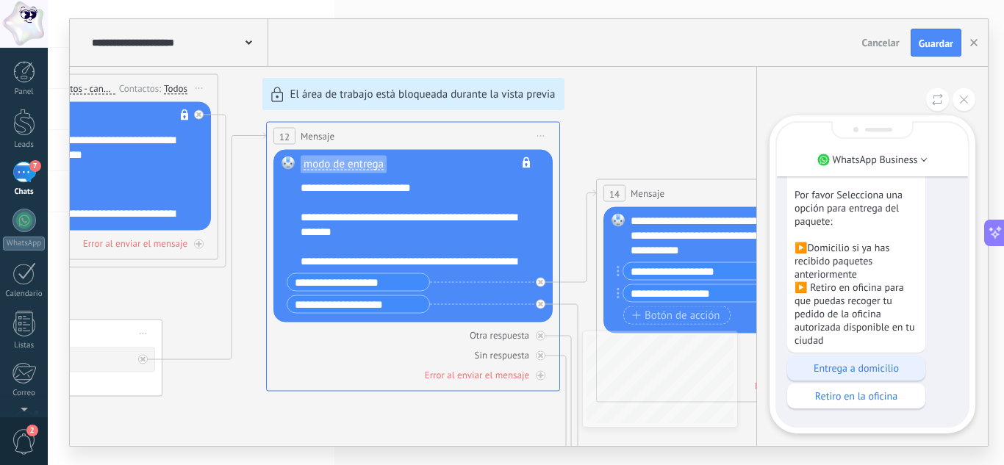
click at [869, 373] on p "Entrega a domicilio" at bounding box center [855, 368] width 123 height 13
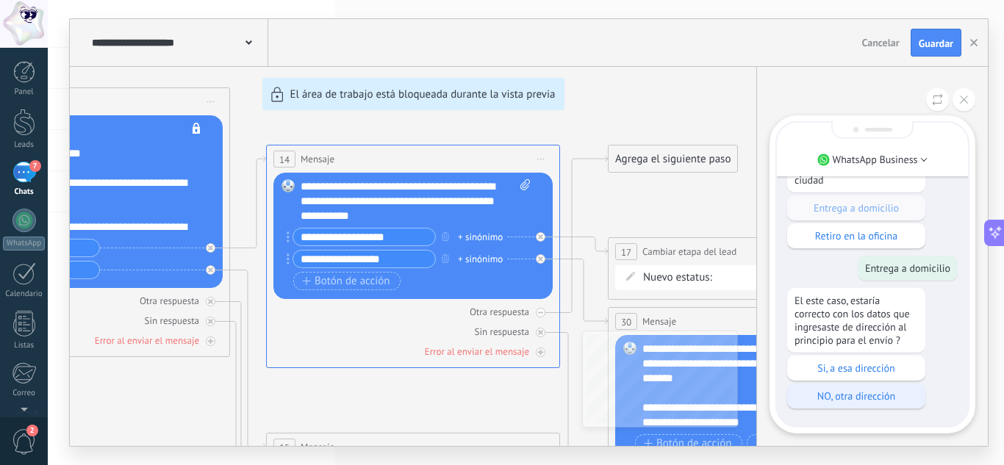
click at [866, 396] on p "NO, otra dirección" at bounding box center [855, 395] width 123 height 13
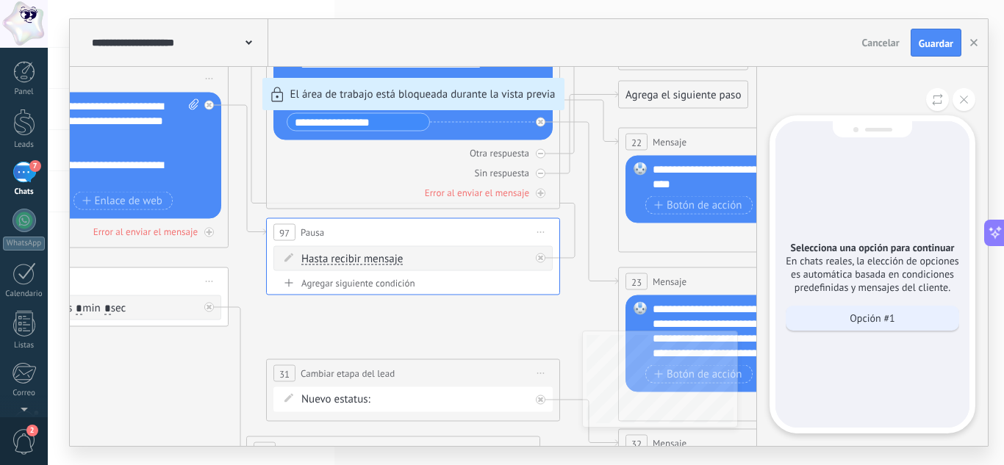
click at [873, 323] on p "Opción #1" at bounding box center [871, 318] width 45 height 13
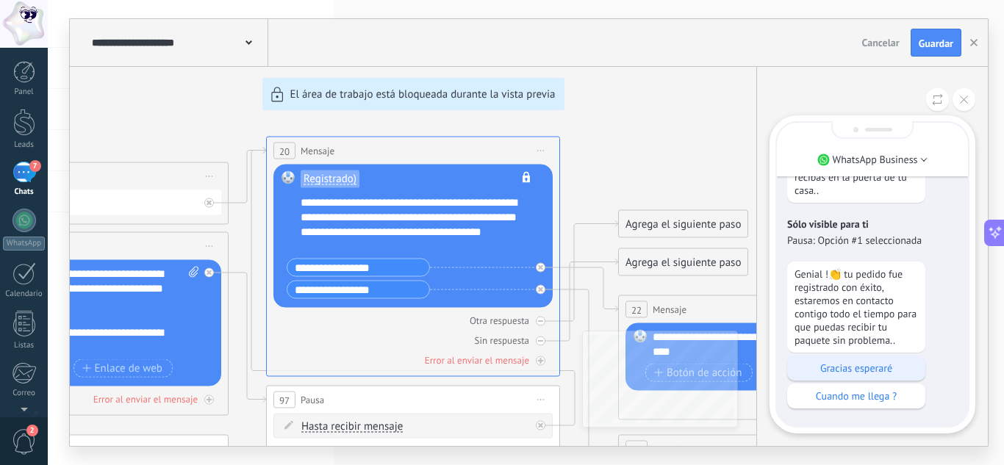
click at [844, 372] on p "Gracias esperaré" at bounding box center [855, 368] width 123 height 13
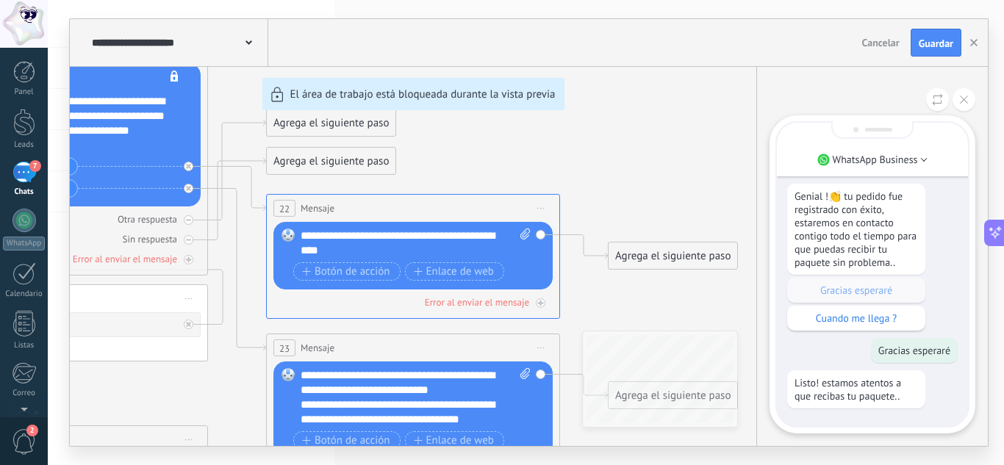
drag, startPoint x: 617, startPoint y: 174, endPoint x: 860, endPoint y: 103, distance: 253.5
click at [846, 107] on div "**********" at bounding box center [529, 232] width 918 height 427
click at [942, 97] on icon at bounding box center [937, 99] width 11 height 12
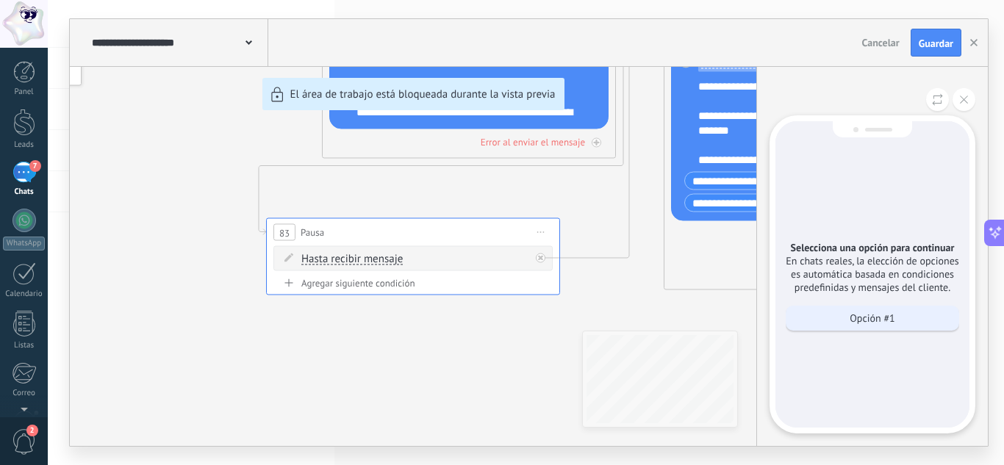
click at [874, 312] on p "Opción #1" at bounding box center [871, 318] width 45 height 13
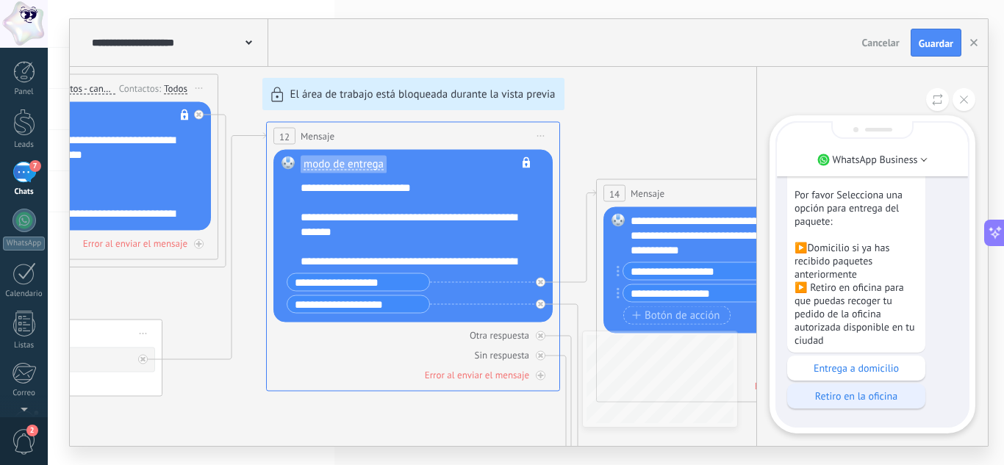
click at [867, 389] on div "Retiro en la oficina" at bounding box center [856, 396] width 138 height 25
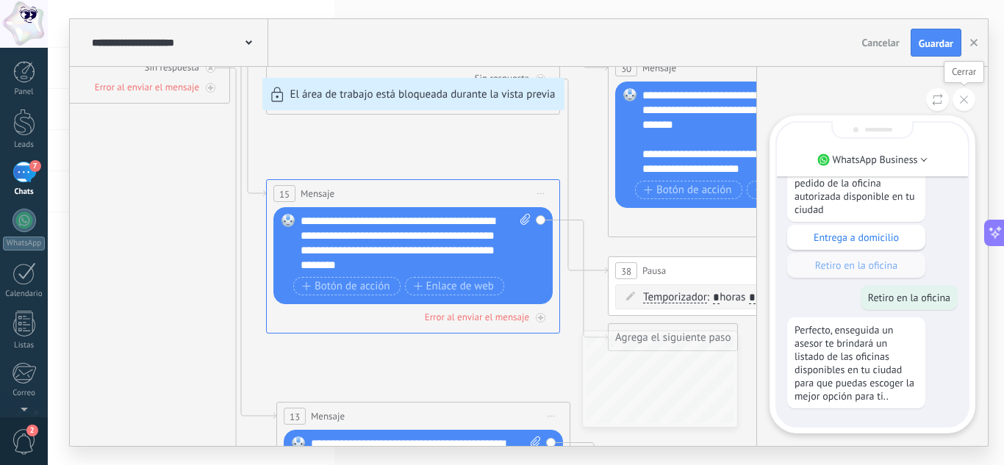
click at [962, 108] on button at bounding box center [963, 99] width 23 height 23
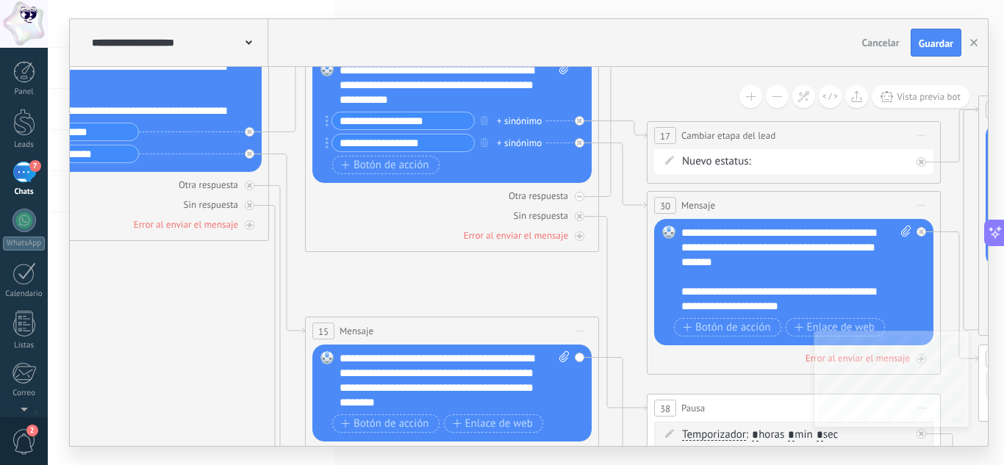
drag, startPoint x: 159, startPoint y: 174, endPoint x: 199, endPoint y: 317, distance: 148.9
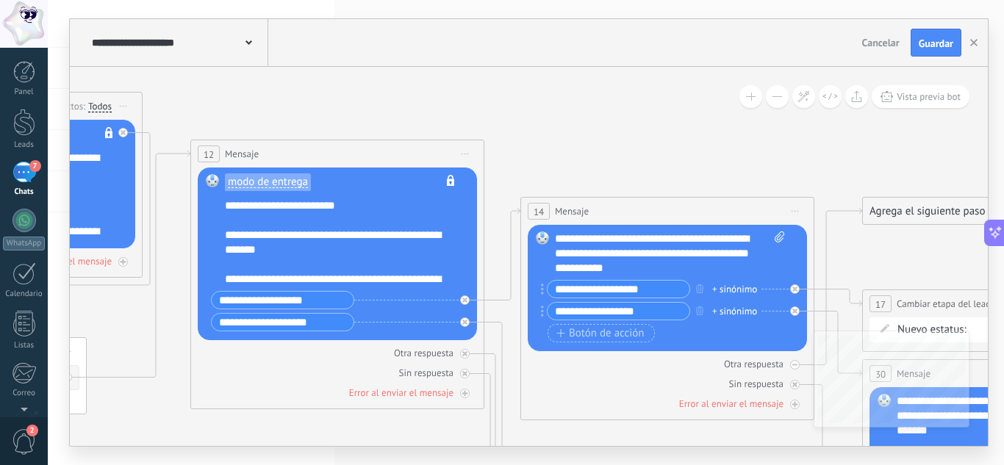
drag, startPoint x: 132, startPoint y: 290, endPoint x: 395, endPoint y: 460, distance: 312.5
click at [385, 463] on div "**********" at bounding box center [526, 232] width 956 height 465
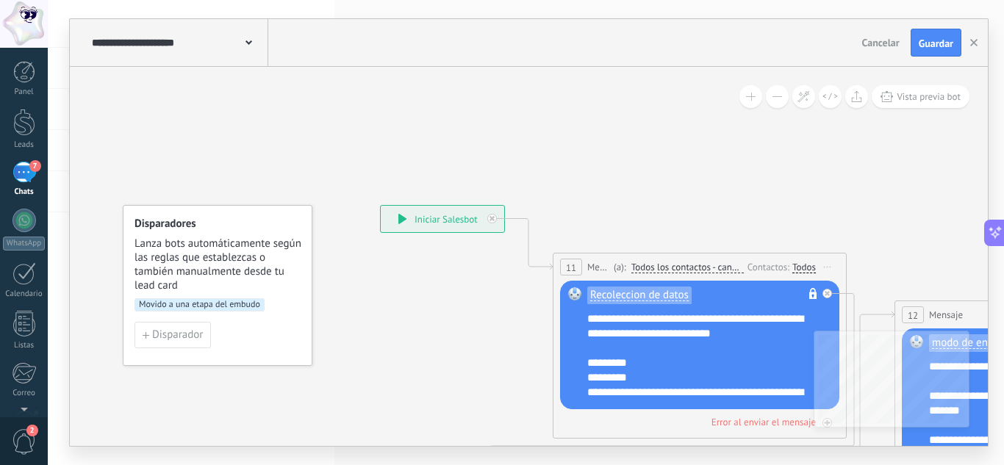
drag, startPoint x: 241, startPoint y: 107, endPoint x: 906, endPoint y: 258, distance: 681.8
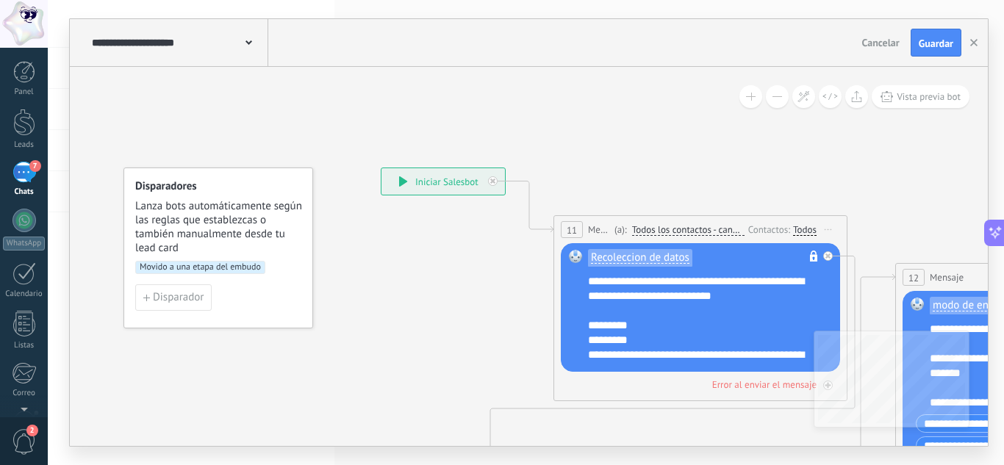
drag, startPoint x: 833, startPoint y: 177, endPoint x: 884, endPoint y: 129, distance: 70.2
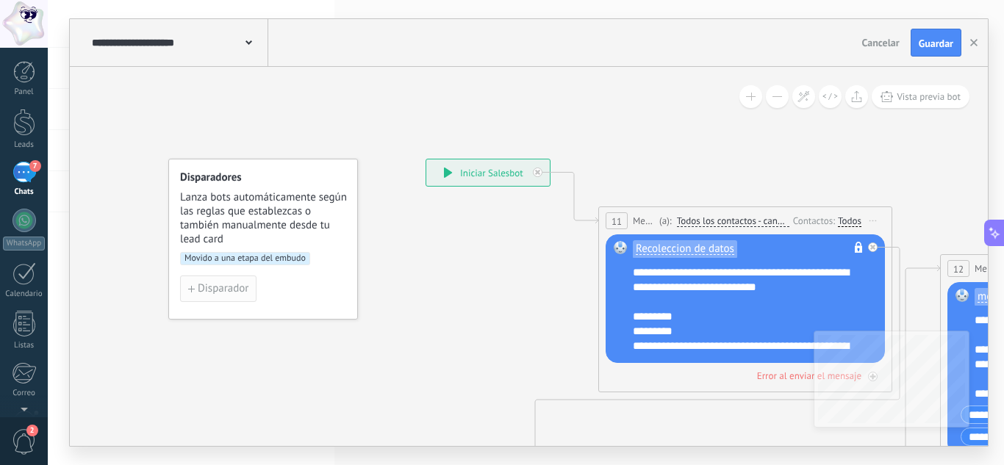
click at [209, 290] on span "Disparador" at bounding box center [223, 289] width 51 height 10
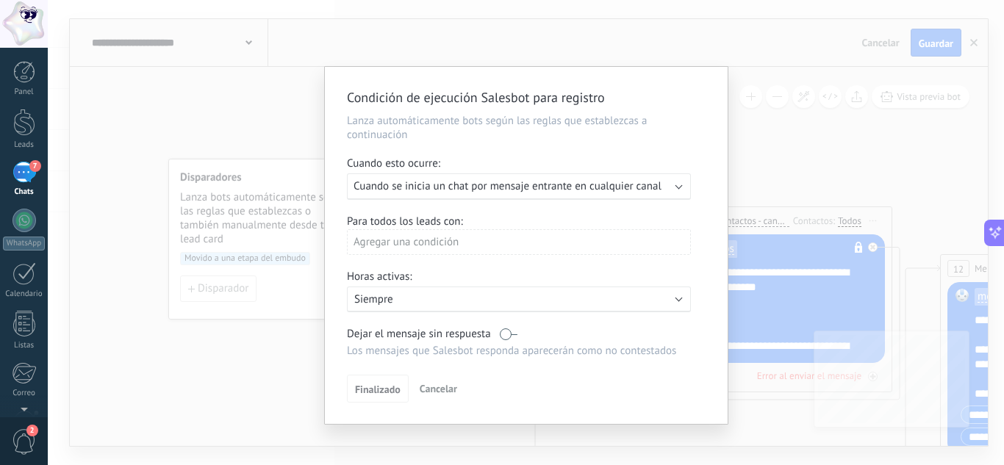
click at [772, 151] on div "Condición de ejecución Salesbot para registro Lanza automáticamente bots según …" at bounding box center [526, 232] width 956 height 465
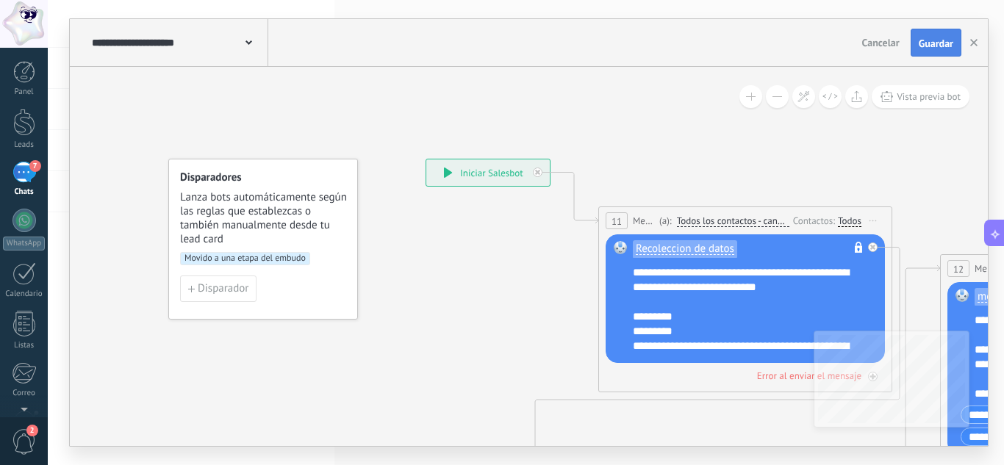
click at [954, 50] on button "Guardar" at bounding box center [935, 43] width 51 height 28
click at [972, 46] on icon "button" at bounding box center [973, 42] width 7 height 7
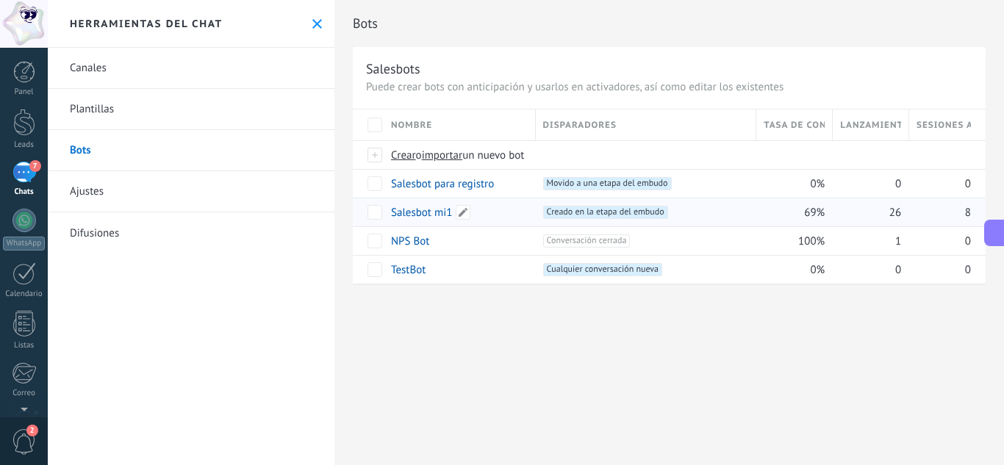
click at [434, 213] on link "Salesbot mi1" at bounding box center [421, 213] width 61 height 14
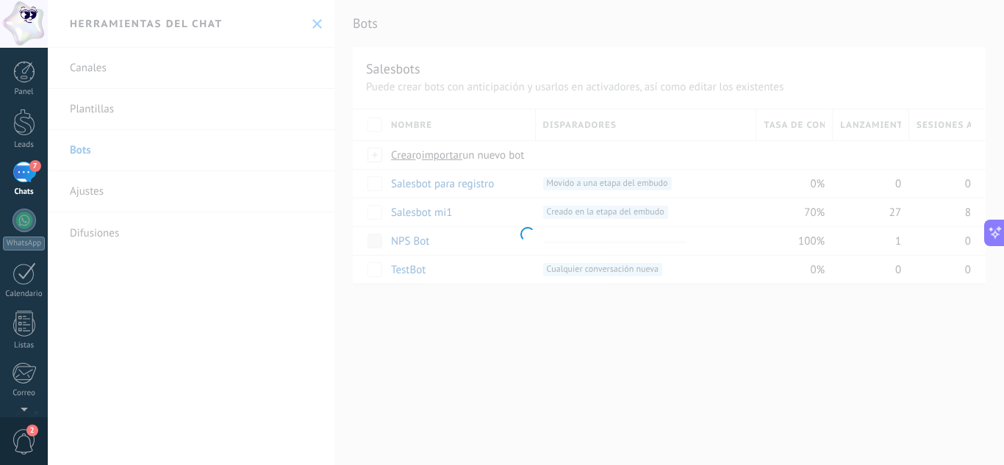
type input "**********"
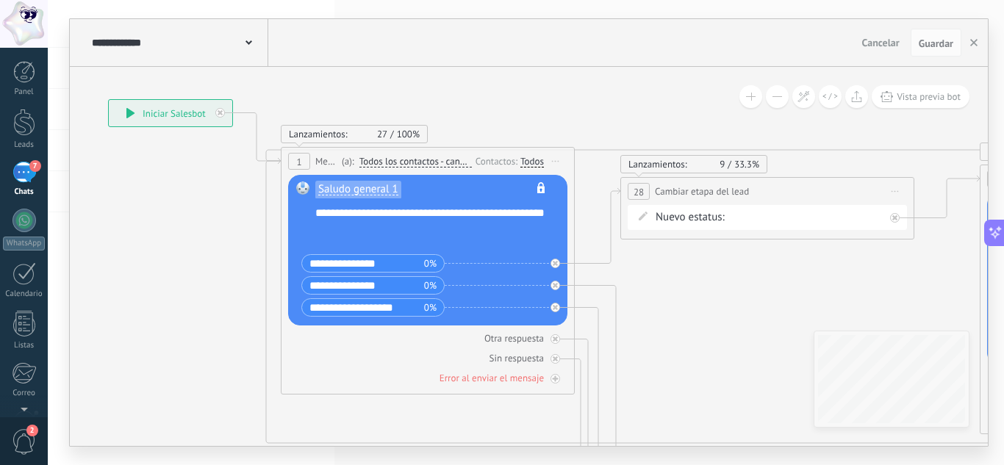
drag, startPoint x: 491, startPoint y: 302, endPoint x: 206, endPoint y: 221, distance: 295.6
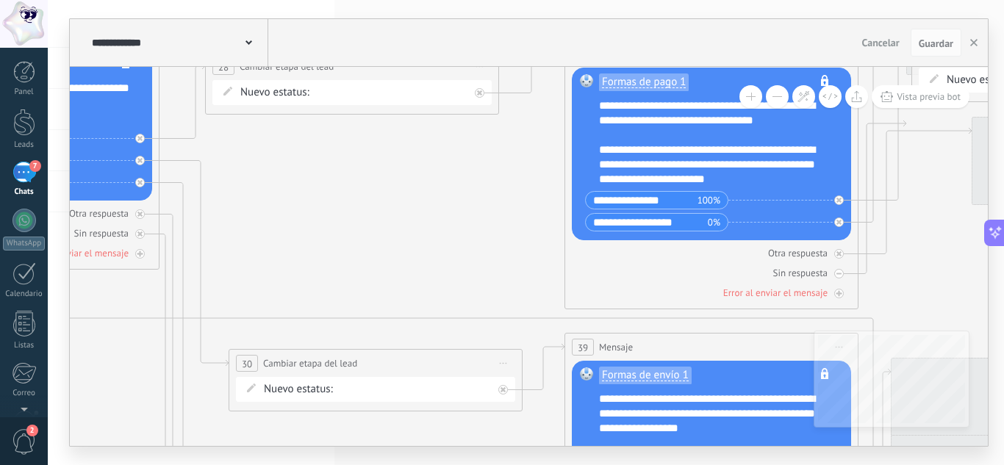
drag, startPoint x: 686, startPoint y: 328, endPoint x: 239, endPoint y: 223, distance: 459.1
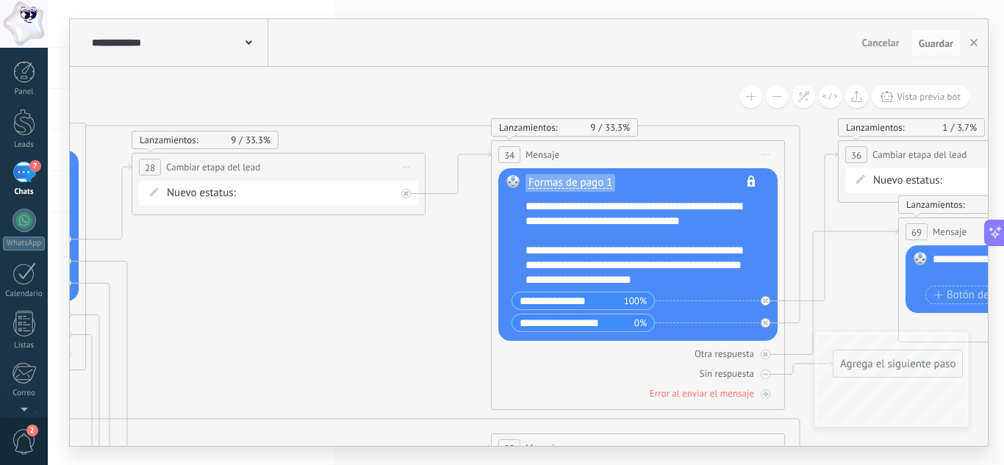
drag, startPoint x: 453, startPoint y: 202, endPoint x: 410, endPoint y: 288, distance: 96.0
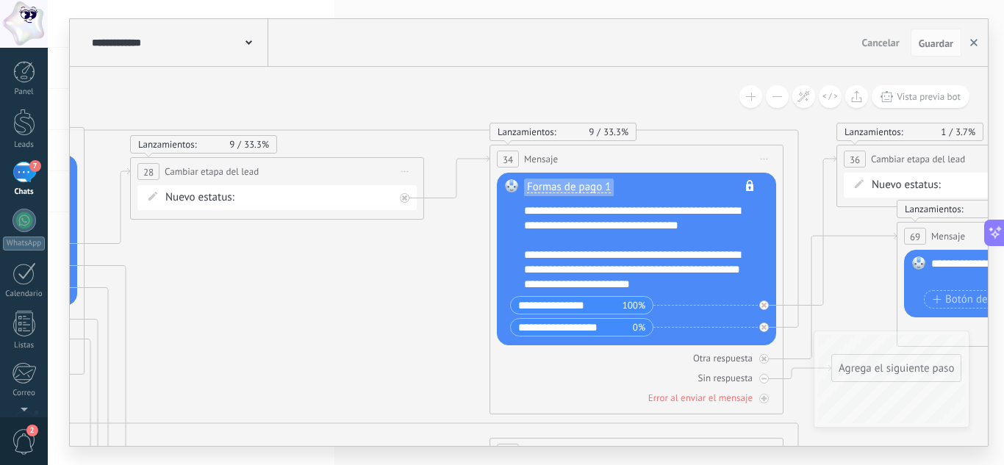
click at [970, 44] on icon "button" at bounding box center [973, 42] width 7 height 7
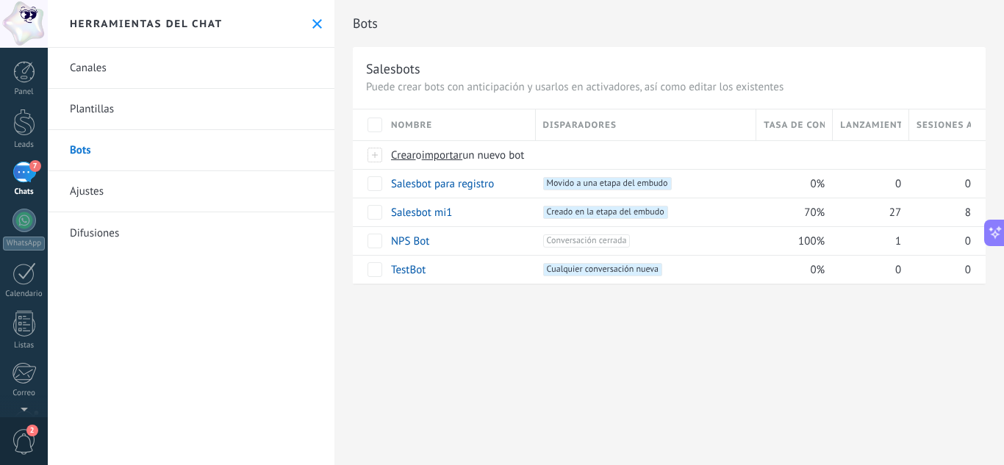
click at [132, 93] on link "Plantillas" at bounding box center [191, 109] width 287 height 41
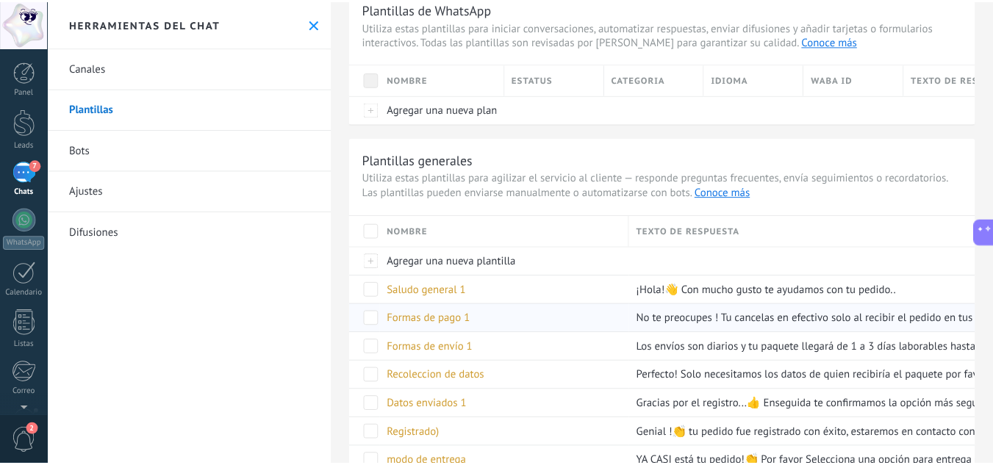
scroll to position [103, 0]
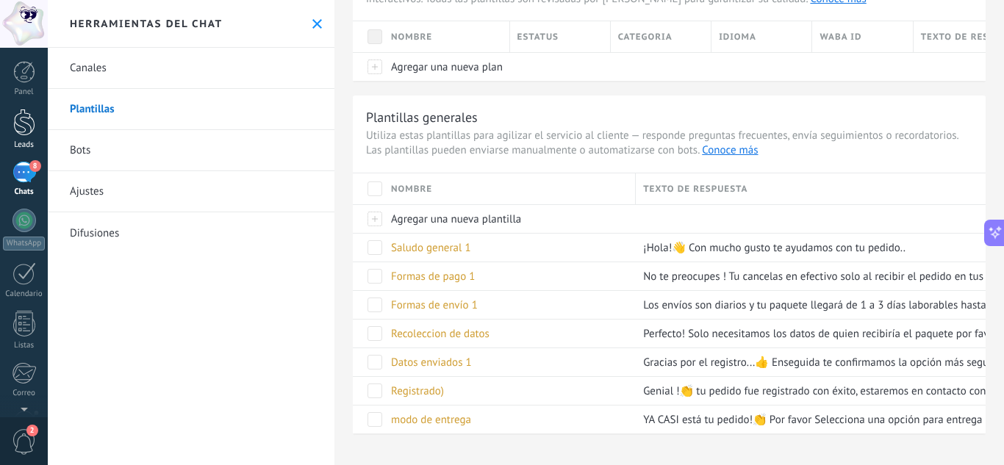
click at [19, 135] on div at bounding box center [24, 122] width 22 height 27
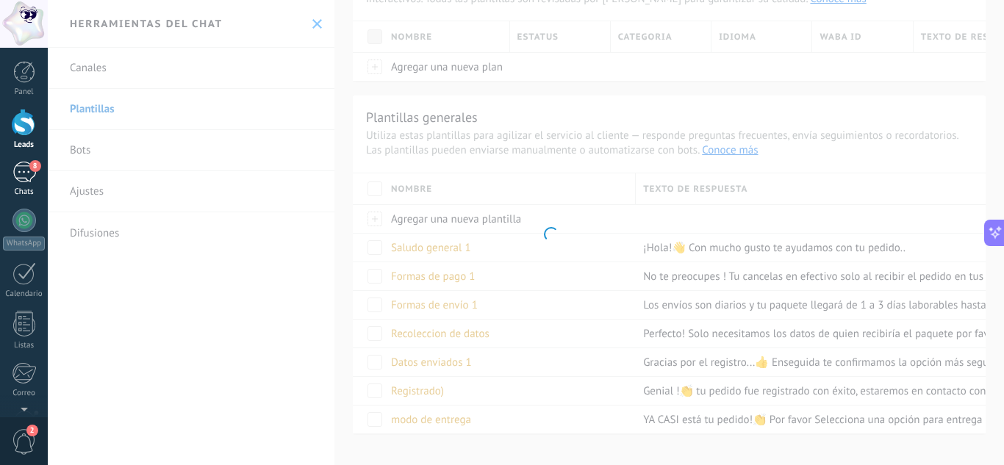
click at [21, 179] on div "8" at bounding box center [24, 172] width 24 height 21
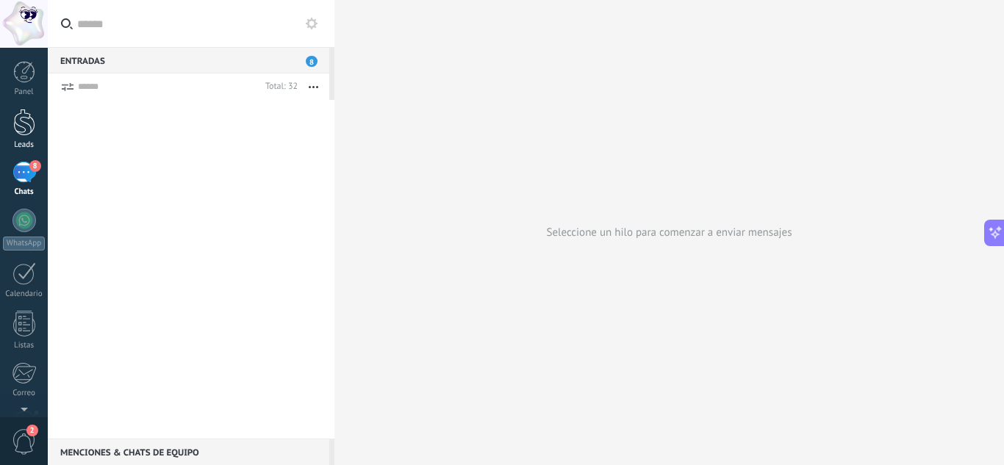
click at [17, 132] on div at bounding box center [24, 122] width 22 height 27
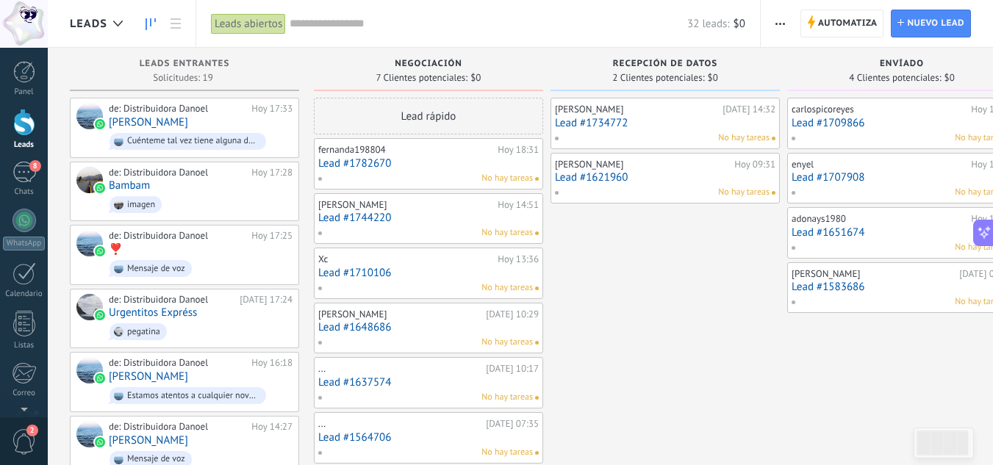
click at [777, 15] on span "button" at bounding box center [780, 24] width 10 height 28
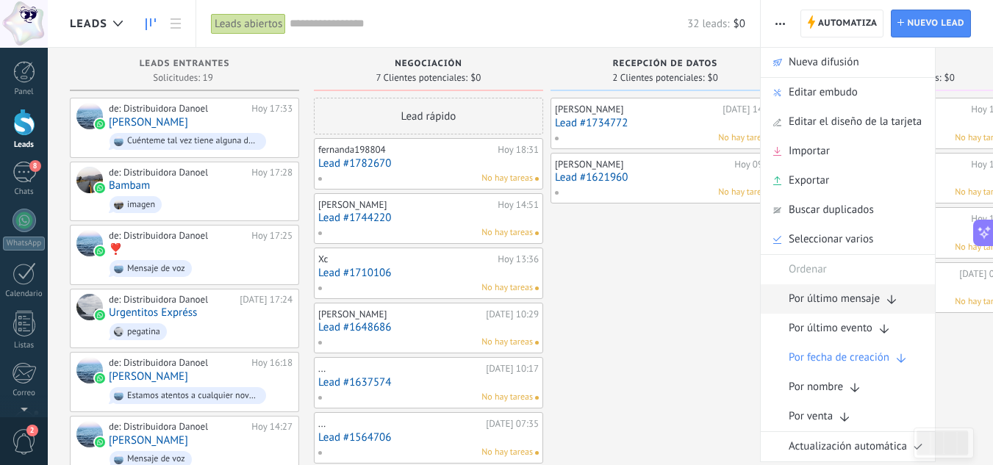
click at [885, 300] on icon at bounding box center [892, 301] width 18 height 18
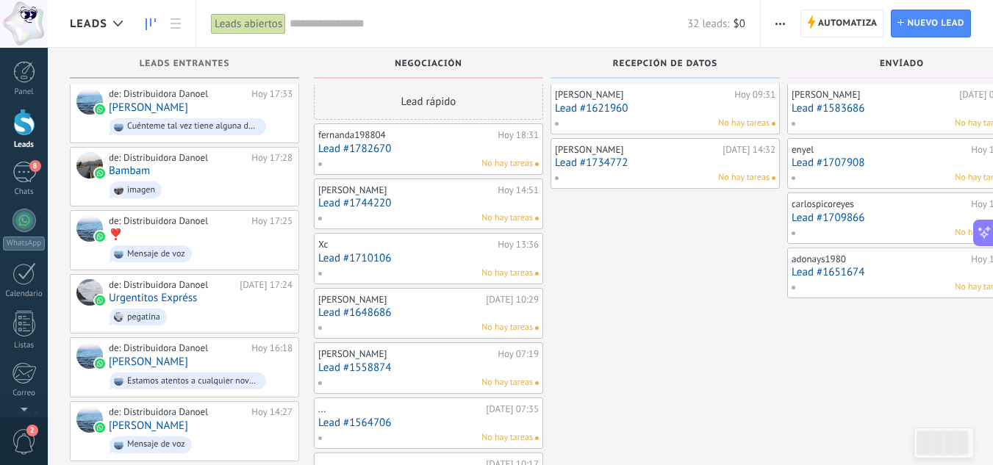
scroll to position [15, 0]
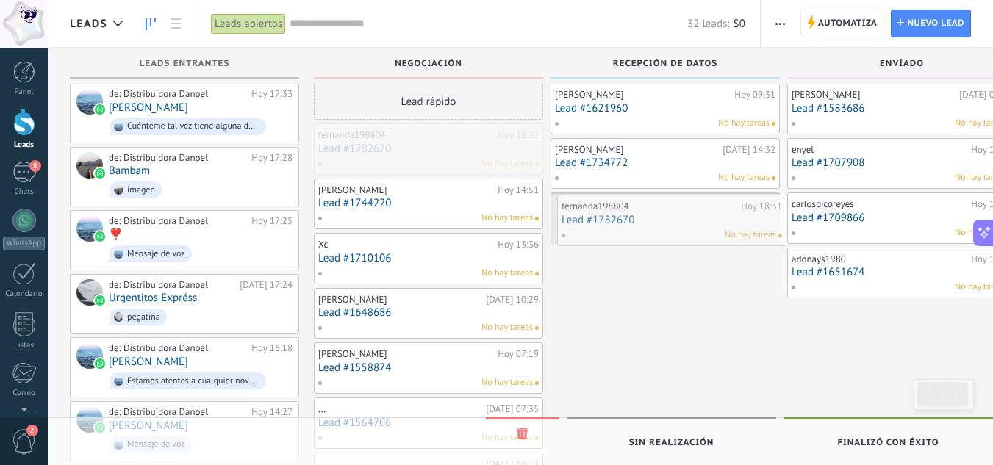
drag, startPoint x: 420, startPoint y: 162, endPoint x: 664, endPoint y: 233, distance: 253.5
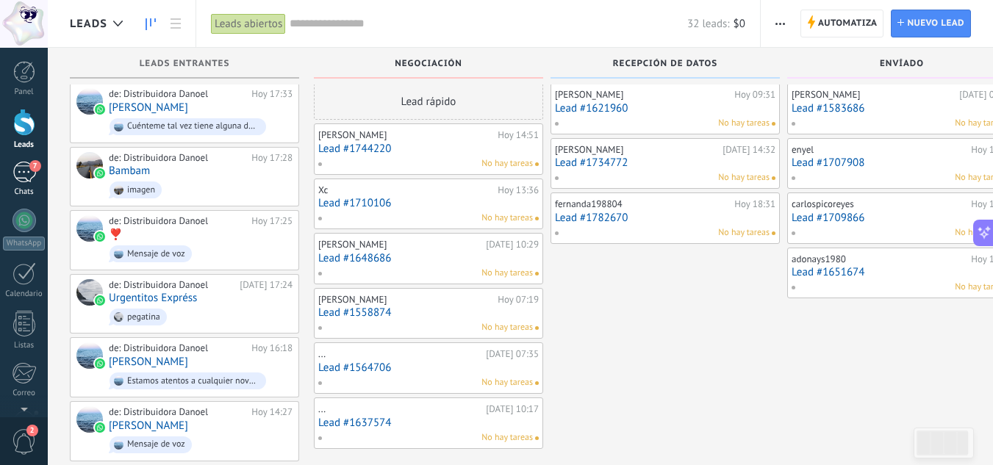
click at [21, 185] on link "7 Chats" at bounding box center [24, 179] width 48 height 35
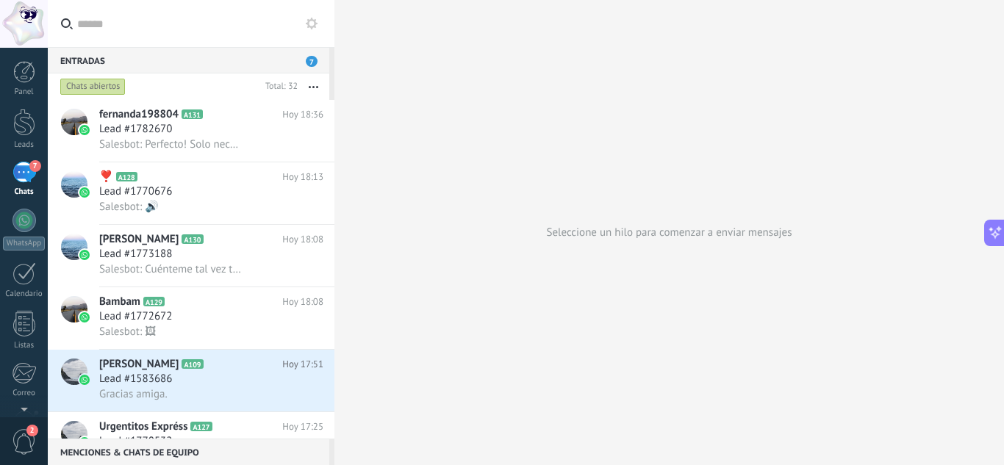
click at [314, 27] on use at bounding box center [312, 24] width 12 height 12
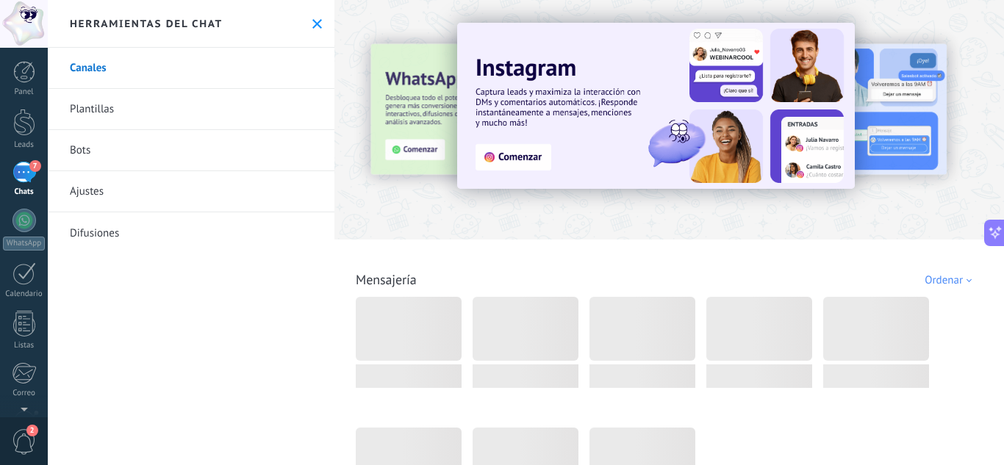
click at [125, 151] on link "Bots" at bounding box center [191, 150] width 287 height 41
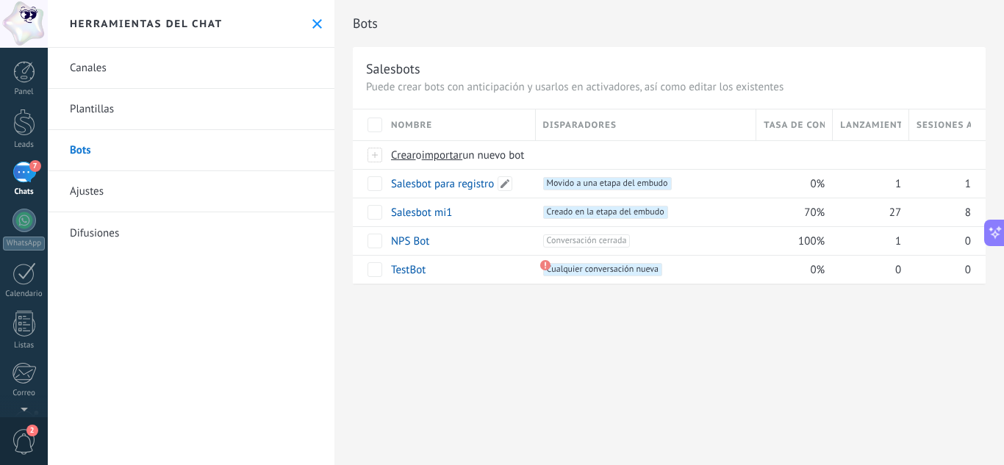
click at [470, 186] on link "Salesbot para registro" at bounding box center [442, 184] width 103 height 14
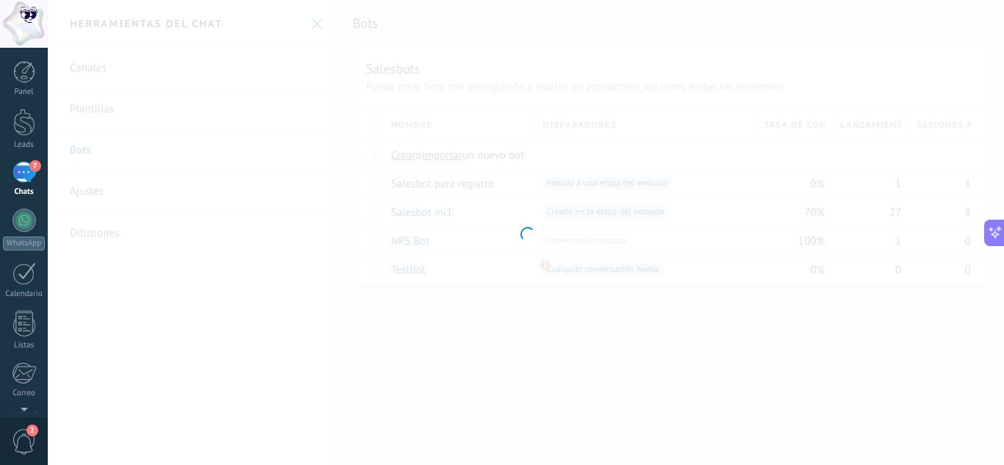
type input "**********"
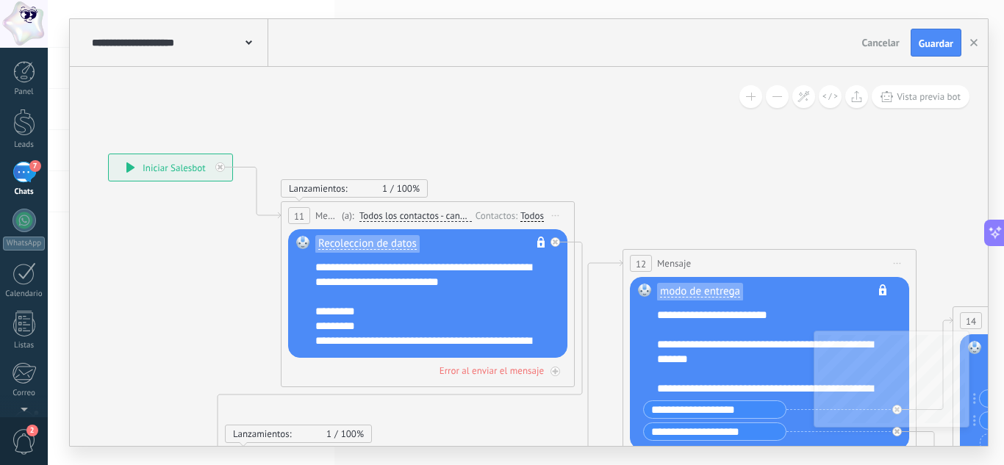
drag, startPoint x: 439, startPoint y: 338, endPoint x: 178, endPoint y: 303, distance: 263.1
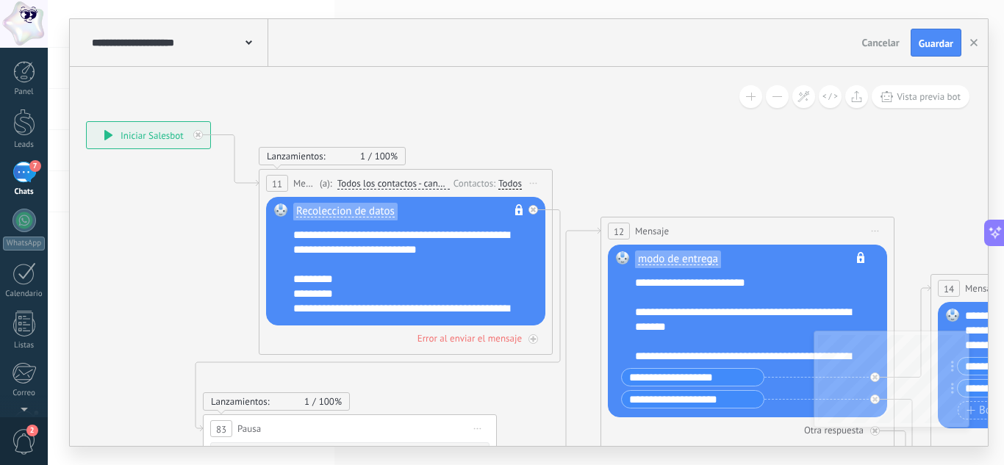
drag, startPoint x: 188, startPoint y: 279, endPoint x: 134, endPoint y: 241, distance: 65.9
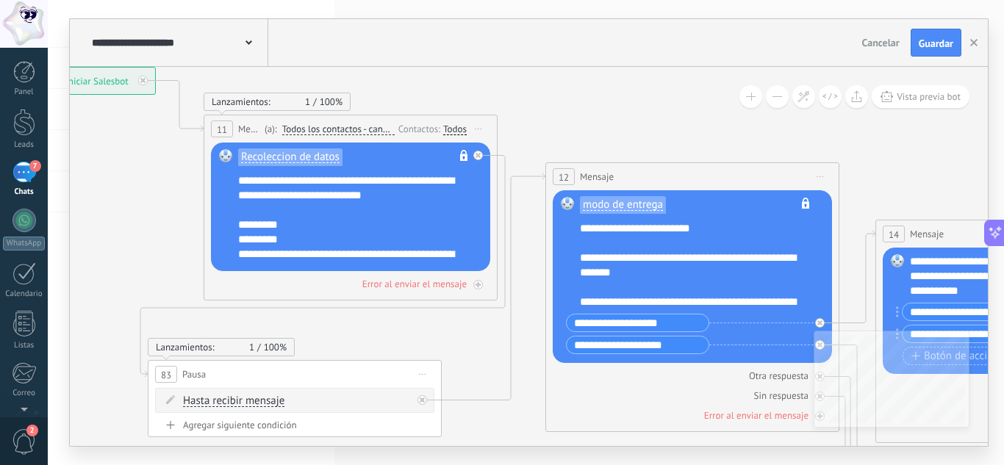
drag, startPoint x: 169, startPoint y: 295, endPoint x: 134, endPoint y: 250, distance: 57.6
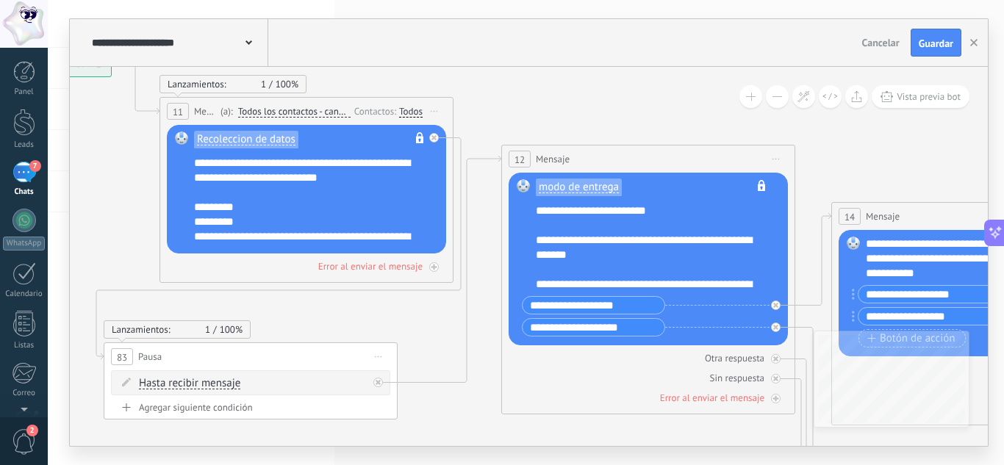
drag, startPoint x: 668, startPoint y: 112, endPoint x: 613, endPoint y: 90, distance: 59.4
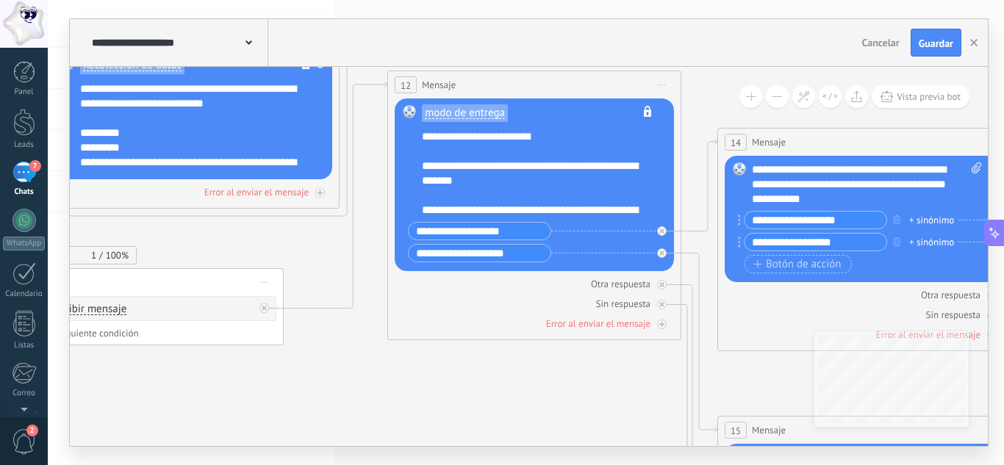
drag, startPoint x: 461, startPoint y: 400, endPoint x: 359, endPoint y: 331, distance: 124.3
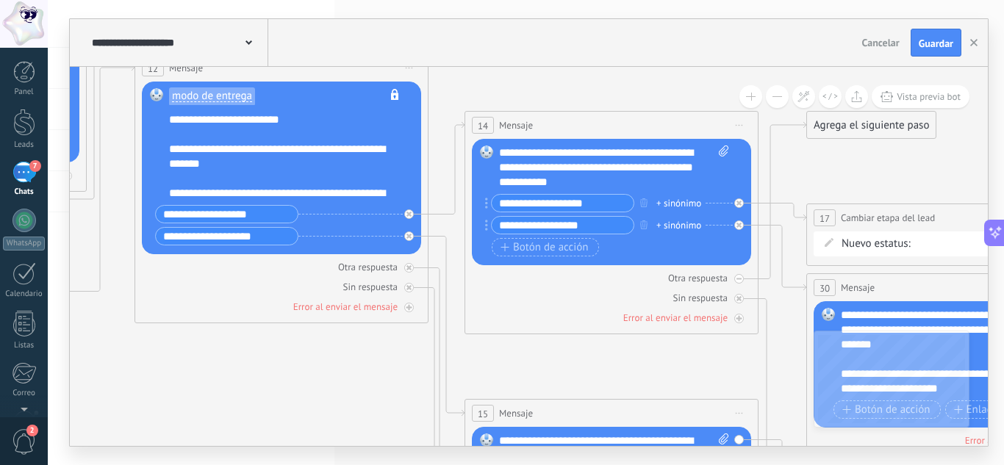
drag, startPoint x: 514, startPoint y: 395, endPoint x: 261, endPoint y: 378, distance: 253.3
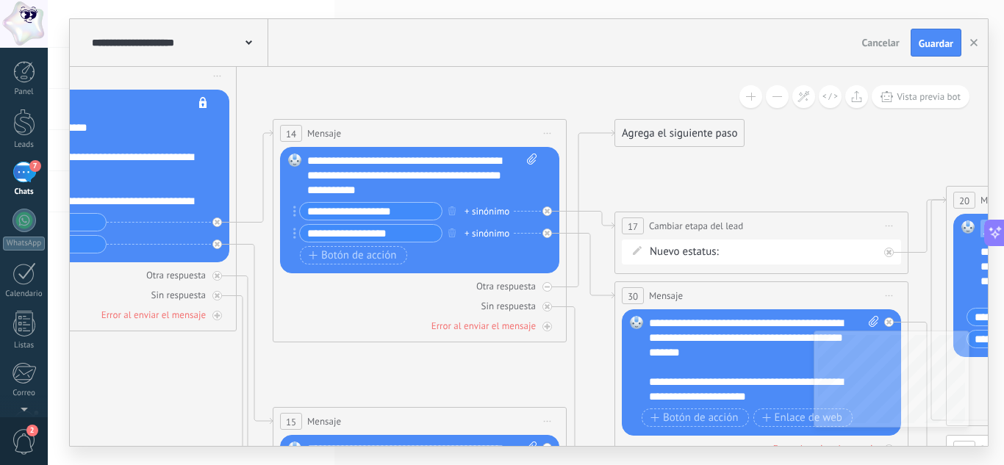
drag, startPoint x: 630, startPoint y: 360, endPoint x: 436, endPoint y: 367, distance: 193.4
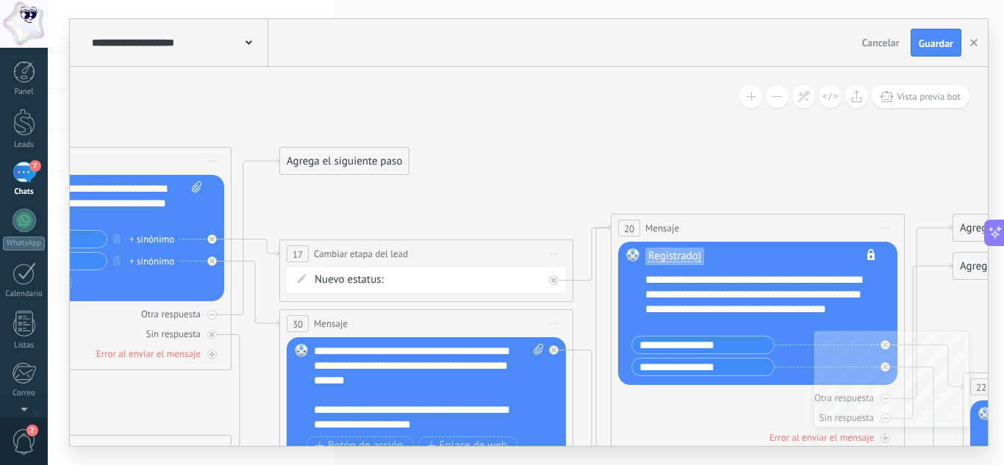
drag, startPoint x: 891, startPoint y: 161, endPoint x: 557, endPoint y: 189, distance: 334.8
